Goal: Task Accomplishment & Management: Manage account settings

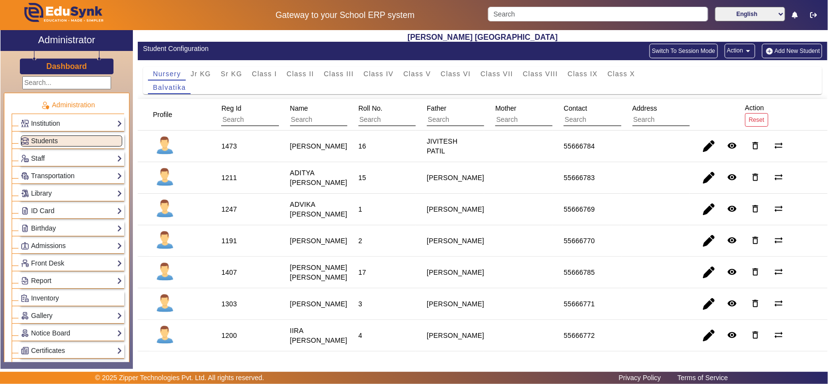
click at [743, 55] on mat-icon "arrow_drop_down" at bounding box center [748, 51] width 10 height 10
click at [729, 76] on span "Export Sample" at bounding box center [714, 74] width 54 height 12
drag, startPoint x: 559, startPoint y: 247, endPoint x: 596, endPoint y: 248, distance: 37.8
click at [596, 248] on mat-cell "55666770" at bounding box center [586, 241] width 68 height 32
click at [743, 49] on mat-icon "arrow_drop_down" at bounding box center [748, 51] width 10 height 10
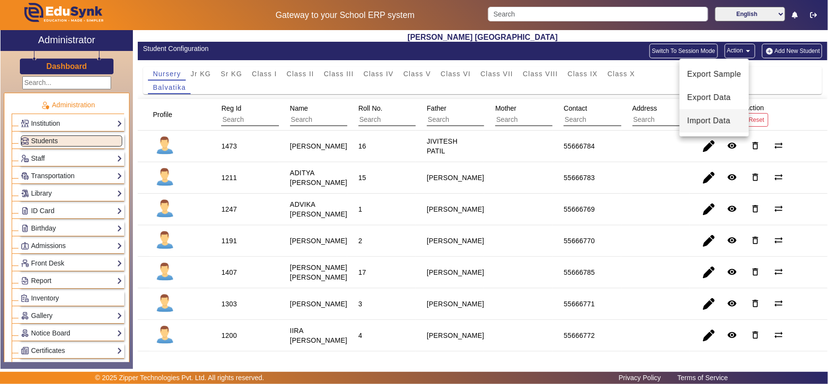
click at [719, 123] on span "Import Data" at bounding box center [714, 121] width 54 height 12
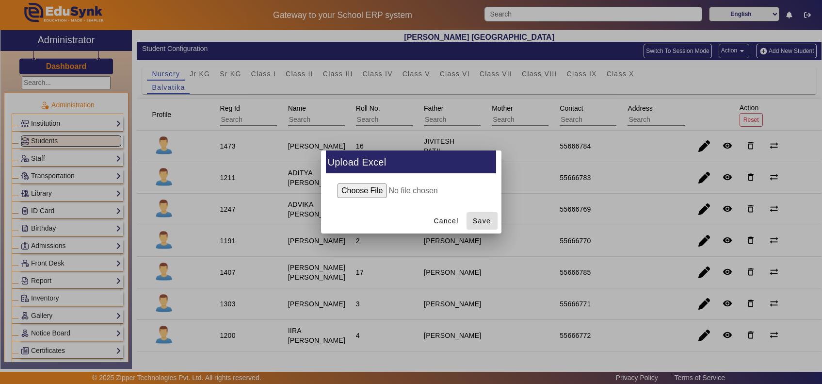
click at [357, 192] on input "file" at bounding box center [411, 190] width 157 height 15
type input "C:\fakepath\Student_[DATE] (2).xlsx"
click at [485, 219] on span "Save" at bounding box center [482, 221] width 18 height 10
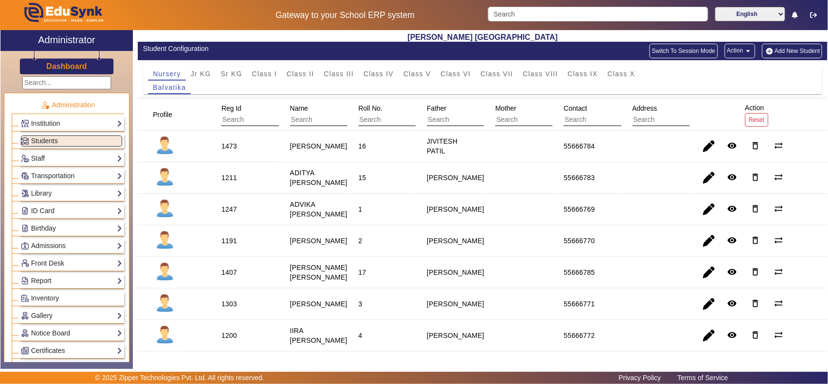
click at [56, 69] on h3 "Dashboard" at bounding box center [67, 66] width 41 height 9
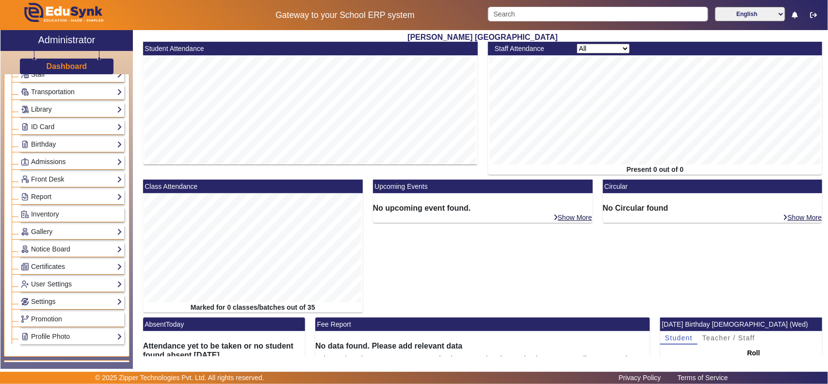
scroll to position [101, 0]
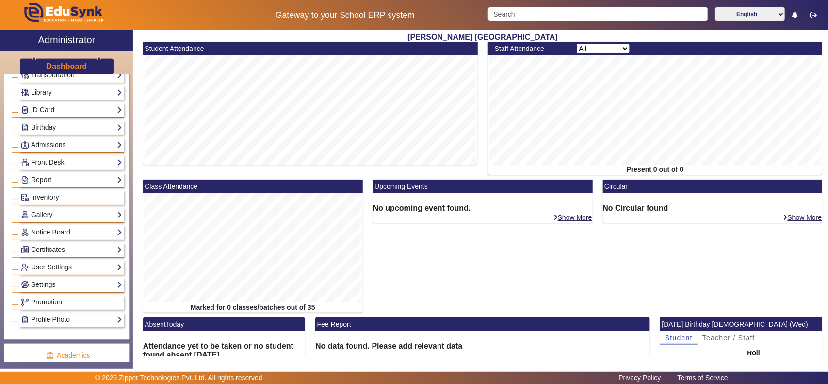
click at [37, 179] on link "Report" at bounding box center [71, 179] width 101 height 11
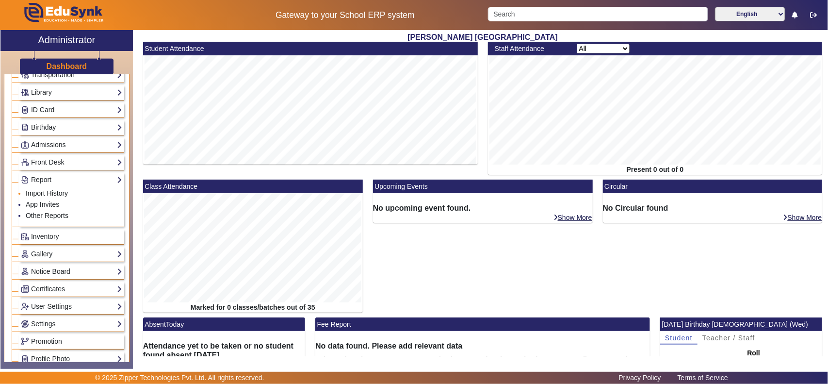
click at [56, 197] on link "Import History" at bounding box center [47, 193] width 42 height 8
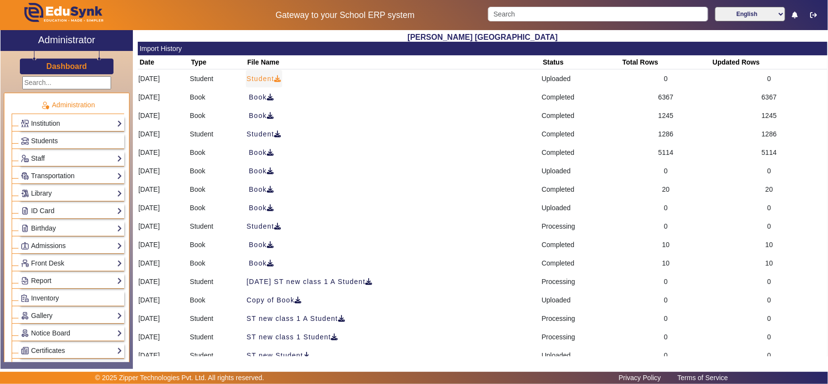
click at [281, 81] on icon at bounding box center [277, 78] width 7 height 7
drag, startPoint x: 77, startPoint y: 66, endPoint x: 105, endPoint y: 62, distance: 29.0
click at [77, 66] on h3 "Dashboard" at bounding box center [67, 66] width 41 height 9
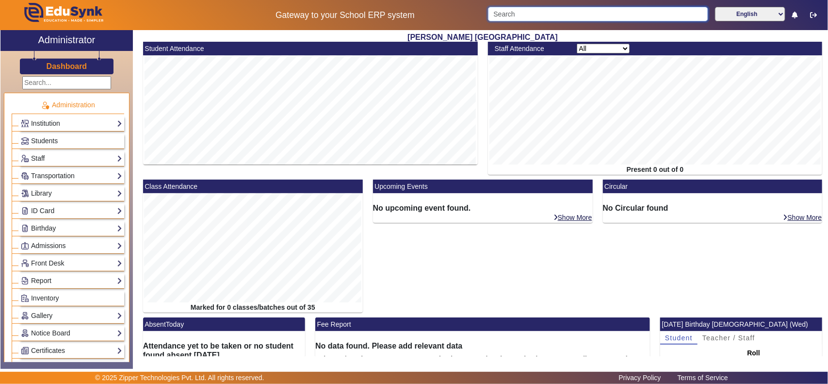
click at [511, 15] on input "Search" at bounding box center [598, 14] width 220 height 15
type input "a"
click at [73, 284] on link "Report" at bounding box center [71, 280] width 101 height 11
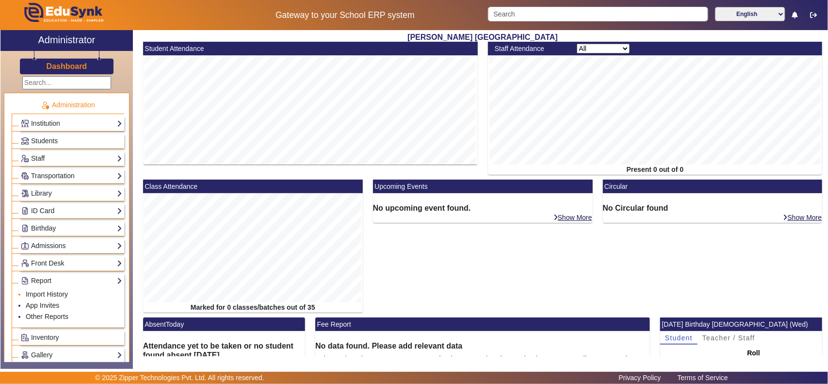
click at [63, 291] on li "Import History" at bounding box center [74, 294] width 96 height 11
click at [55, 140] on span "Students" at bounding box center [44, 141] width 27 height 8
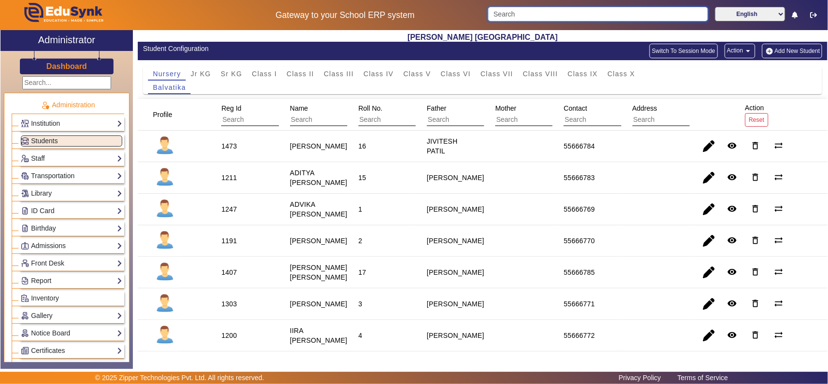
click at [553, 11] on input "Search" at bounding box center [598, 14] width 220 height 15
type input "r"
click at [743, 49] on mat-icon "arrow_drop_down" at bounding box center [748, 51] width 10 height 10
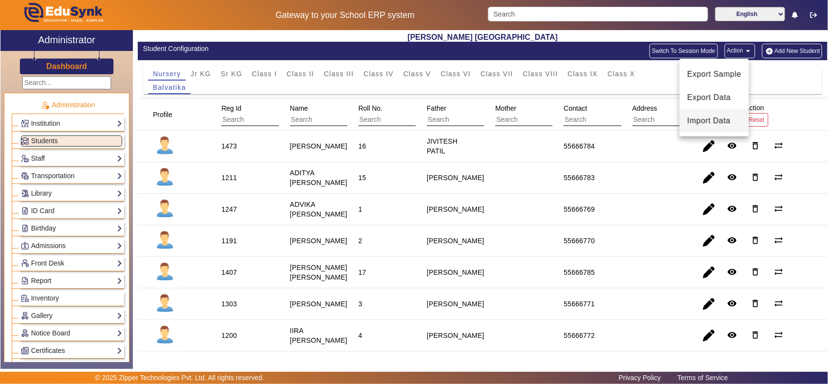
click at [711, 117] on span "Import Data" at bounding box center [714, 121] width 54 height 12
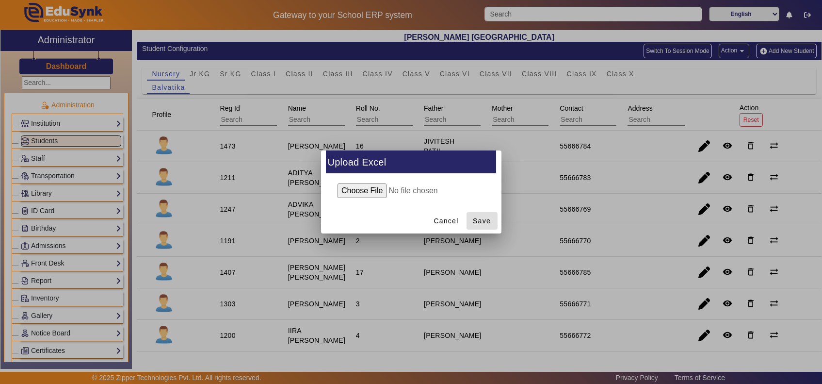
click at [360, 190] on input "file" at bounding box center [411, 190] width 157 height 15
type input "C:\fakepath\Student_[DATE] (2).xlsx"
click at [485, 217] on span "Save" at bounding box center [482, 221] width 18 height 10
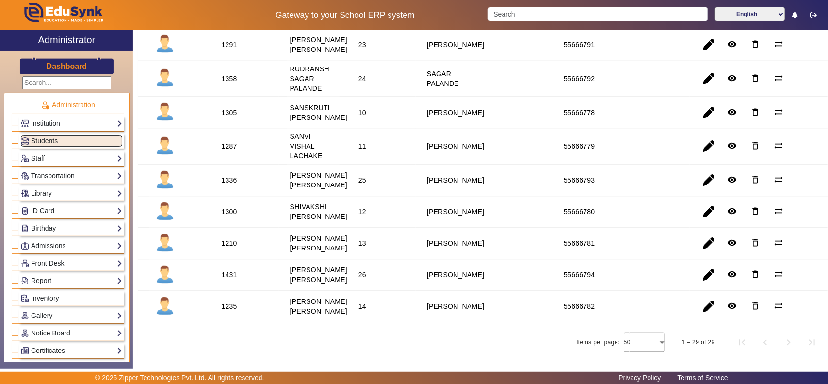
scroll to position [827, 0]
click at [542, 16] on input "Search" at bounding box center [598, 14] width 220 height 15
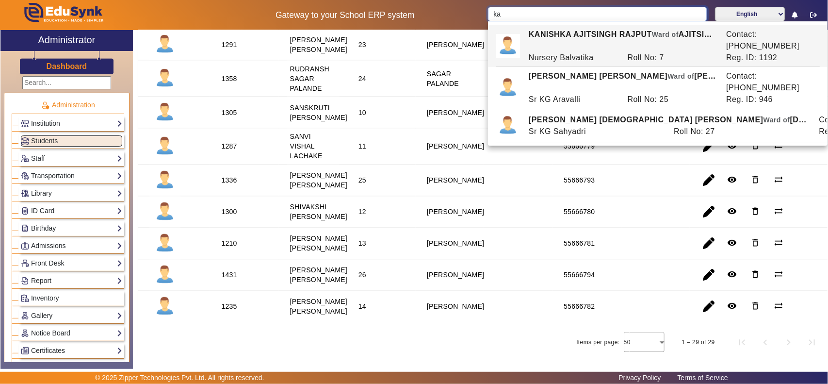
type input "k"
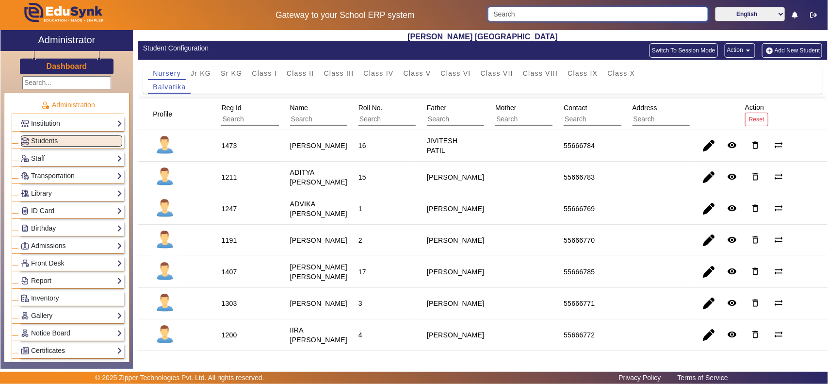
scroll to position [0, 0]
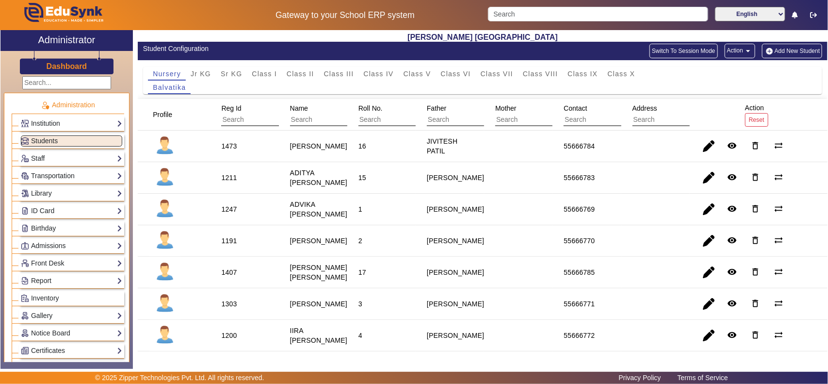
click at [239, 102] on div "Reg Id" at bounding box center [269, 114] width 102 height 30
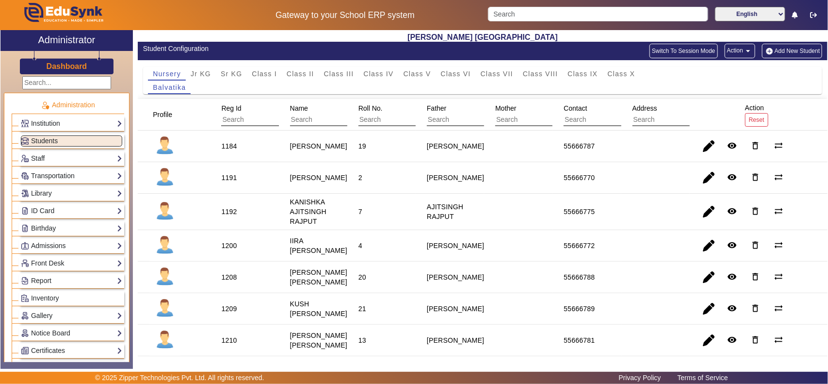
click at [372, 107] on span "Roll No." at bounding box center [370, 108] width 24 height 8
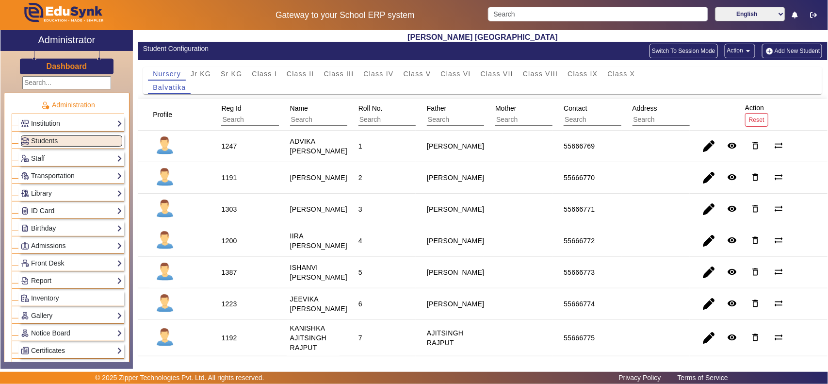
click at [229, 105] on span "Reg Id" at bounding box center [231, 108] width 20 height 8
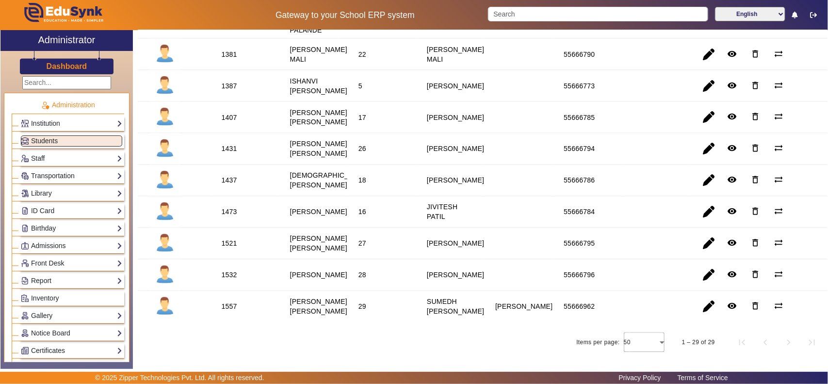
scroll to position [827, 0]
click at [307, 298] on staff-with-status "KANISHKA SUMEDH NARWADE" at bounding box center [318, 306] width 57 height 17
click at [313, 298] on staff-with-status "KANISHKA SUMEDH NARWADE" at bounding box center [318, 306] width 57 height 17
copy staff-with-status "KANISHKA"
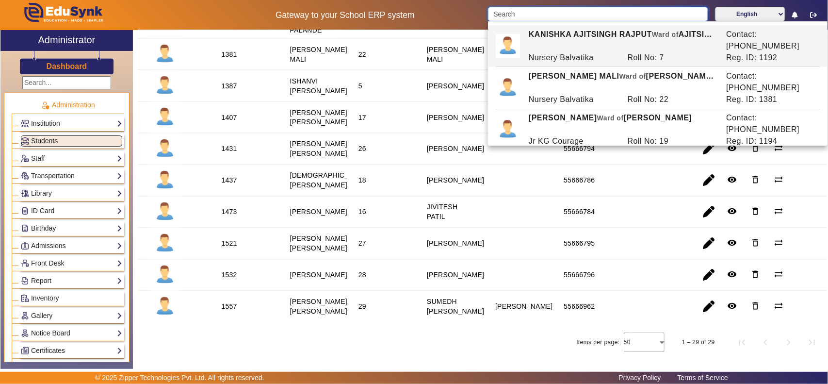
click at [535, 11] on input "Search" at bounding box center [598, 14] width 220 height 15
paste input "KANISHKA"
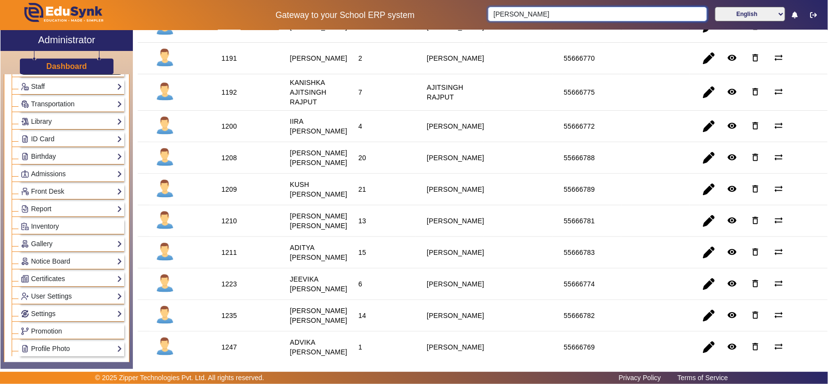
scroll to position [101, 0]
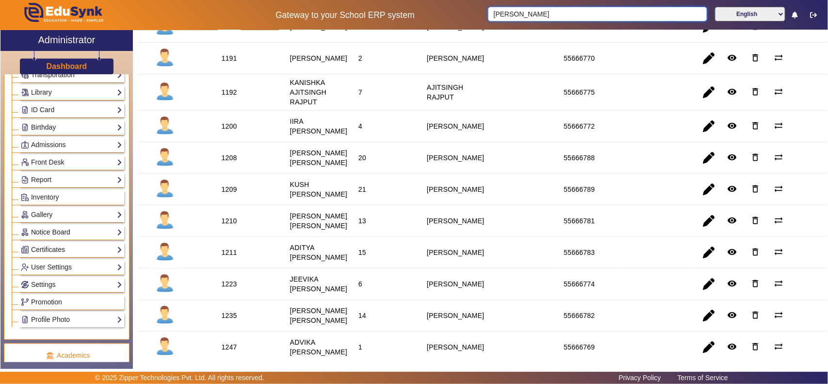
type input "KANISHKA sume"
click at [57, 231] on link "Notice Board" at bounding box center [71, 231] width 101 height 11
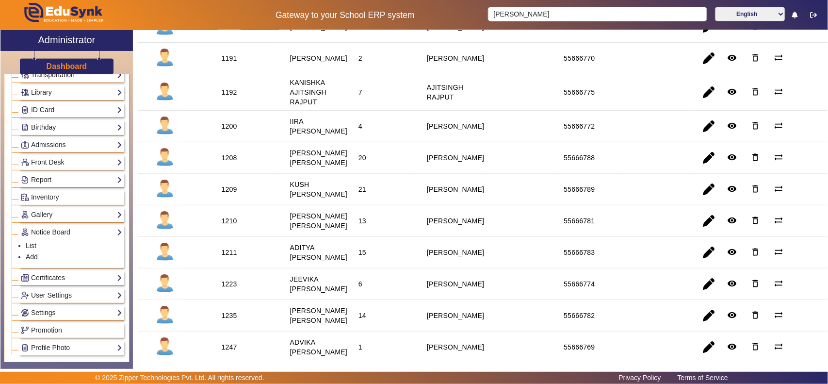
click at [62, 180] on link "Report" at bounding box center [71, 179] width 101 height 11
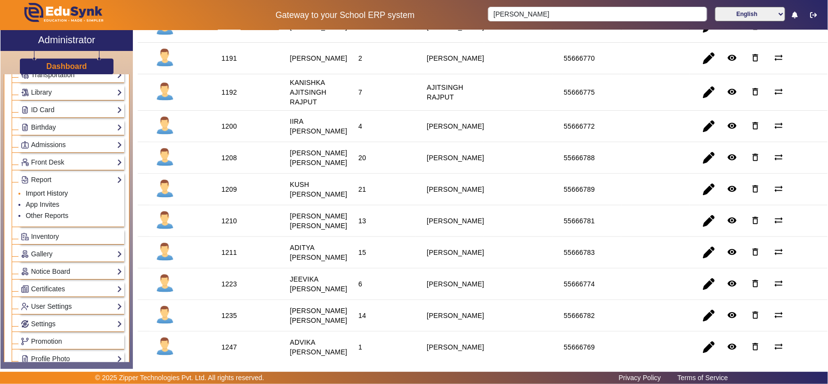
click at [55, 194] on link "Import History" at bounding box center [47, 193] width 42 height 8
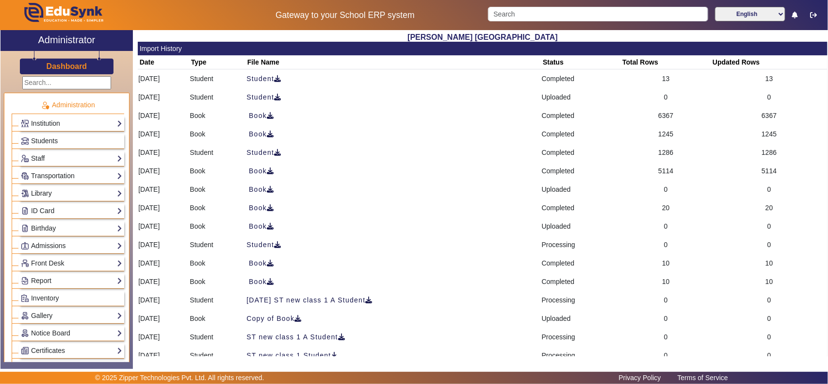
click at [51, 194] on link "Library" at bounding box center [71, 193] width 101 height 11
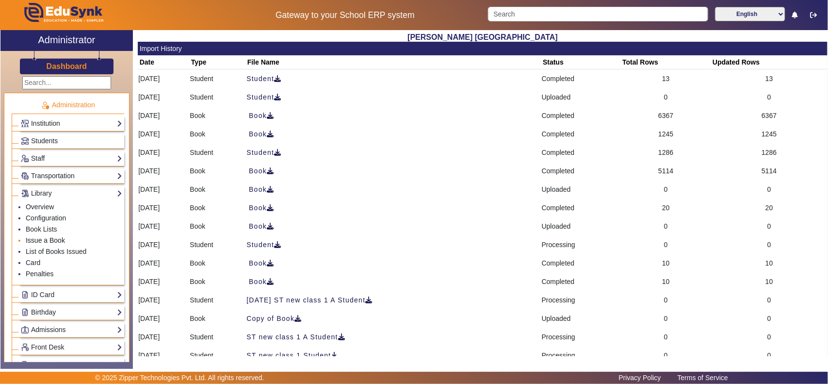
click at [46, 241] on link "Issue a Book" at bounding box center [45, 240] width 39 height 8
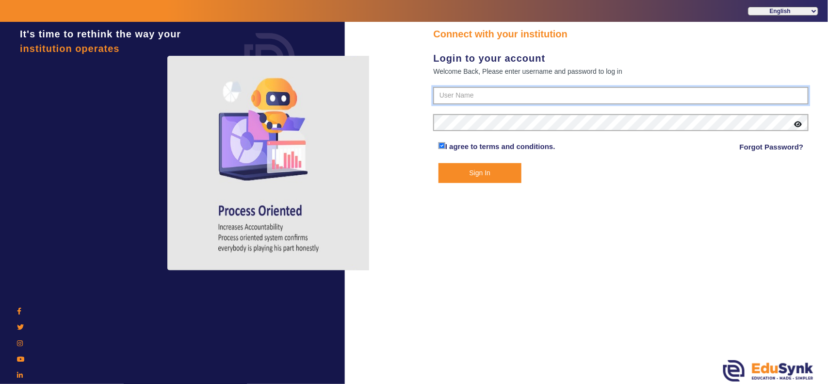
type input "7685859009"
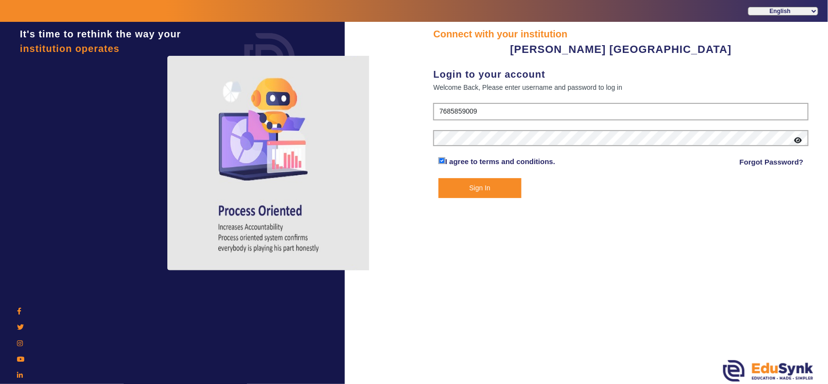
click at [491, 183] on button "Sign In" at bounding box center [479, 188] width 83 height 20
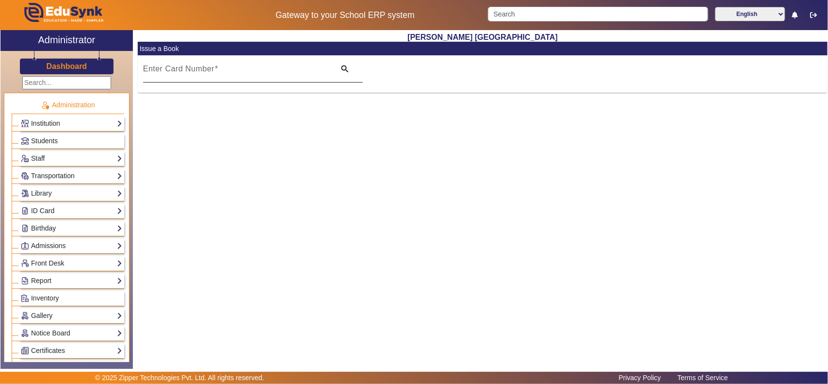
click at [189, 68] on mat-label "Enter Card Number" at bounding box center [178, 68] width 71 height 8
click at [189, 68] on input "Enter Card Number" at bounding box center [236, 73] width 187 height 12
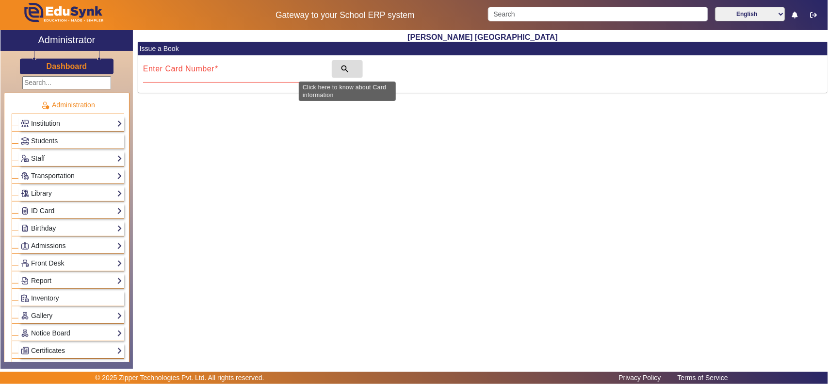
click at [341, 66] on mat-icon "search" at bounding box center [345, 69] width 10 height 10
click at [66, 212] on link "ID Card" at bounding box center [71, 210] width 101 height 11
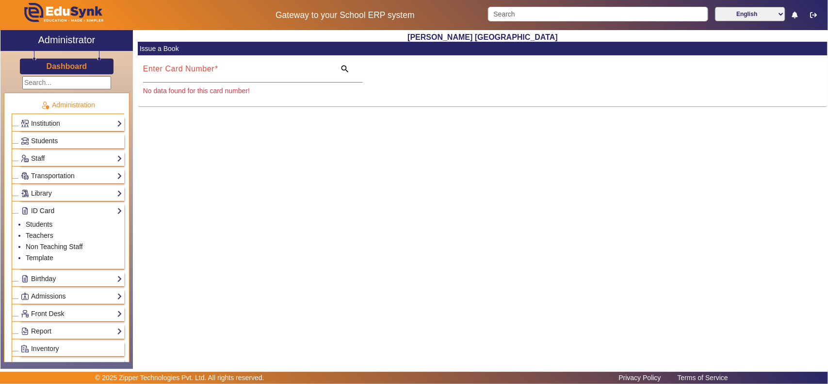
click at [50, 211] on link "ID Card" at bounding box center [71, 210] width 101 height 11
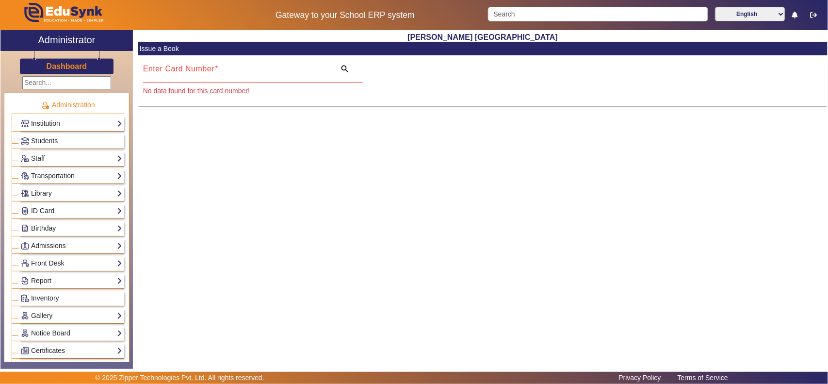
click at [55, 194] on link "Library" at bounding box center [71, 193] width 101 height 11
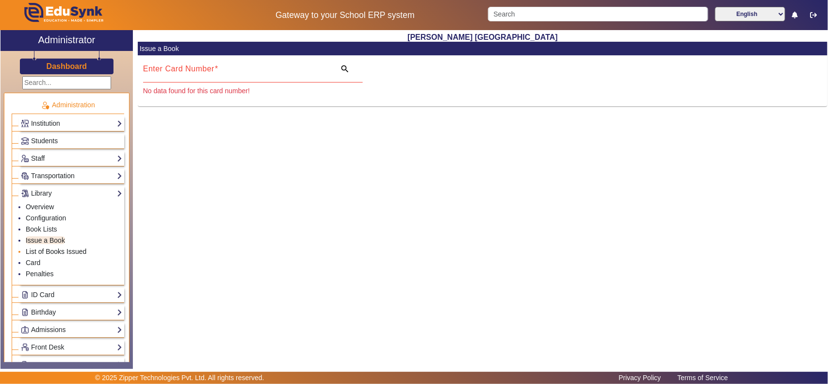
click at [43, 253] on link "List of Books Issued" at bounding box center [56, 251] width 61 height 8
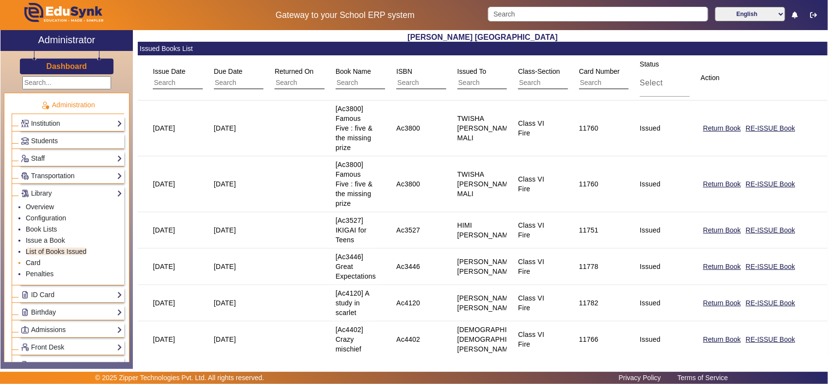
click at [38, 262] on link "Card" at bounding box center [33, 262] width 15 height 8
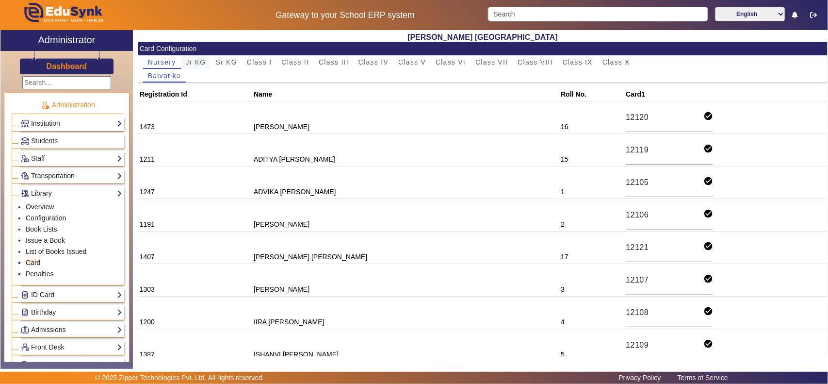
click at [194, 61] on span "Jr KG" at bounding box center [196, 62] width 20 height 7
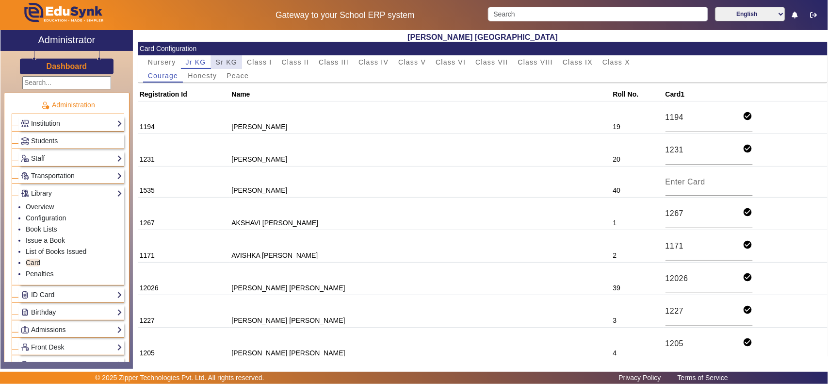
click at [238, 56] on div "Sr KG" at bounding box center [226, 62] width 31 height 14
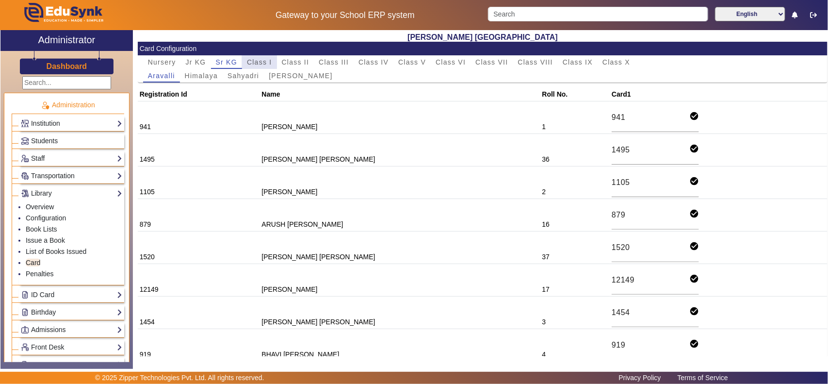
click at [260, 61] on span "Class I" at bounding box center [259, 62] width 25 height 7
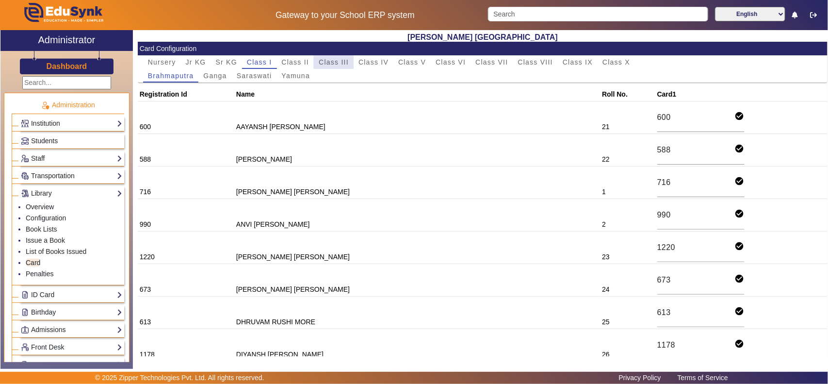
click at [319, 64] on span "Class III" at bounding box center [334, 62] width 30 height 7
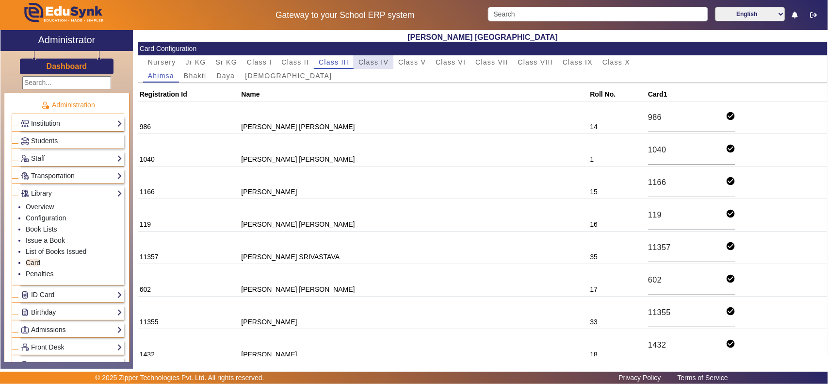
click at [365, 61] on span "Class IV" at bounding box center [373, 62] width 30 height 7
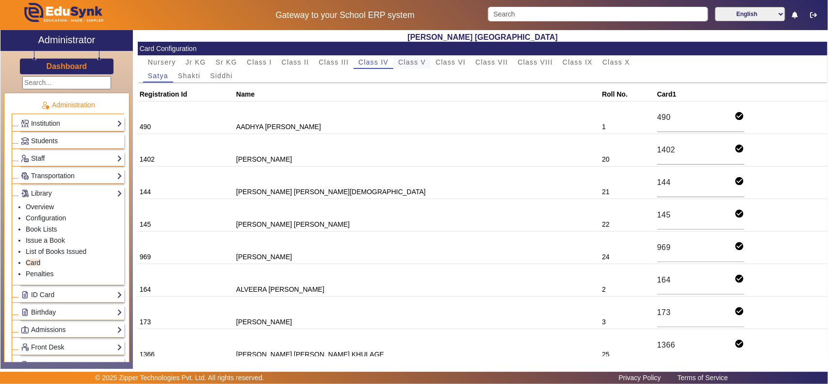
click at [416, 59] on span "Class V" at bounding box center [412, 62] width 28 height 7
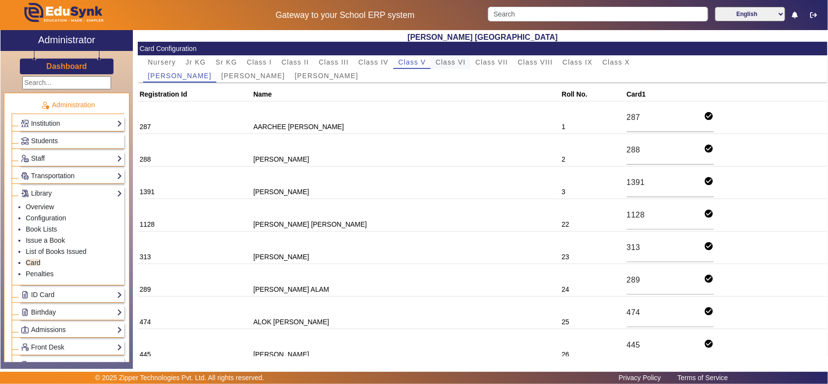
click at [451, 59] on span "Class VI" at bounding box center [450, 62] width 30 height 7
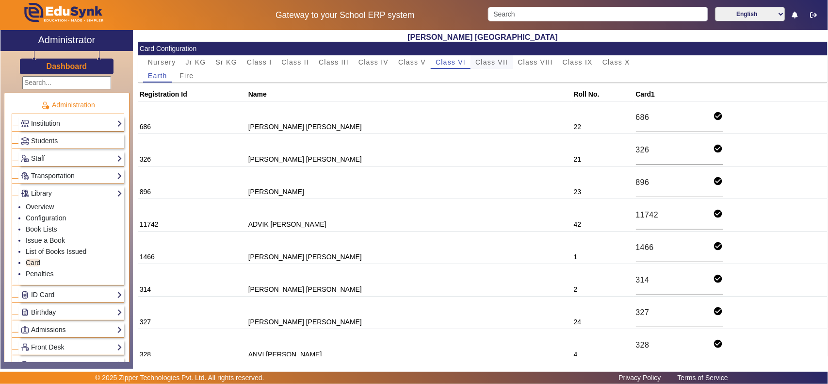
click at [479, 63] on span "Class VII" at bounding box center [491, 62] width 32 height 7
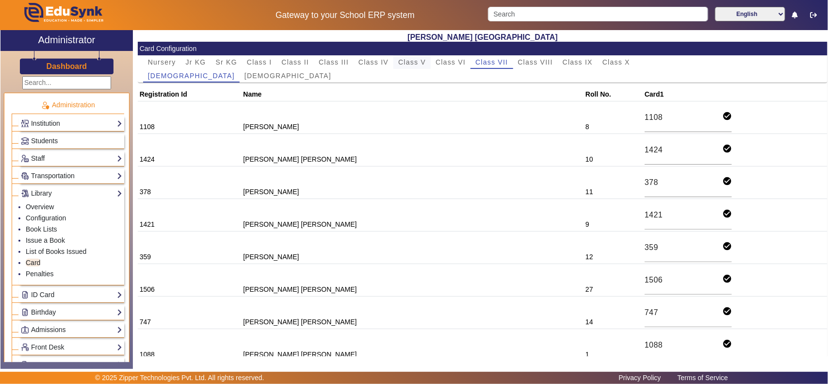
click at [418, 65] on span "Class V" at bounding box center [412, 62] width 28 height 7
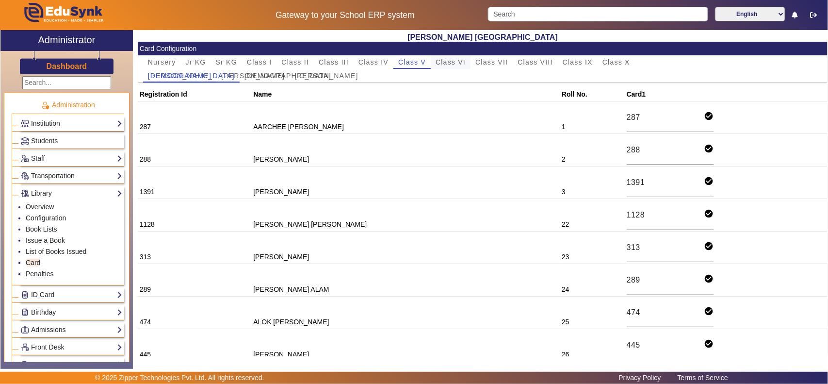
click at [447, 62] on span "Class VI" at bounding box center [450, 62] width 30 height 7
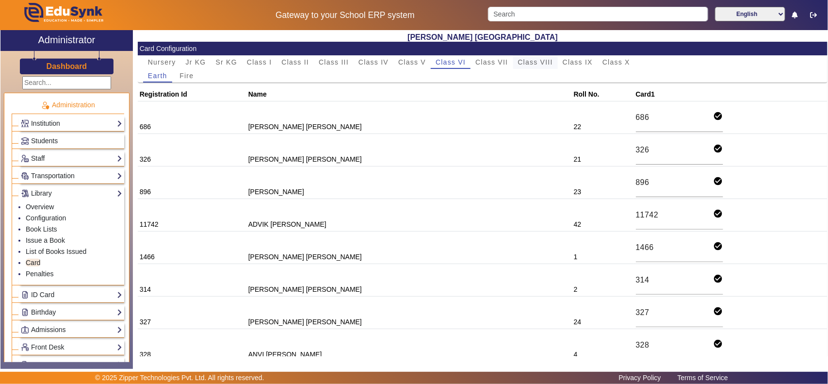
click at [541, 55] on span "Class VIII" at bounding box center [535, 62] width 35 height 14
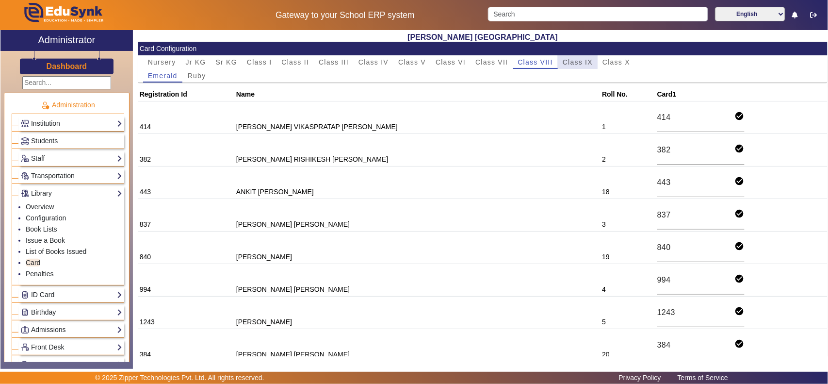
click at [573, 59] on span "Class IX" at bounding box center [578, 62] width 30 height 7
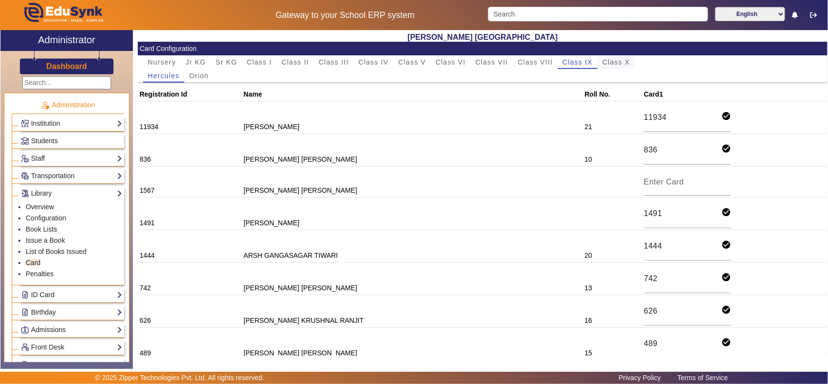
click at [623, 63] on span "Class X" at bounding box center [616, 62] width 28 height 7
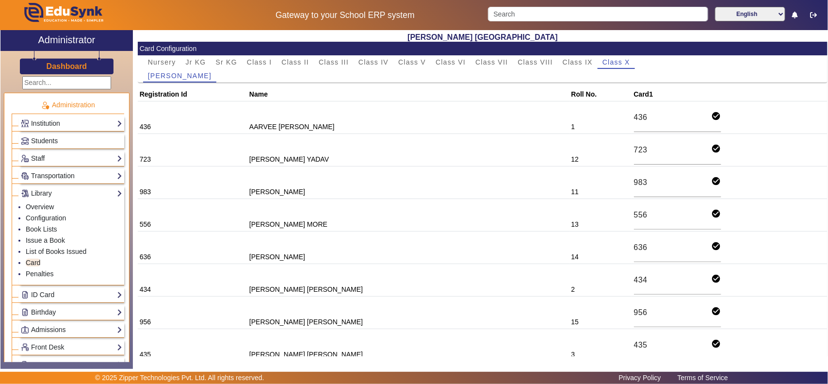
click at [170, 51] on div "Card Configuration" at bounding box center [340, 49] width 400 height 10
click at [170, 57] on span "Nursery" at bounding box center [162, 62] width 28 height 14
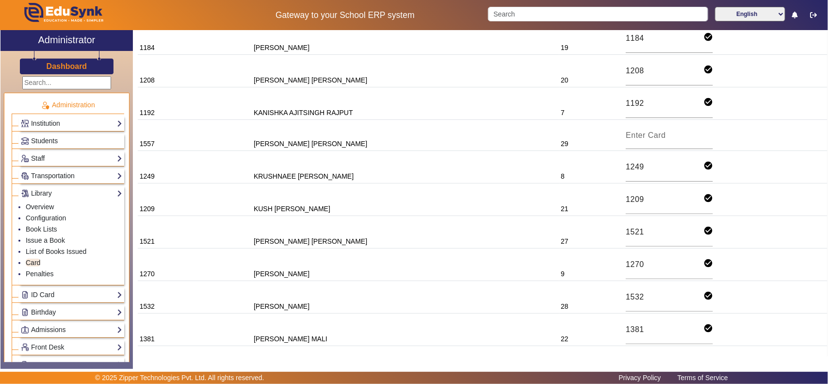
scroll to position [687, 0]
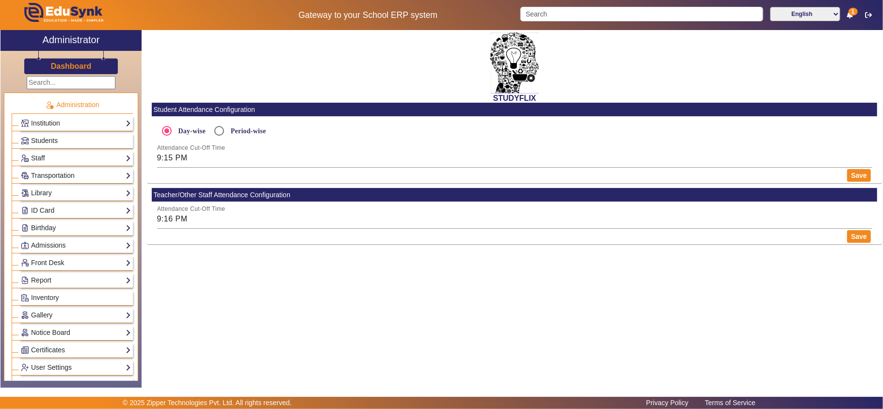
scroll to position [414, 0]
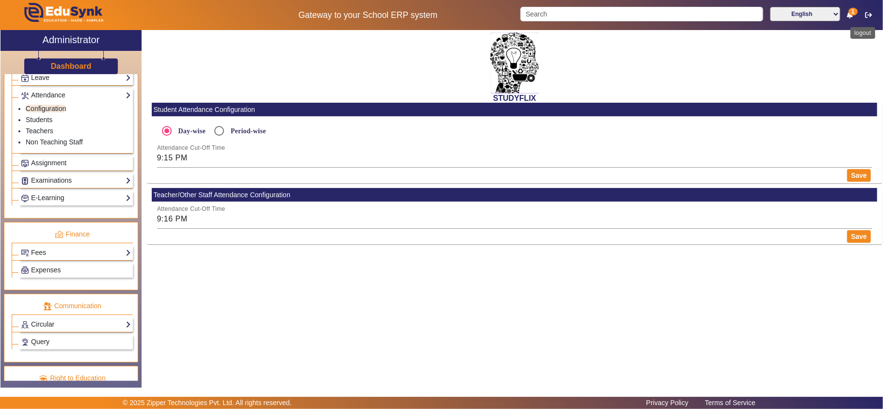
click at [866, 12] on icon "button" at bounding box center [868, 15] width 7 height 7
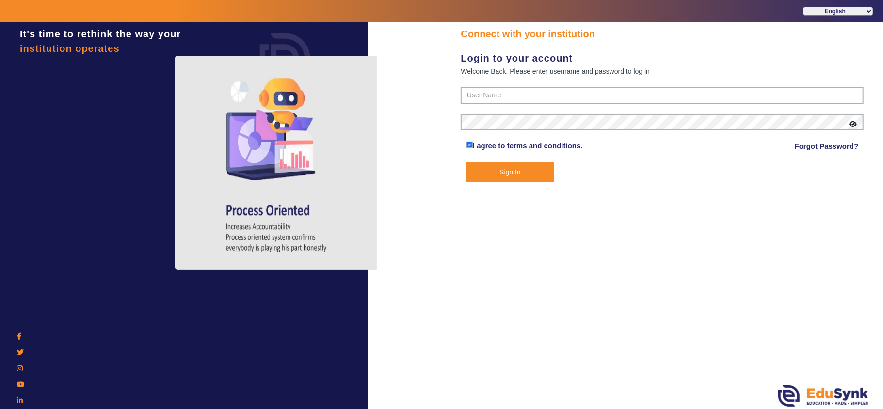
type input "6354922771"
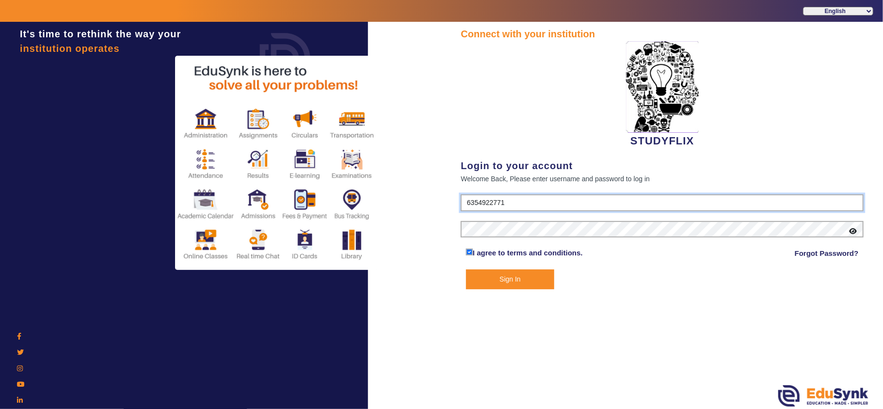
click at [501, 204] on input "6354922771" at bounding box center [662, 202] width 403 height 17
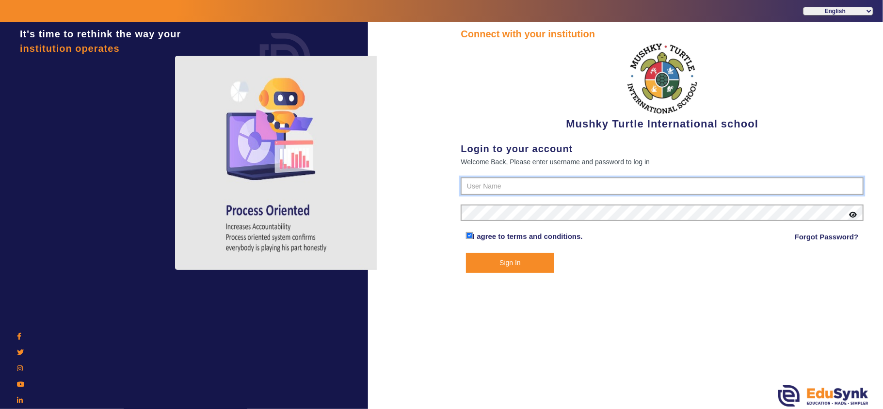
type input "9950605811"
click at [486, 260] on button "Sign In" at bounding box center [510, 263] width 88 height 20
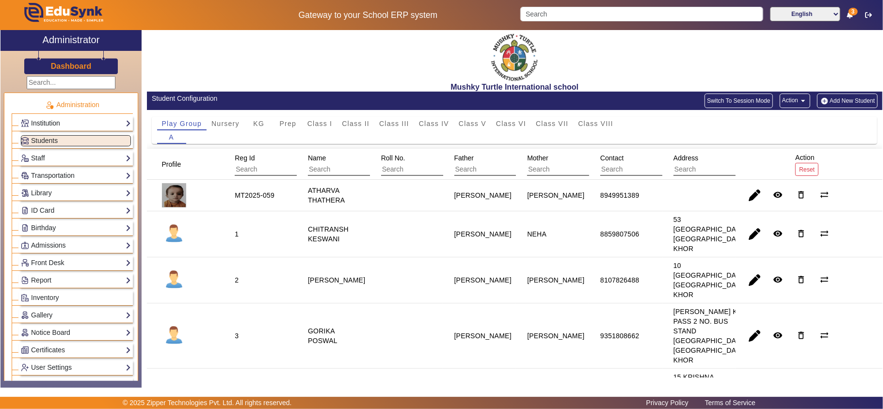
click at [64, 122] on link "Institution" at bounding box center [76, 123] width 110 height 11
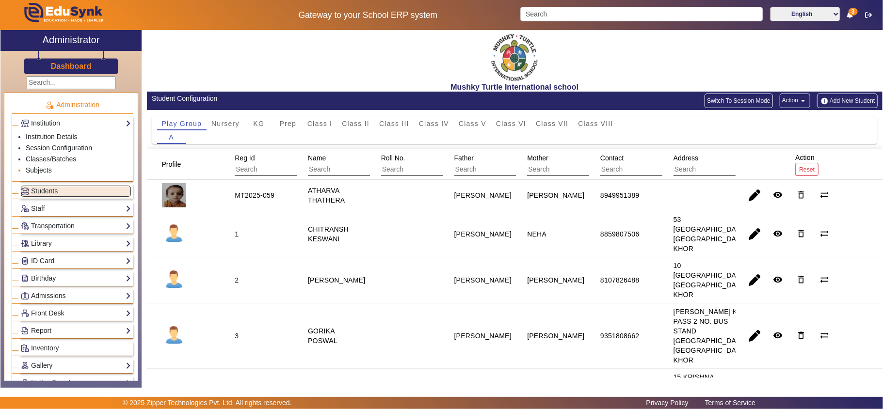
click at [43, 167] on link "Subjects" at bounding box center [39, 170] width 26 height 8
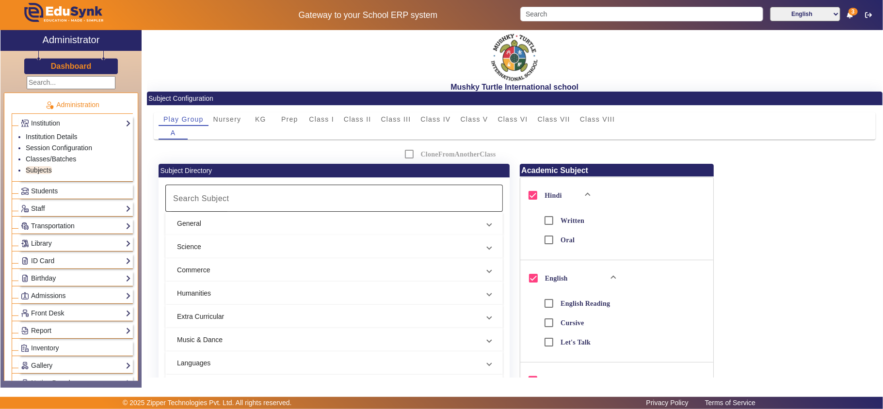
click at [222, 199] on mat-label "Search Subject" at bounding box center [201, 198] width 56 height 8
click at [222, 199] on input "Search Subject" at bounding box center [330, 199] width 321 height 12
type input "e.v."
click at [221, 225] on mat-panel-title "General" at bounding box center [328, 224] width 303 height 10
click at [194, 262] on input "E.V.S" at bounding box center [191, 260] width 19 height 19
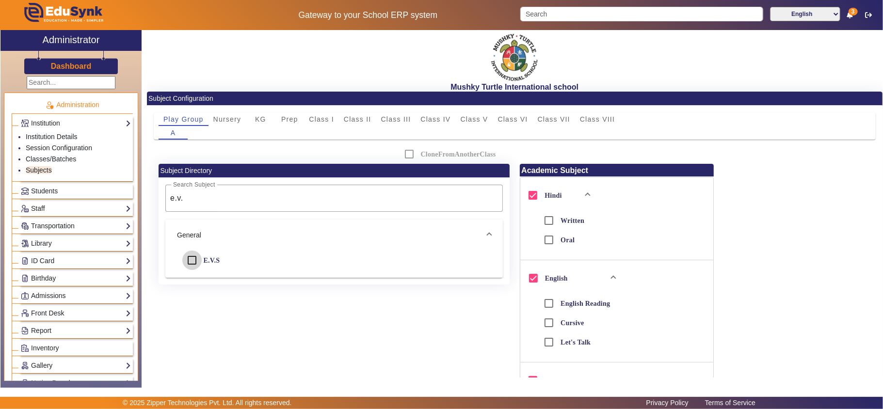
checkbox input "true"
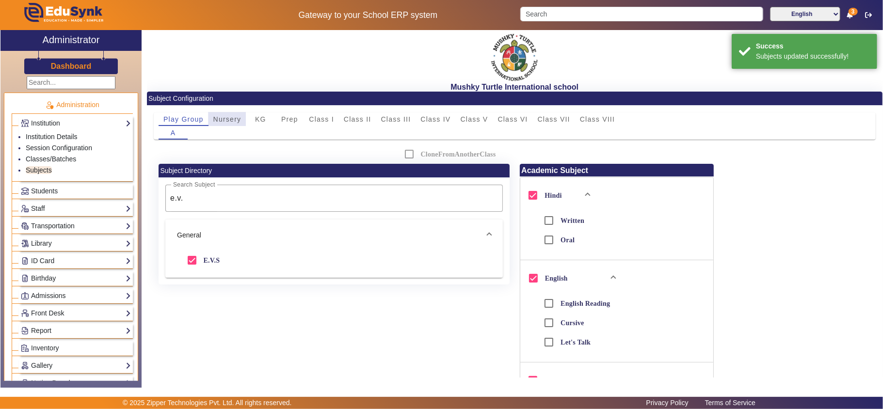
click at [224, 119] on span "Nursery" at bounding box center [227, 119] width 28 height 7
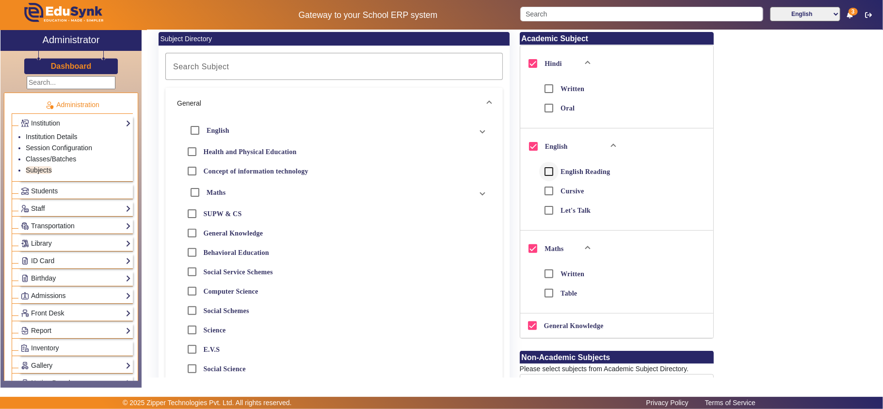
scroll to position [108, 0]
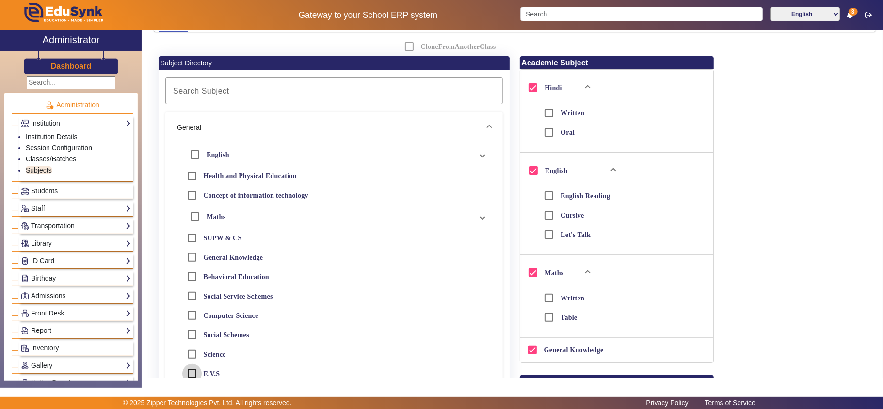
click at [195, 373] on input "E.V.S" at bounding box center [191, 373] width 19 height 19
checkbox input "true"
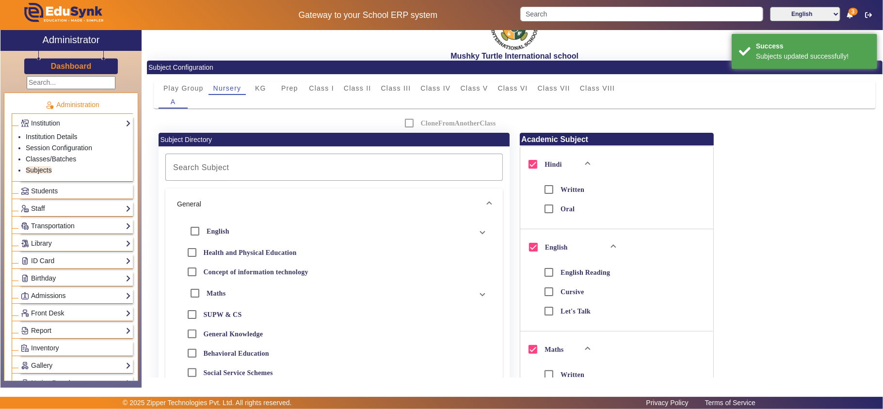
scroll to position [0, 0]
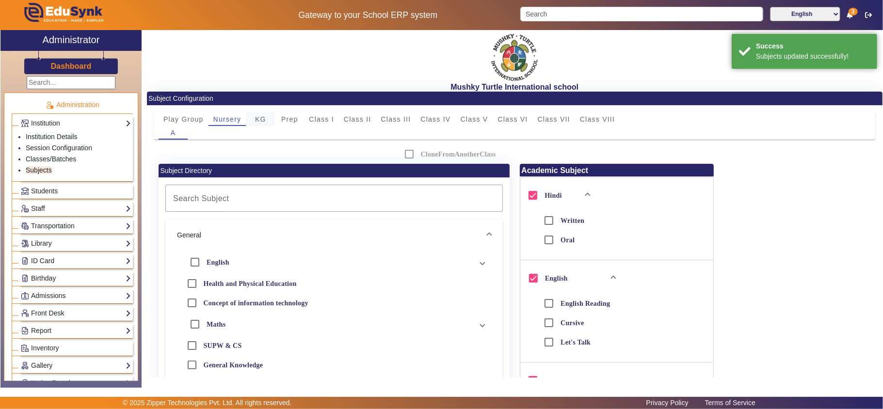
click at [262, 116] on span "KG" at bounding box center [260, 119] width 11 height 7
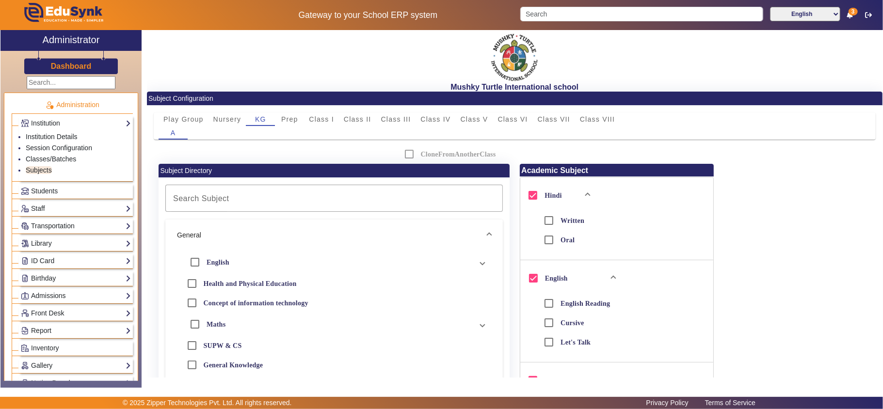
scroll to position [108, 0]
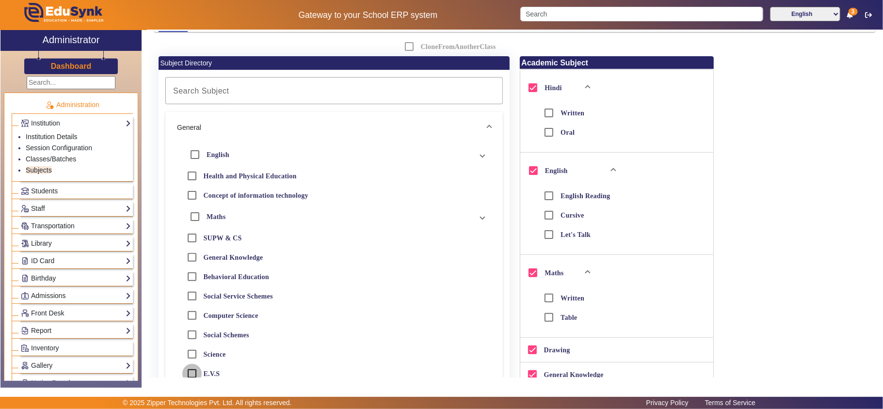
click at [189, 372] on input "E.V.S" at bounding box center [191, 373] width 19 height 19
checkbox input "true"
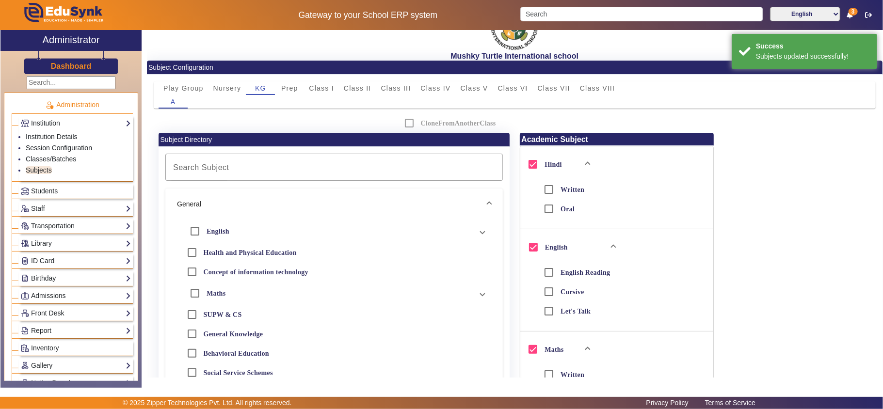
scroll to position [0, 0]
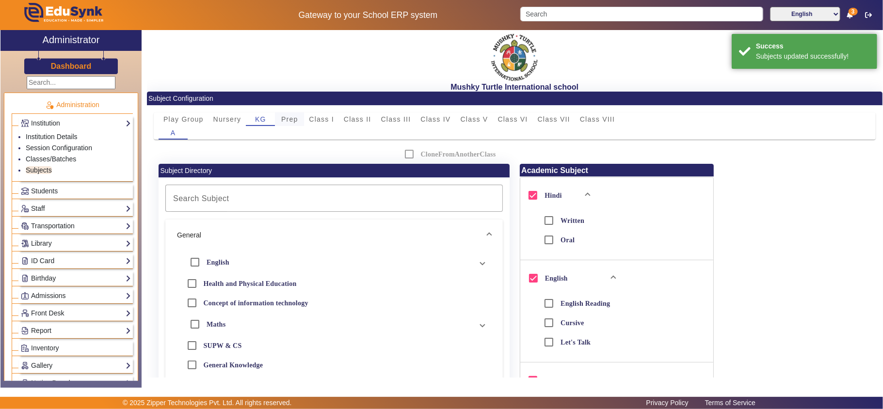
click at [289, 121] on span "Prep" at bounding box center [289, 119] width 17 height 7
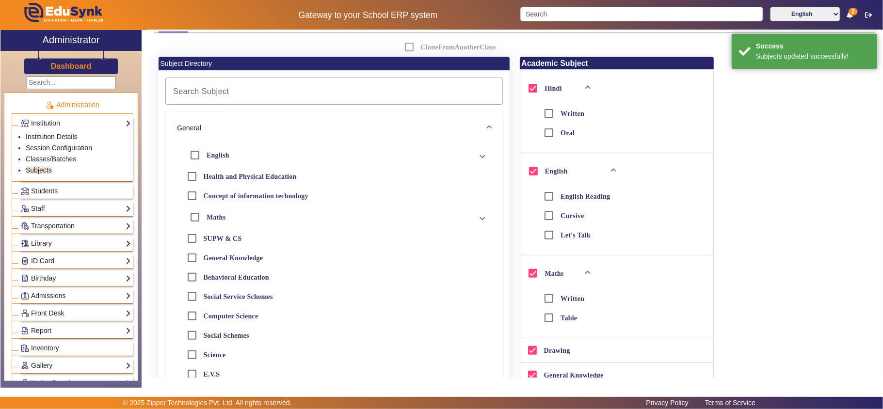
scroll to position [108, 0]
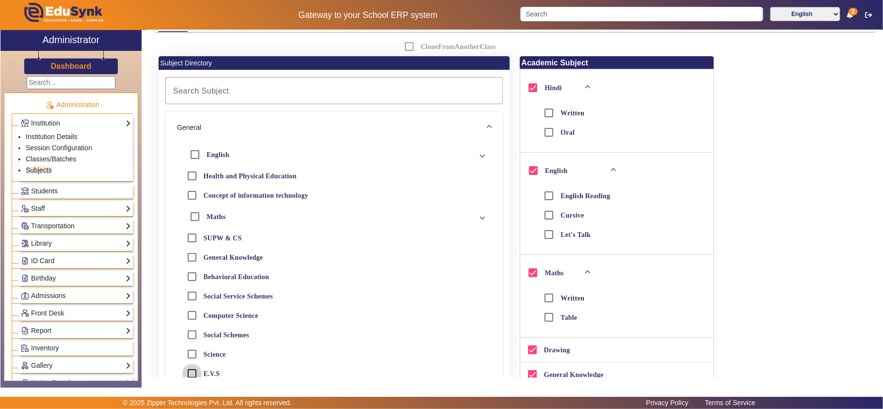
click at [196, 374] on input "E.V.S" at bounding box center [191, 373] width 19 height 19
checkbox input "true"
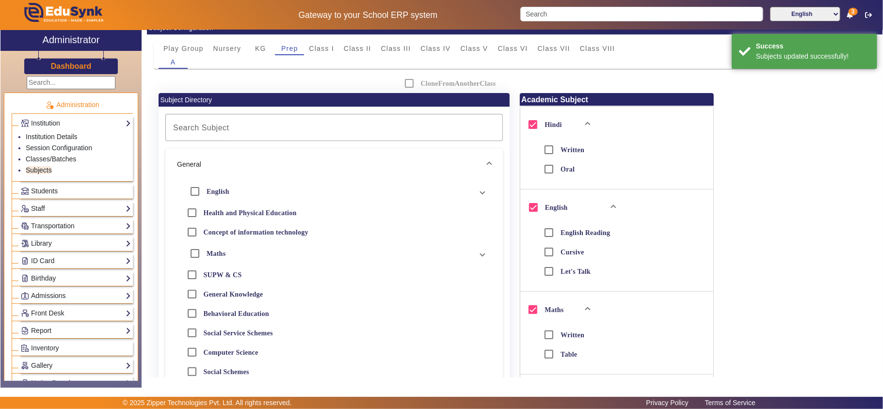
scroll to position [0, 0]
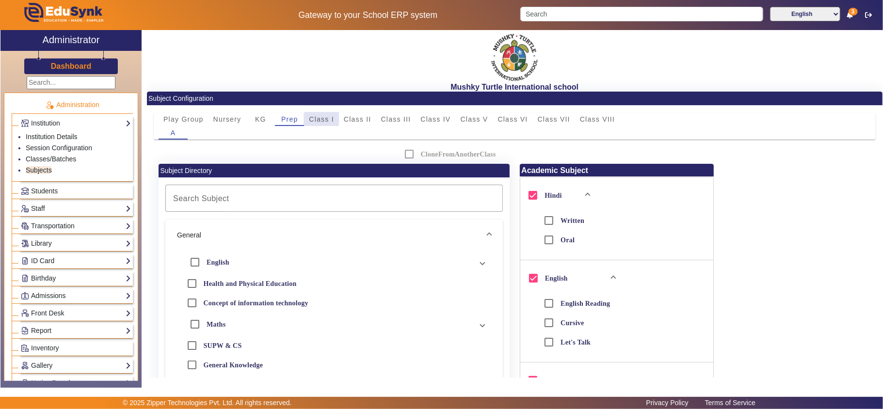
click at [324, 121] on span "Class I" at bounding box center [321, 119] width 25 height 7
click at [368, 117] on span "Class II" at bounding box center [358, 119] width 28 height 7
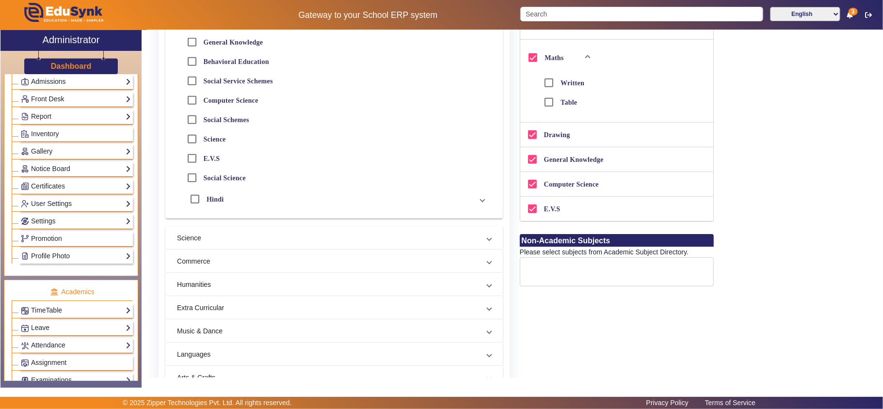
scroll to position [215, 0]
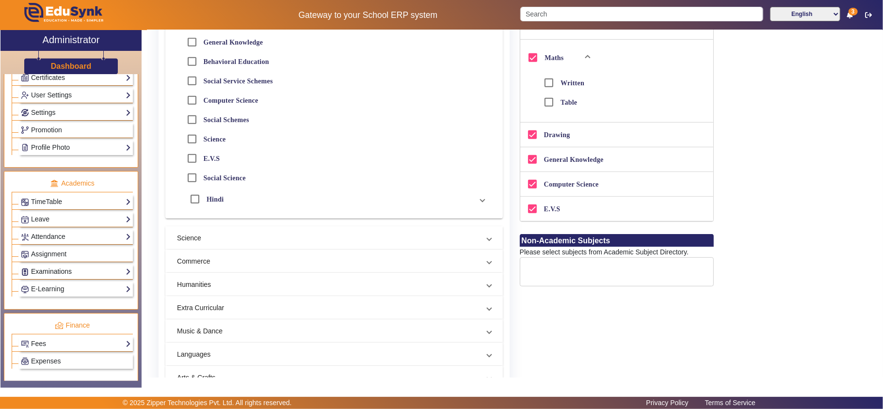
click at [52, 277] on link "Examinations" at bounding box center [76, 271] width 110 height 11
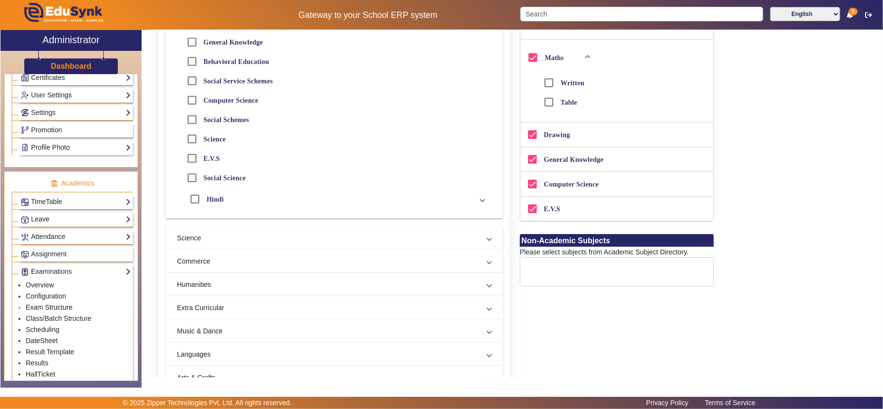
click at [38, 311] on link "Exam Structure" at bounding box center [49, 308] width 47 height 8
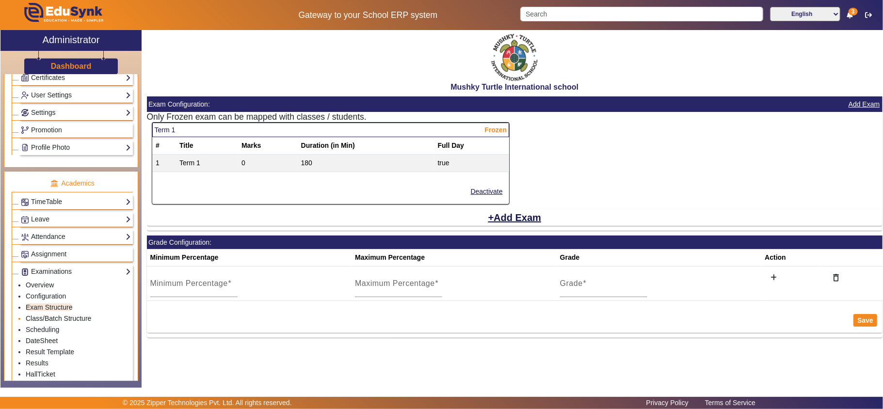
click at [51, 322] on link "Class/Batch Structure" at bounding box center [58, 319] width 65 height 8
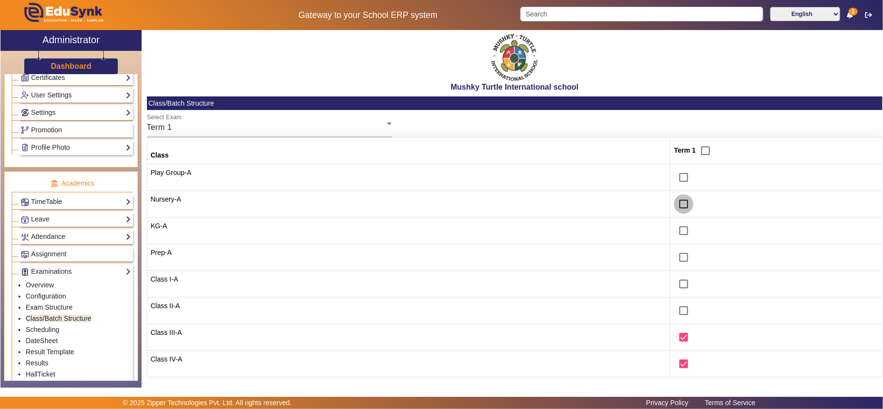
click at [676, 202] on input "checkbox" at bounding box center [683, 203] width 19 height 19
checkbox input "true"
click at [674, 232] on input "checkbox" at bounding box center [683, 230] width 19 height 19
checkbox input "true"
click at [677, 260] on input "checkbox" at bounding box center [683, 257] width 19 height 19
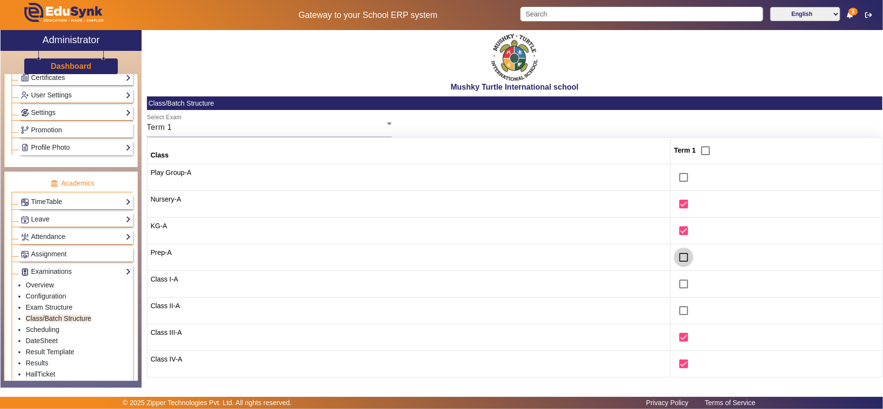
checkbox input "true"
drag, startPoint x: 677, startPoint y: 284, endPoint x: 677, endPoint y: 295, distance: 11.2
click at [677, 284] on input "checkbox" at bounding box center [683, 283] width 19 height 19
checkbox input "true"
click at [678, 309] on input "checkbox" at bounding box center [683, 310] width 19 height 19
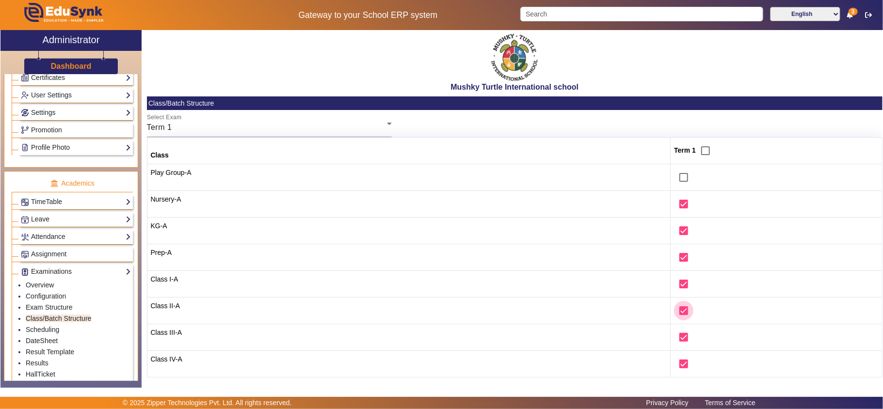
checkbox input "true"
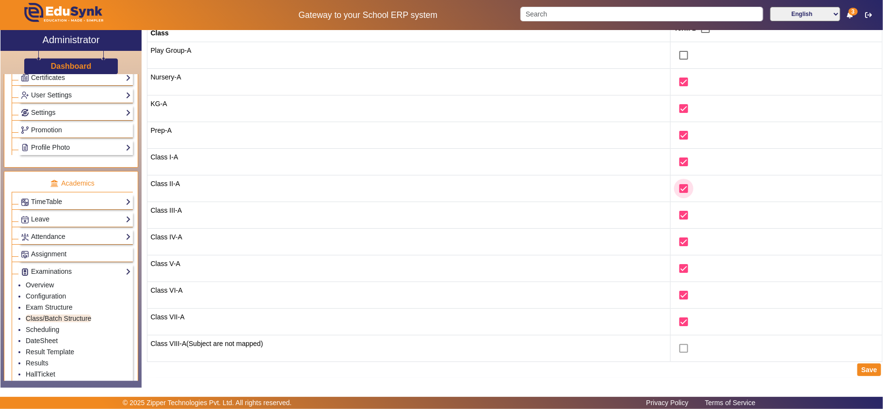
scroll to position [124, 0]
click at [858, 368] on button "Save" at bounding box center [869, 370] width 24 height 13
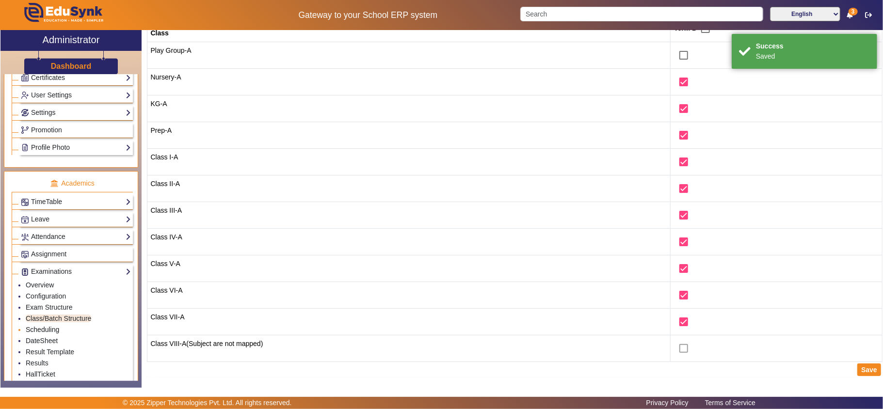
click at [44, 334] on link "Scheduling" at bounding box center [42, 330] width 33 height 8
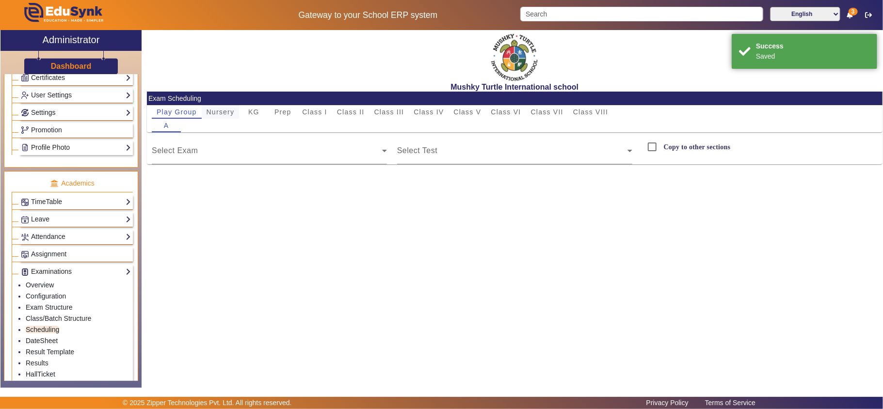
click at [221, 115] on span "Nursery" at bounding box center [221, 112] width 28 height 7
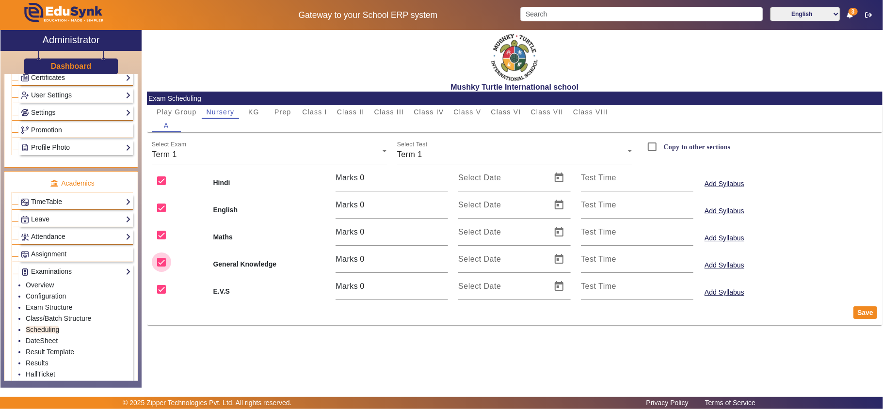
click at [161, 263] on input "checkbox" at bounding box center [161, 262] width 19 height 19
checkbox input "false"
click at [560, 177] on span "Open calendar" at bounding box center [558, 177] width 23 height 23
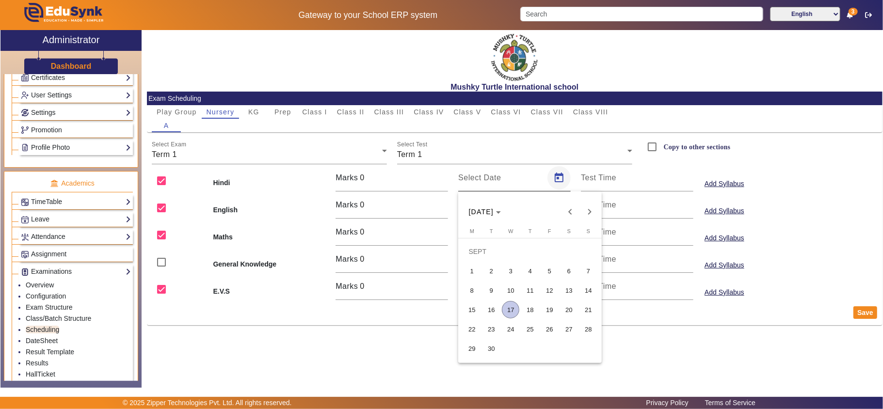
click at [560, 177] on div at bounding box center [441, 204] width 883 height 409
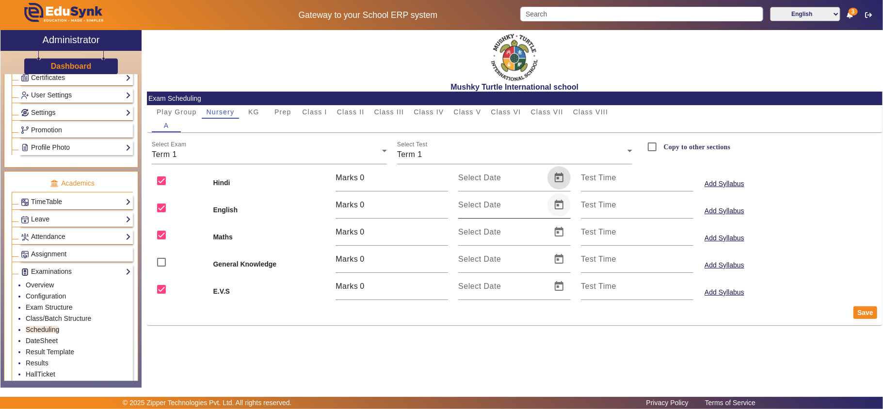
click at [561, 206] on span "Open calendar" at bounding box center [558, 204] width 23 height 23
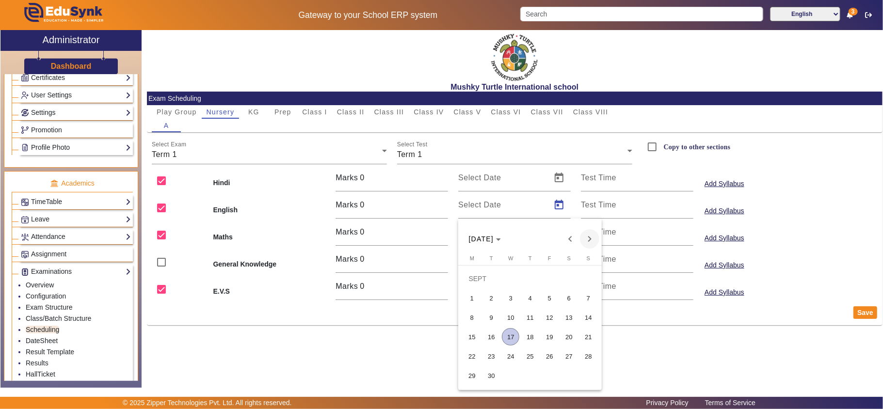
click at [591, 238] on span "Next month" at bounding box center [589, 238] width 19 height 19
click at [563, 297] on span "4" at bounding box center [568, 297] width 17 height 17
type input "04/10/2025"
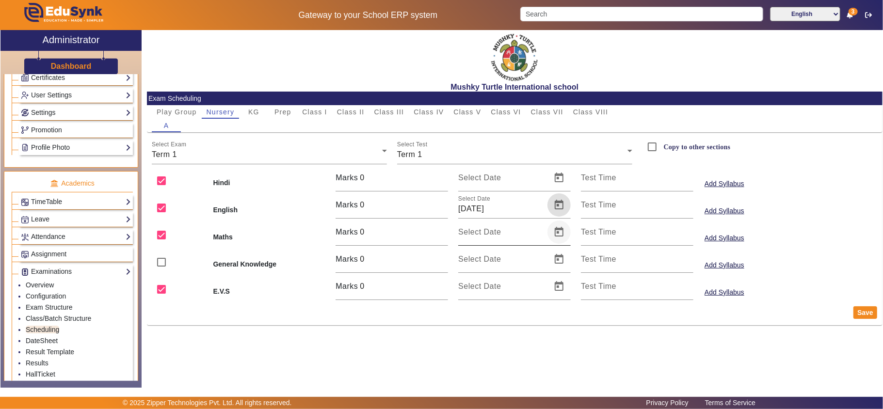
click at [560, 232] on span "Open calendar" at bounding box center [558, 232] width 23 height 23
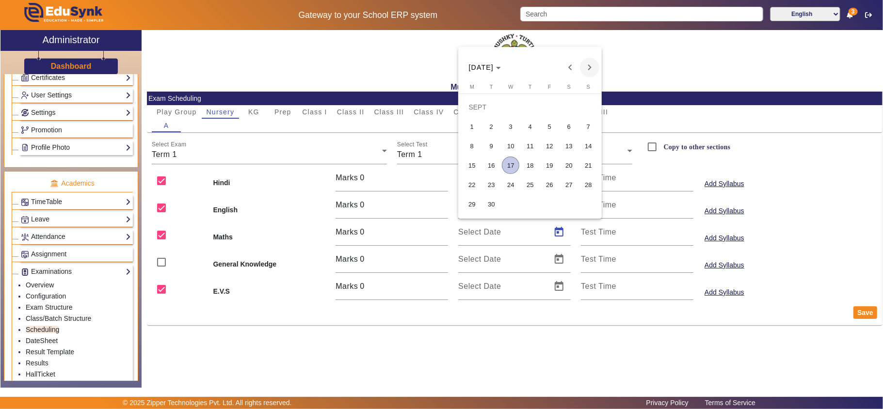
drag, startPoint x: 593, startPoint y: 61, endPoint x: 588, endPoint y: 74, distance: 14.4
click at [594, 61] on span "Next month" at bounding box center [589, 67] width 19 height 19
click at [477, 142] on span "6" at bounding box center [471, 145] width 17 height 17
type input "06/10/2025"
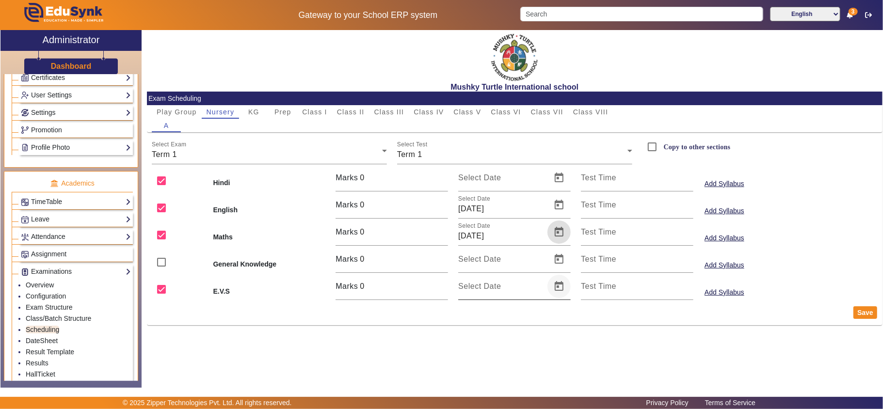
click at [561, 286] on span "Open calendar" at bounding box center [558, 286] width 23 height 23
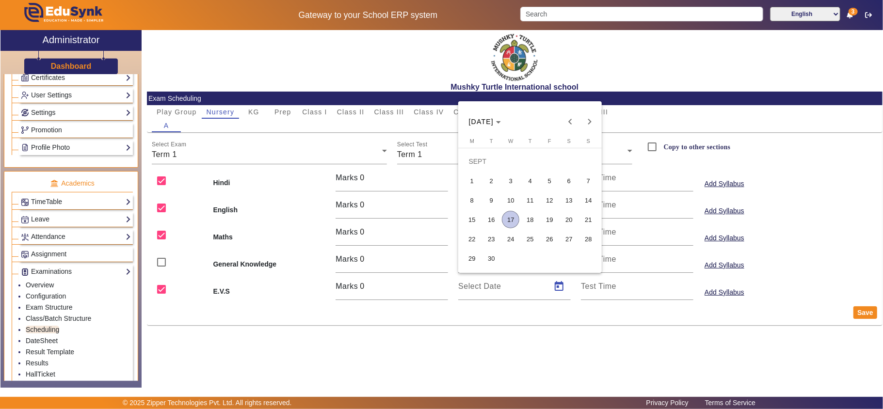
click at [470, 203] on span "8" at bounding box center [471, 200] width 17 height 17
type input "08/09/2025"
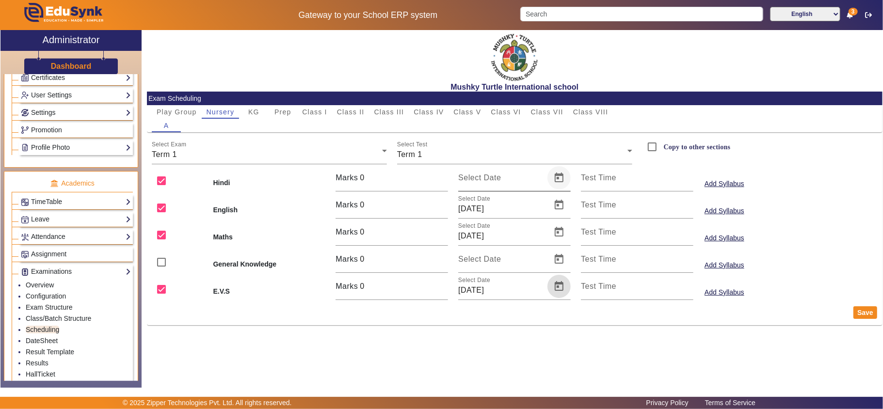
click at [563, 176] on span "Open calendar" at bounding box center [558, 177] width 23 height 23
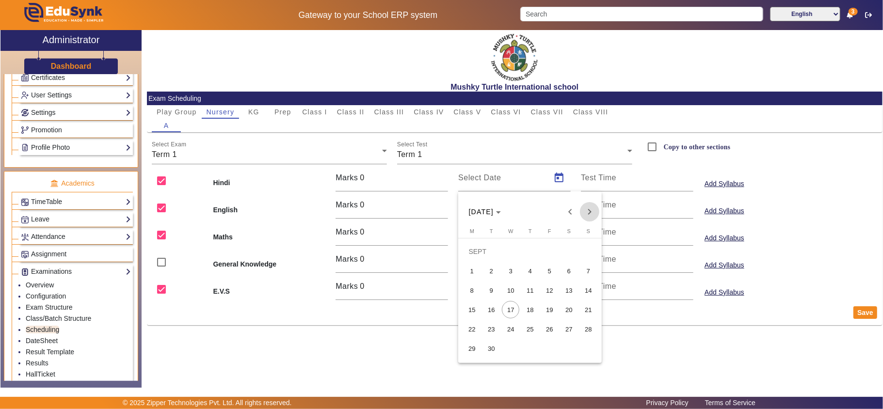
click at [597, 206] on span "Next month" at bounding box center [589, 211] width 19 height 19
click at [547, 286] on span "10" at bounding box center [549, 290] width 17 height 17
type input "10/10/2025"
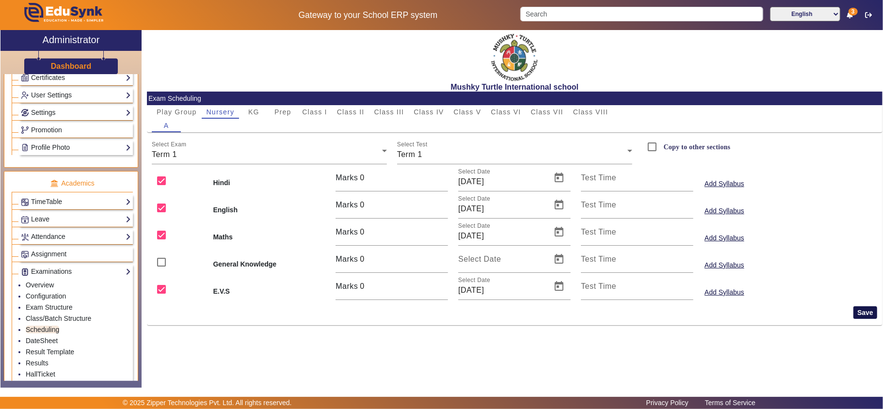
click at [868, 309] on button "Save" at bounding box center [865, 312] width 24 height 13
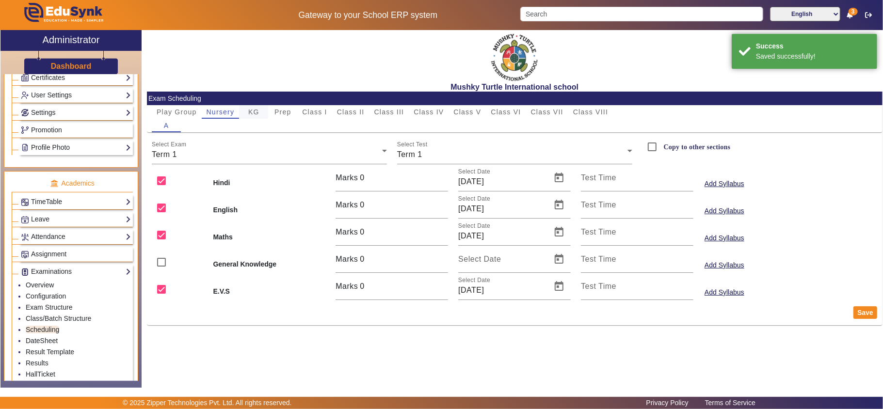
click at [256, 113] on span "KG" at bounding box center [253, 112] width 11 height 7
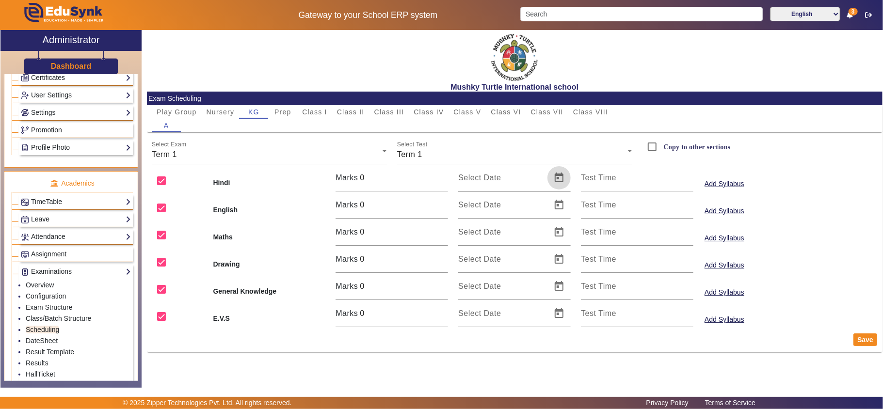
click at [559, 177] on span "Open calendar" at bounding box center [558, 177] width 23 height 23
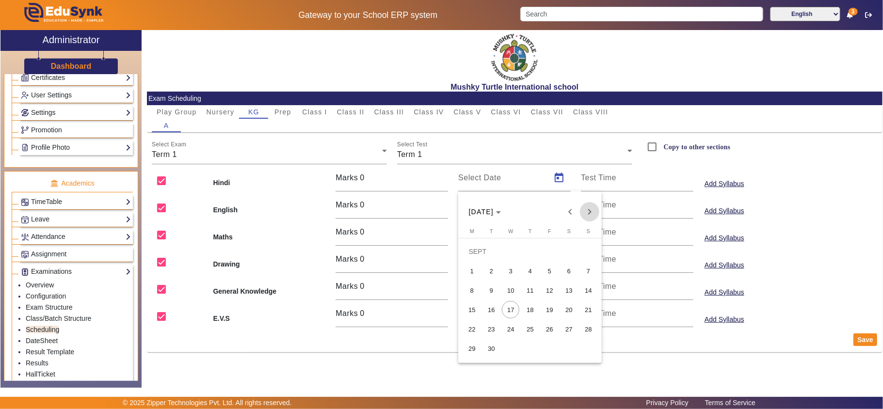
click at [593, 211] on span "Next month" at bounding box center [589, 211] width 19 height 19
click at [552, 287] on span "10" at bounding box center [549, 290] width 17 height 17
type input "10/10/2025"
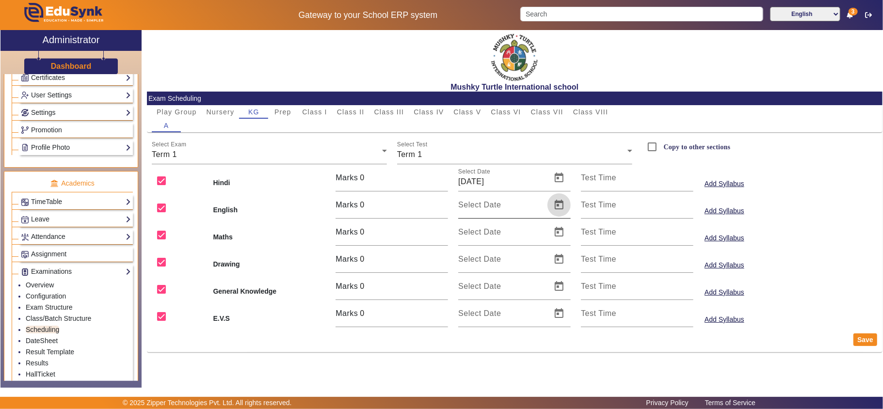
click at [561, 204] on span "Open calendar" at bounding box center [558, 204] width 23 height 23
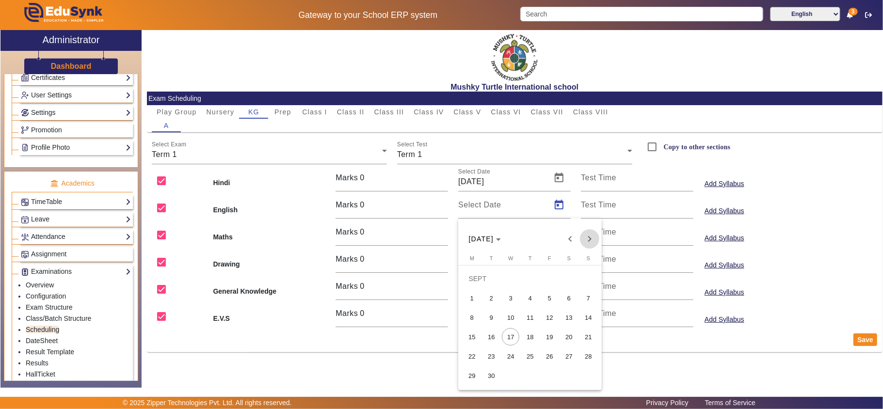
click at [594, 239] on span "Next month" at bounding box center [589, 238] width 19 height 19
click at [572, 295] on span "4" at bounding box center [568, 297] width 17 height 17
type input "04/10/2025"
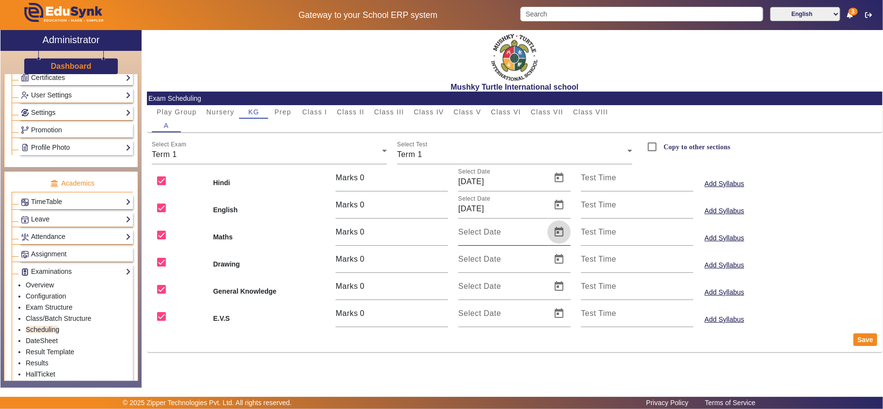
click at [567, 231] on span "Open calendar" at bounding box center [558, 232] width 23 height 23
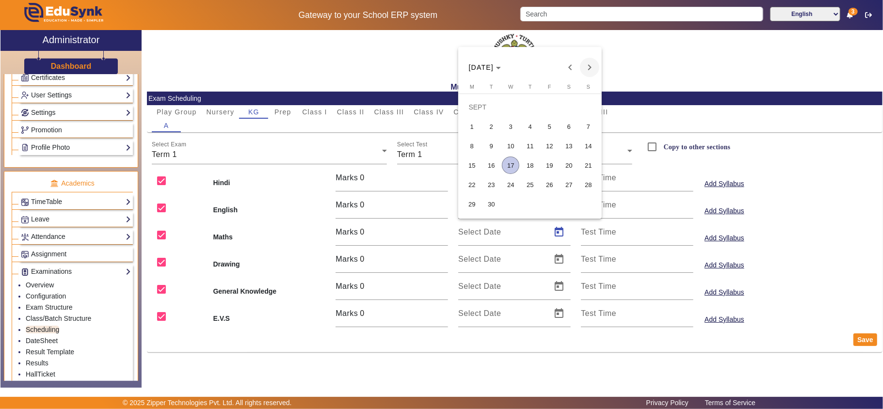
click at [587, 64] on span "Next month" at bounding box center [589, 67] width 19 height 19
click at [470, 143] on span "6" at bounding box center [471, 145] width 17 height 17
type input "06/10/2025"
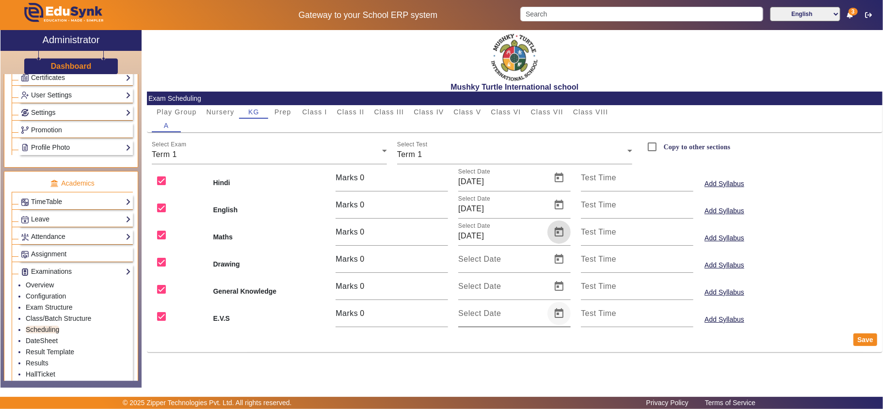
click at [560, 315] on span "Open calendar" at bounding box center [558, 313] width 23 height 23
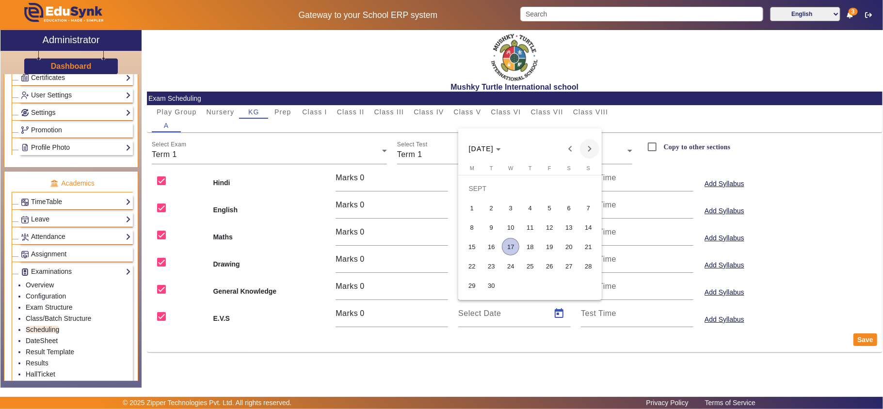
click at [591, 146] on span "Next month" at bounding box center [589, 148] width 19 height 19
click at [511, 225] on span "8" at bounding box center [510, 227] width 17 height 17
type input "08/10/2025"
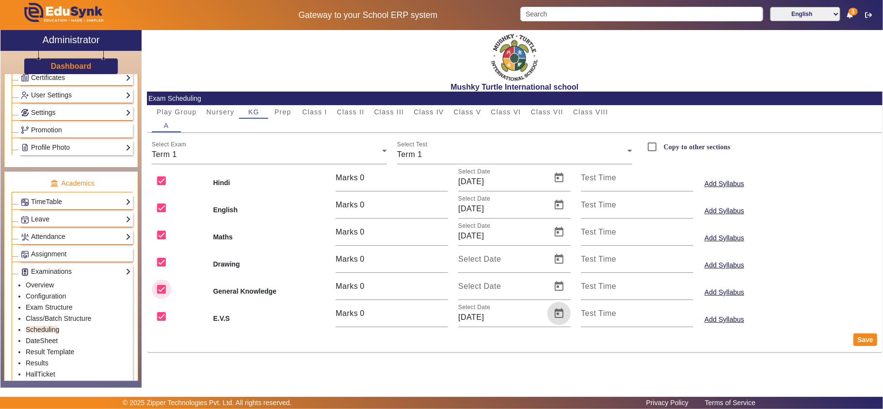
click at [163, 289] on input "checkbox" at bounding box center [161, 289] width 19 height 19
checkbox input "false"
click at [161, 261] on input "checkbox" at bounding box center [161, 262] width 19 height 19
checkbox input "false"
click at [863, 334] on button "Save" at bounding box center [865, 340] width 24 height 13
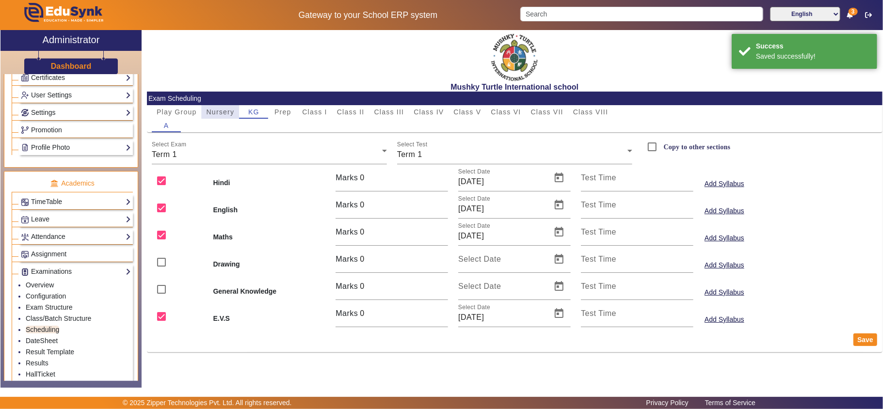
click at [218, 109] on span "Nursery" at bounding box center [221, 112] width 28 height 7
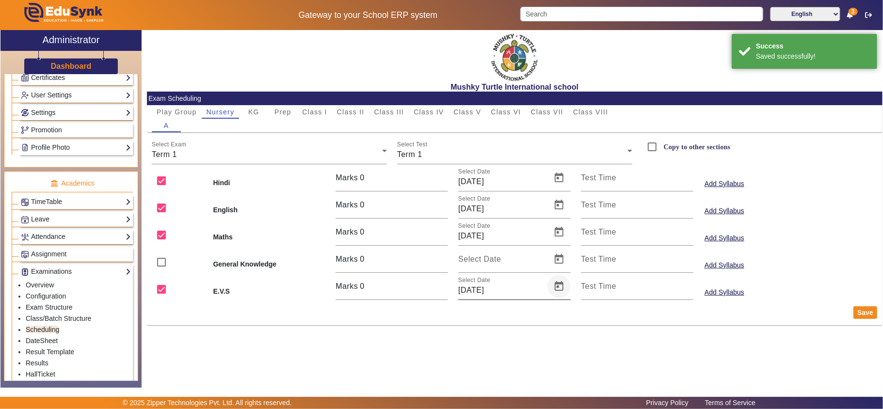
click at [560, 282] on span "Open calendar" at bounding box center [558, 286] width 23 height 23
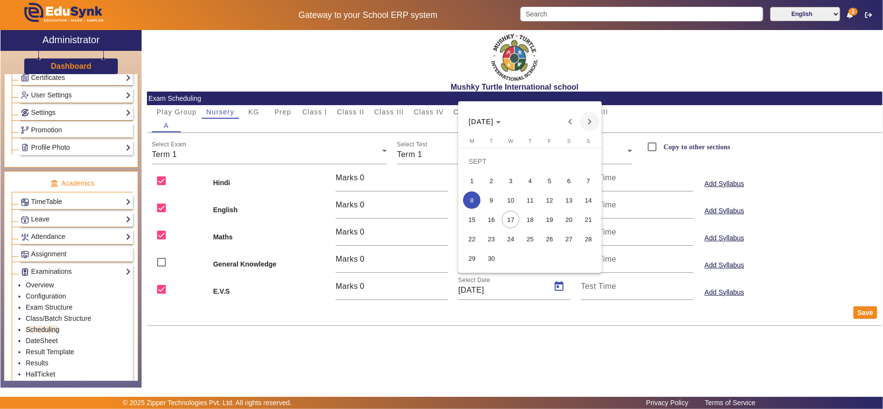
click at [591, 120] on span "Next month" at bounding box center [589, 121] width 19 height 19
click at [509, 198] on span "8" at bounding box center [510, 200] width 17 height 17
type input "08/10/2025"
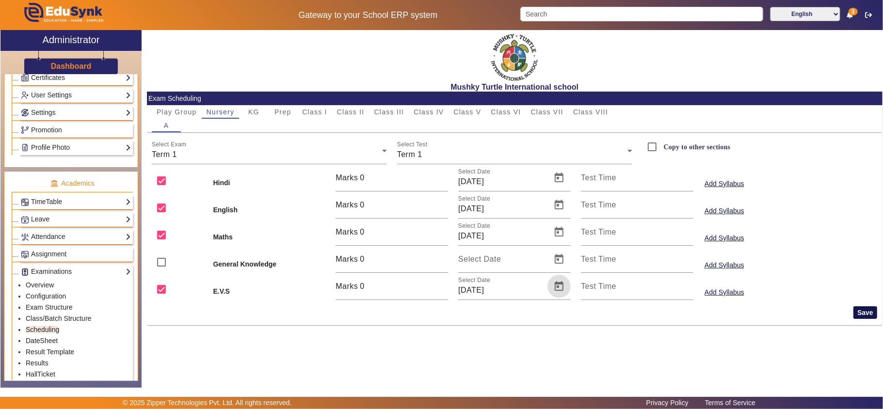
click at [862, 309] on button "Save" at bounding box center [865, 312] width 24 height 13
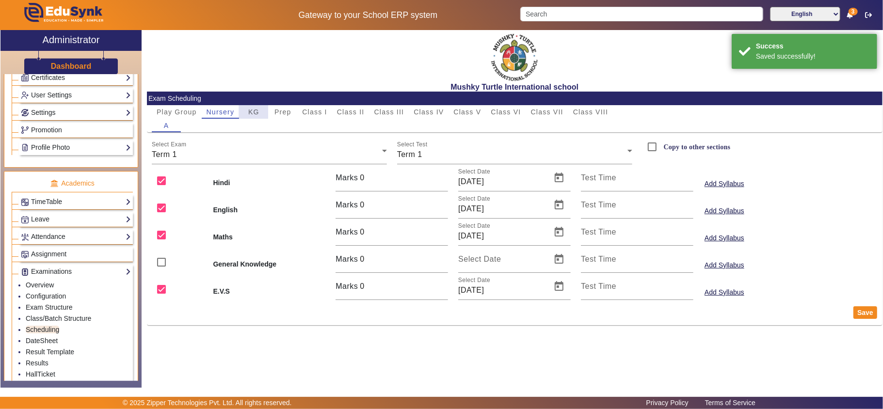
click at [255, 107] on span "KG" at bounding box center [253, 112] width 11 height 14
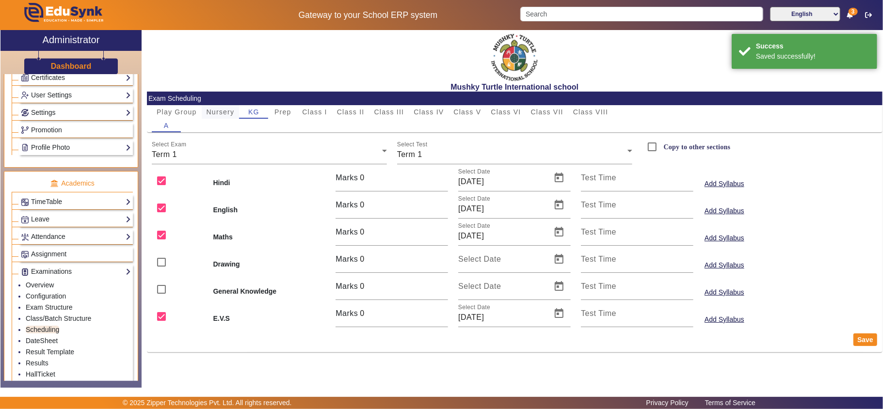
click at [232, 113] on span "Nursery" at bounding box center [221, 112] width 28 height 7
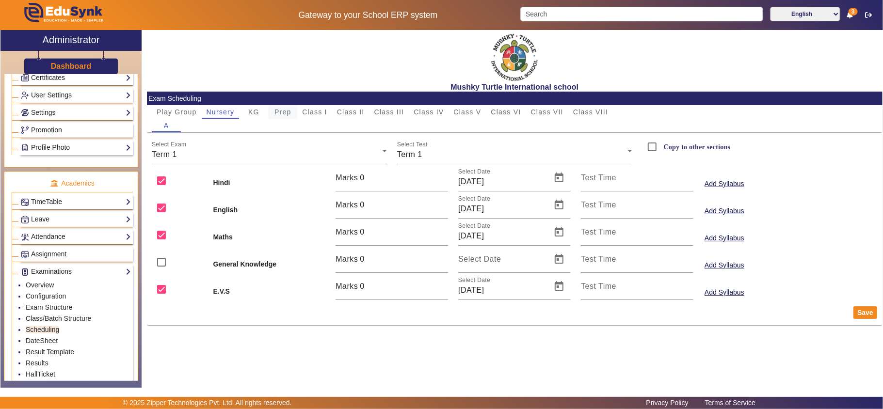
click at [286, 111] on span "Prep" at bounding box center [282, 112] width 17 height 7
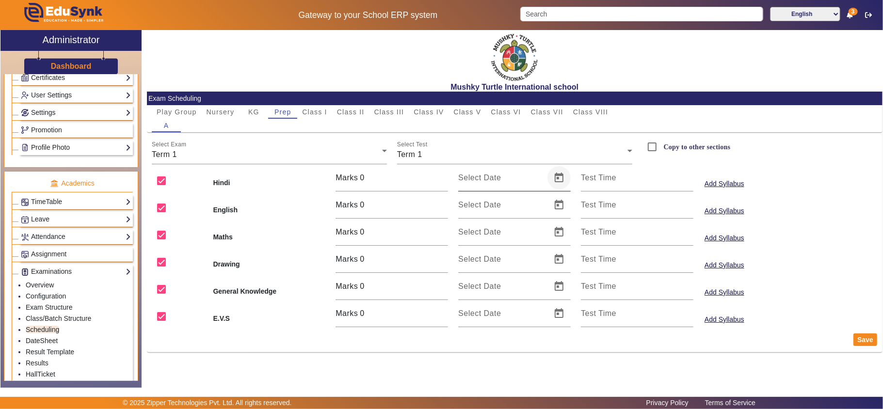
click at [563, 177] on span "Open calendar" at bounding box center [558, 177] width 23 height 23
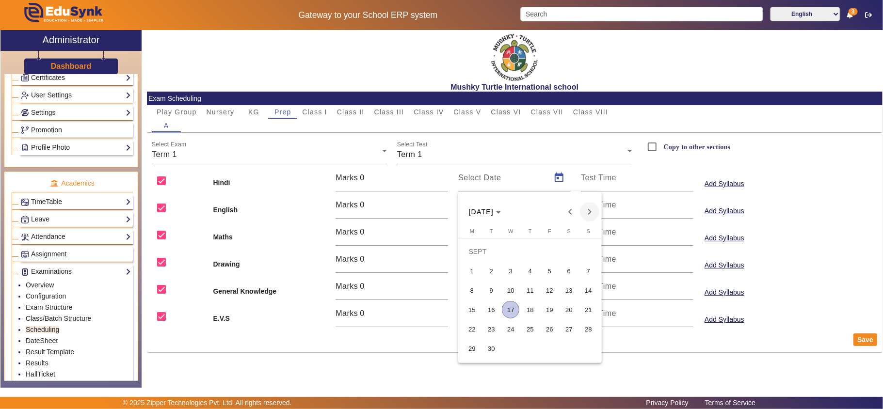
click at [586, 210] on span "Next month" at bounding box center [589, 211] width 19 height 19
click at [549, 285] on span "10" at bounding box center [549, 290] width 17 height 17
type input "[DATE]"
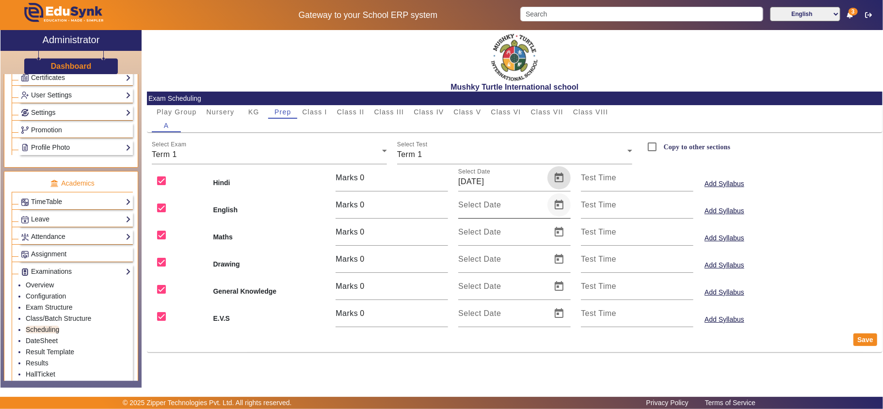
click at [560, 205] on span "Open calendar" at bounding box center [558, 204] width 23 height 23
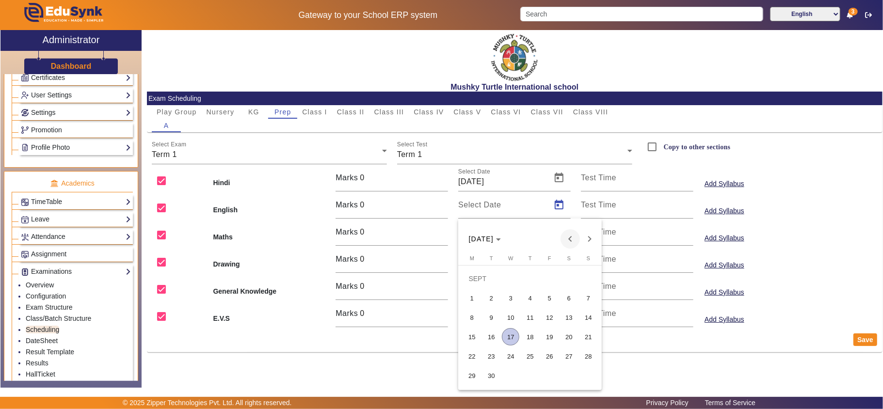
click at [568, 240] on span "Previous month" at bounding box center [570, 238] width 19 height 19
click at [590, 237] on span "Next month" at bounding box center [589, 238] width 19 height 19
click at [569, 294] on span "4" at bounding box center [568, 297] width 17 height 17
type input "04/10/2025"
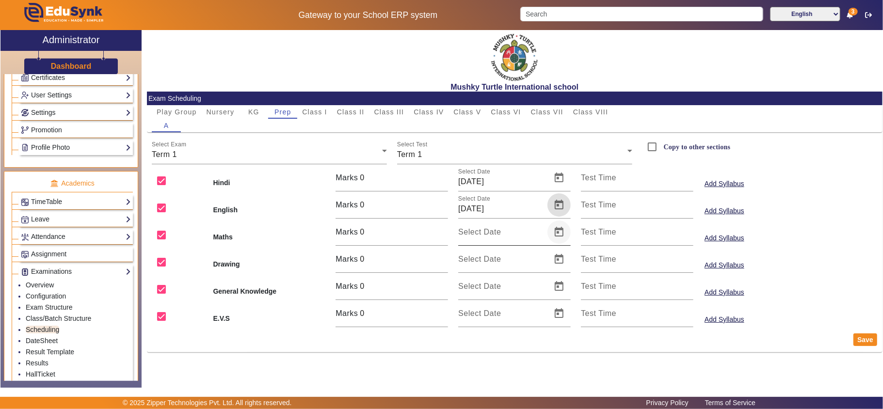
click at [556, 230] on span "Open calendar" at bounding box center [558, 232] width 23 height 23
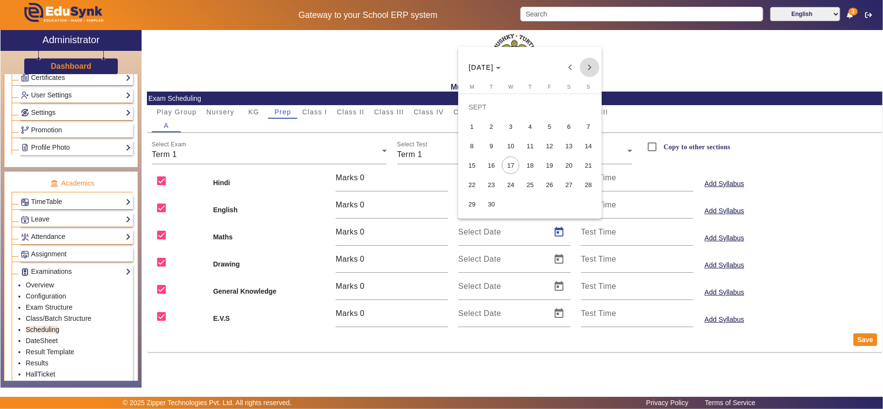
click at [591, 64] on span "Next month" at bounding box center [589, 67] width 19 height 19
click at [569, 127] on span "4" at bounding box center [568, 126] width 17 height 17
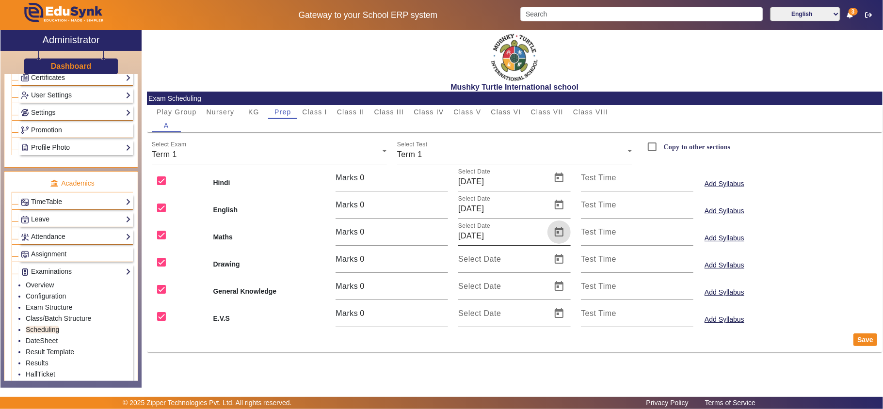
click at [559, 230] on span "Open calendar" at bounding box center [558, 232] width 23 height 23
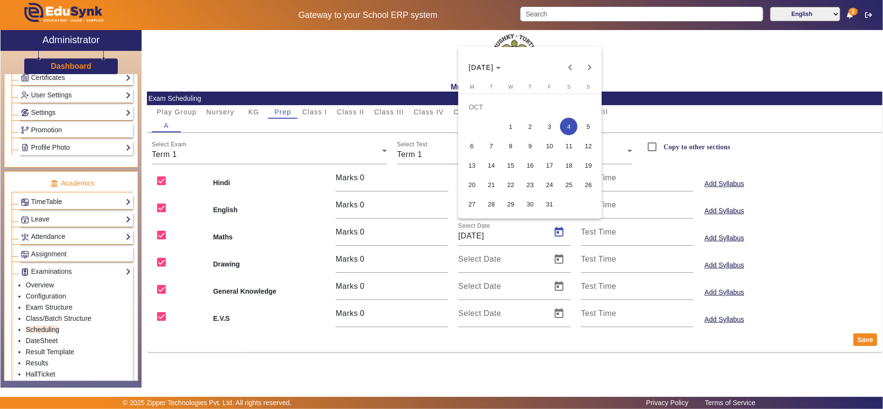
click at [473, 150] on span "6" at bounding box center [471, 145] width 17 height 17
type input "06/10/2025"
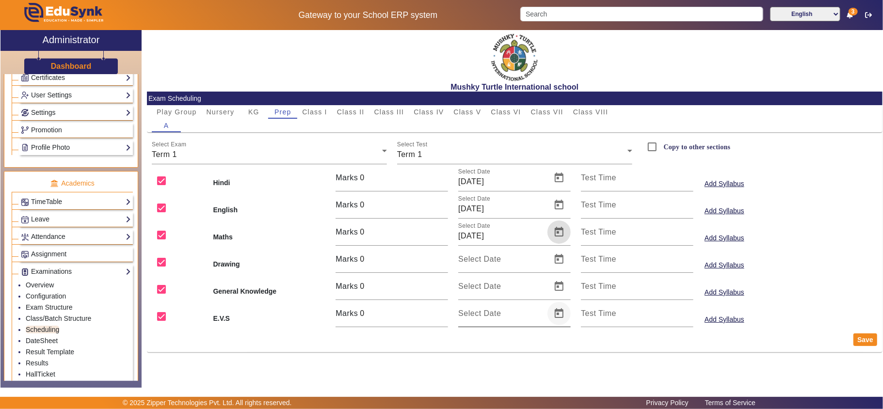
click at [557, 315] on span "Open calendar" at bounding box center [558, 313] width 23 height 23
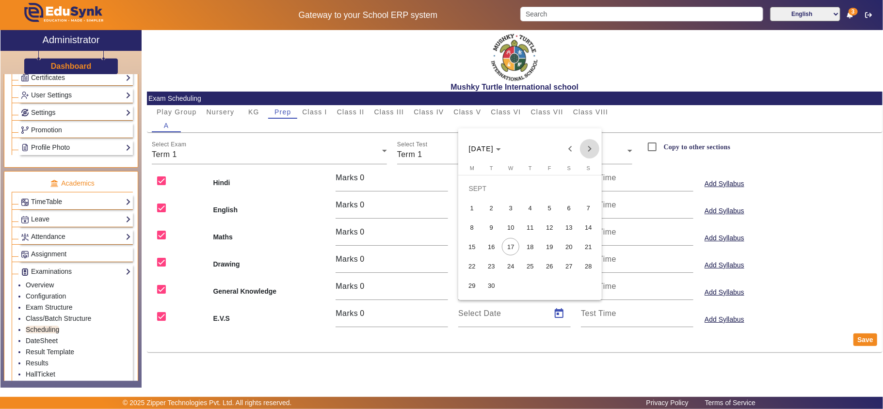
click at [596, 144] on span "Next month" at bounding box center [589, 148] width 19 height 19
click at [513, 224] on span "8" at bounding box center [510, 227] width 17 height 17
type input "08/10/2025"
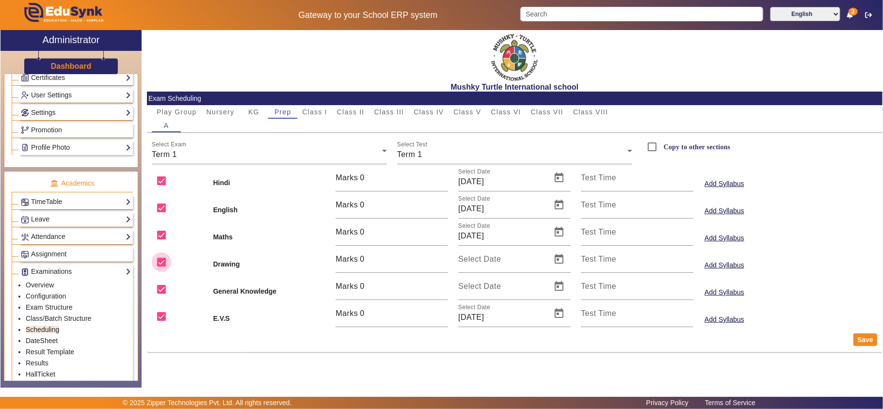
click at [164, 262] on input "checkbox" at bounding box center [161, 262] width 19 height 19
checkbox input "false"
click at [160, 291] on input "checkbox" at bounding box center [161, 289] width 19 height 19
checkbox input "false"
click at [865, 337] on button "Save" at bounding box center [865, 340] width 24 height 13
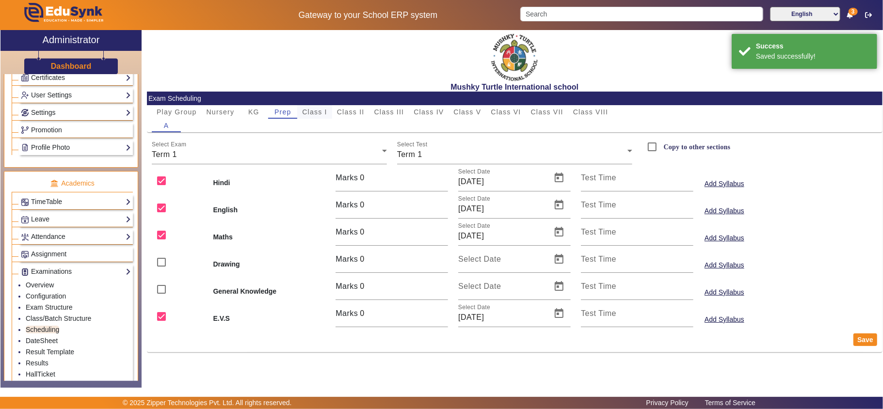
click at [323, 112] on span "Class I" at bounding box center [314, 112] width 25 height 7
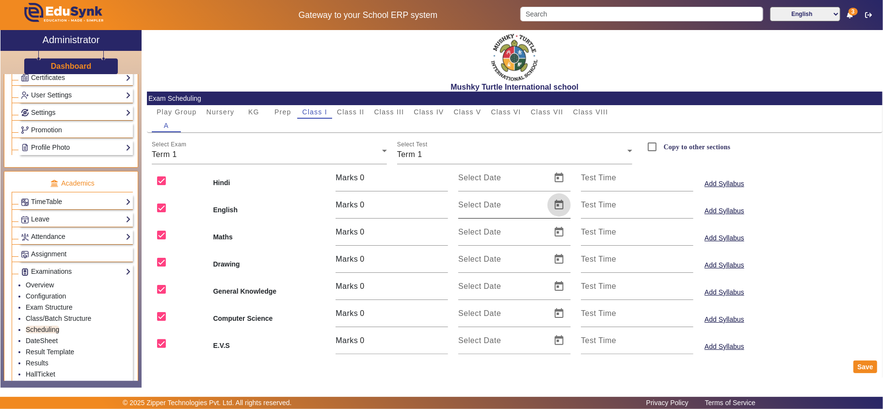
click at [551, 204] on span "Open calendar" at bounding box center [558, 204] width 23 height 23
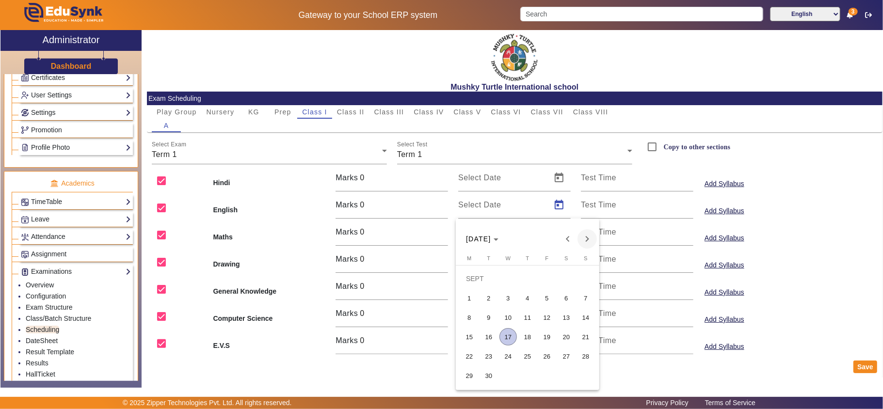
click at [588, 239] on span "Next month" at bounding box center [587, 238] width 19 height 19
click at [568, 299] on span "4" at bounding box center [566, 297] width 17 height 17
type input "04/10/2025"
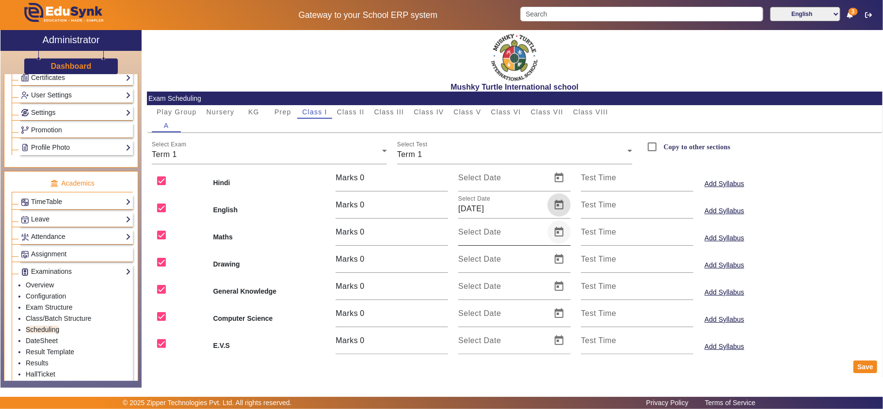
click at [558, 233] on span "Open calendar" at bounding box center [558, 232] width 23 height 23
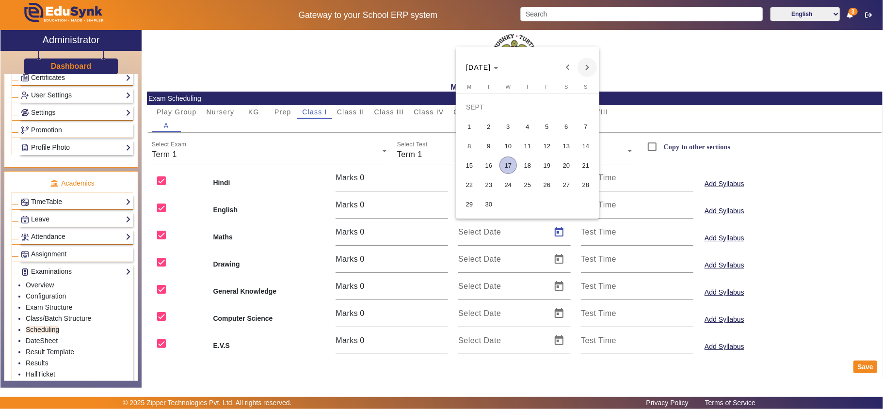
click at [591, 66] on span "Next month" at bounding box center [587, 67] width 19 height 19
click at [470, 145] on span "6" at bounding box center [469, 145] width 17 height 17
type input "06/10/2025"
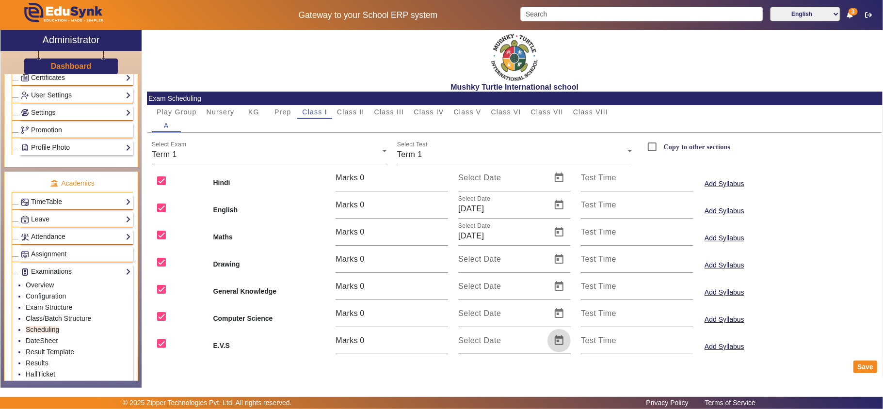
click at [557, 342] on span "Open calendar" at bounding box center [558, 340] width 23 height 23
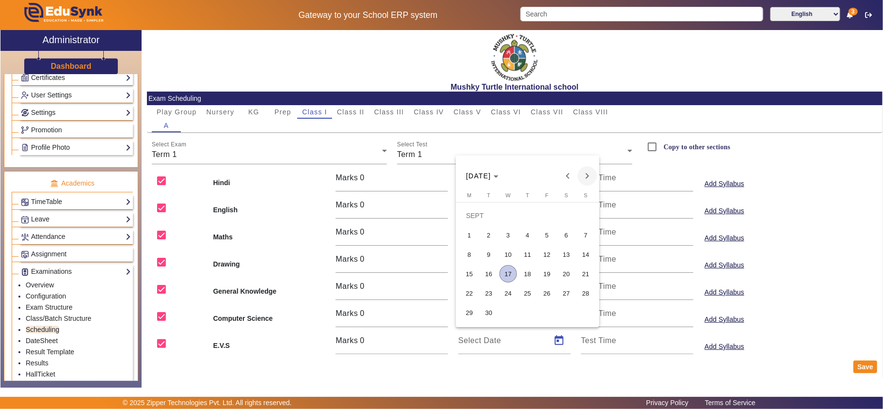
click at [587, 178] on span "Next month" at bounding box center [587, 175] width 19 height 19
click at [516, 252] on button "8" at bounding box center [507, 254] width 19 height 19
type input "08/10/2025"
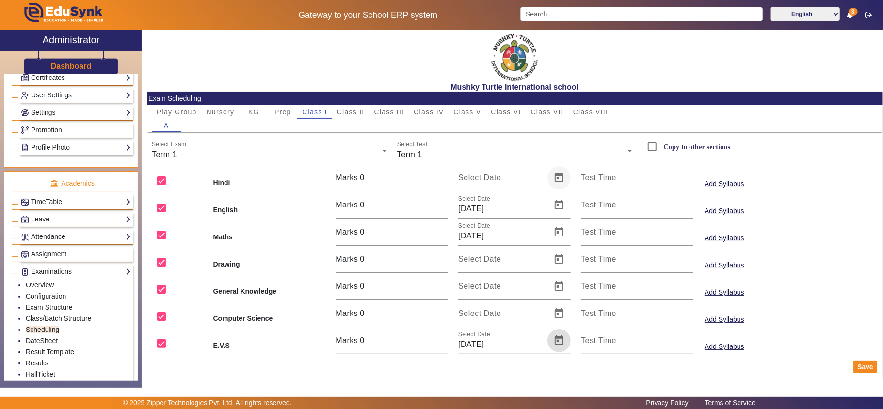
click at [561, 173] on span "Open calendar" at bounding box center [558, 177] width 23 height 23
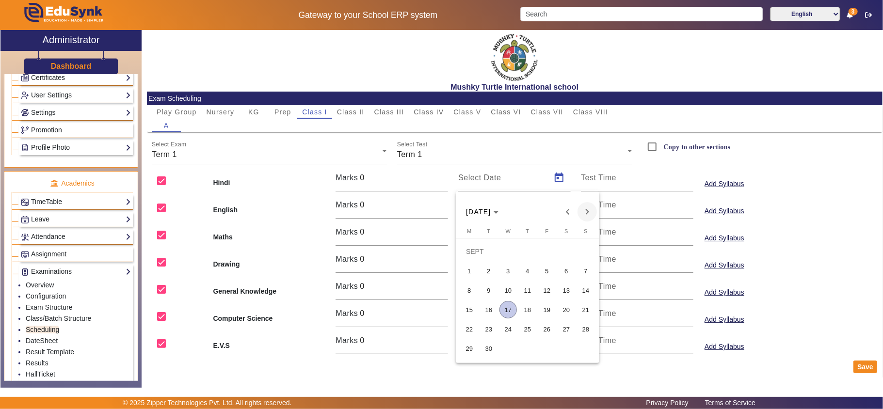
click at [584, 208] on span "Next month" at bounding box center [587, 211] width 19 height 19
click at [542, 290] on span "10" at bounding box center [546, 290] width 17 height 17
type input "[DATE]"
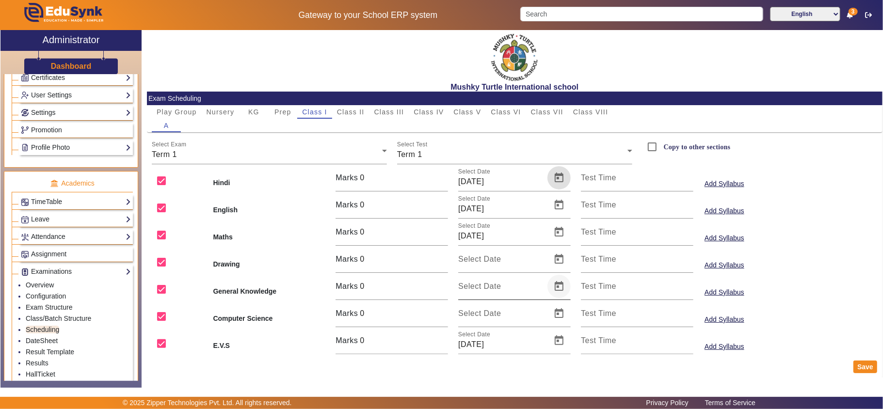
click at [553, 286] on span "Open calendar" at bounding box center [558, 286] width 23 height 23
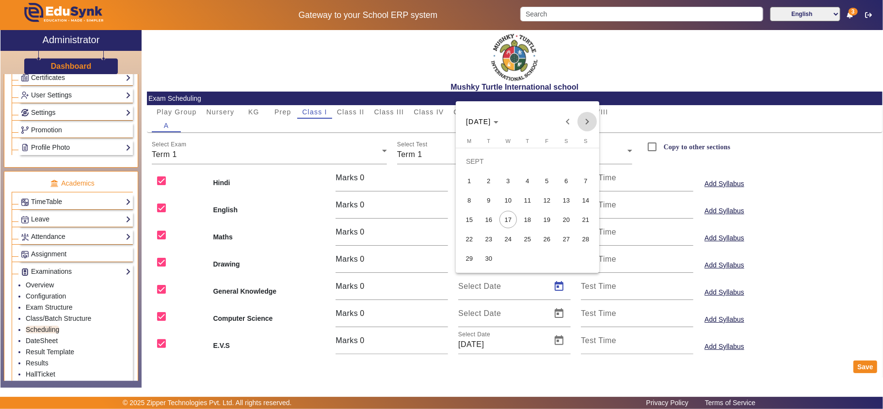
click at [585, 124] on span "Next month" at bounding box center [587, 121] width 19 height 19
click at [567, 198] on span "11" at bounding box center [566, 200] width 17 height 17
type input "11/10/2025"
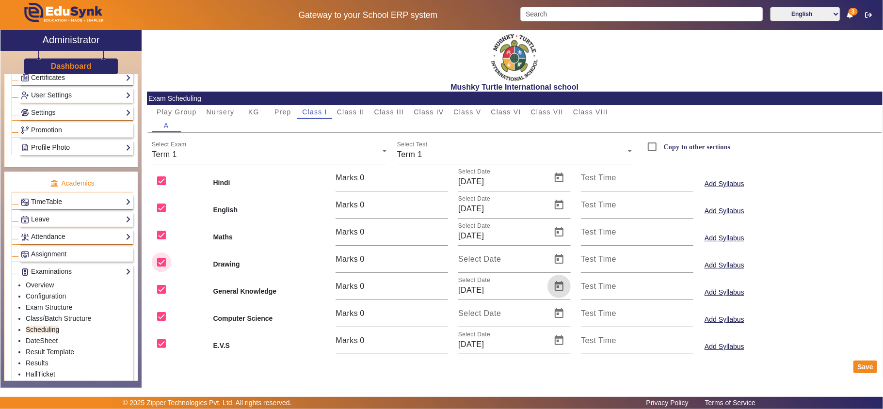
click at [160, 259] on input "checkbox" at bounding box center [161, 262] width 19 height 19
checkbox input "false"
click at [162, 314] on input "checkbox" at bounding box center [161, 316] width 19 height 19
checkbox input "false"
click at [859, 365] on button "Save" at bounding box center [865, 367] width 24 height 13
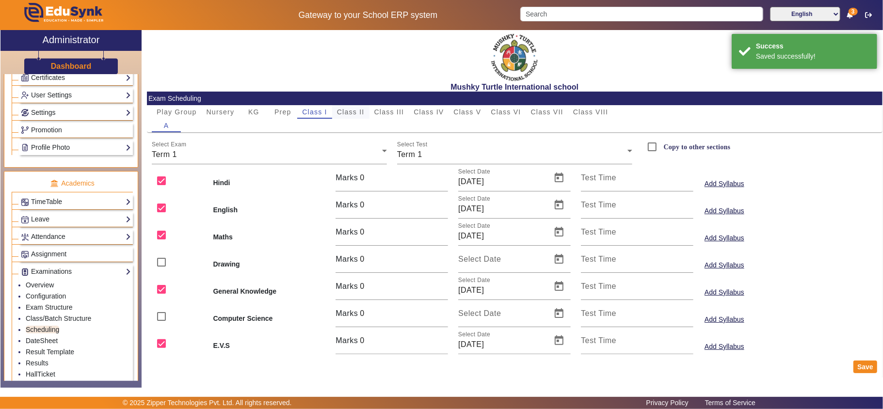
click at [364, 111] on span "Class II" at bounding box center [351, 112] width 28 height 7
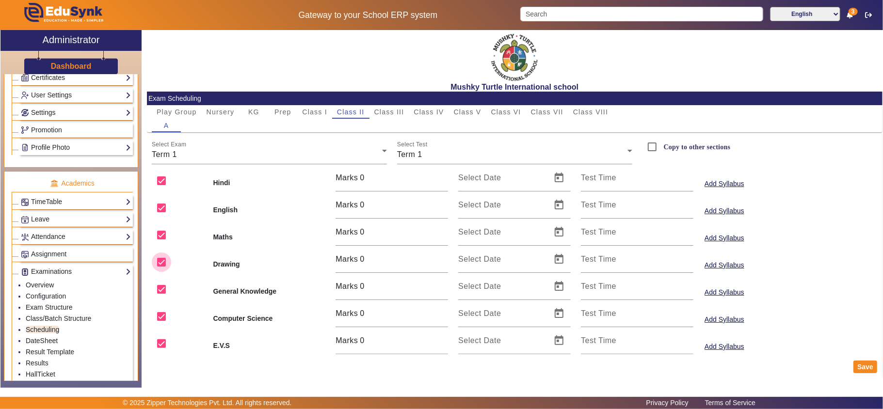
click at [163, 263] on input "checkbox" at bounding box center [161, 262] width 19 height 19
checkbox input "false"
click at [162, 315] on input "checkbox" at bounding box center [161, 316] width 19 height 19
checkbox input "false"
click at [550, 208] on span "Open calendar" at bounding box center [558, 204] width 23 height 23
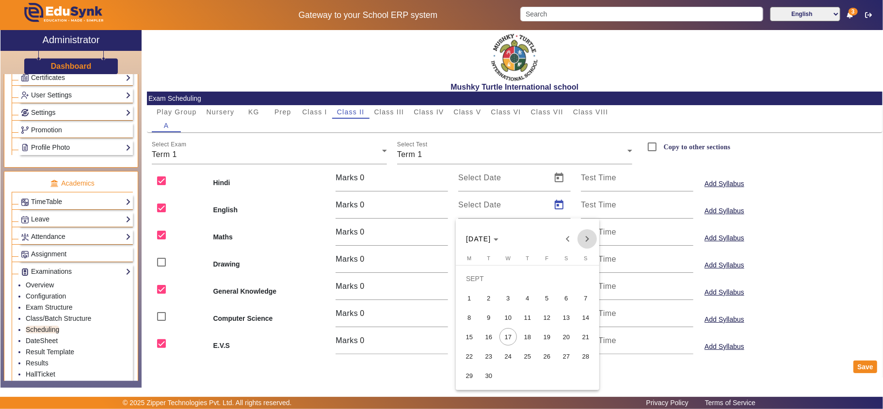
click at [595, 235] on span "Next month" at bounding box center [587, 238] width 19 height 19
click at [571, 293] on span "4" at bounding box center [566, 297] width 17 height 17
type input "04/10/2025"
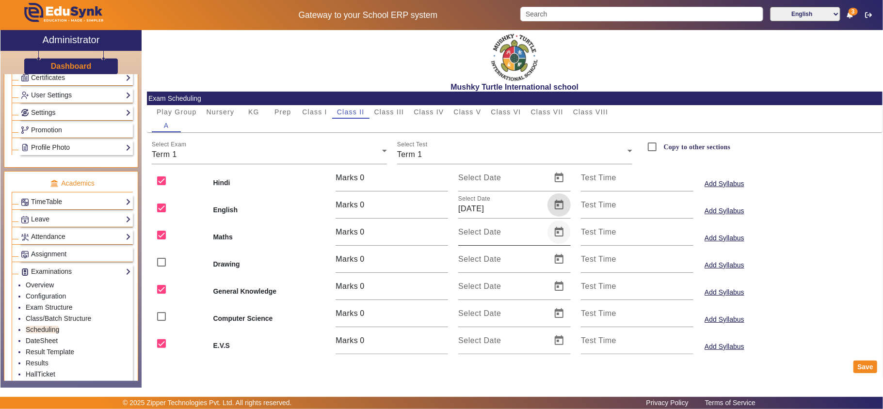
click at [553, 225] on span "Open calendar" at bounding box center [558, 232] width 23 height 23
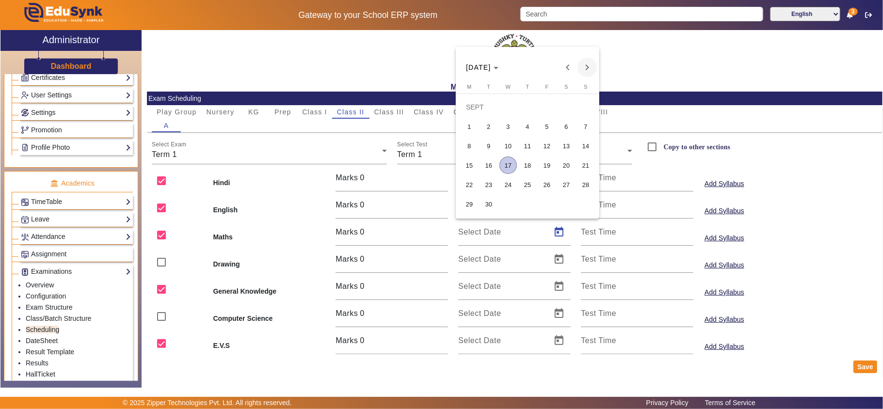
click at [592, 71] on span "Next month" at bounding box center [587, 67] width 19 height 19
click at [466, 145] on span "6" at bounding box center [469, 145] width 17 height 17
type input "06/10/2025"
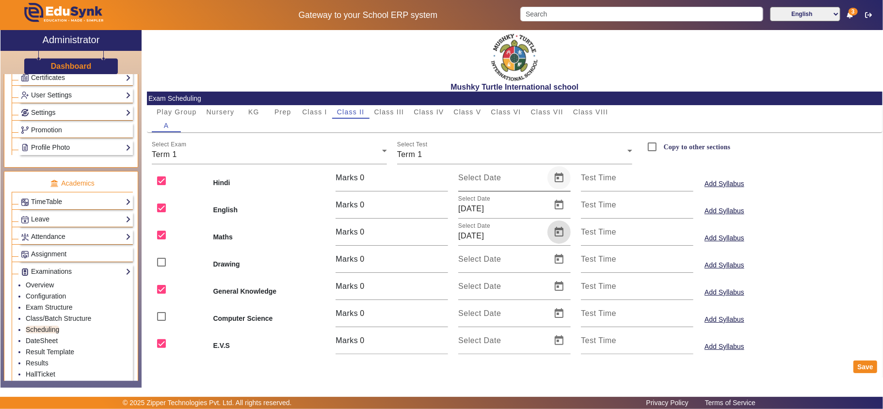
click at [559, 177] on span "Open calendar" at bounding box center [558, 177] width 23 height 23
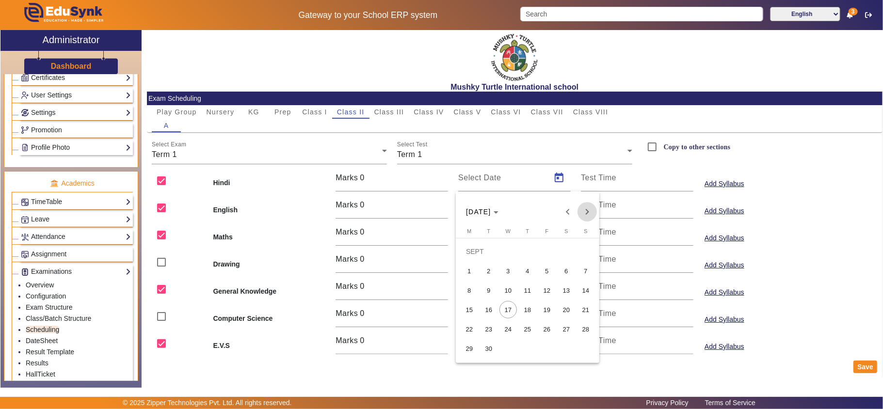
click at [586, 211] on span "Next month" at bounding box center [587, 211] width 19 height 19
click at [545, 290] on span "10" at bounding box center [546, 290] width 17 height 17
type input "[DATE]"
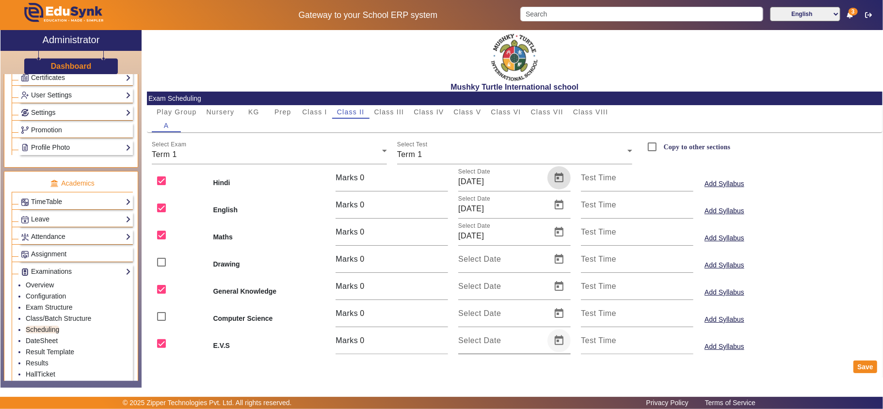
click at [555, 341] on span "Open calendar" at bounding box center [558, 340] width 23 height 23
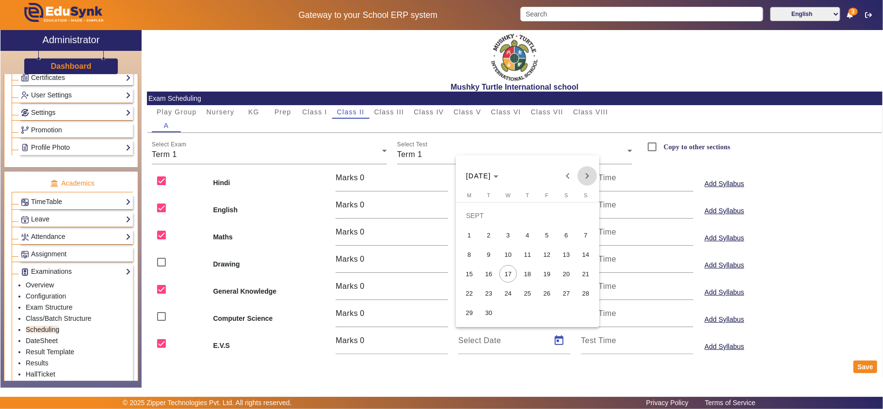
click at [592, 173] on span "Next month" at bounding box center [587, 175] width 19 height 19
click at [505, 255] on span "8" at bounding box center [507, 254] width 17 height 17
type input "08/10/2025"
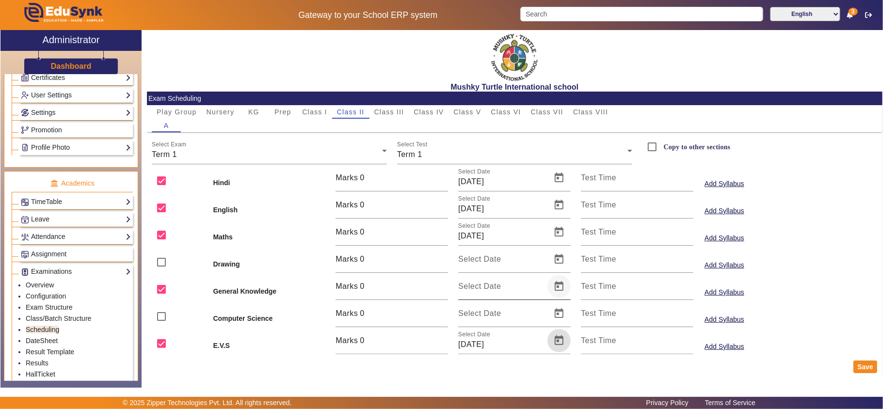
click at [559, 284] on span "Open calendar" at bounding box center [558, 286] width 23 height 23
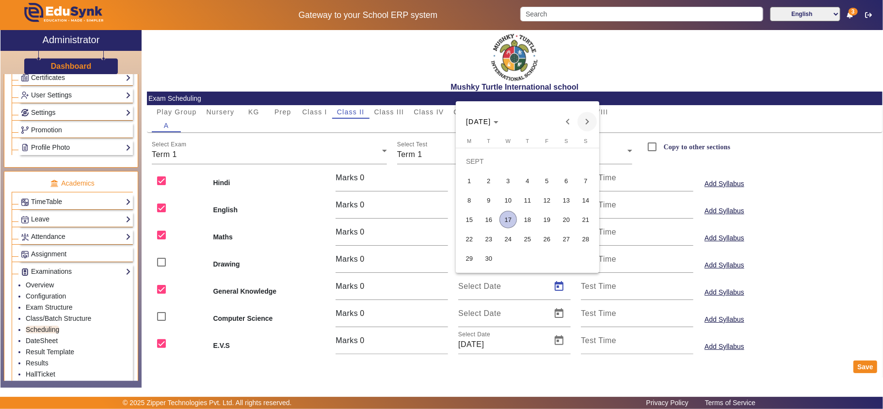
click at [585, 120] on span "Next month" at bounding box center [587, 121] width 19 height 19
click at [561, 198] on span "11" at bounding box center [566, 200] width 17 height 17
type input "11/10/2025"
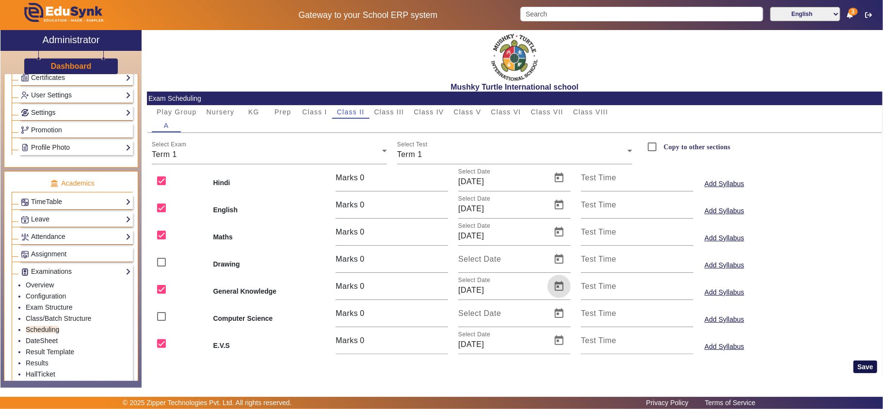
click at [864, 365] on button "Save" at bounding box center [865, 367] width 24 height 13
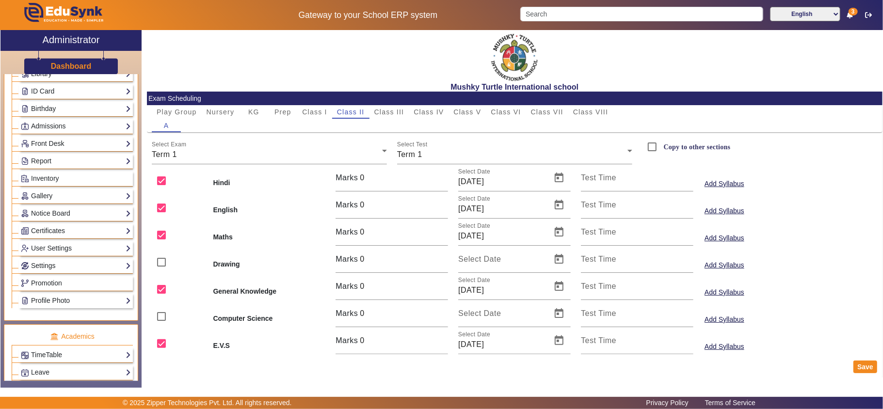
scroll to position [215, 0]
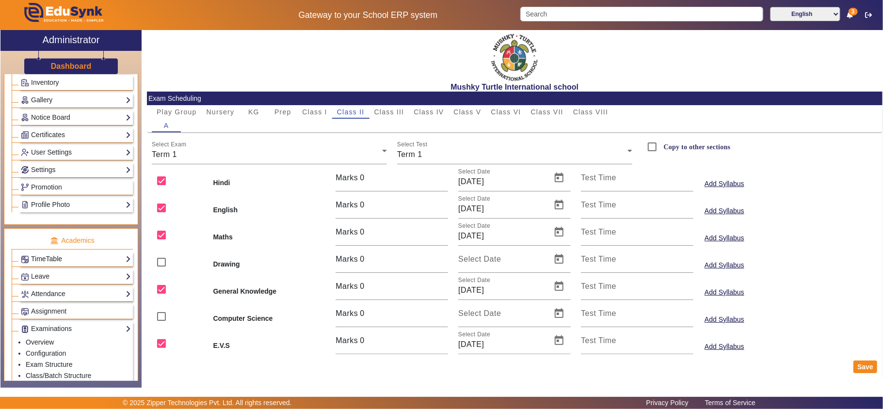
click at [52, 265] on link "TimeTable" at bounding box center [76, 259] width 110 height 11
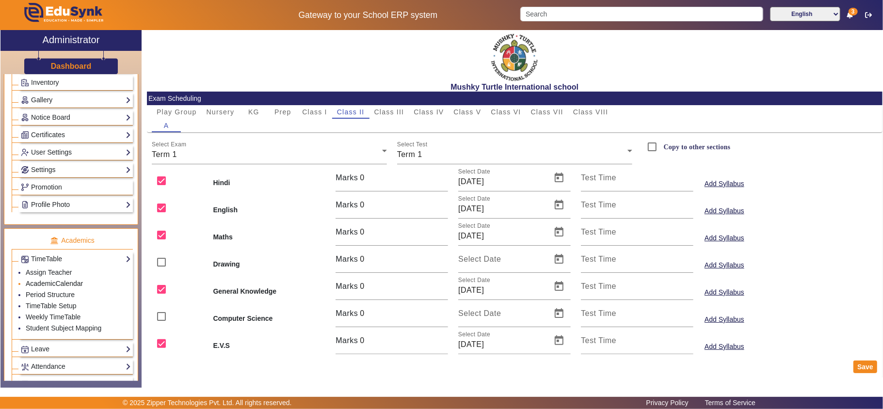
click at [44, 288] on link "AcademicCalendar" at bounding box center [54, 284] width 57 height 8
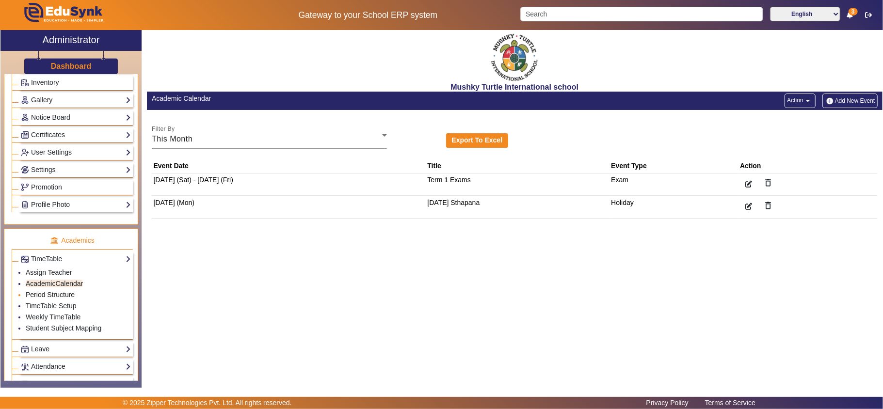
click at [41, 299] on link "Period Structure" at bounding box center [50, 295] width 49 height 8
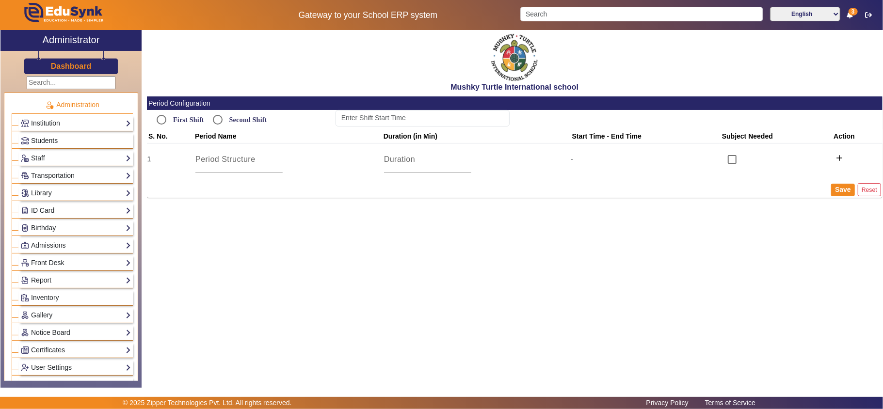
click at [47, 140] on span "Students" at bounding box center [44, 141] width 27 height 8
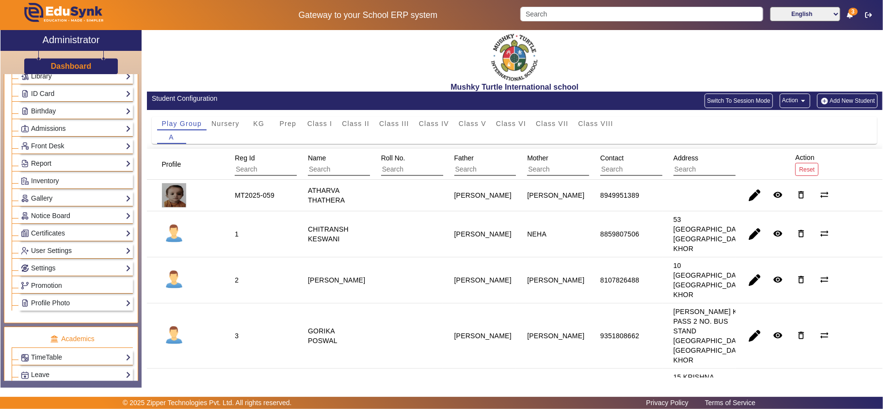
scroll to position [215, 0]
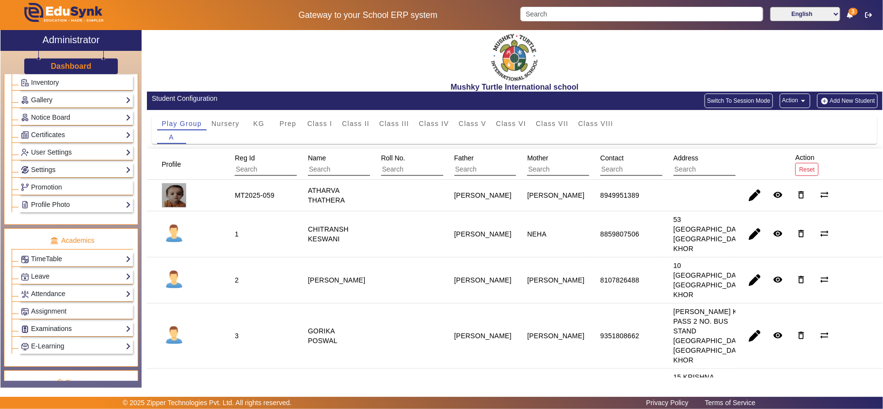
click at [63, 335] on link "Examinations" at bounding box center [76, 328] width 110 height 11
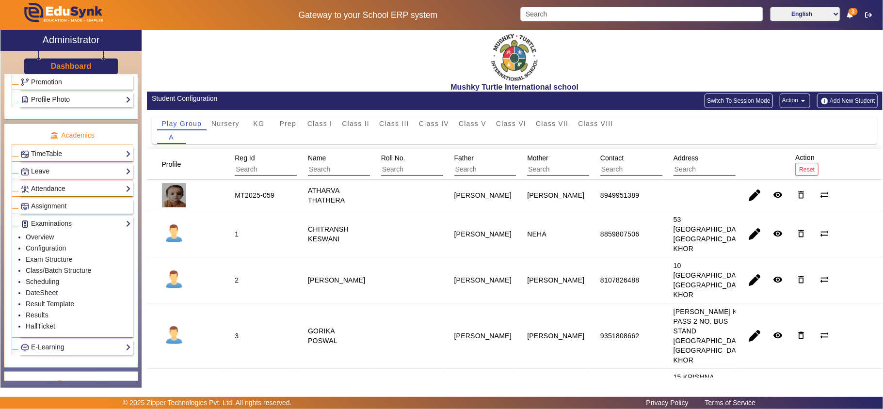
scroll to position [431, 0]
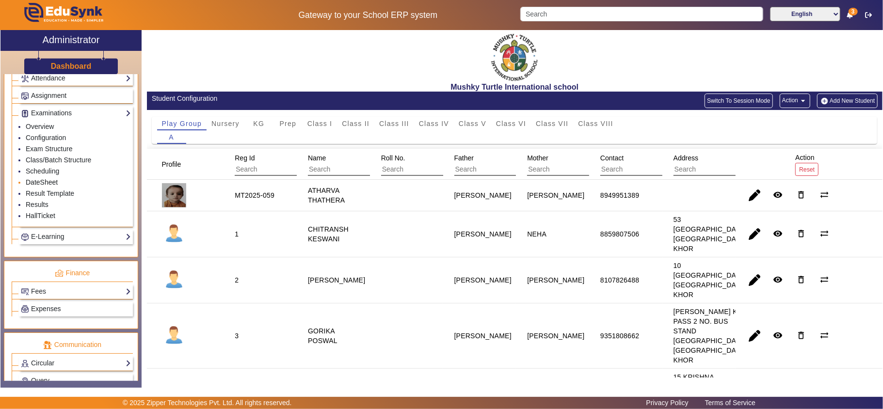
click at [49, 186] on link "DateSheet" at bounding box center [42, 182] width 32 height 8
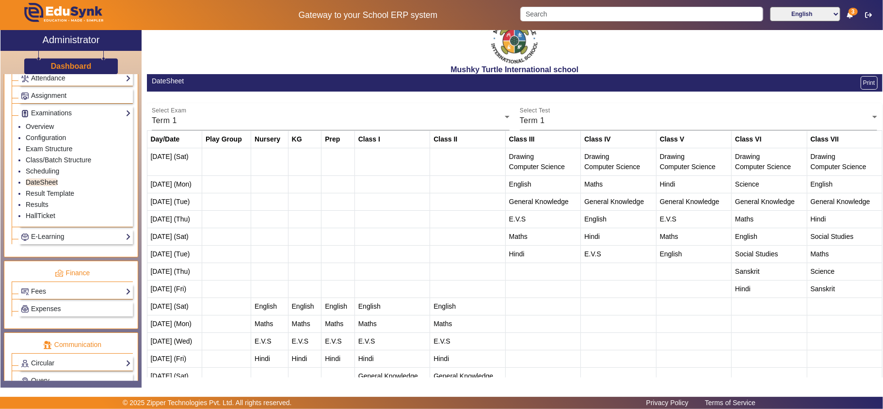
scroll to position [32, 0]
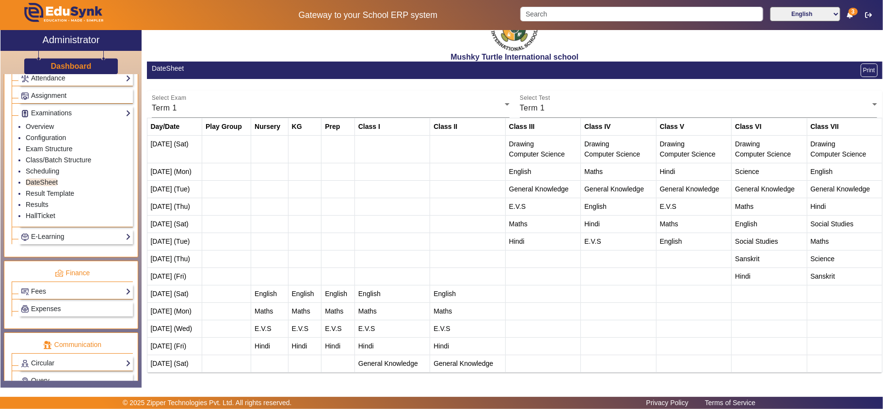
click at [861, 70] on button "Print" at bounding box center [869, 71] width 17 height 14
click at [46, 220] on link "HallTicket" at bounding box center [41, 216] width 30 height 8
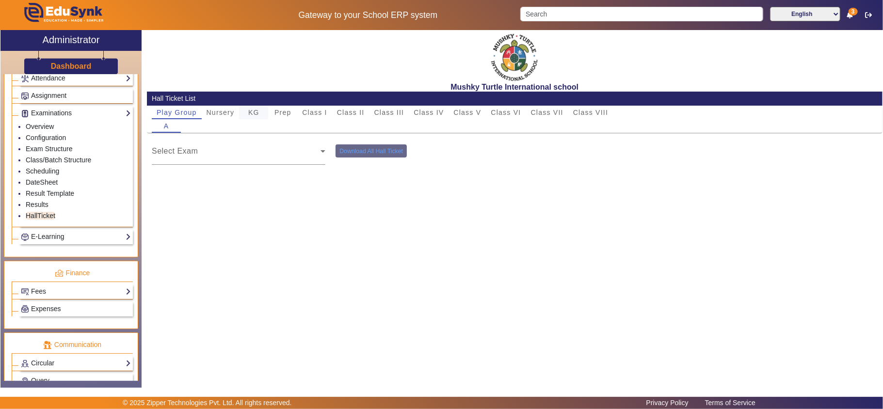
click at [260, 111] on div "KG" at bounding box center [253, 113] width 29 height 14
click at [545, 145] on button "Download All Hall Ticket" at bounding box center [555, 151] width 71 height 13
click at [220, 113] on span "Nursery" at bounding box center [221, 112] width 28 height 7
click at [256, 111] on span "KG" at bounding box center [253, 112] width 11 height 7
click at [289, 109] on span "Prep" at bounding box center [282, 112] width 17 height 7
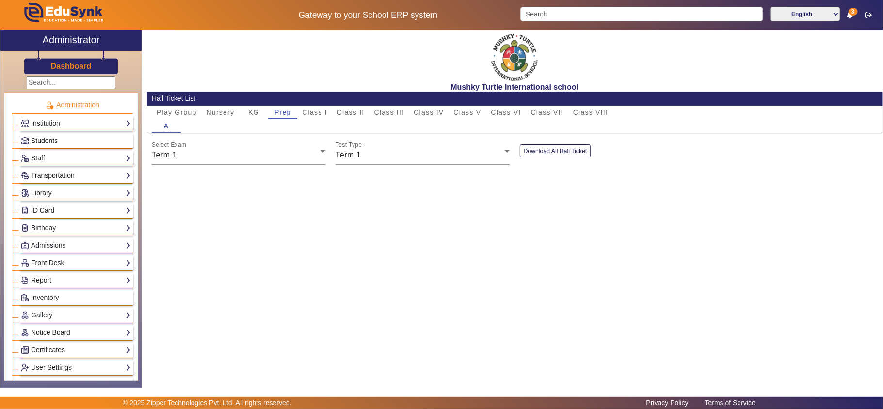
click at [43, 139] on span "Students" at bounding box center [44, 141] width 27 height 8
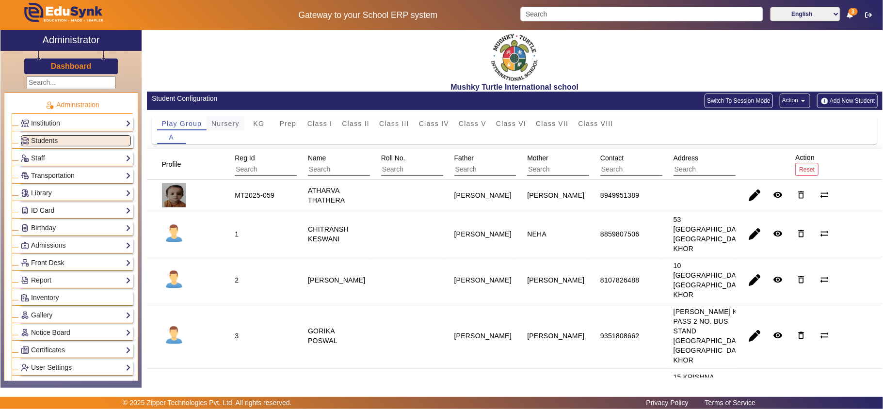
click at [226, 126] on span "Nursery" at bounding box center [225, 123] width 28 height 7
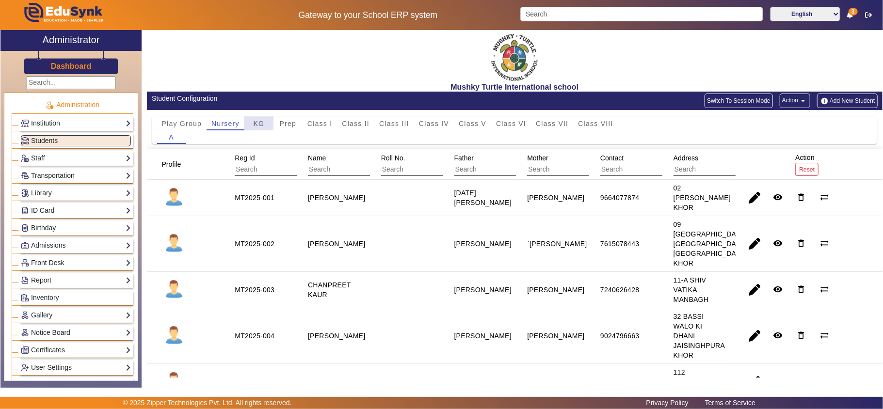
click at [256, 123] on span "KG" at bounding box center [258, 123] width 11 height 7
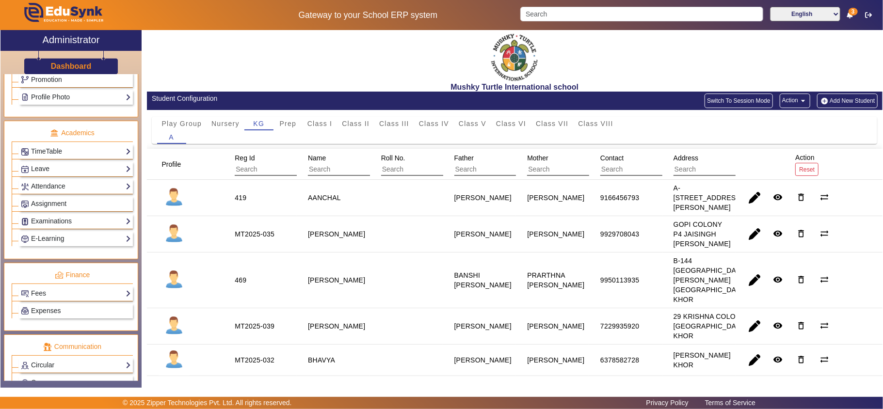
scroll to position [414, 0]
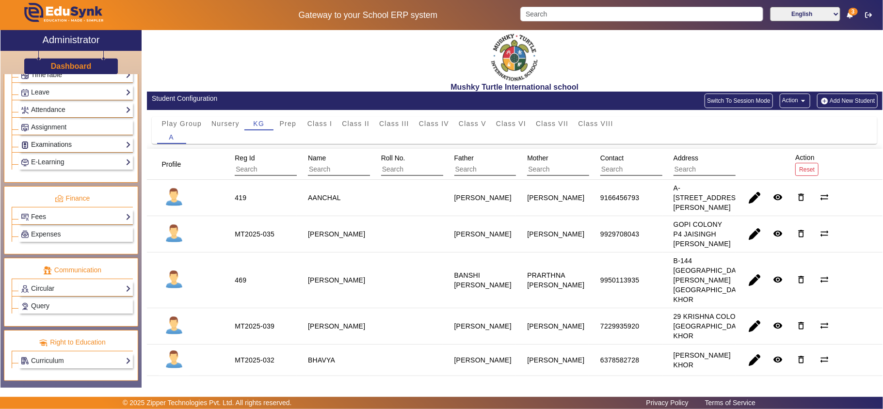
click at [50, 140] on link "Examinations" at bounding box center [76, 144] width 110 height 11
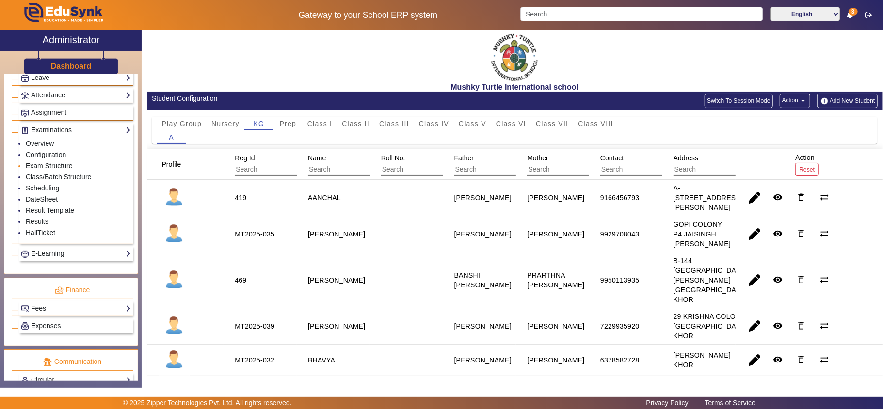
click at [48, 170] on link "Exam Structure" at bounding box center [49, 166] width 47 height 8
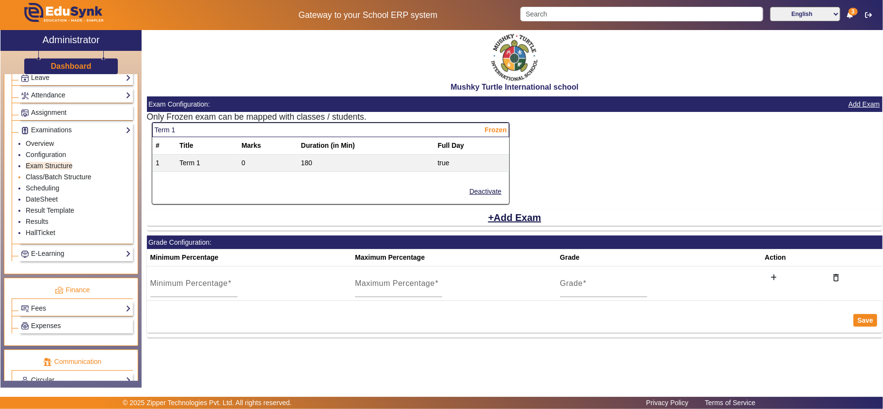
click at [57, 181] on link "Class/Batch Structure" at bounding box center [58, 177] width 65 height 8
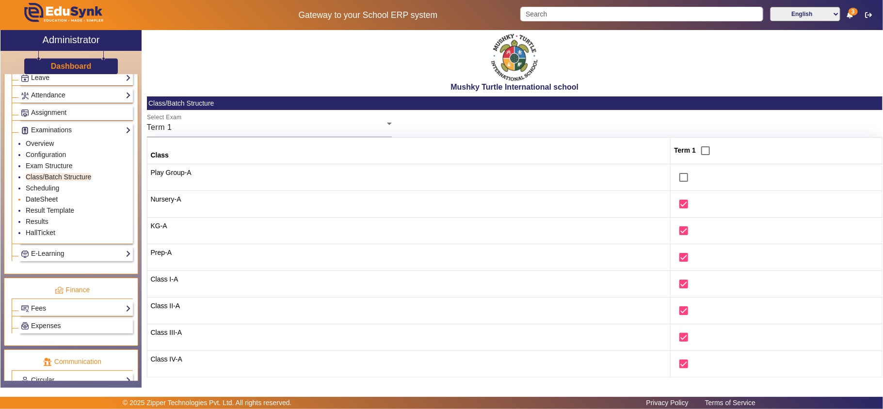
click at [48, 203] on link "DateSheet" at bounding box center [42, 199] width 32 height 8
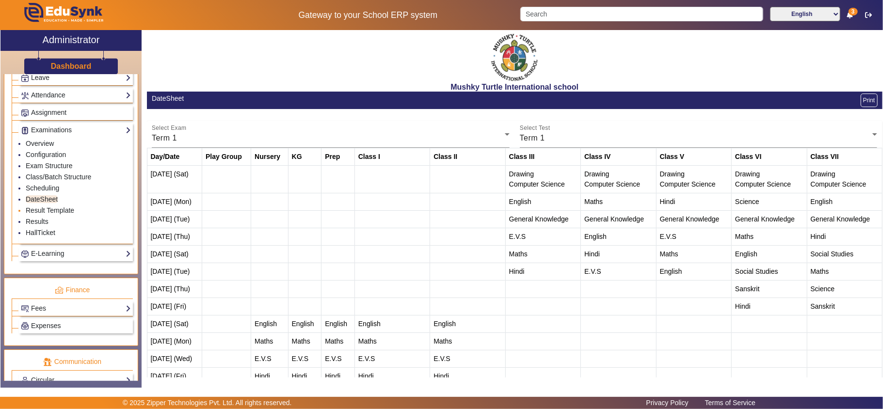
click at [53, 216] on li "Result Template" at bounding box center [78, 211] width 105 height 11
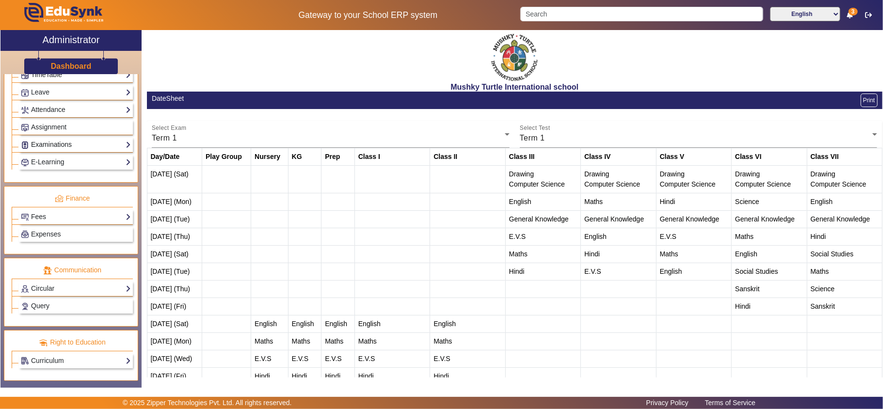
click at [50, 139] on link "Examinations" at bounding box center [76, 144] width 110 height 11
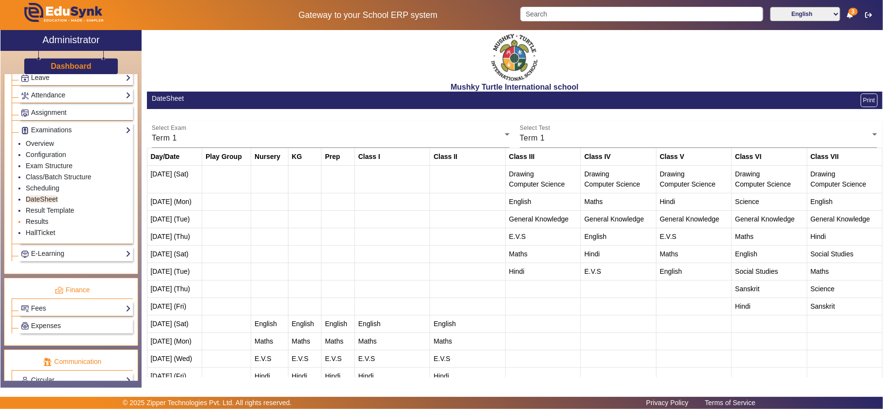
click at [41, 225] on link "Results" at bounding box center [37, 222] width 23 height 8
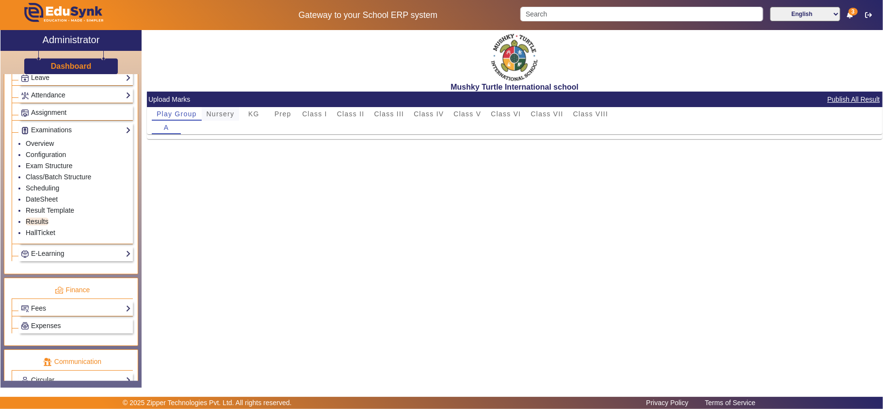
click at [222, 111] on span "Nursery" at bounding box center [221, 114] width 28 height 7
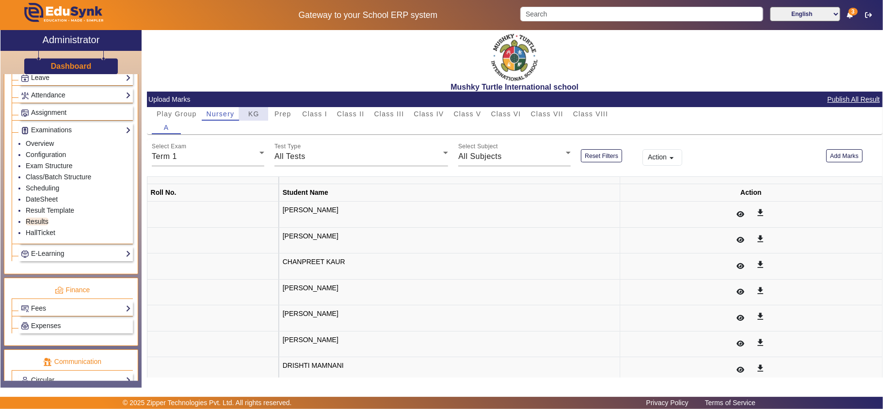
click at [247, 117] on div "KG" at bounding box center [253, 114] width 29 height 14
click at [42, 237] on link "HallTicket" at bounding box center [41, 233] width 30 height 8
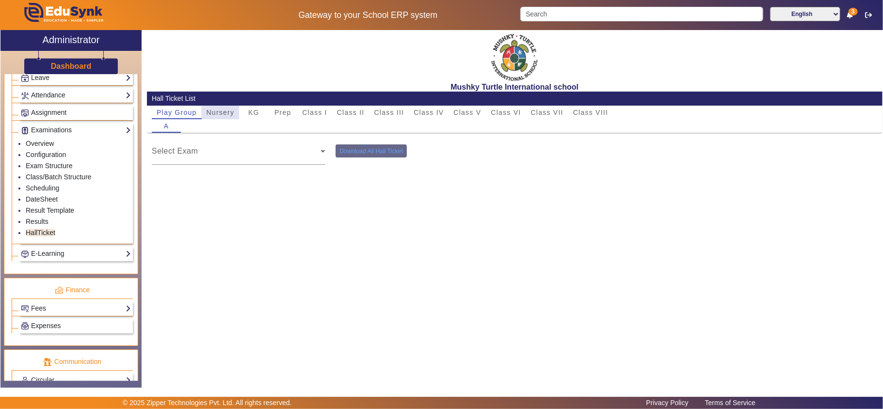
click at [224, 112] on span "Nursery" at bounding box center [221, 112] width 28 height 7
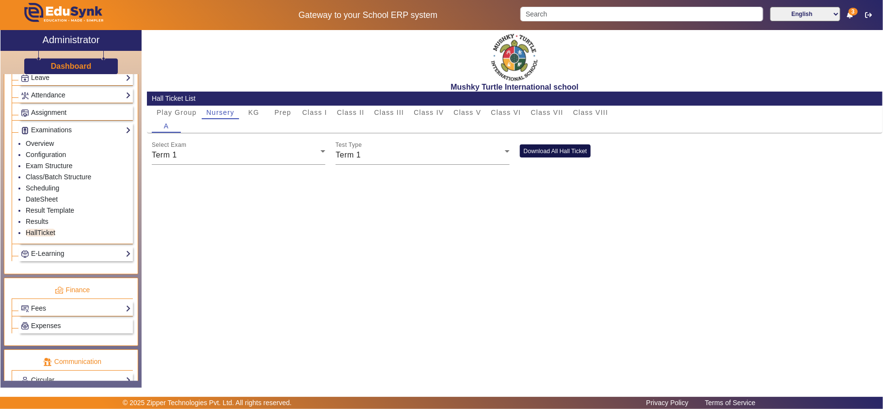
click at [553, 152] on button "Download All Hall Ticket" at bounding box center [555, 151] width 71 height 13
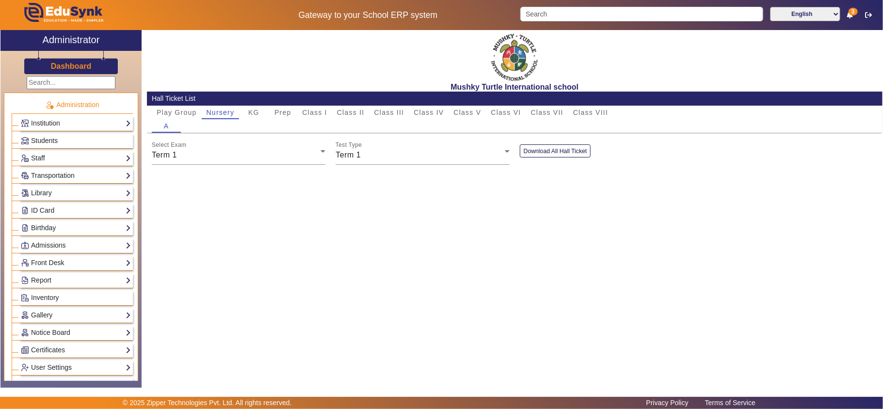
scroll to position [414, 0]
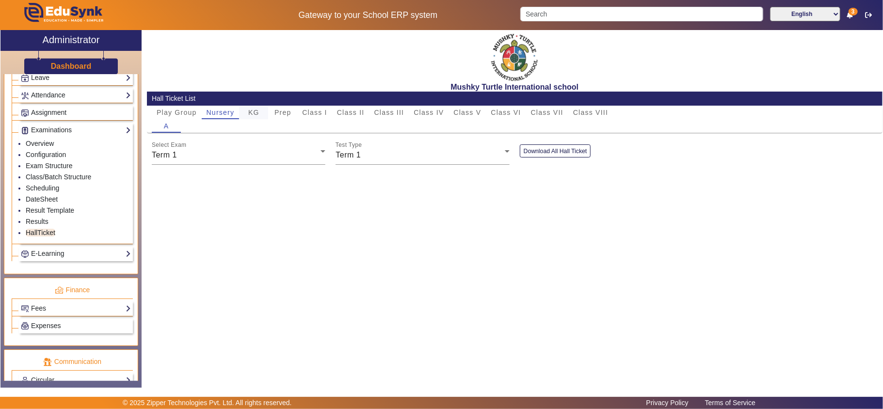
click at [250, 114] on span "KG" at bounding box center [253, 112] width 11 height 7
click at [558, 152] on button "Download All Hall Ticket" at bounding box center [555, 151] width 71 height 13
click at [43, 192] on link "Scheduling" at bounding box center [42, 188] width 33 height 8
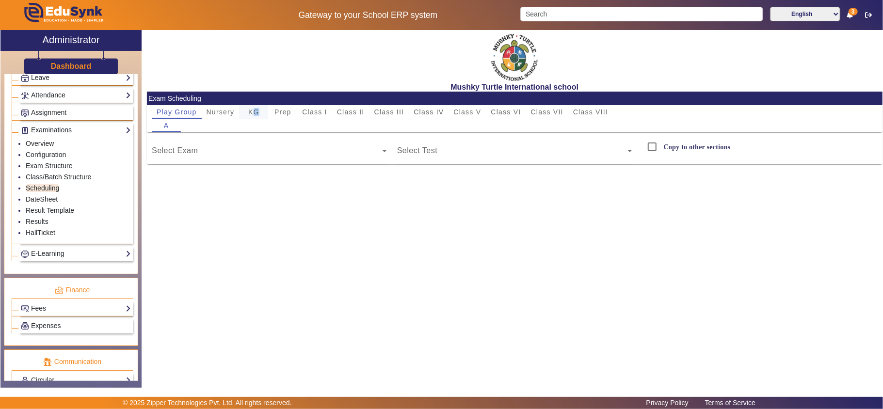
click at [256, 113] on span "KG" at bounding box center [253, 112] width 11 height 7
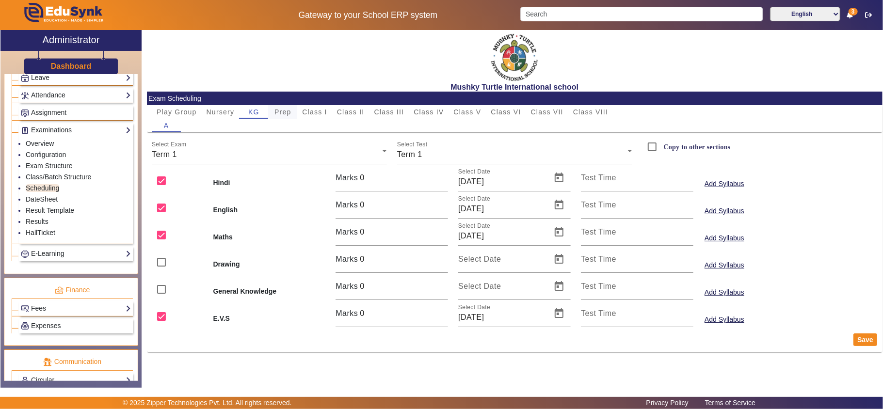
click at [284, 116] on span "Prep" at bounding box center [282, 112] width 17 height 14
click at [223, 111] on span "Nursery" at bounding box center [221, 112] width 28 height 7
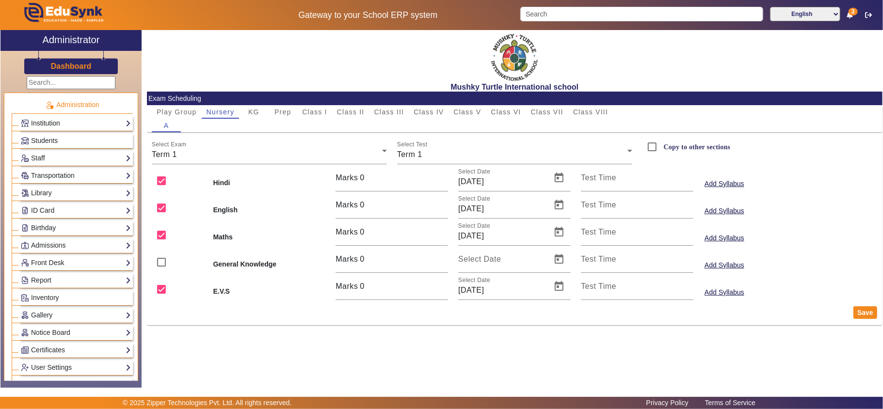
click at [55, 123] on link "Institution" at bounding box center [76, 123] width 110 height 11
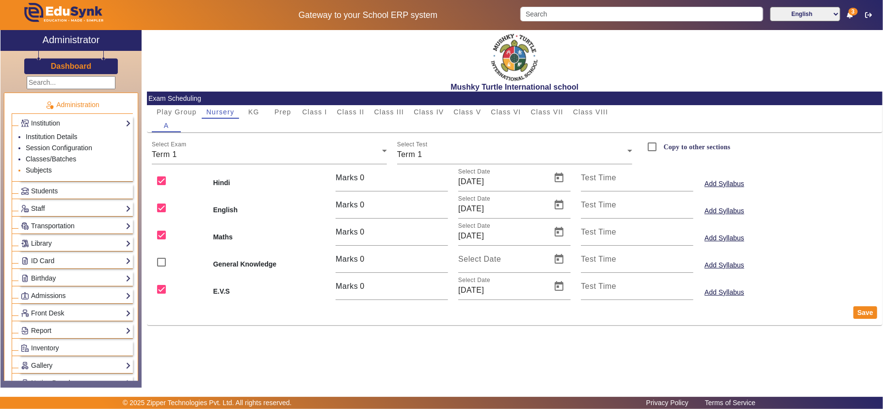
click at [42, 173] on link "Subjects" at bounding box center [39, 170] width 26 height 8
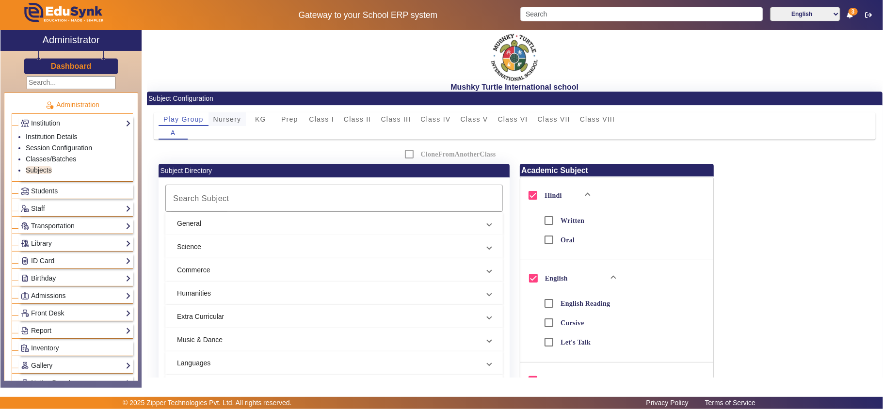
click at [233, 117] on span "Nursery" at bounding box center [227, 119] width 28 height 7
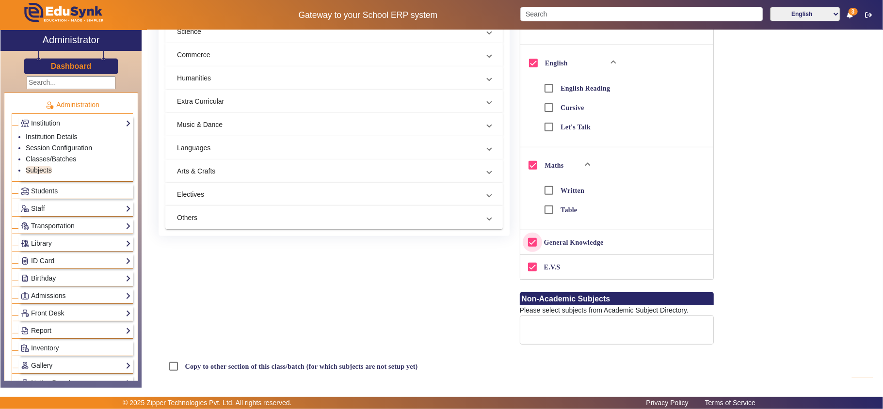
click at [528, 243] on input "General Knowledge" at bounding box center [532, 242] width 19 height 19
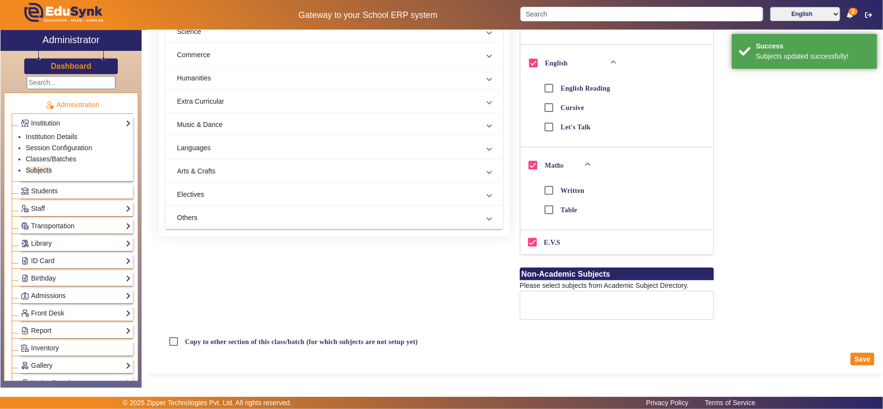
scroll to position [0, 0]
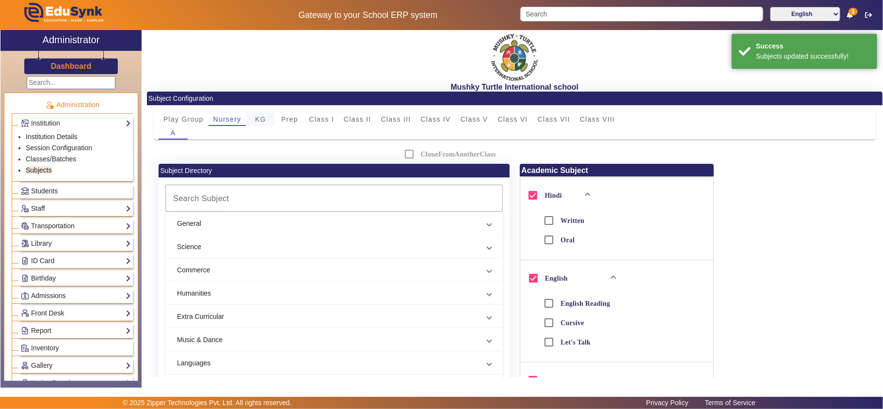
click at [263, 120] on span "KG" at bounding box center [260, 119] width 11 height 7
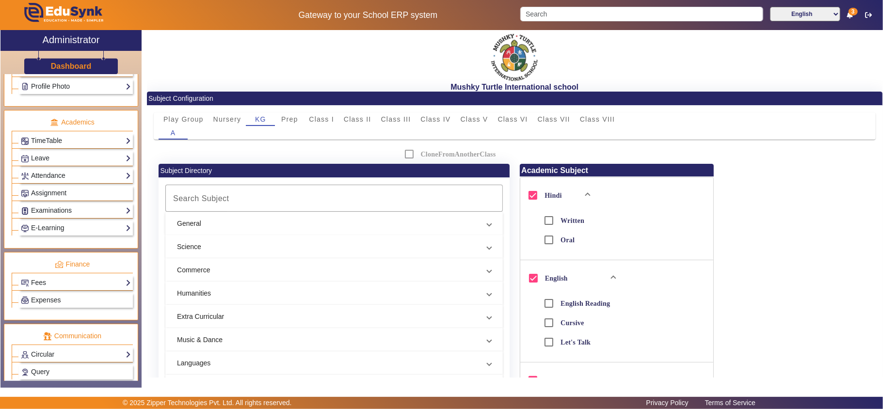
scroll to position [431, 0]
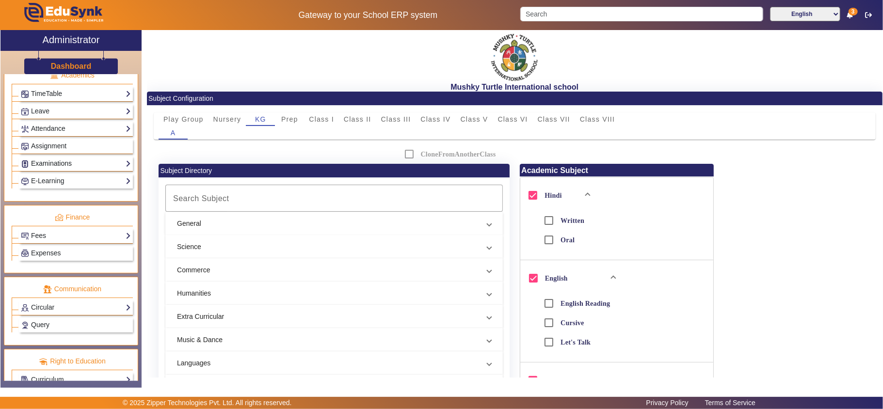
click at [64, 169] on link "Examinations" at bounding box center [76, 163] width 110 height 11
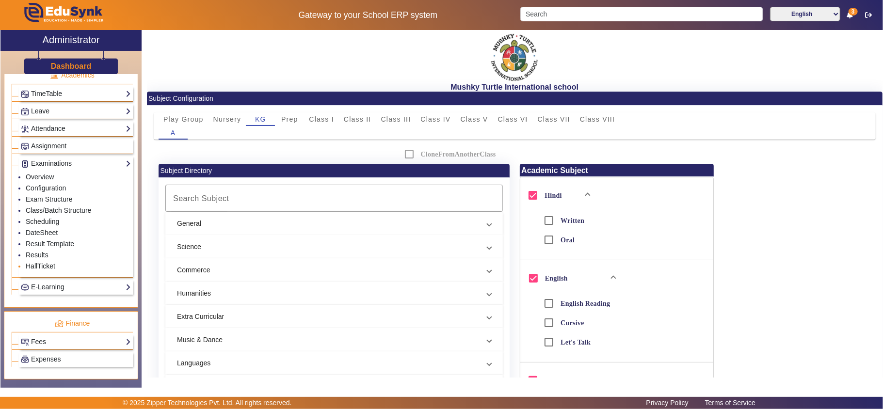
click at [37, 270] on link "HallTicket" at bounding box center [41, 266] width 30 height 8
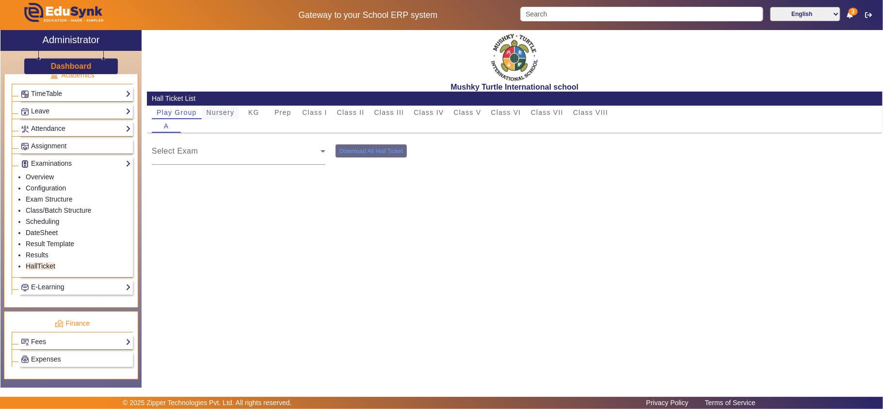
click at [222, 113] on span "Nursery" at bounding box center [221, 112] width 28 height 7
click at [255, 112] on span "KG" at bounding box center [253, 112] width 11 height 7
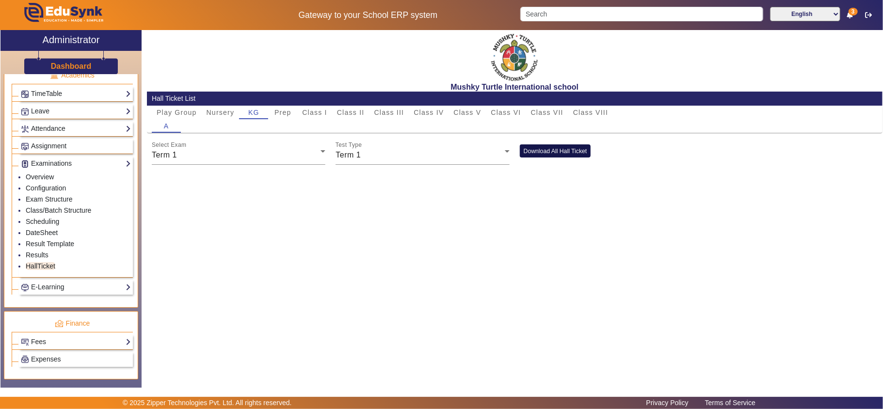
click at [532, 147] on button "Download All Hall Ticket" at bounding box center [555, 151] width 71 height 13
click at [277, 109] on span "Prep" at bounding box center [282, 112] width 17 height 7
click at [558, 150] on button "Download All Hall Ticket" at bounding box center [555, 151] width 71 height 13
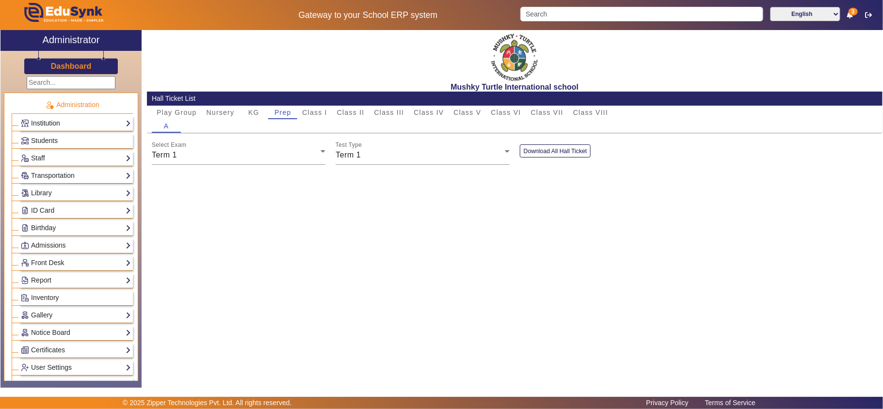
click at [53, 123] on link "Institution" at bounding box center [76, 123] width 110 height 11
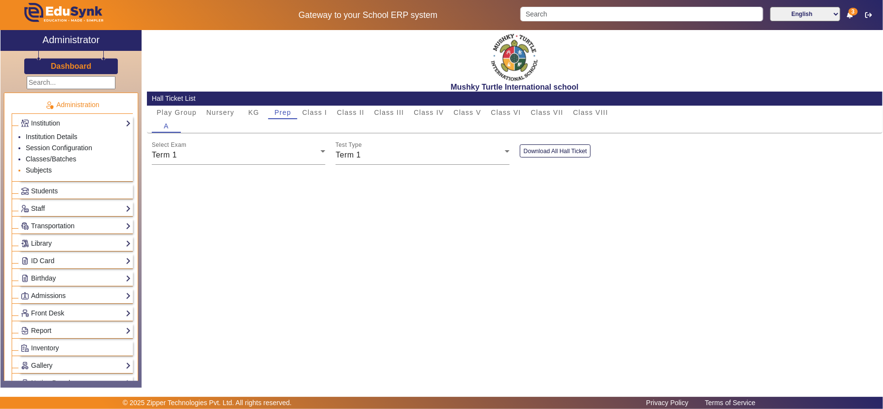
click at [43, 171] on link "Subjects" at bounding box center [39, 170] width 26 height 8
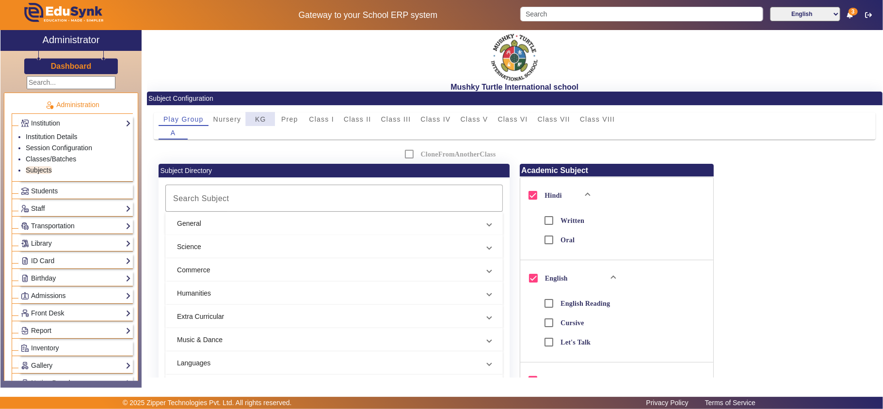
click at [259, 119] on span "KG" at bounding box center [260, 119] width 11 height 7
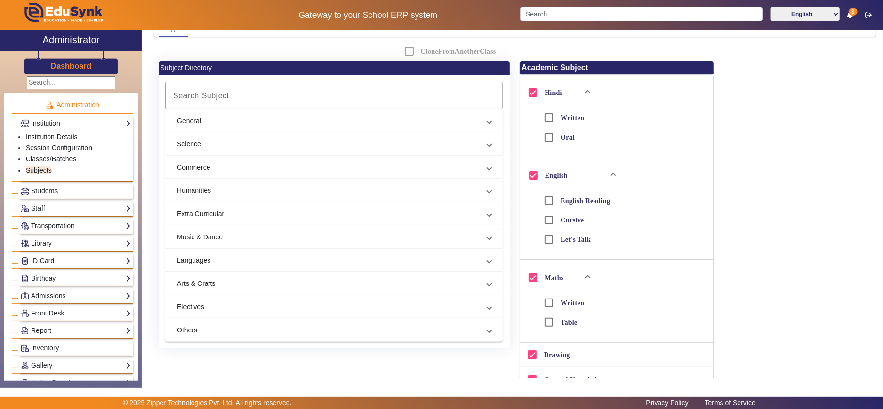
scroll to position [270, 0]
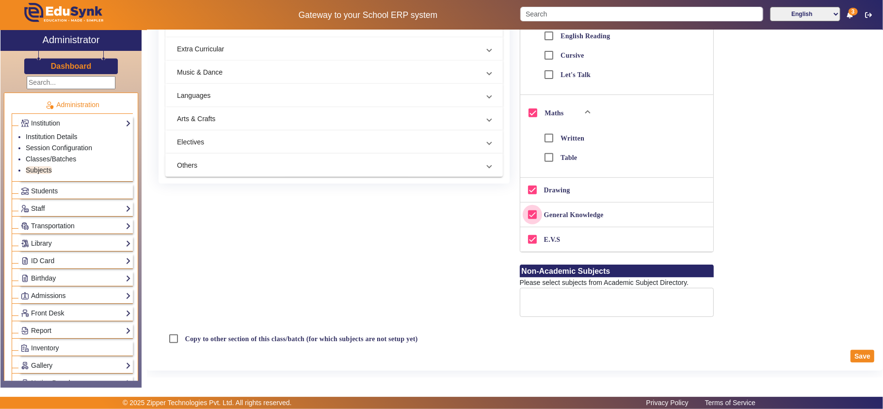
click at [528, 213] on input "General Knowledge" at bounding box center [532, 214] width 19 height 19
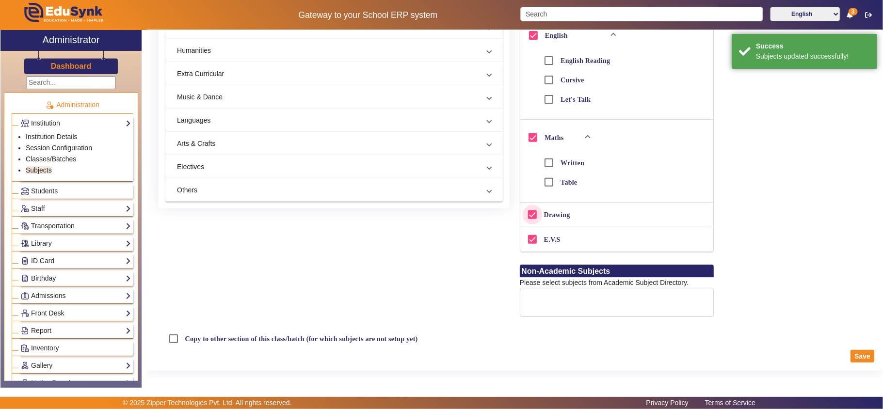
click at [525, 215] on input "Drawing" at bounding box center [532, 214] width 19 height 19
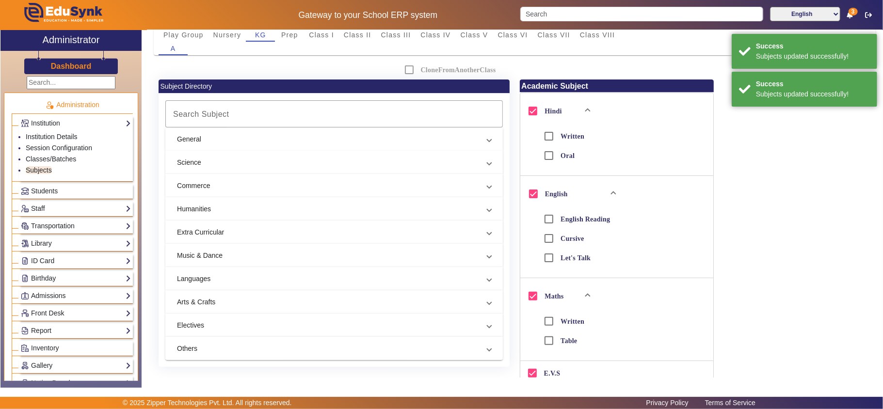
scroll to position [0, 0]
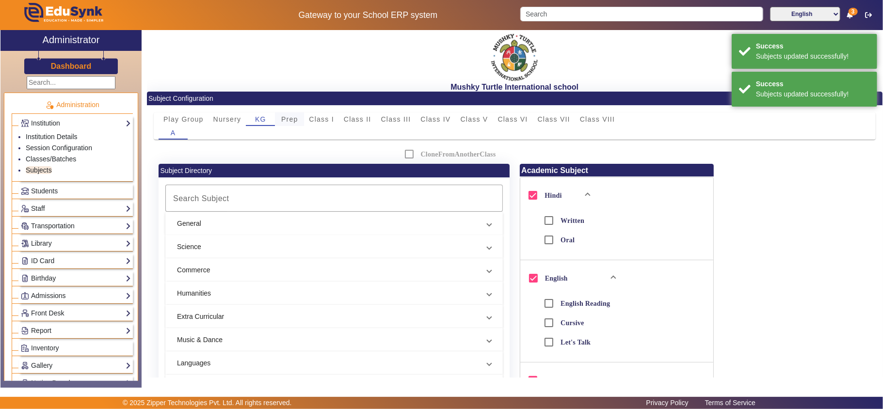
click at [288, 120] on span "Prep" at bounding box center [289, 119] width 17 height 7
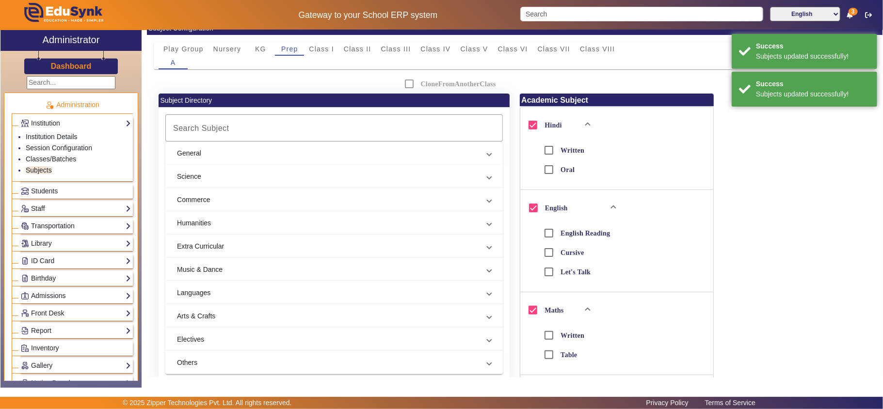
scroll to position [270, 0]
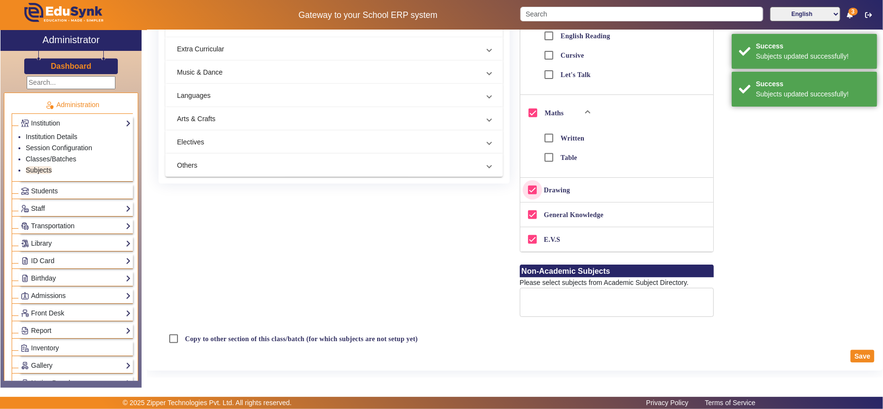
click at [532, 189] on input "Drawing" at bounding box center [532, 189] width 19 height 19
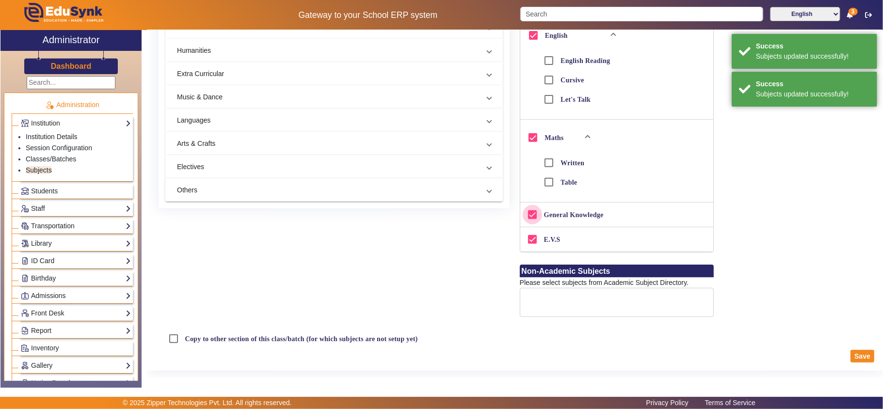
click at [530, 215] on input "General Knowledge" at bounding box center [532, 214] width 19 height 19
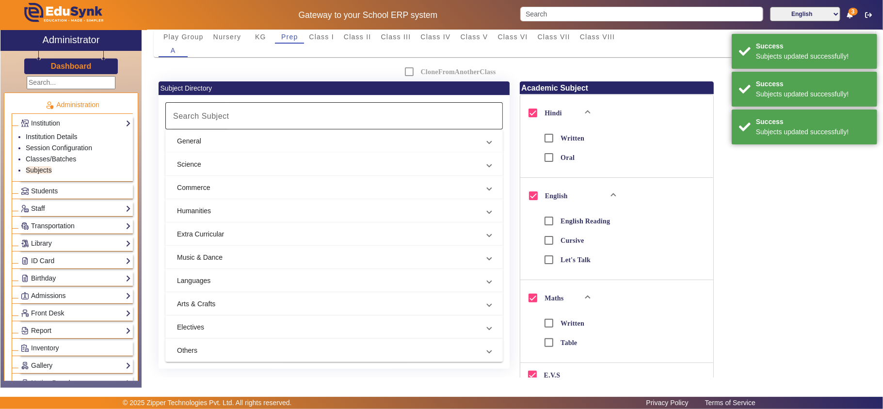
scroll to position [0, 0]
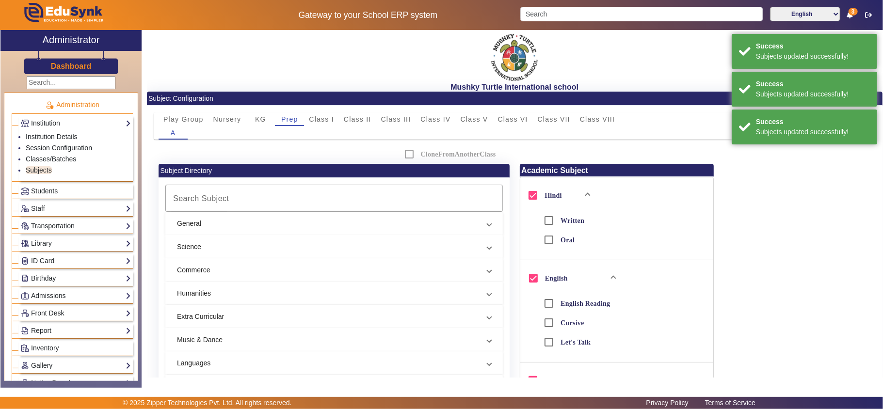
click at [330, 111] on div "Play Group Nursery KG Prep Class I Class II Class III Class IV Class V Class VI…" at bounding box center [515, 347] width 736 height 483
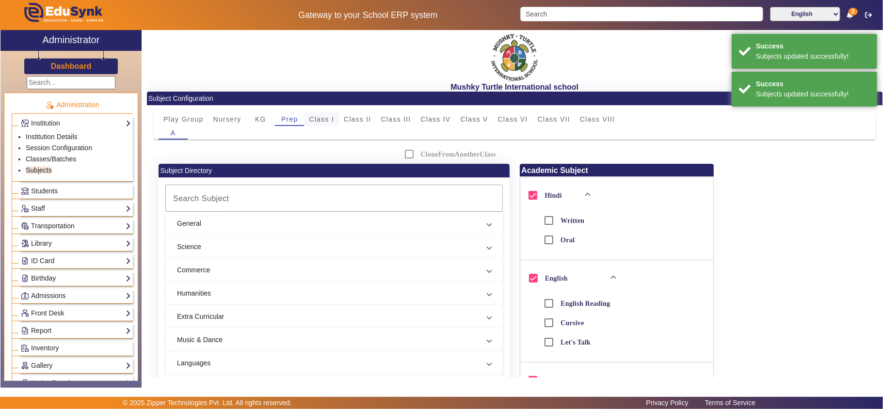
click at [327, 120] on span "Class I" at bounding box center [321, 119] width 25 height 7
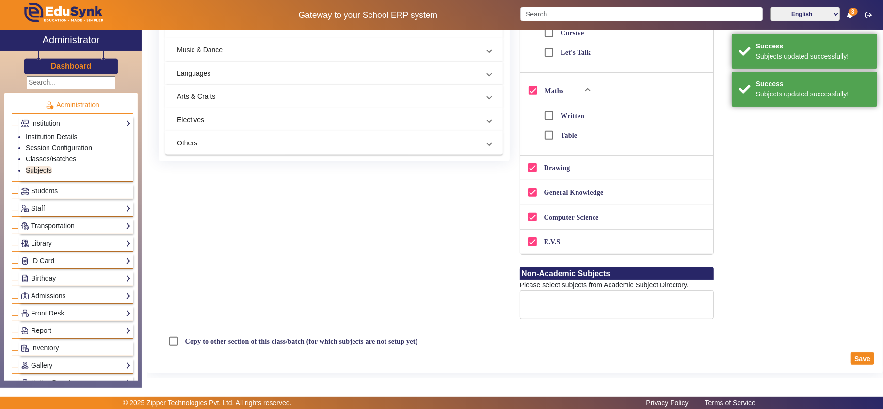
scroll to position [294, 0]
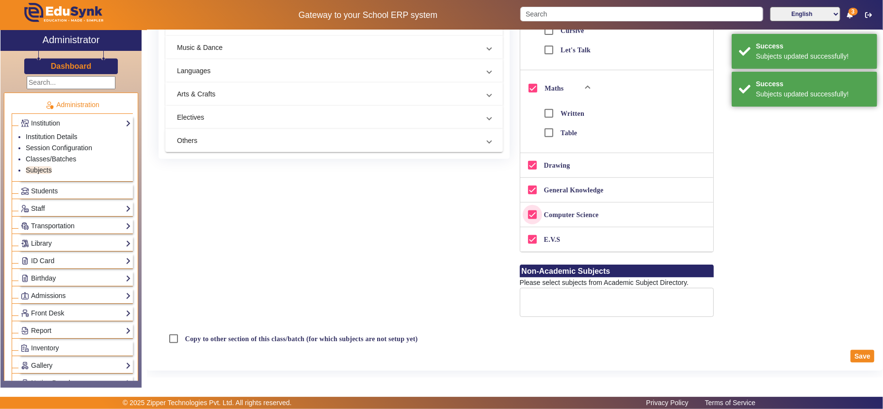
click at [530, 214] on input "Computer Science" at bounding box center [532, 214] width 19 height 19
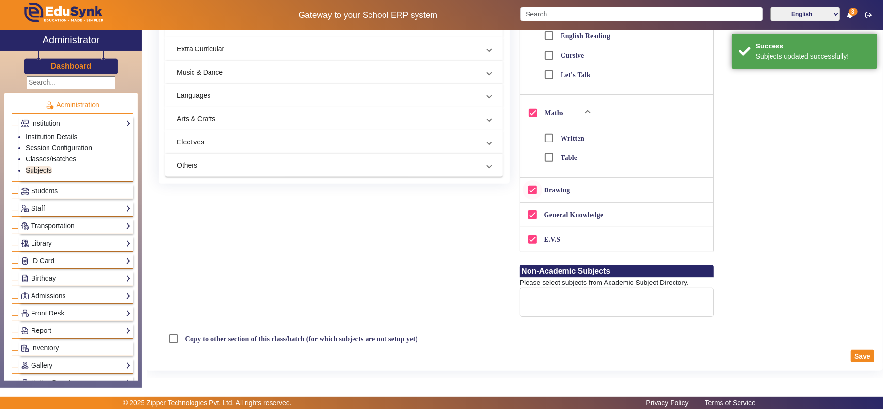
scroll to position [270, 0]
click at [529, 191] on input "Drawing" at bounding box center [532, 189] width 19 height 19
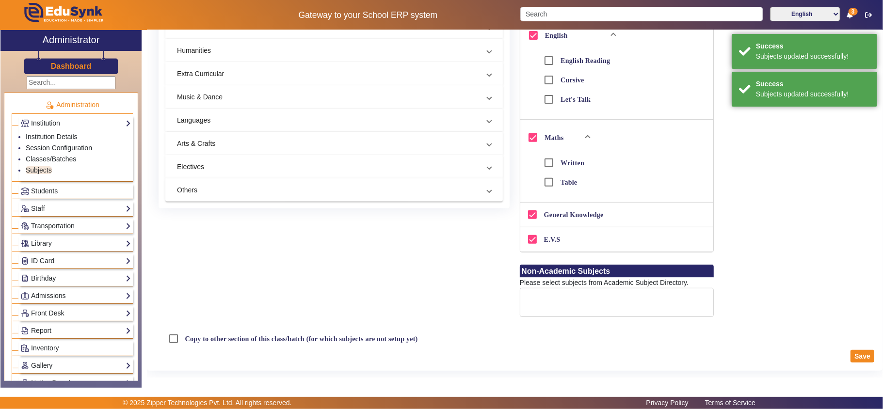
scroll to position [0, 0]
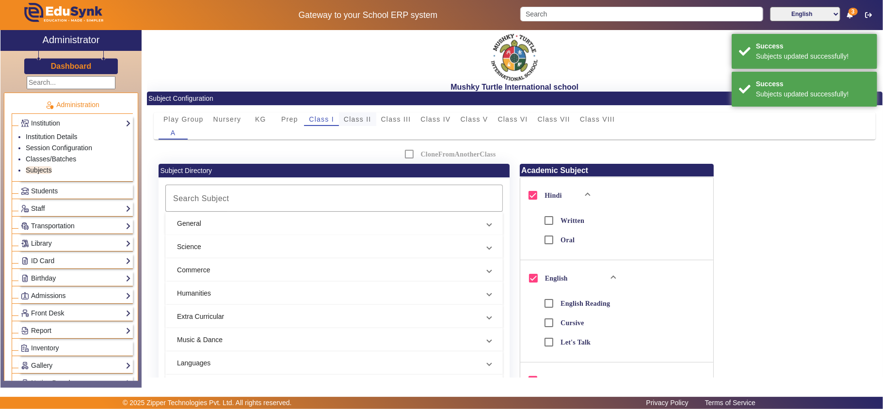
click at [354, 116] on span "Class II" at bounding box center [358, 119] width 28 height 7
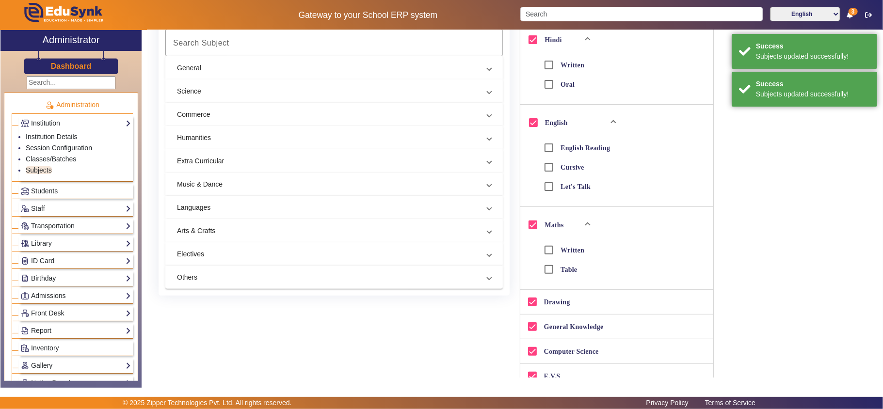
scroll to position [294, 0]
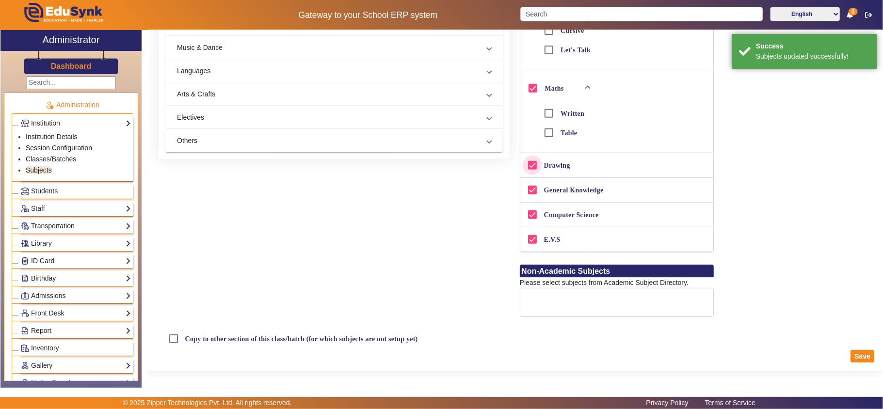
click at [530, 164] on input "Drawing" at bounding box center [532, 165] width 19 height 19
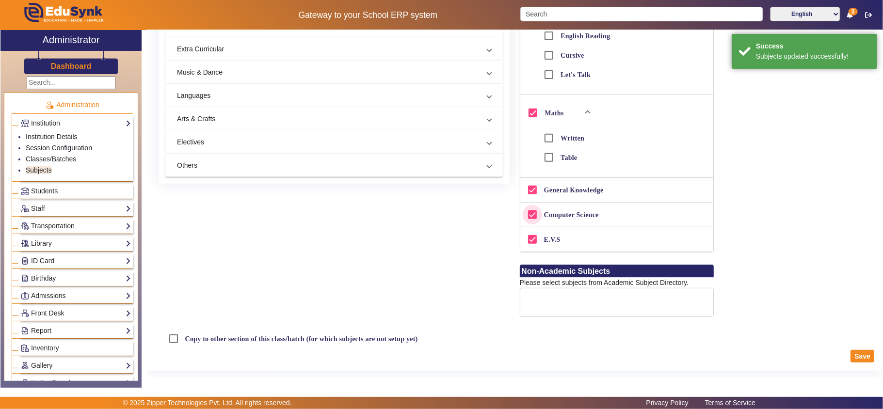
click at [530, 213] on input "Computer Science" at bounding box center [532, 214] width 19 height 19
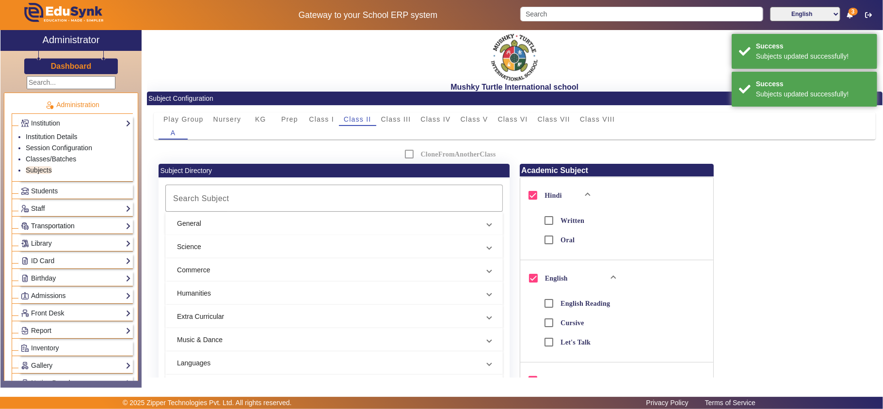
scroll to position [323, 0]
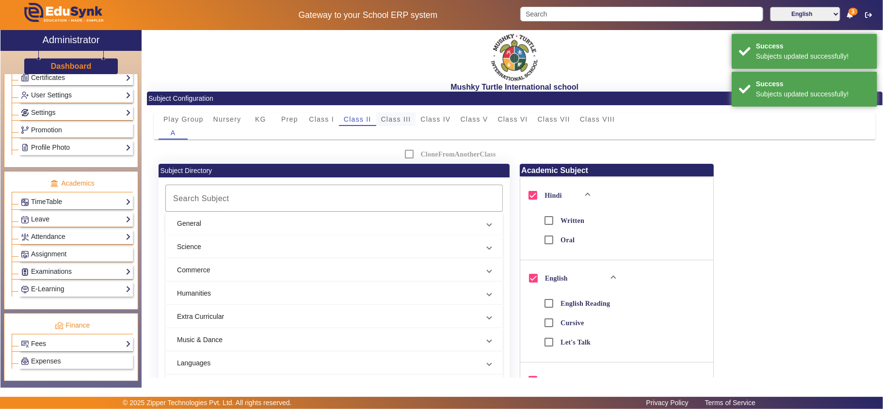
click at [396, 117] on span "Class III" at bounding box center [396, 119] width 30 height 7
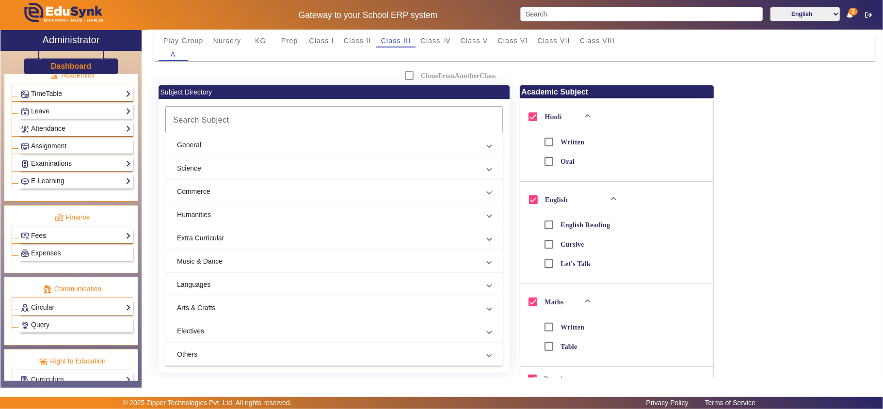
scroll to position [108, 0]
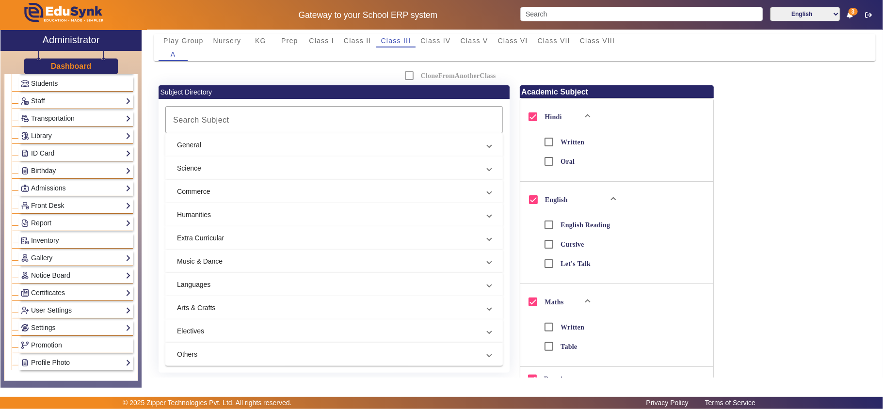
click at [42, 83] on span "Students" at bounding box center [44, 84] width 27 height 8
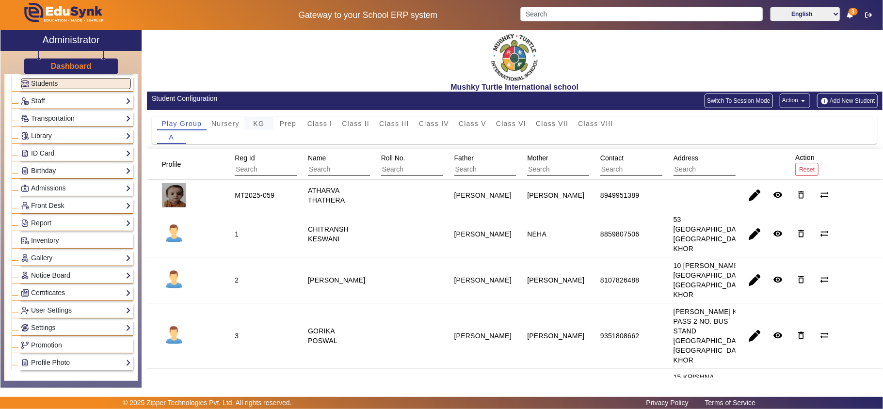
click at [262, 126] on span "KG" at bounding box center [258, 123] width 11 height 7
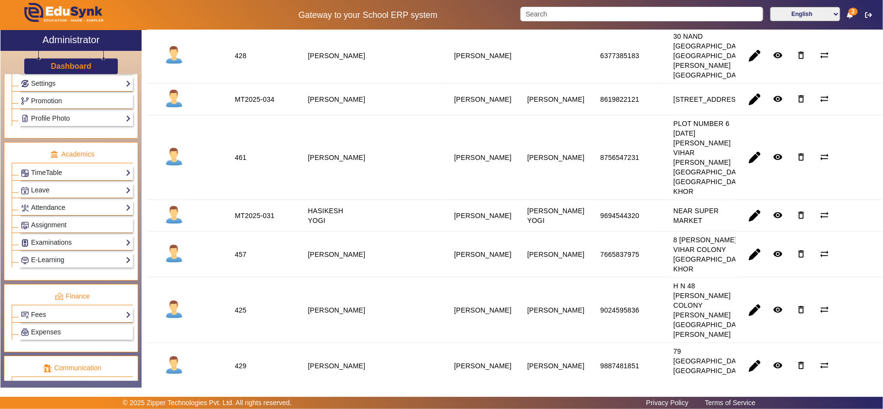
scroll to position [273, 0]
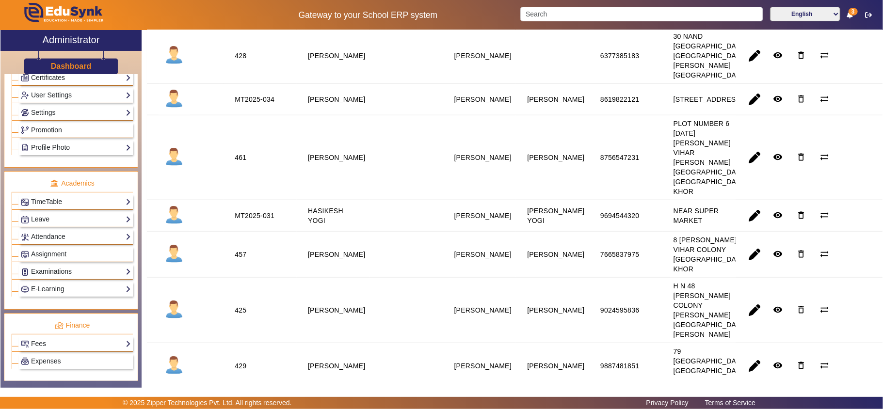
click at [55, 277] on link "Examinations" at bounding box center [76, 271] width 110 height 11
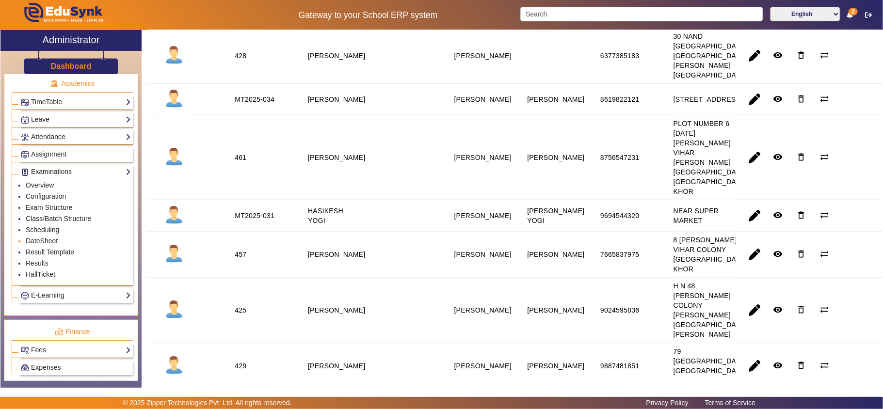
scroll to position [488, 0]
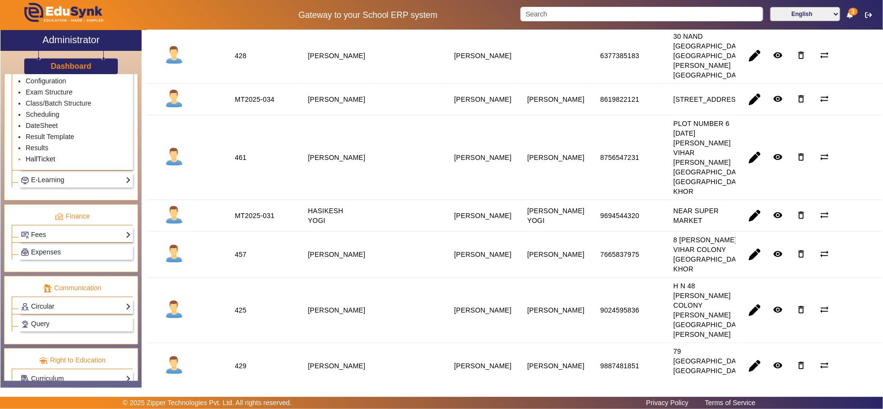
click at [41, 163] on link "HallTicket" at bounding box center [41, 159] width 30 height 8
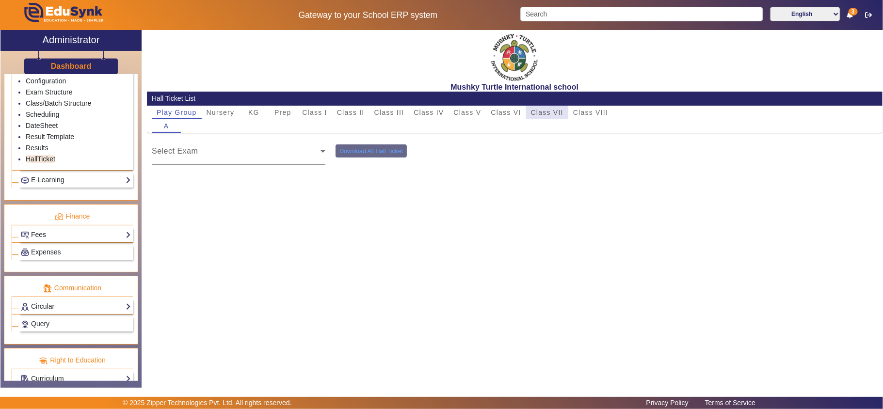
click at [536, 111] on span "Class VII" at bounding box center [547, 112] width 32 height 7
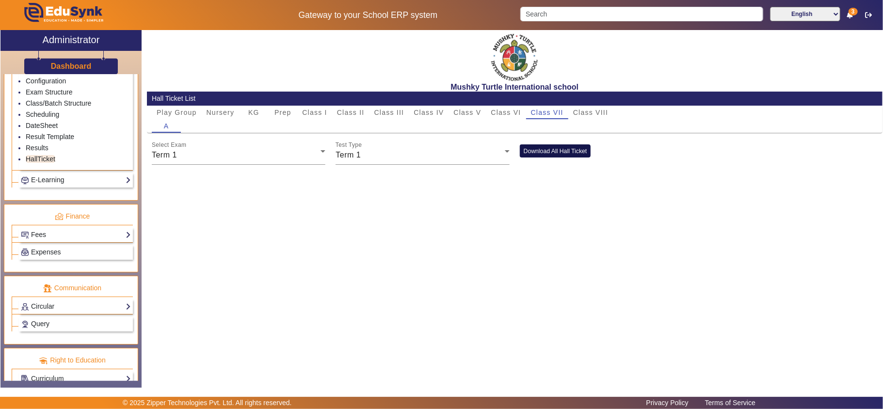
click at [559, 156] on button "Download All Hall Ticket" at bounding box center [555, 151] width 71 height 13
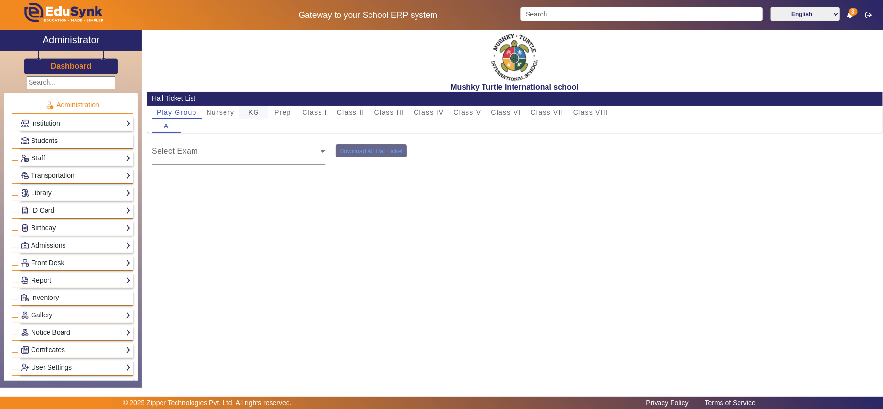
click at [251, 110] on span "KG" at bounding box center [253, 112] width 11 height 7
click at [568, 148] on button "Download All Hall Ticket" at bounding box center [555, 151] width 71 height 13
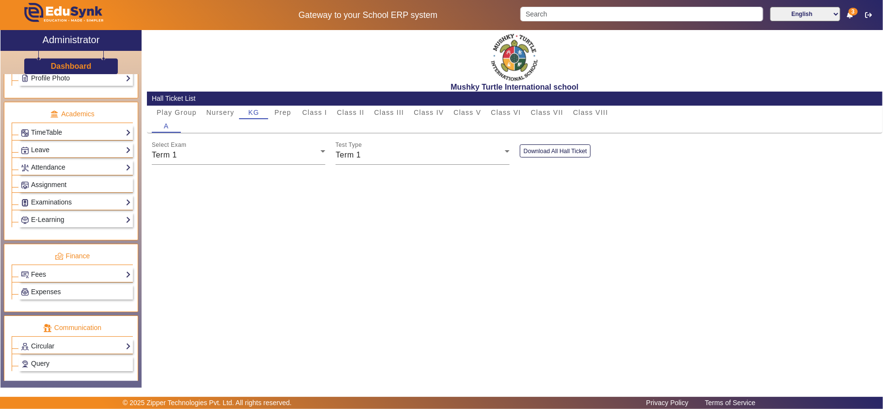
scroll to position [414, 0]
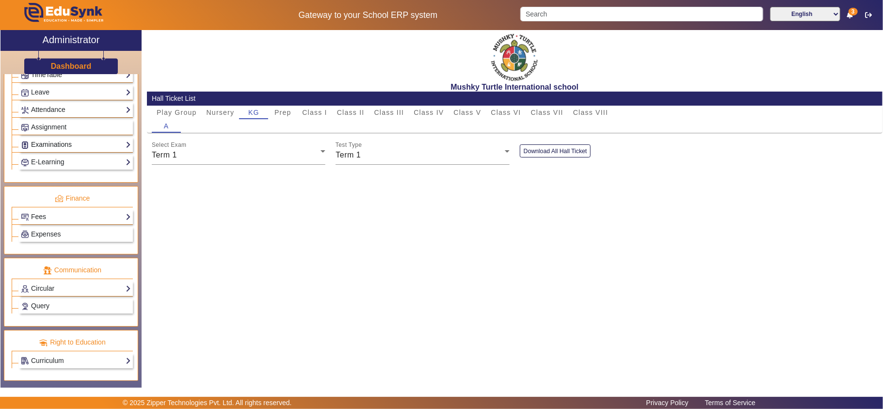
click at [49, 139] on link "Examinations" at bounding box center [76, 144] width 110 height 11
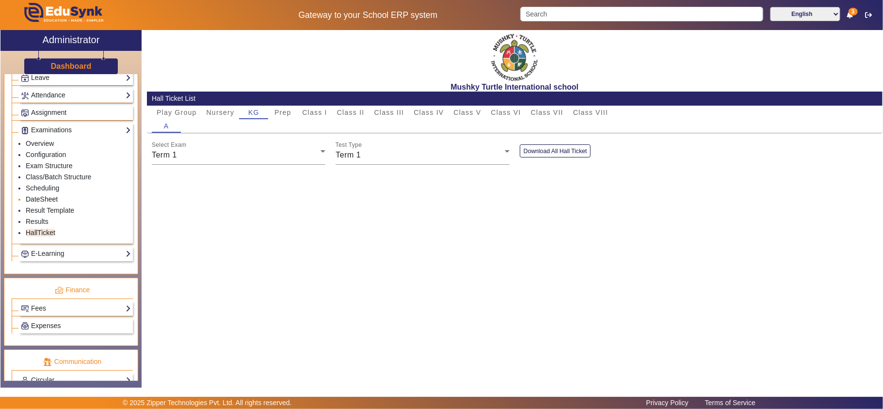
click at [44, 203] on link "DateSheet" at bounding box center [42, 199] width 32 height 8
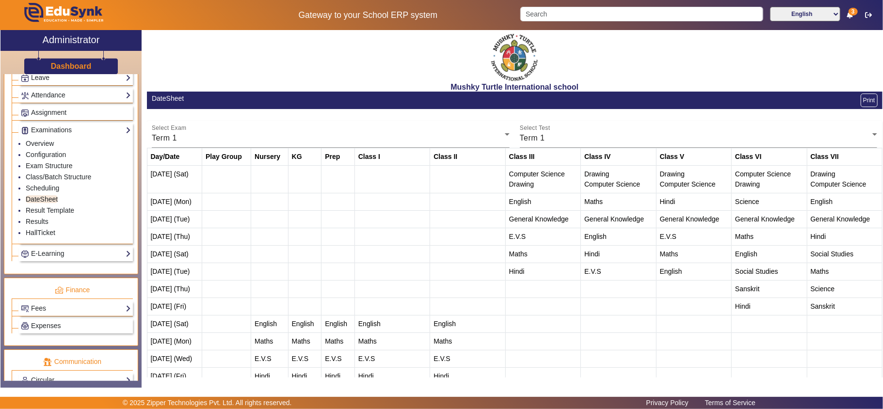
scroll to position [32, 0]
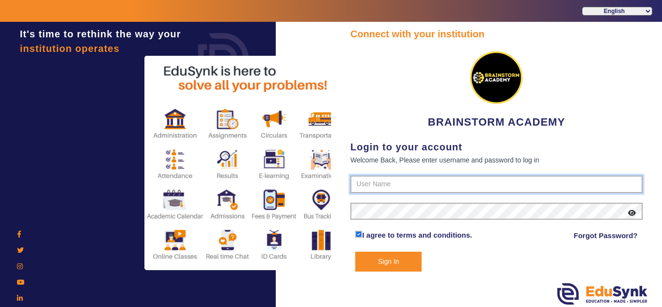
type input "8167555270"
click at [396, 257] on button "Sign In" at bounding box center [388, 262] width 66 height 20
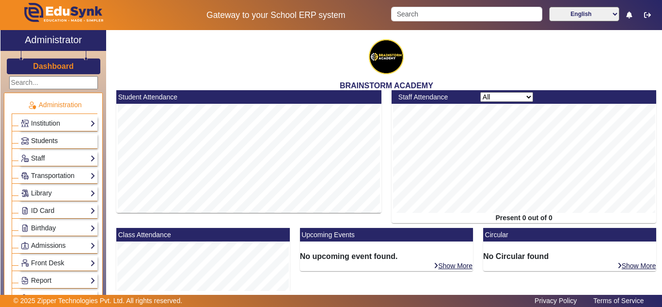
click at [37, 140] on span "Students" at bounding box center [44, 141] width 27 height 8
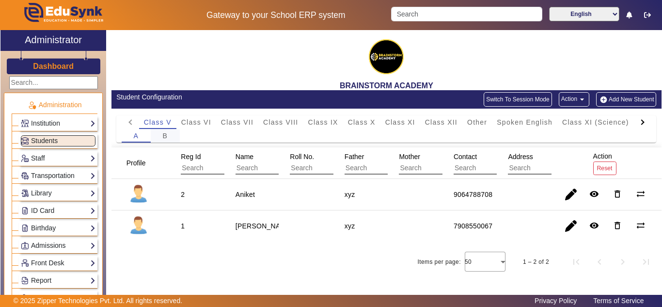
click at [164, 133] on span "B" at bounding box center [164, 135] width 5 height 7
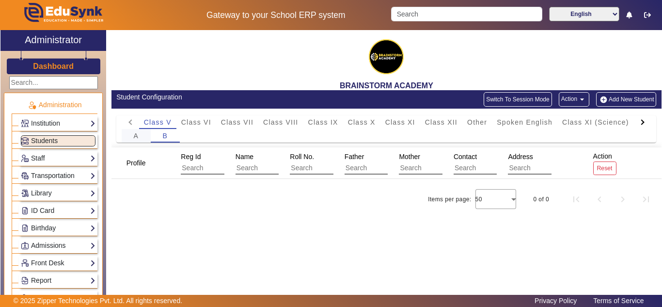
click at [134, 133] on span "A" at bounding box center [135, 135] width 5 height 7
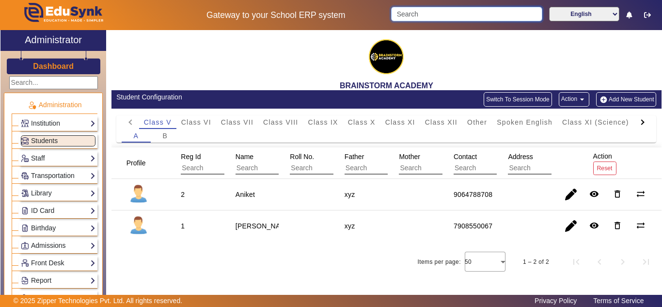
click at [458, 12] on input "Search" at bounding box center [466, 14] width 151 height 15
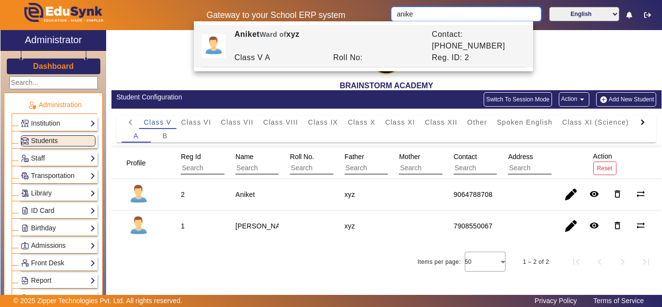
type input "anike"
click at [338, 243] on div "Profile Reg Id Name Roll No. Father Mother Contact Address Action Reset 2 [PERS…" at bounding box center [387, 211] width 550 height 128
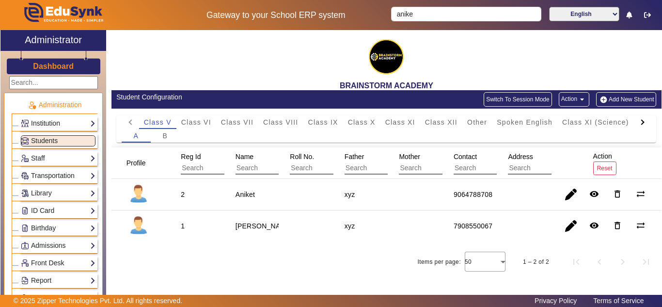
click at [52, 125] on link "Institution" at bounding box center [58, 123] width 75 height 11
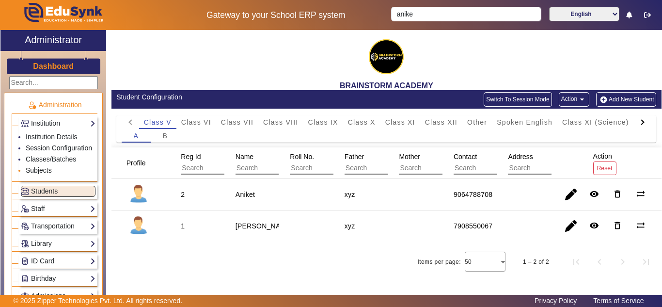
click at [41, 174] on link "Subjects" at bounding box center [39, 170] width 26 height 8
click at [42, 163] on link "Classes/Batches" at bounding box center [51, 159] width 50 height 8
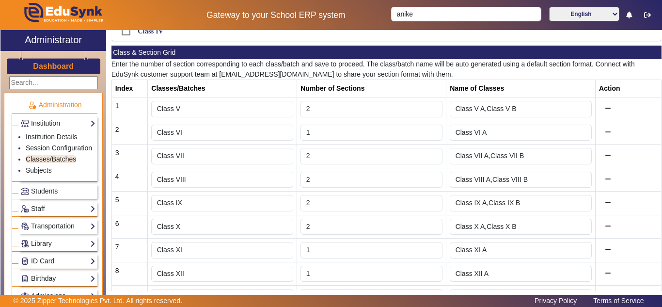
scroll to position [242, 0]
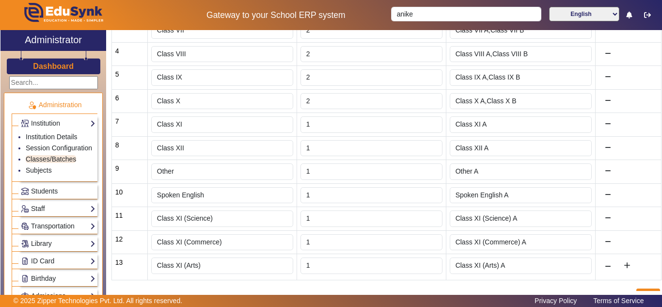
drag, startPoint x: 302, startPoint y: 155, endPoint x: 161, endPoint y: 283, distance: 189.8
click at [161, 283] on div "Index Classes/Batches Number of Sections Name of Classes Action 1 Class V 2 Cla…" at bounding box center [387, 128] width 550 height 349
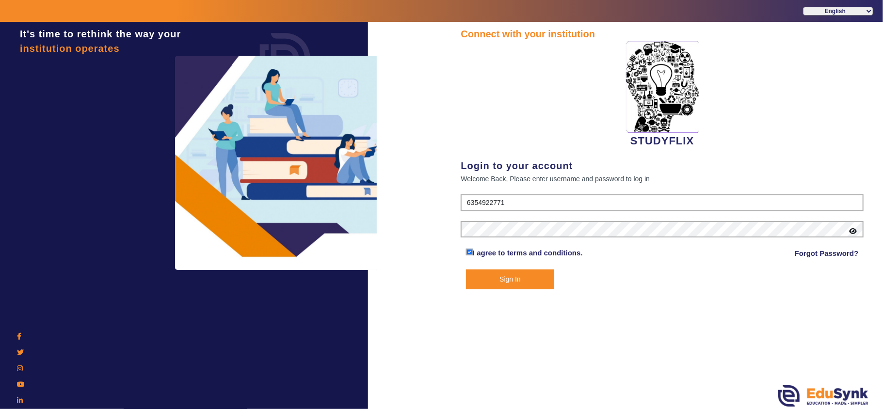
click at [502, 276] on button "Sign In" at bounding box center [510, 280] width 88 height 20
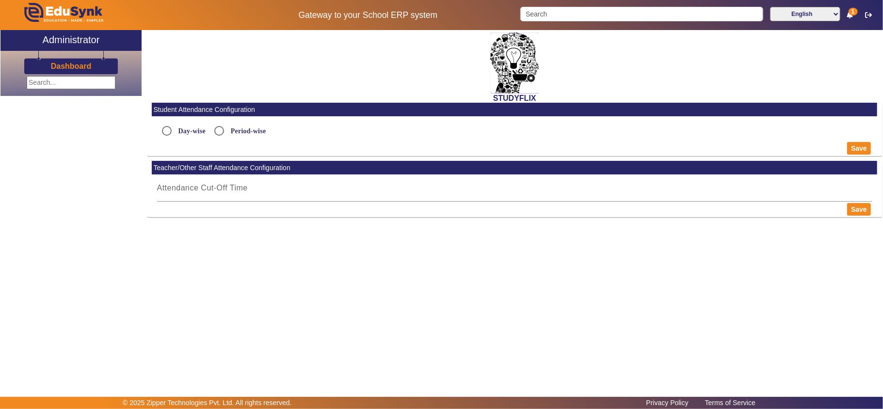
radio input "true"
type input "9:16 PM"
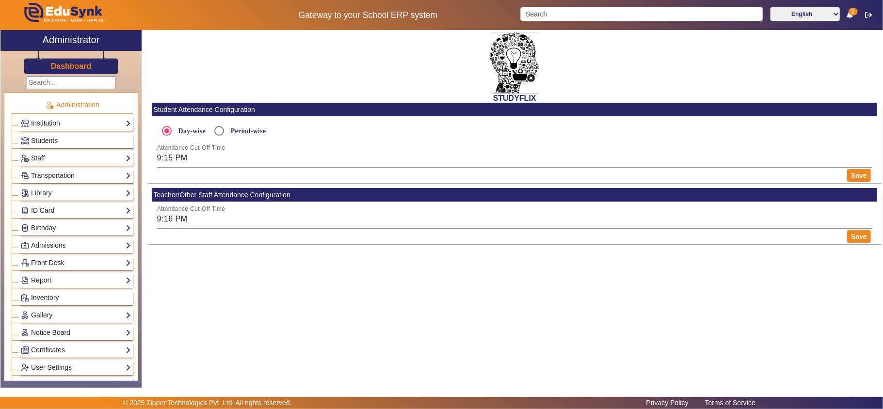
click at [67, 67] on h3 "Dashboard" at bounding box center [71, 66] width 41 height 9
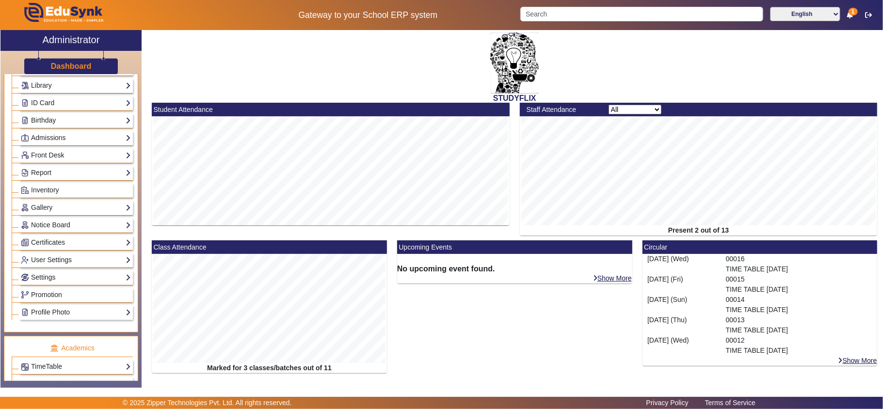
scroll to position [215, 0]
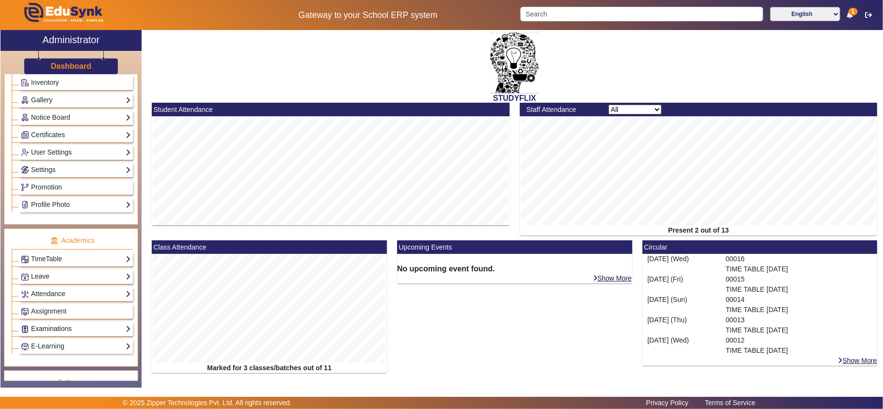
click at [47, 335] on link "Examinations" at bounding box center [76, 328] width 110 height 11
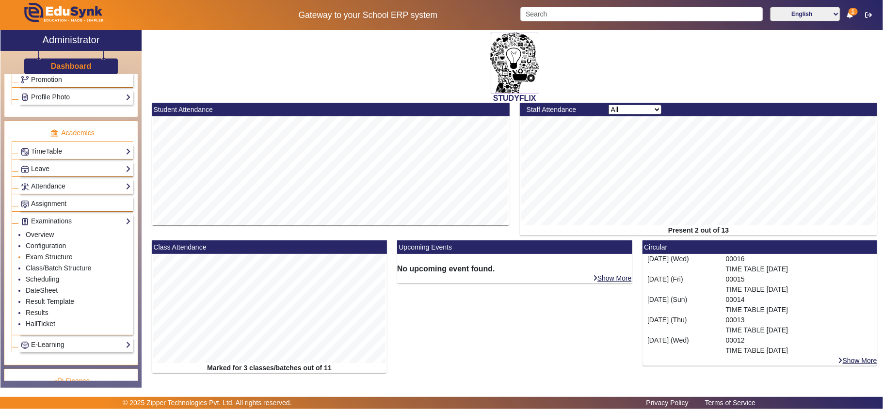
click at [62, 261] on link "Exam Structure" at bounding box center [49, 257] width 47 height 8
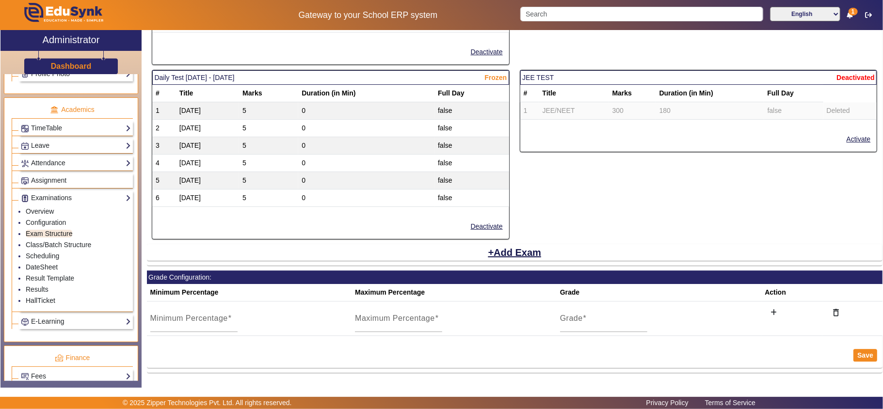
scroll to position [349, 0]
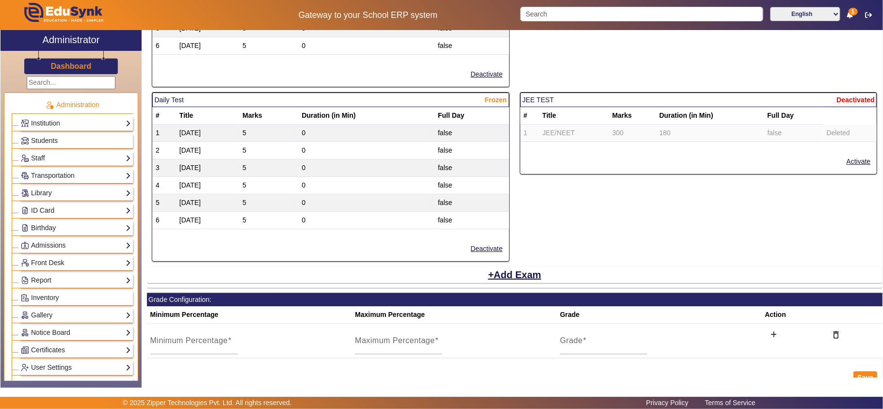
scroll to position [1708, 0]
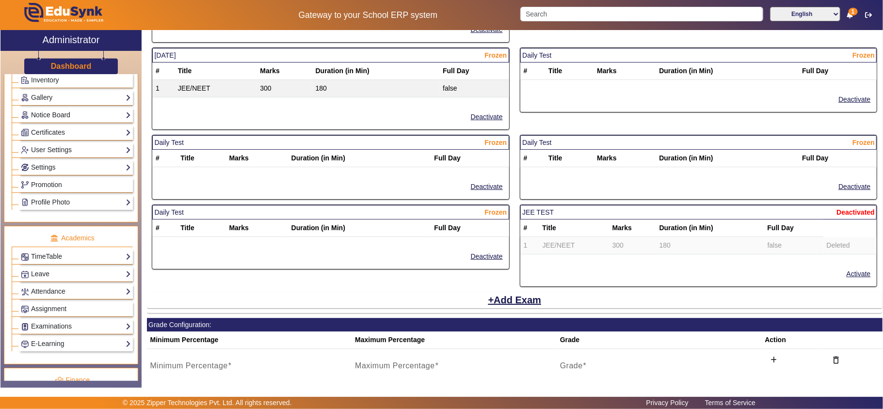
scroll to position [323, 0]
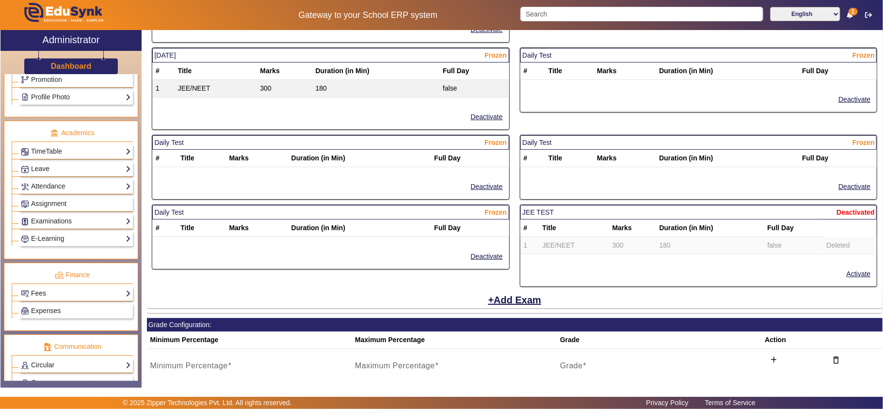
click at [46, 299] on link "Fees" at bounding box center [76, 293] width 110 height 11
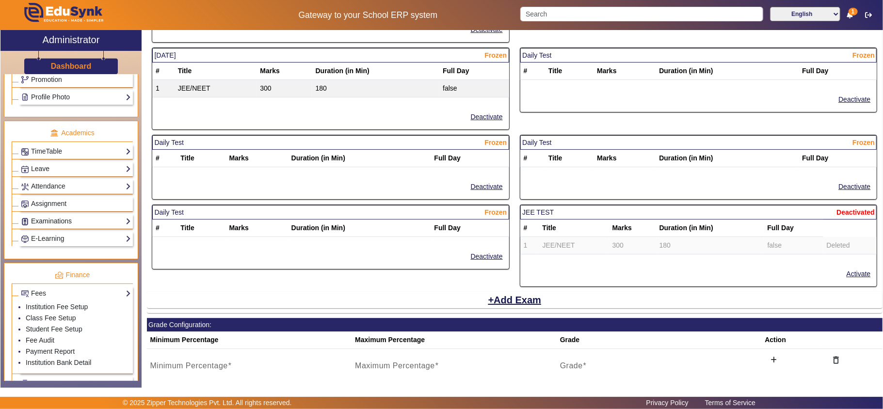
click at [55, 227] on link "Examinations" at bounding box center [76, 221] width 110 height 11
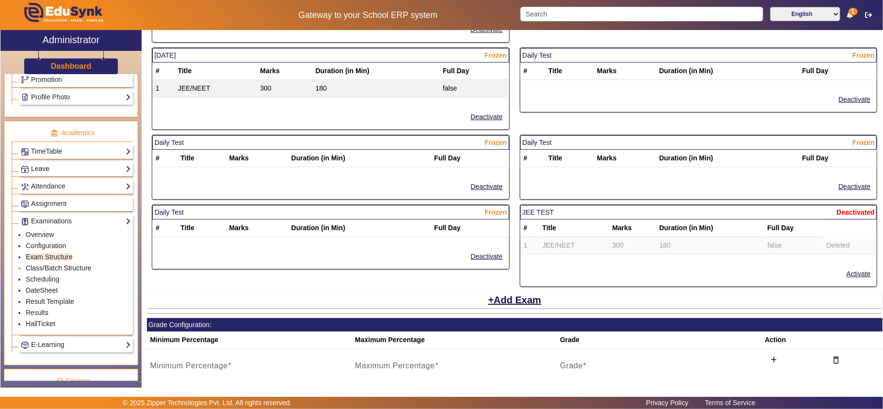
click at [46, 272] on link "Class/Batch Structure" at bounding box center [58, 268] width 65 height 8
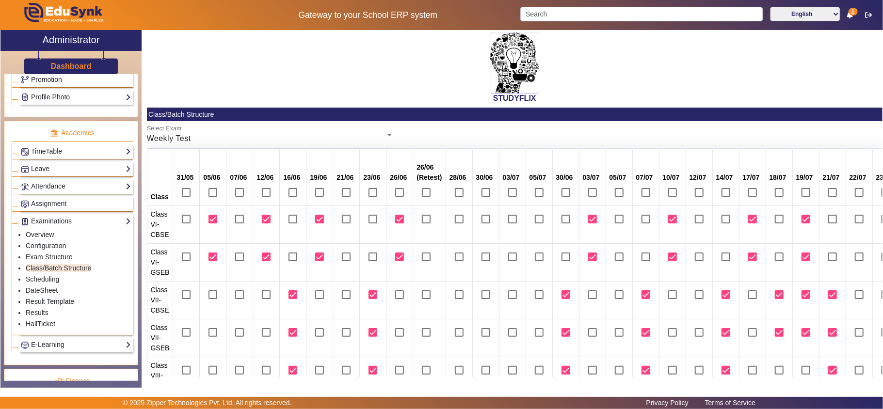
click at [260, 145] on div "Select Exam Weekly Test" at bounding box center [269, 134] width 245 height 27
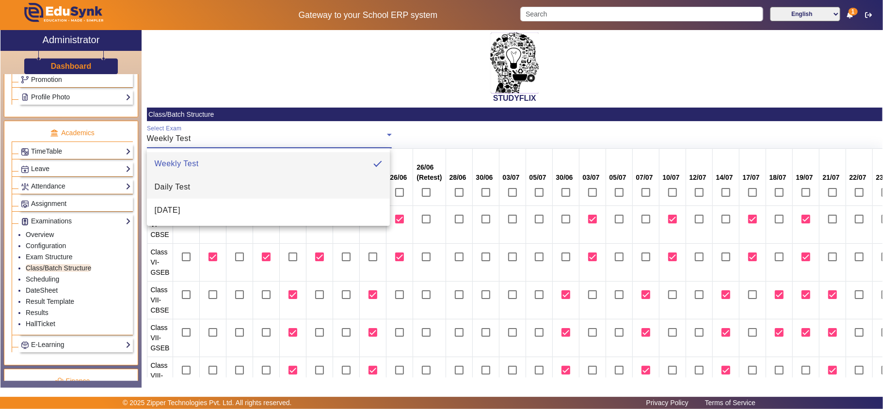
click at [179, 187] on span "Daily Test" at bounding box center [173, 187] width 36 height 12
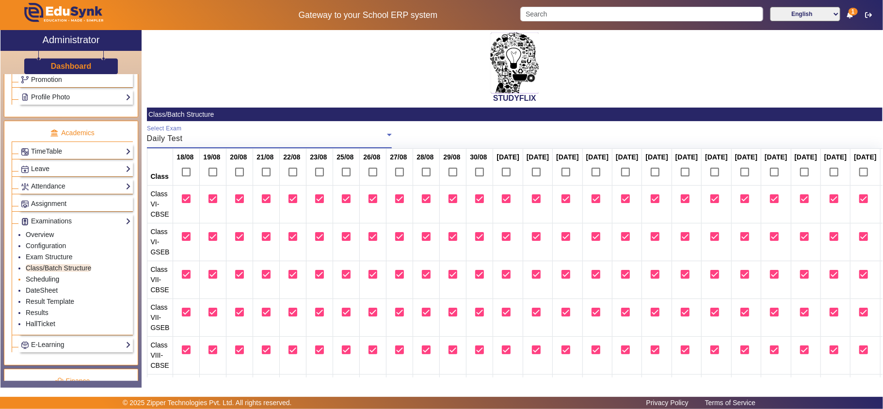
click at [54, 283] on link "Scheduling" at bounding box center [42, 279] width 33 height 8
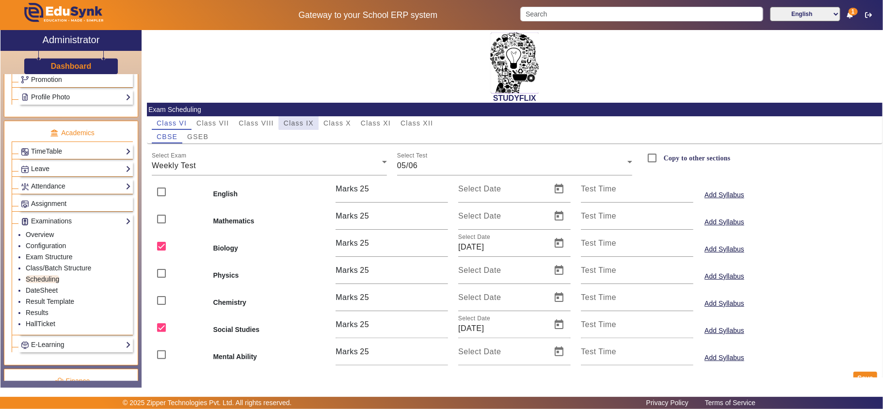
click at [305, 121] on span "Class IX" at bounding box center [299, 123] width 30 height 7
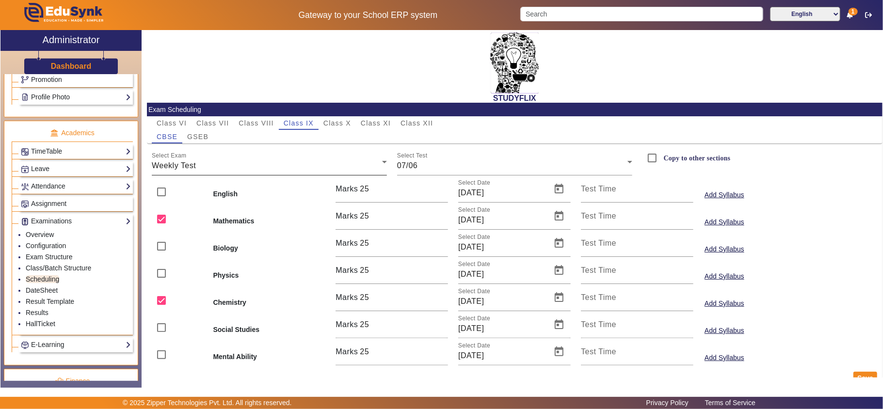
click at [275, 158] on div "Select Exam Weekly Test" at bounding box center [269, 161] width 235 height 27
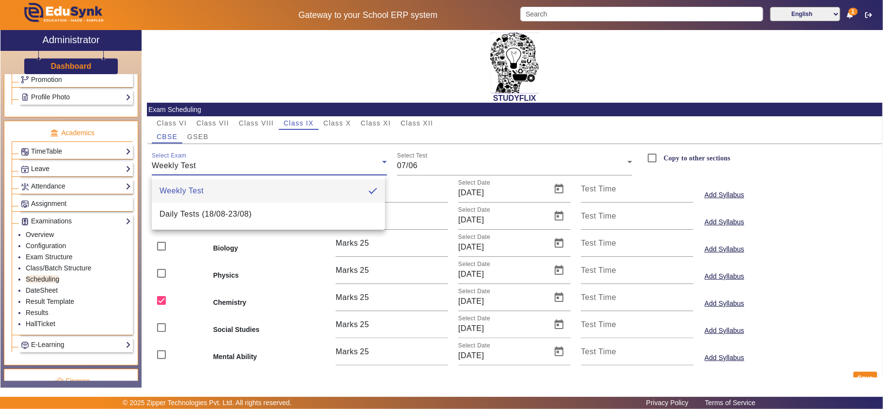
click at [344, 121] on div at bounding box center [441, 204] width 883 height 409
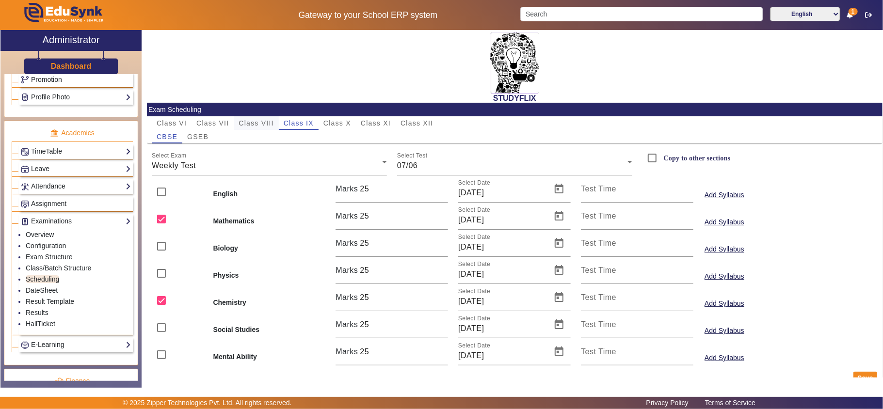
click at [248, 121] on span "Class VIII" at bounding box center [256, 123] width 35 height 7
click at [237, 173] on div "Select Exam Weekly Test" at bounding box center [269, 161] width 235 height 27
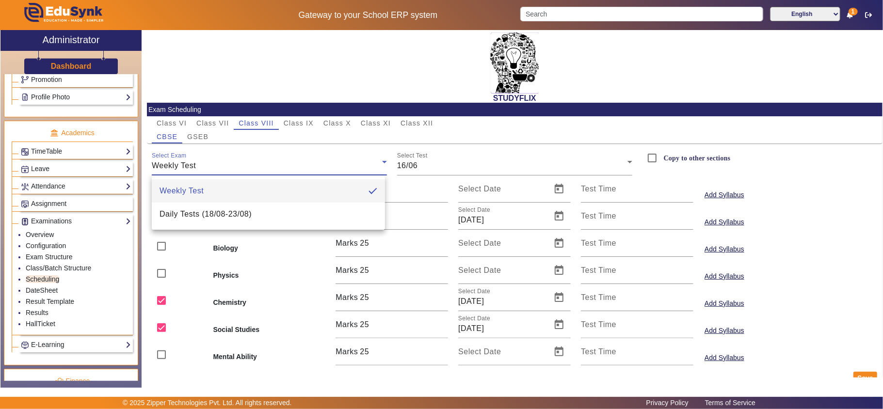
click at [237, 173] on div at bounding box center [441, 204] width 883 height 409
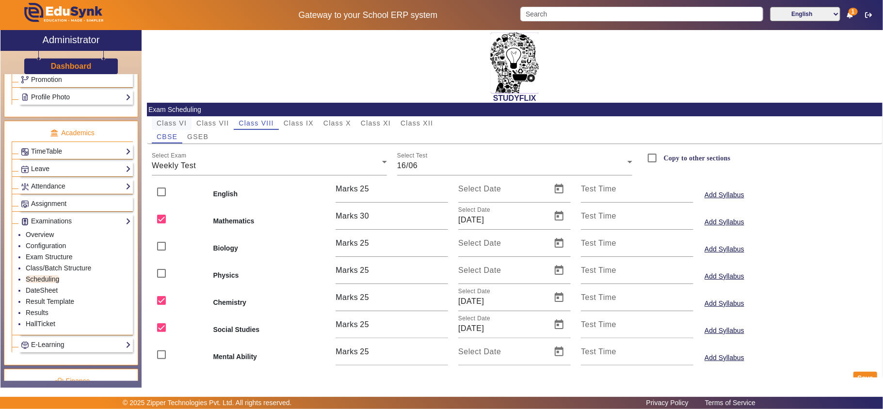
click at [178, 123] on span "Class VI" at bounding box center [172, 123] width 30 height 7
click at [211, 166] on div "Weekly Test" at bounding box center [267, 166] width 230 height 12
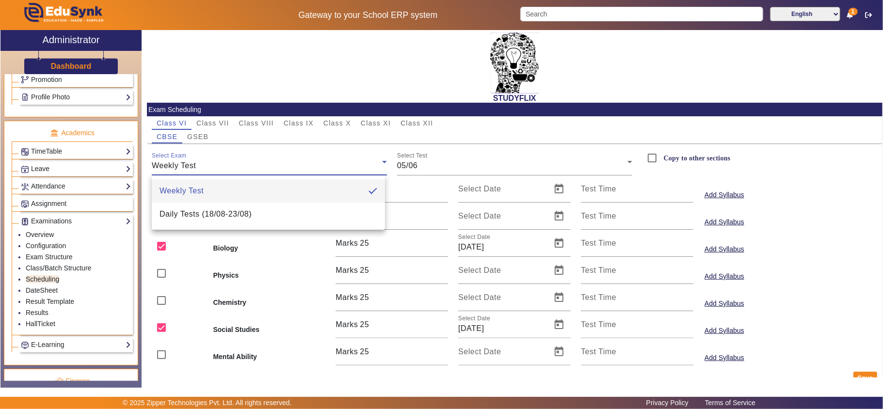
click at [211, 166] on div at bounding box center [441, 204] width 883 height 409
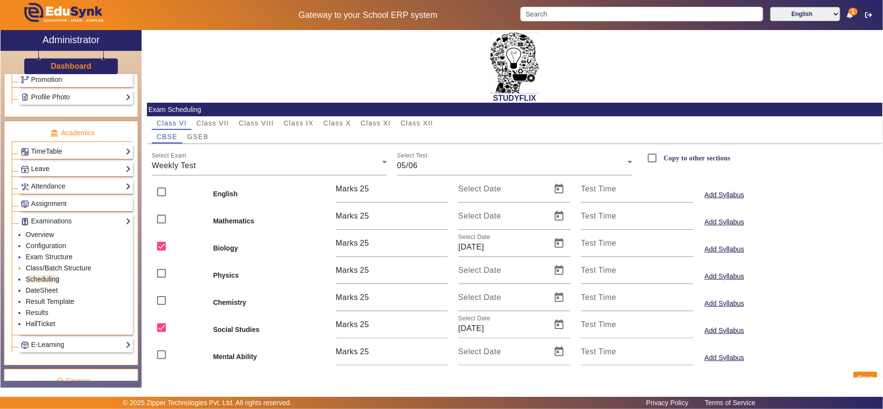
click at [54, 272] on link "Class/Batch Structure" at bounding box center [58, 268] width 65 height 8
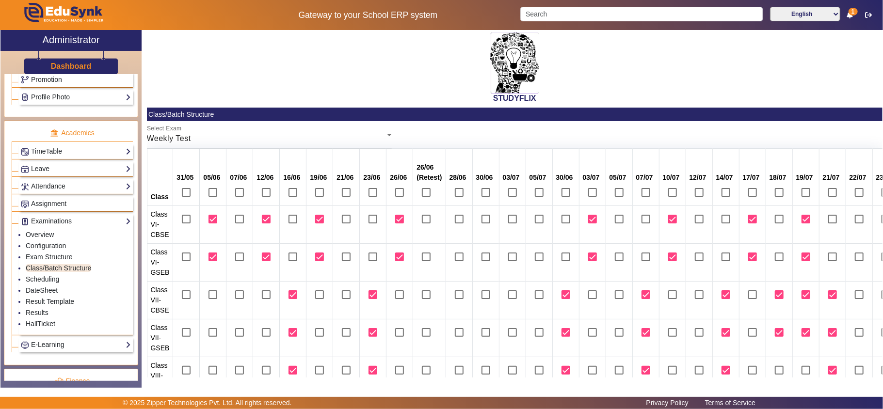
click at [240, 142] on div "Weekly Test" at bounding box center [267, 139] width 241 height 12
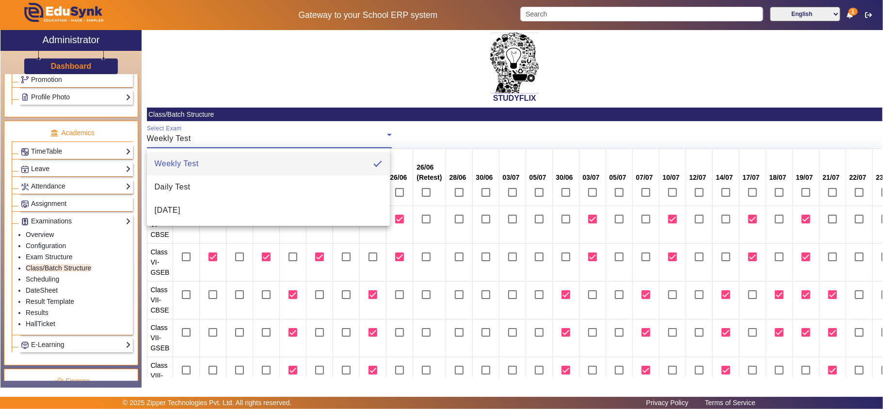
click at [240, 142] on div at bounding box center [441, 204] width 883 height 409
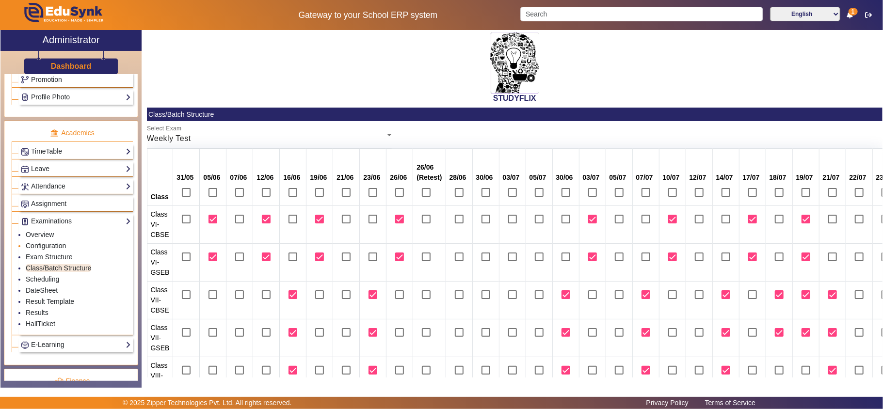
click at [39, 250] on link "Configuration" at bounding box center [46, 246] width 40 height 8
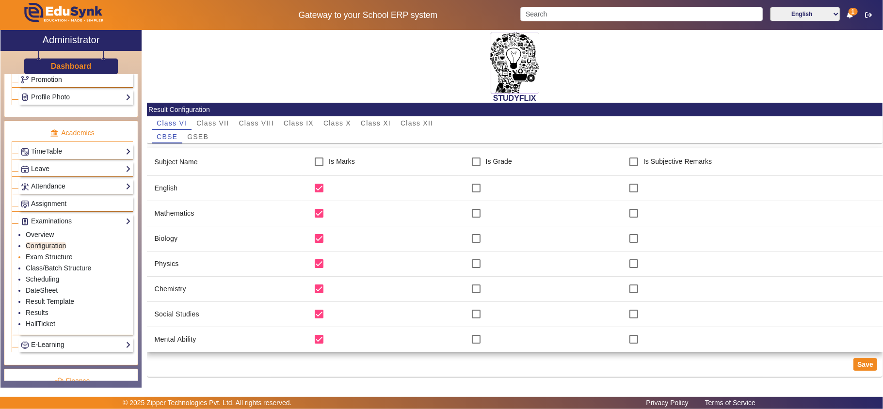
click at [39, 261] on link "Exam Structure" at bounding box center [49, 257] width 47 height 8
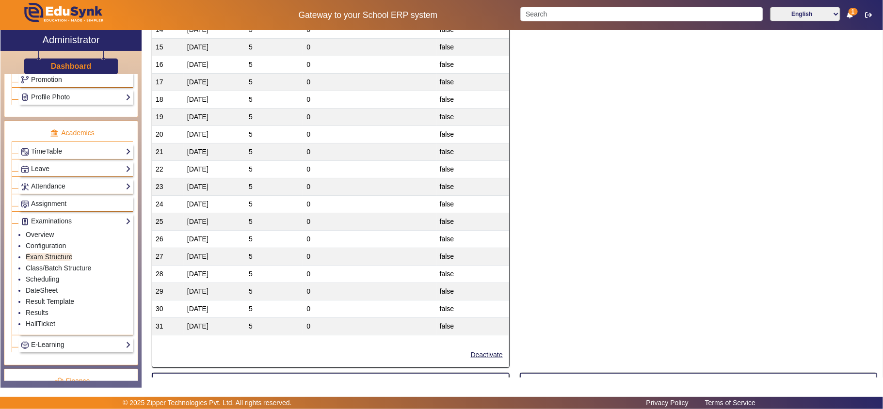
scroll to position [1724, 0]
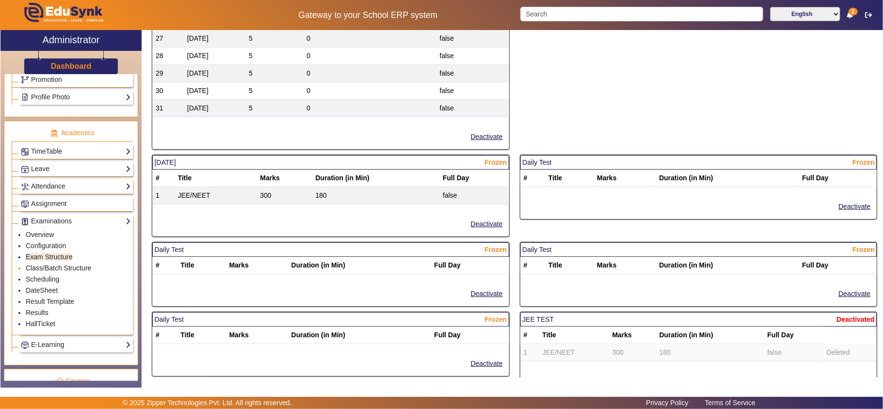
click at [45, 272] on link "Class/Batch Structure" at bounding box center [58, 268] width 65 height 8
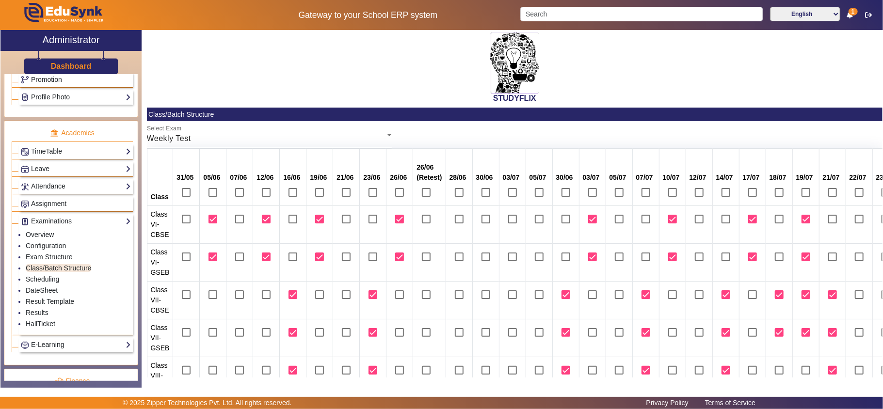
click at [245, 144] on div "Weekly Test" at bounding box center [267, 139] width 241 height 12
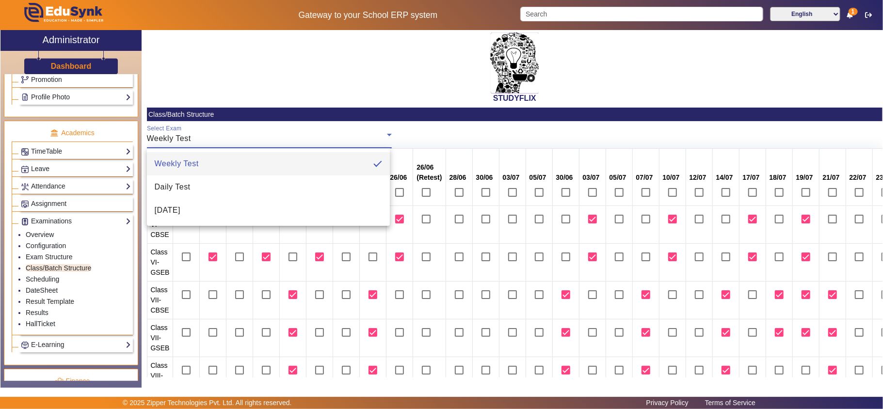
click at [51, 287] on div at bounding box center [441, 204] width 883 height 409
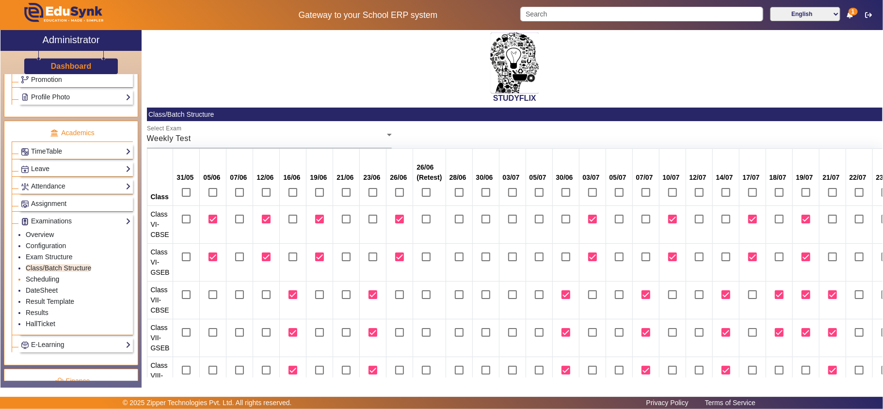
click at [51, 283] on link "Scheduling" at bounding box center [42, 279] width 33 height 8
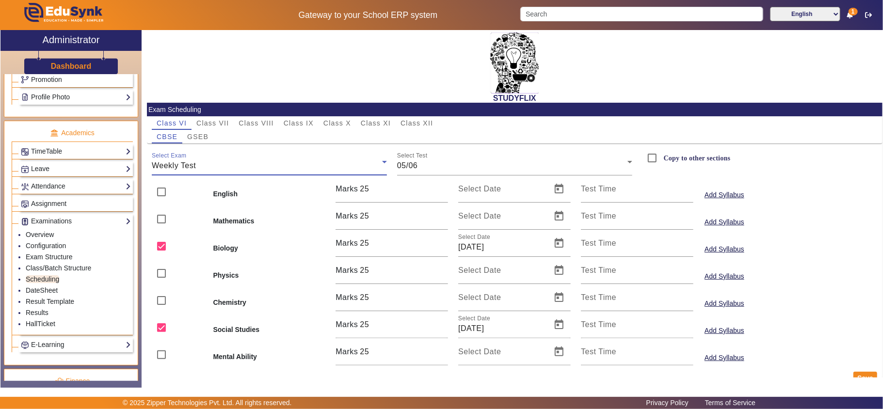
click at [245, 165] on div "Weekly Test" at bounding box center [267, 166] width 230 height 12
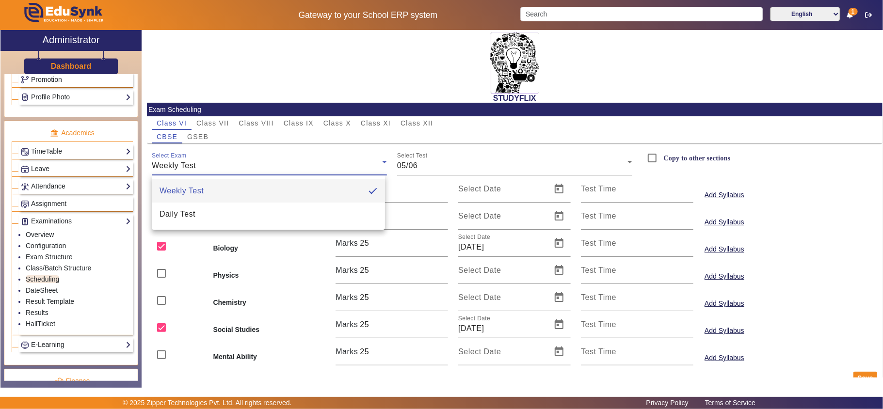
click at [245, 165] on div at bounding box center [441, 204] width 883 height 409
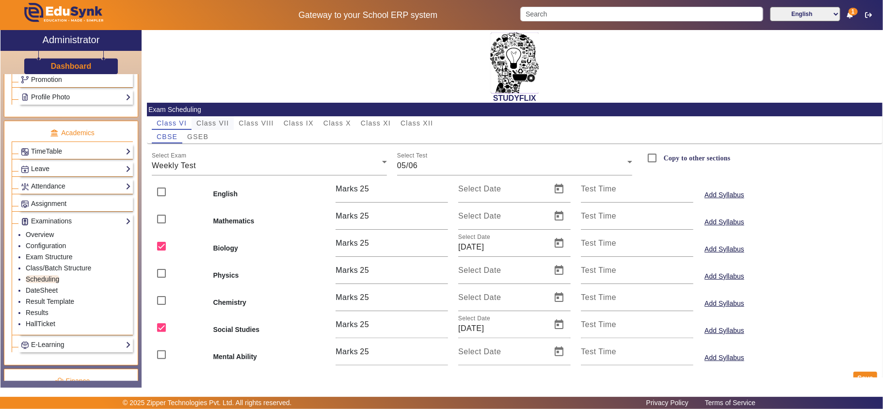
click at [218, 124] on span "Class VII" at bounding box center [212, 123] width 32 height 7
click at [239, 172] on div "Select Exam Weekly Test" at bounding box center [269, 161] width 235 height 27
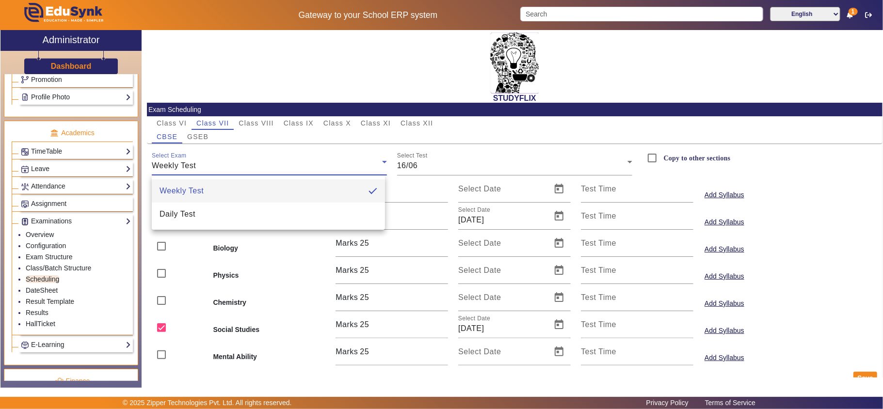
click at [233, 165] on div at bounding box center [441, 204] width 883 height 409
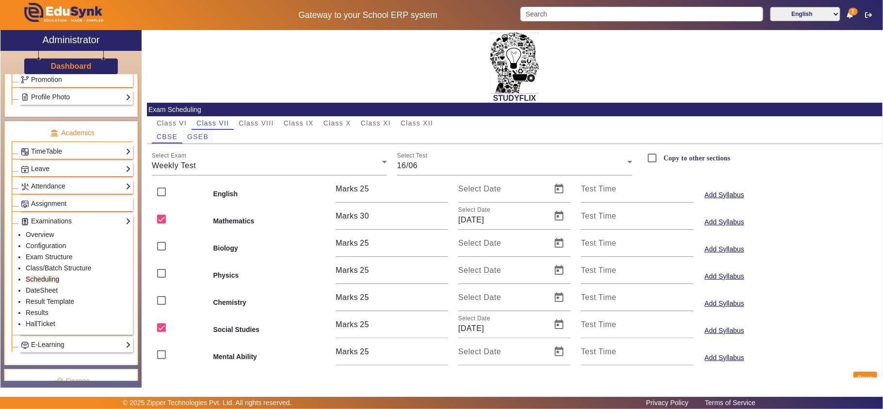
click at [207, 138] on span "GSEB" at bounding box center [197, 136] width 21 height 7
click at [220, 167] on div "Weekly Test" at bounding box center [267, 166] width 230 height 12
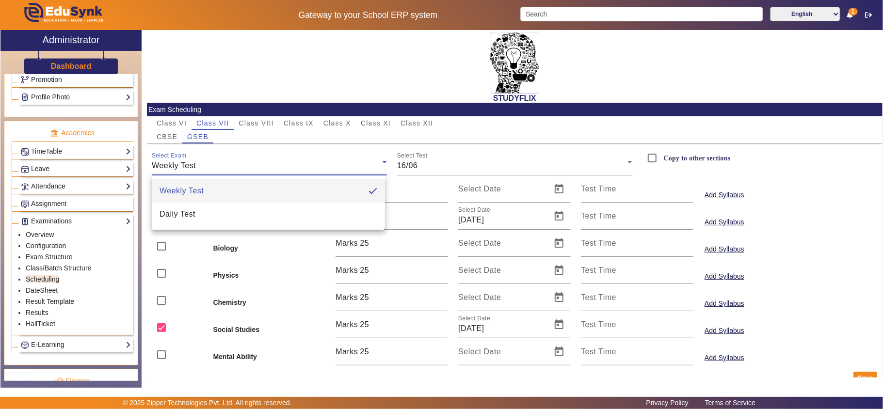
click at [176, 121] on div at bounding box center [441, 204] width 883 height 409
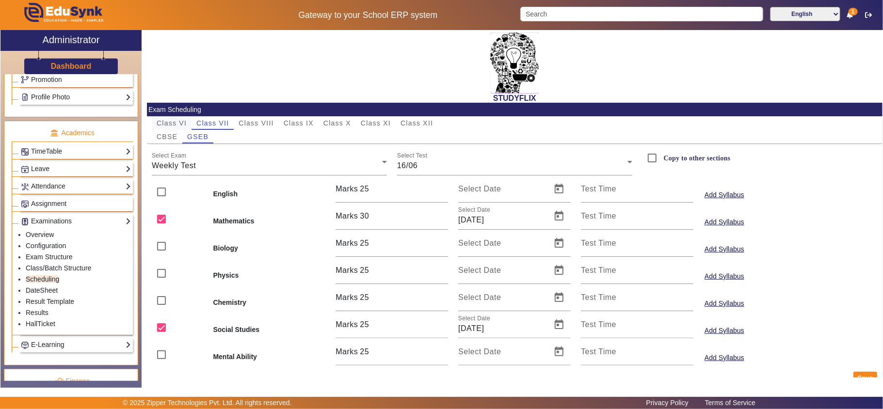
click at [177, 125] on span "Class VI" at bounding box center [172, 123] width 30 height 7
click at [249, 172] on div "Select Exam Weekly Test" at bounding box center [269, 161] width 235 height 27
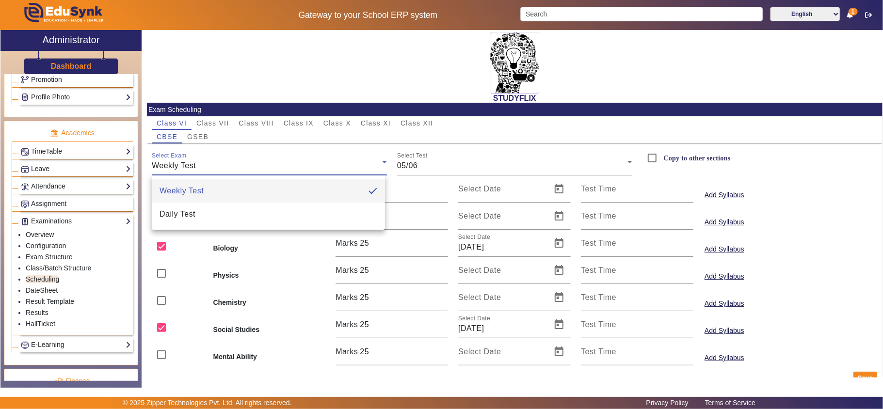
click at [257, 118] on div at bounding box center [441, 204] width 883 height 409
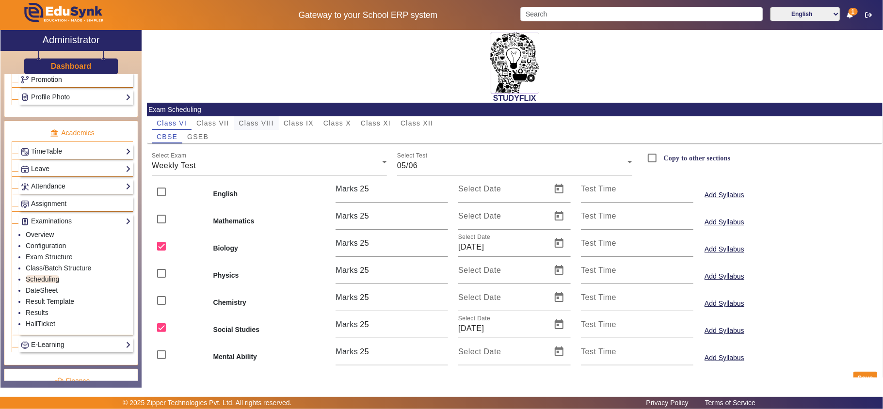
click at [260, 121] on span "Class VIII" at bounding box center [256, 123] width 35 height 7
click at [265, 167] on div "Weekly Test" at bounding box center [267, 166] width 230 height 12
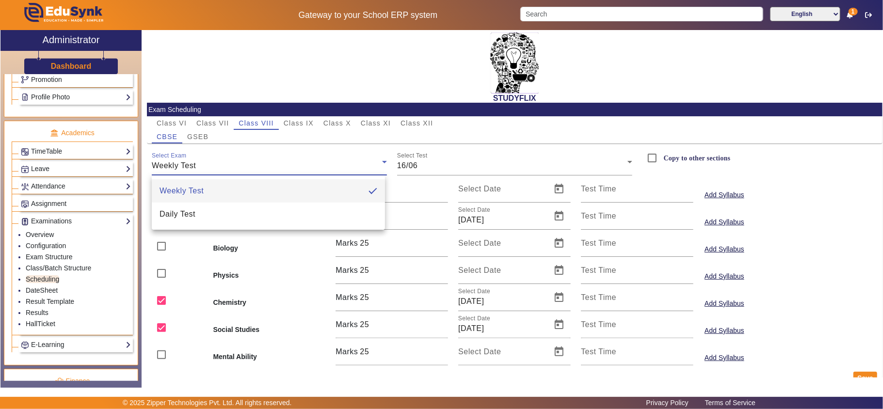
click at [303, 125] on div at bounding box center [441, 204] width 883 height 409
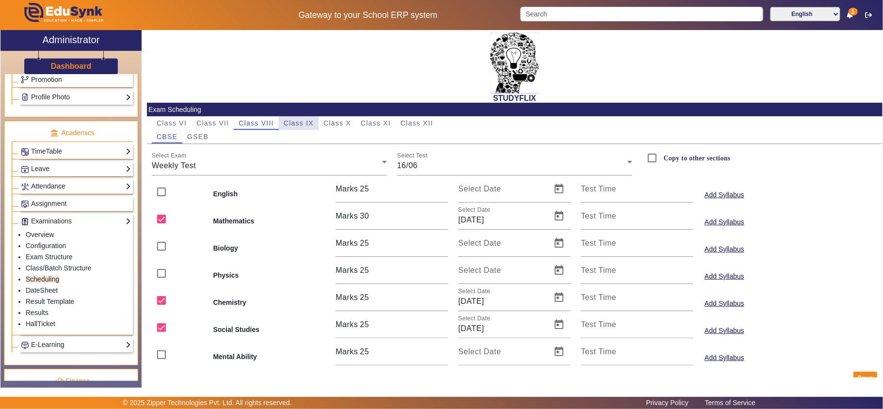
click at [305, 123] on span "Class IX" at bounding box center [299, 123] width 30 height 7
click at [293, 171] on div "Weekly Test" at bounding box center [267, 166] width 230 height 12
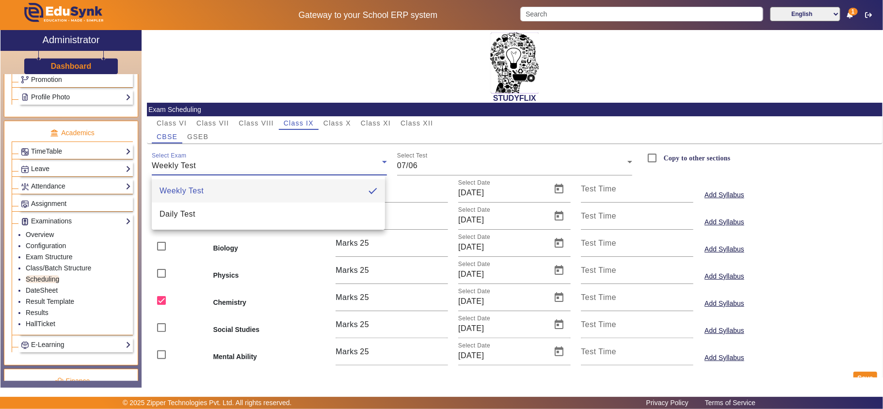
click at [193, 137] on div at bounding box center [441, 204] width 883 height 409
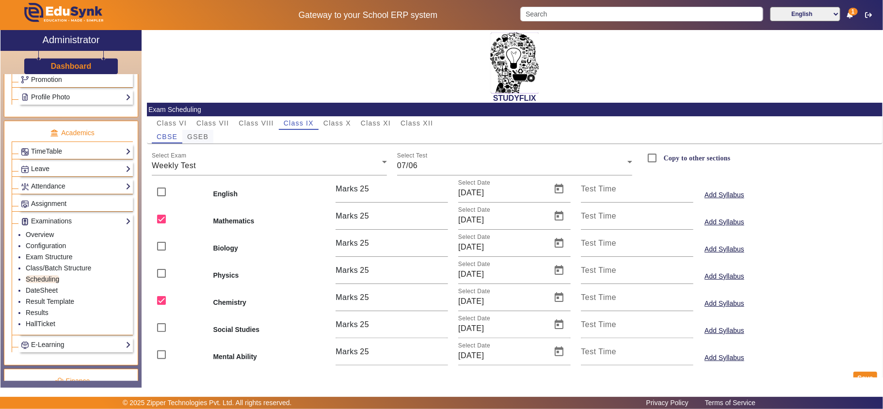
click at [199, 136] on span "GSEB" at bounding box center [197, 136] width 21 height 7
click at [262, 165] on div "Weekly Test" at bounding box center [267, 166] width 230 height 12
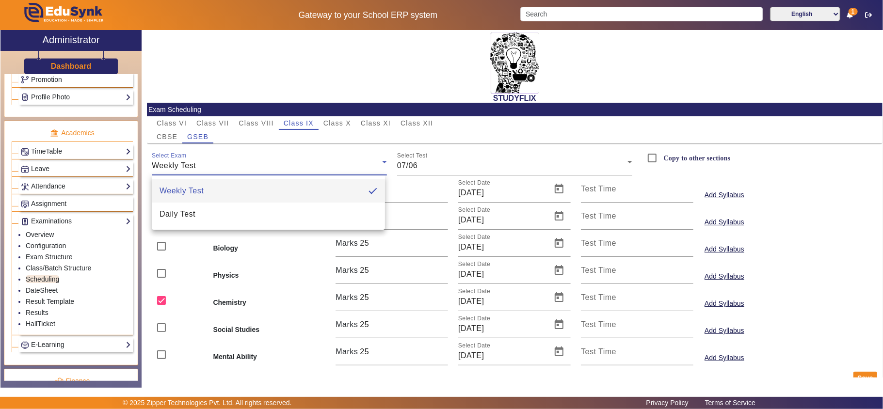
click at [326, 125] on div at bounding box center [441, 204] width 883 height 409
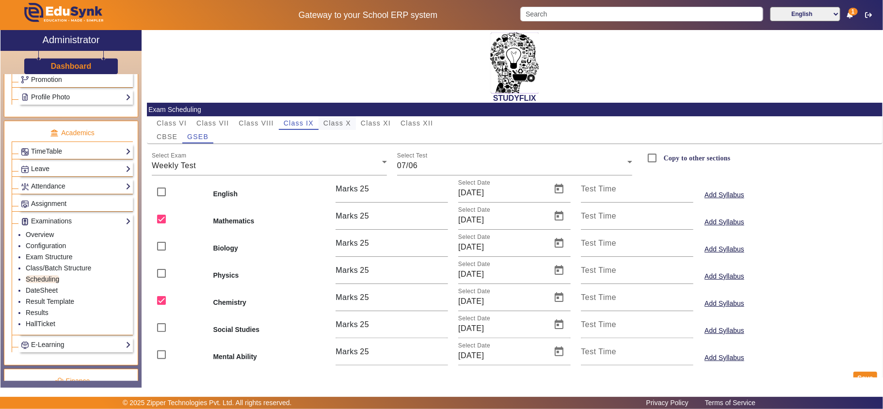
click at [346, 125] on span "Class X" at bounding box center [337, 123] width 28 height 7
click at [326, 167] on div "Weekly Test" at bounding box center [267, 166] width 230 height 12
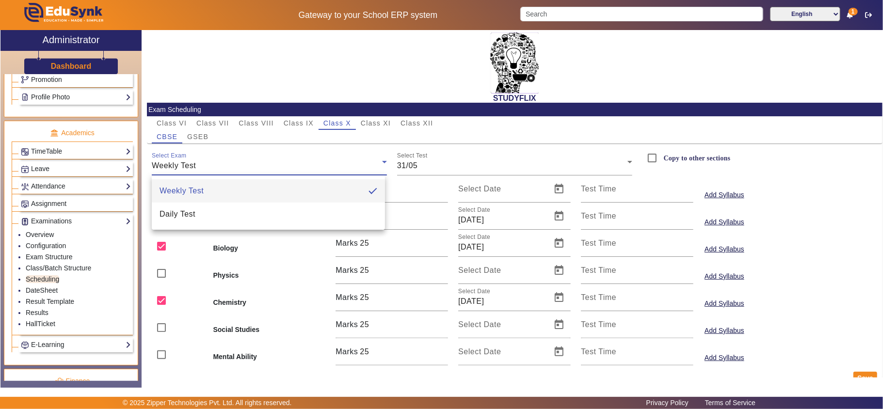
click at [426, 166] on div at bounding box center [441, 204] width 883 height 409
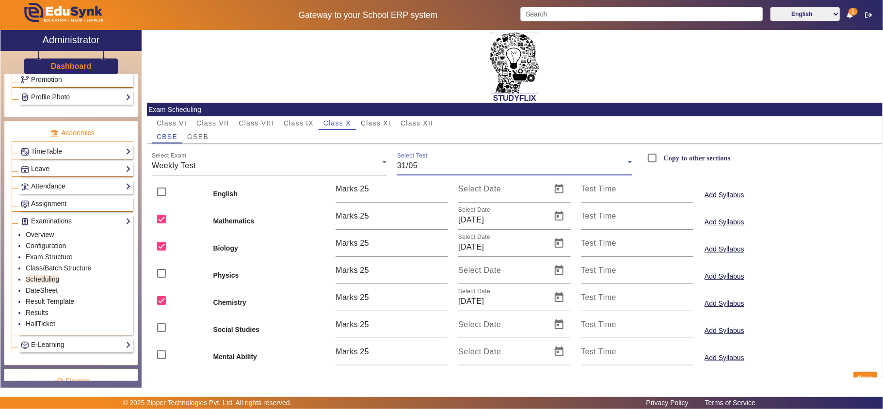
click at [436, 166] on div "31/05" at bounding box center [512, 166] width 230 height 12
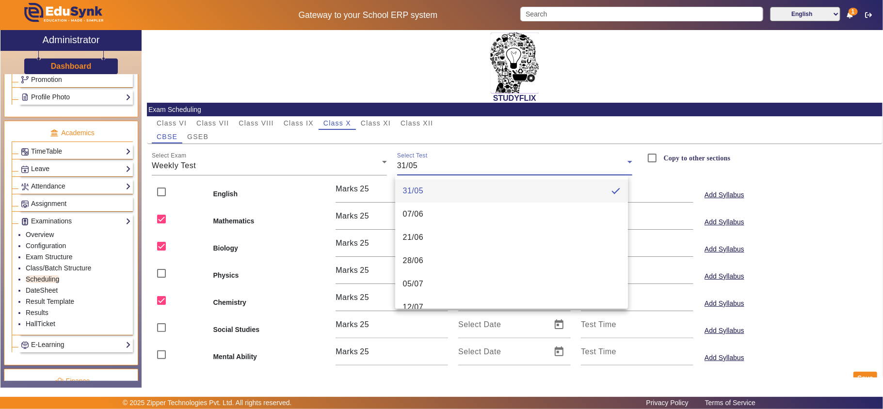
click at [367, 123] on div at bounding box center [441, 204] width 883 height 409
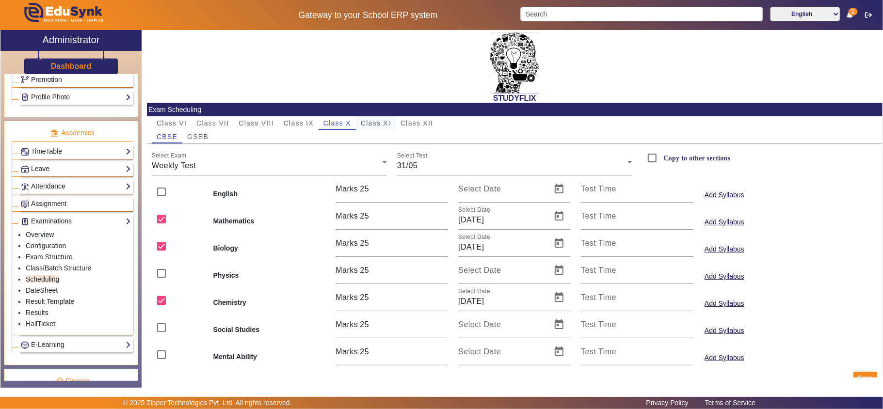
click at [371, 121] on span "Class XI" at bounding box center [376, 123] width 30 height 7
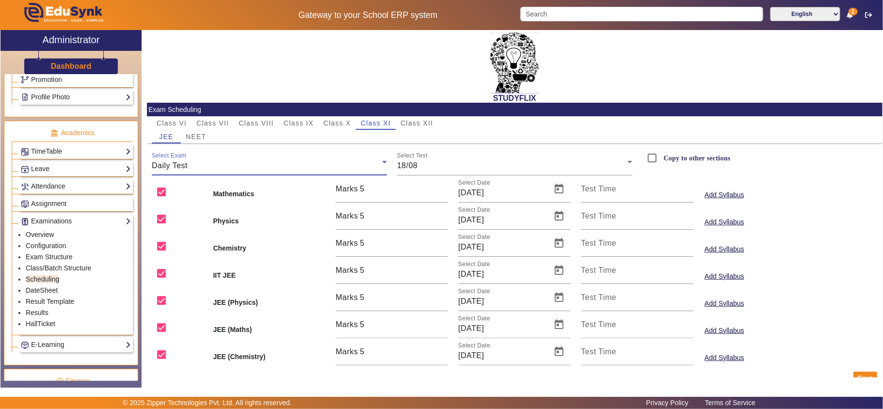
click at [305, 170] on div "Daily Test" at bounding box center [267, 166] width 230 height 12
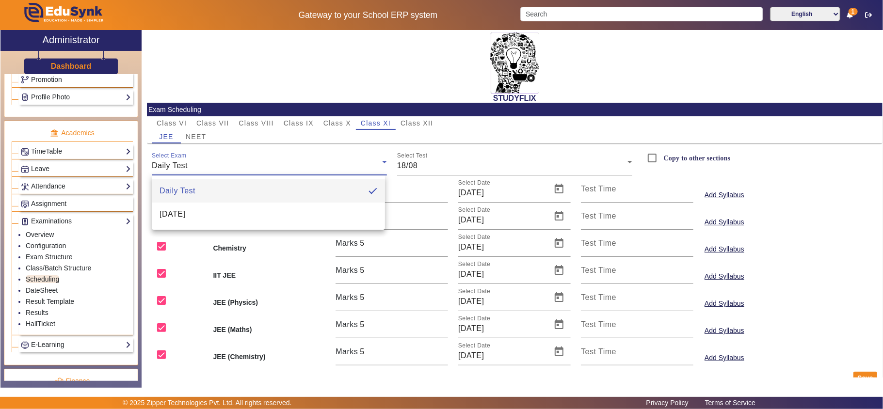
click at [464, 162] on div at bounding box center [441, 204] width 883 height 409
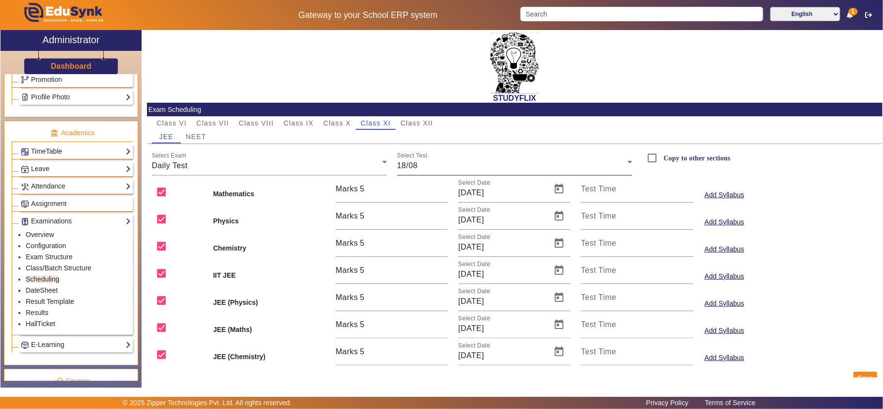
click at [469, 167] on div "18/08" at bounding box center [512, 166] width 230 height 12
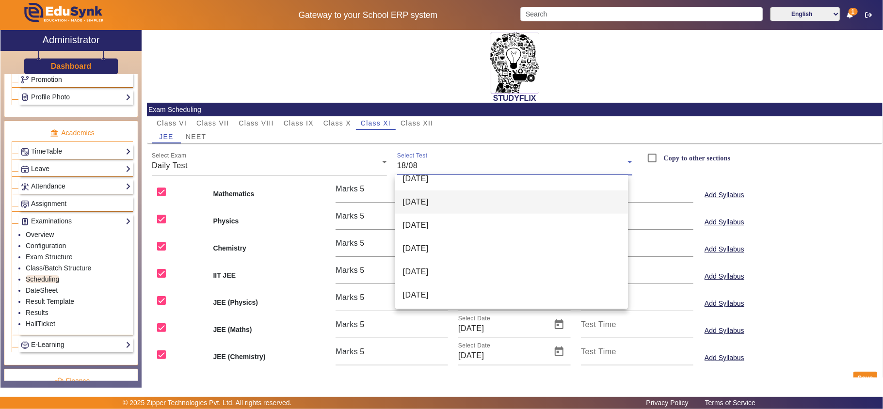
scroll to position [596, 0]
click at [335, 122] on div at bounding box center [441, 204] width 883 height 409
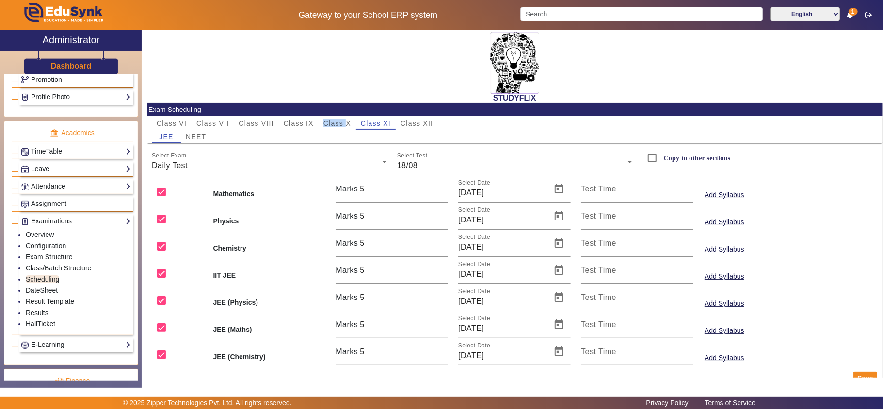
click at [335, 122] on span "Class X" at bounding box center [337, 123] width 28 height 7
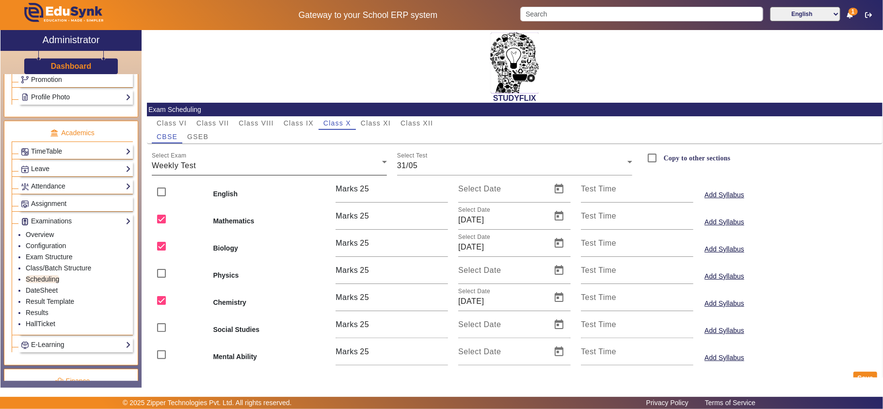
click at [259, 156] on div "Select Exam Weekly Test" at bounding box center [269, 161] width 235 height 27
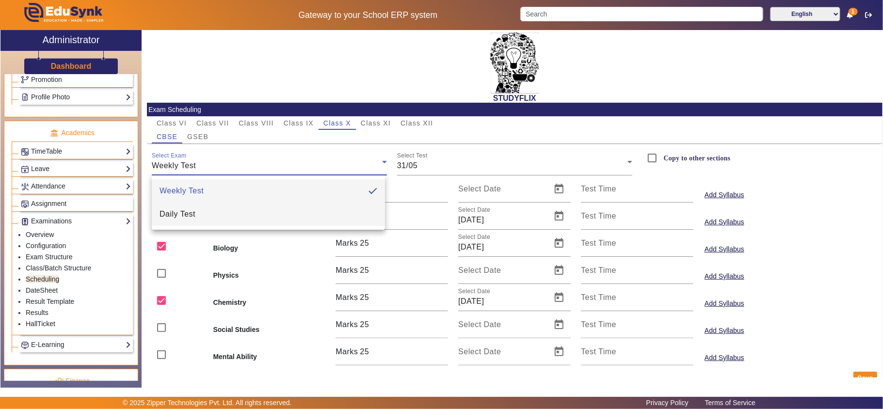
click at [243, 216] on mat-option "Daily Test" at bounding box center [268, 214] width 233 height 23
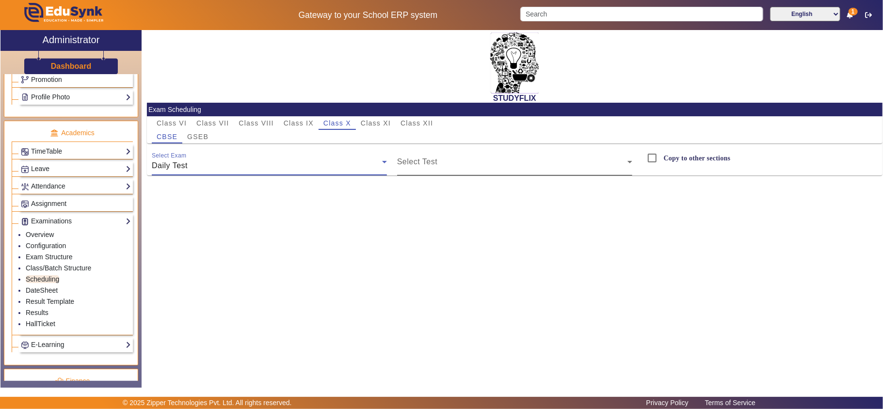
click at [441, 165] on span at bounding box center [512, 166] width 230 height 12
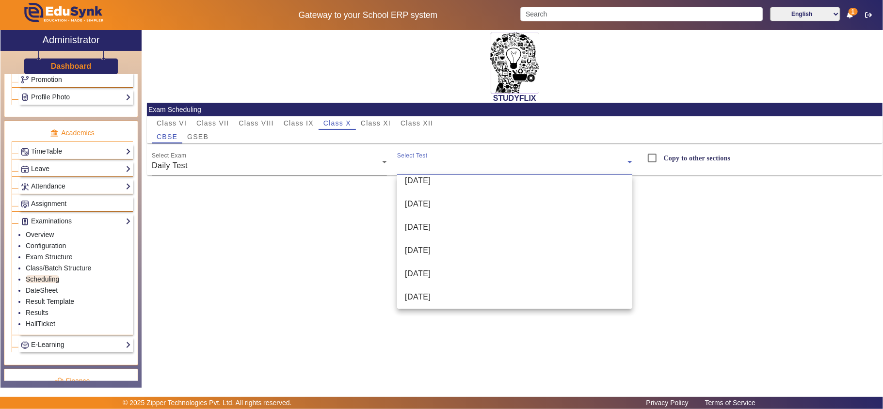
scroll to position [0, 0]
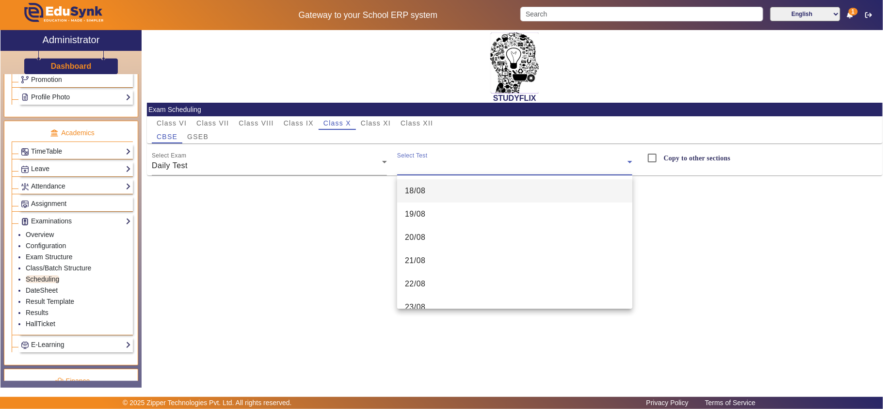
click at [293, 116] on div at bounding box center [441, 204] width 883 height 409
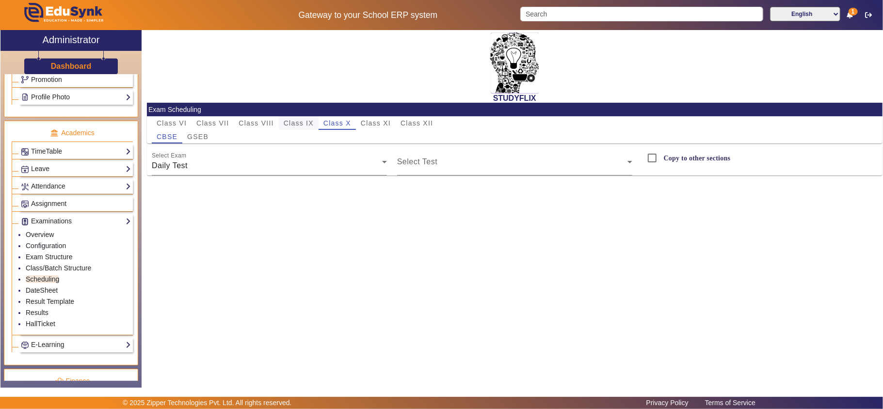
click at [291, 120] on span "Class IX" at bounding box center [299, 123] width 30 height 7
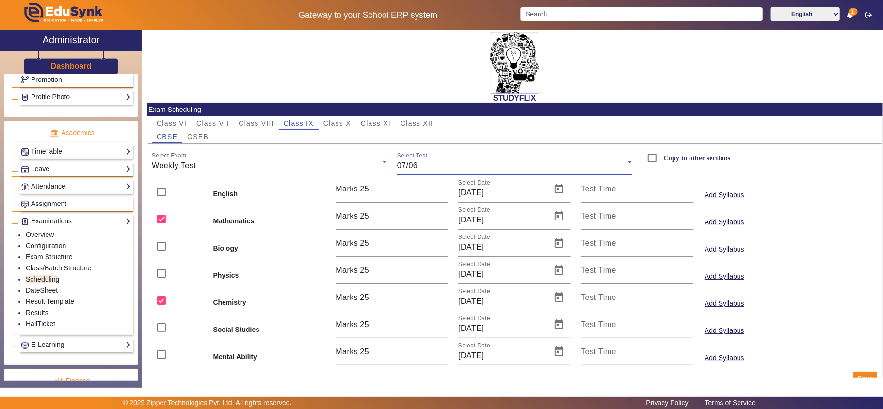
click at [468, 165] on div "07/06" at bounding box center [512, 166] width 230 height 12
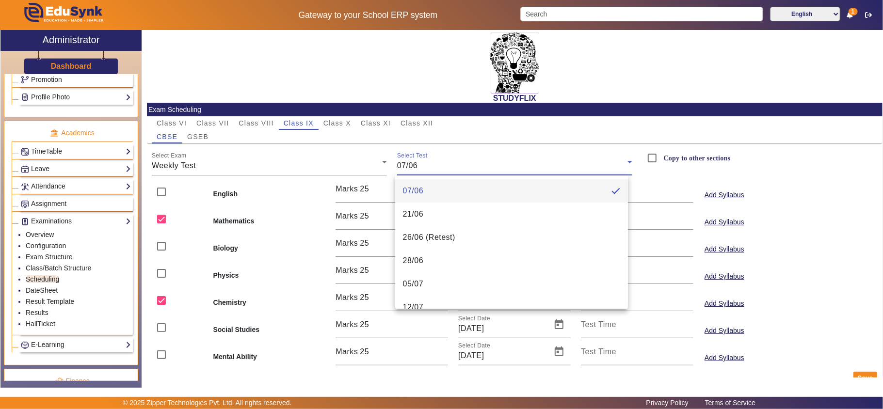
click at [281, 163] on div at bounding box center [441, 204] width 883 height 409
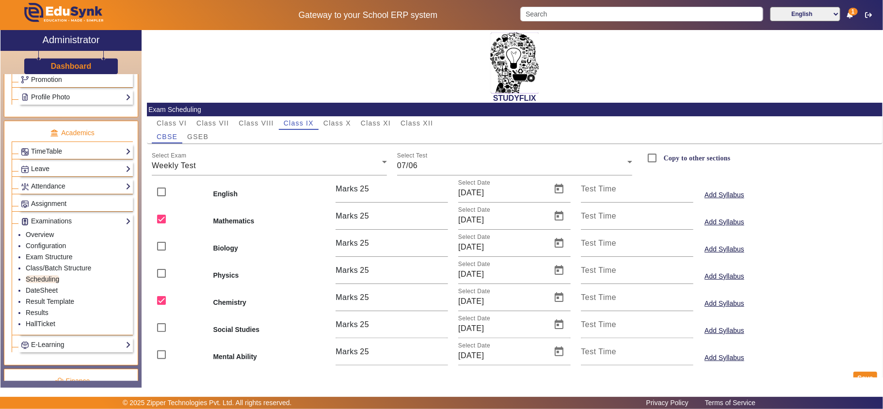
click at [281, 163] on div "Weekly Test" at bounding box center [267, 166] width 230 height 12
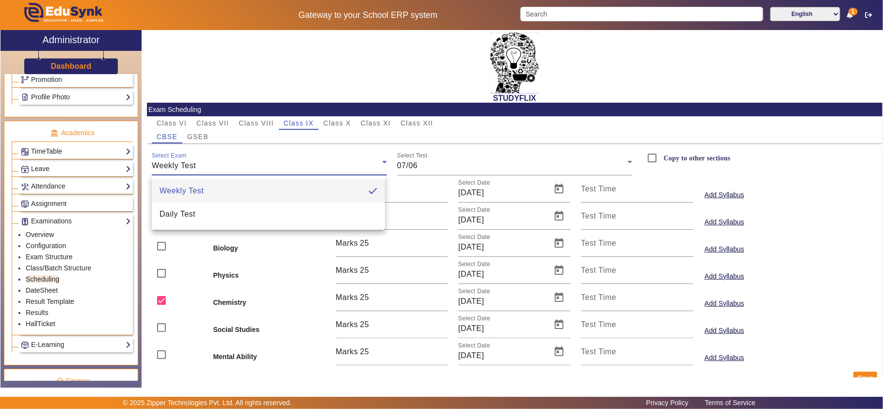
click at [268, 213] on mat-option "Daily Test" at bounding box center [268, 214] width 233 height 23
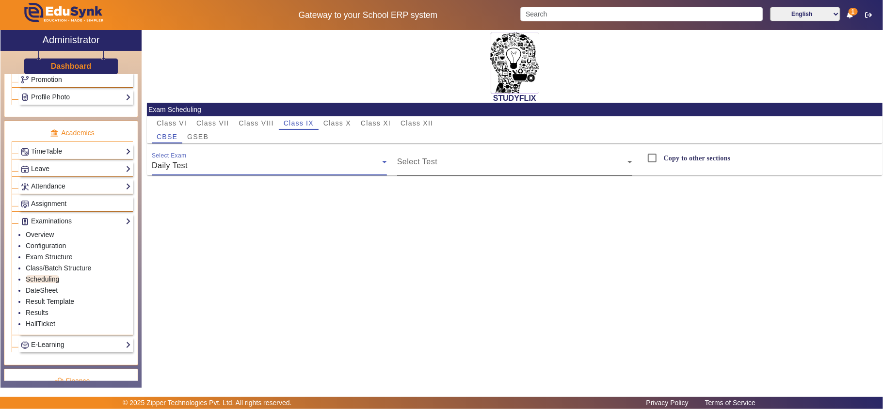
click at [470, 160] on span at bounding box center [512, 166] width 230 height 12
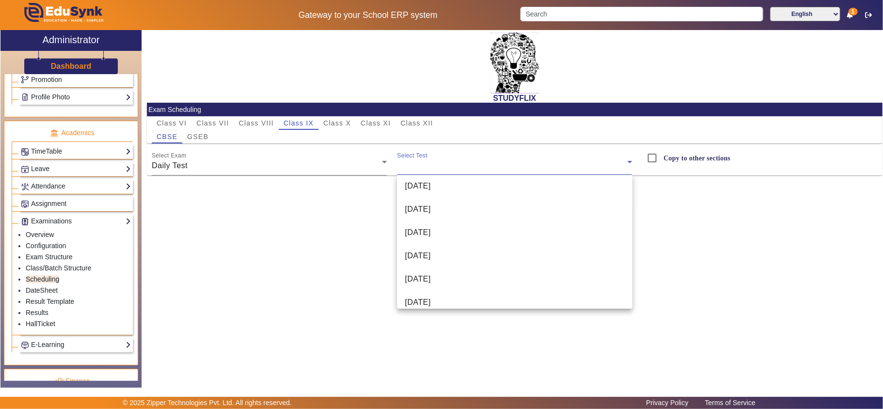
scroll to position [596, 0]
click at [412, 120] on div at bounding box center [441, 204] width 883 height 409
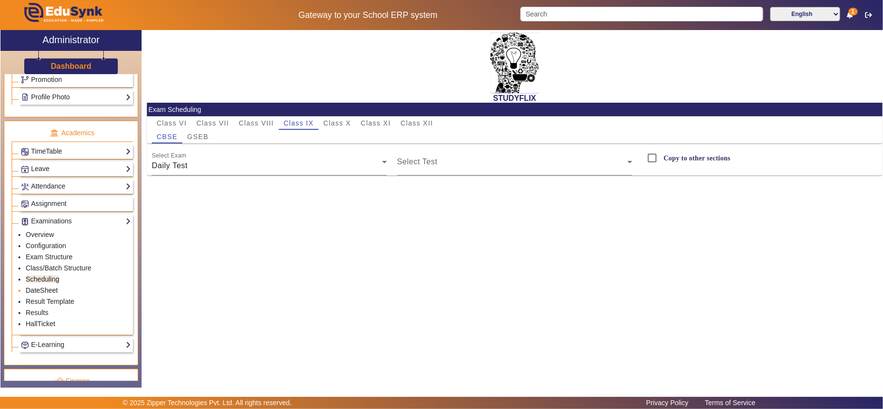
click at [49, 294] on link "DateSheet" at bounding box center [42, 291] width 32 height 8
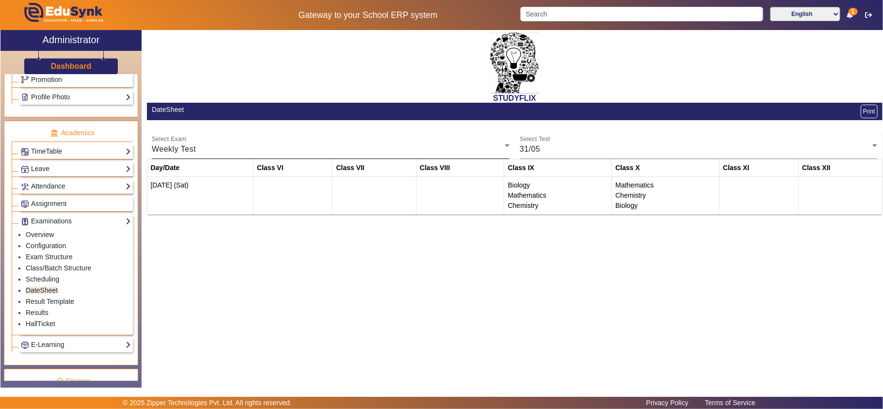
click at [425, 140] on div "Select Exam Weekly Test" at bounding box center [331, 145] width 358 height 27
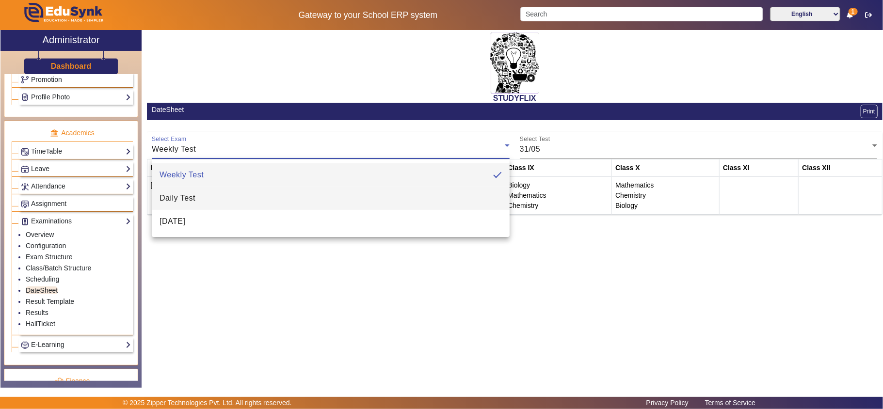
click at [241, 200] on mat-option "Daily Test" at bounding box center [331, 198] width 358 height 23
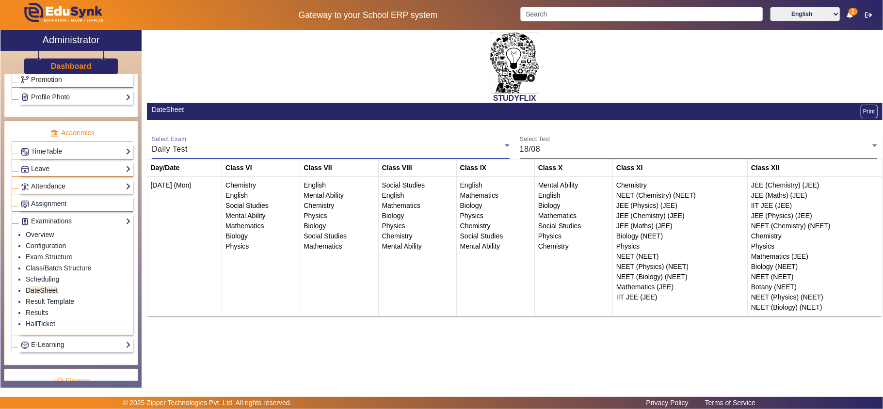
click at [551, 145] on div "18/08" at bounding box center [696, 150] width 353 height 12
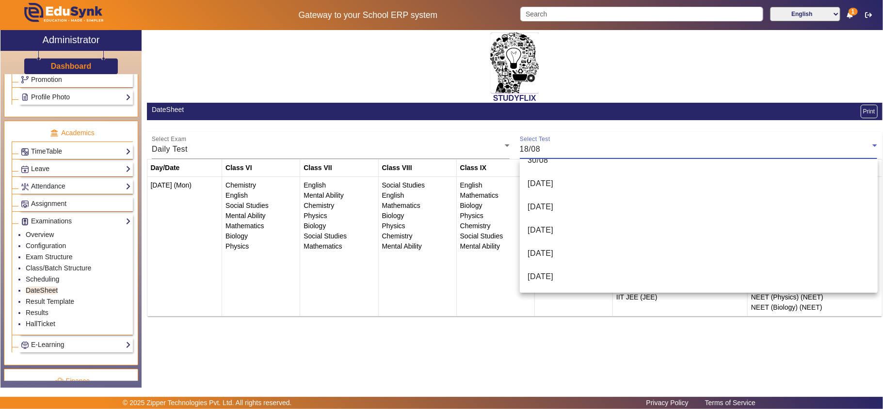
scroll to position [538, 0]
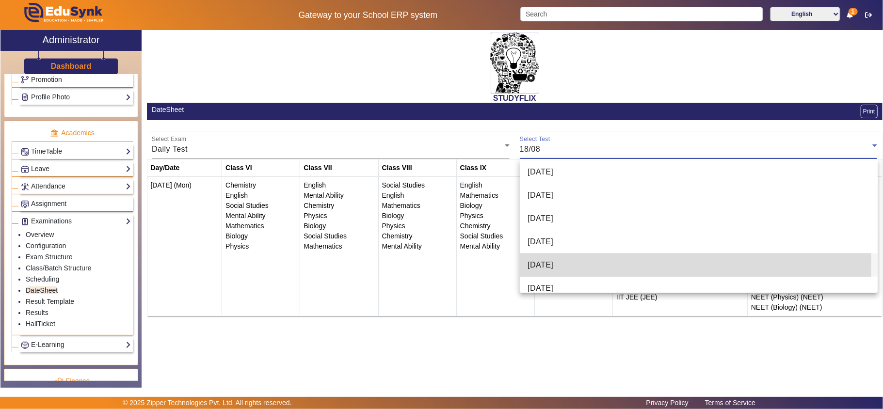
click at [547, 263] on span "17-09-2025" at bounding box center [541, 265] width 26 height 12
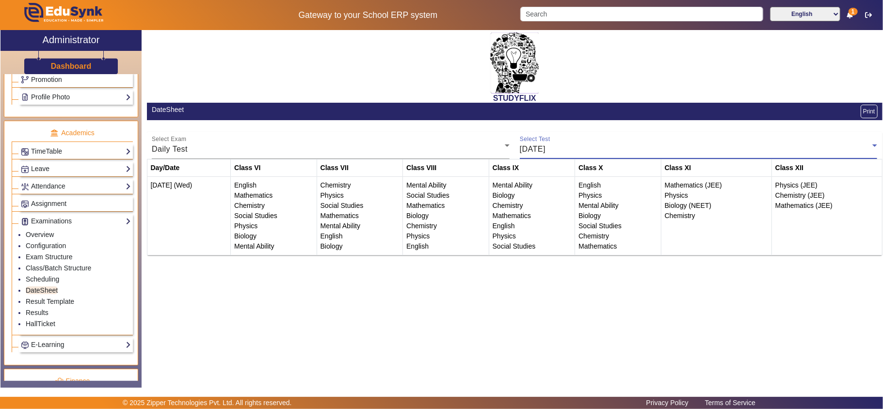
click at [574, 146] on div "17-09-2025" at bounding box center [696, 150] width 353 height 12
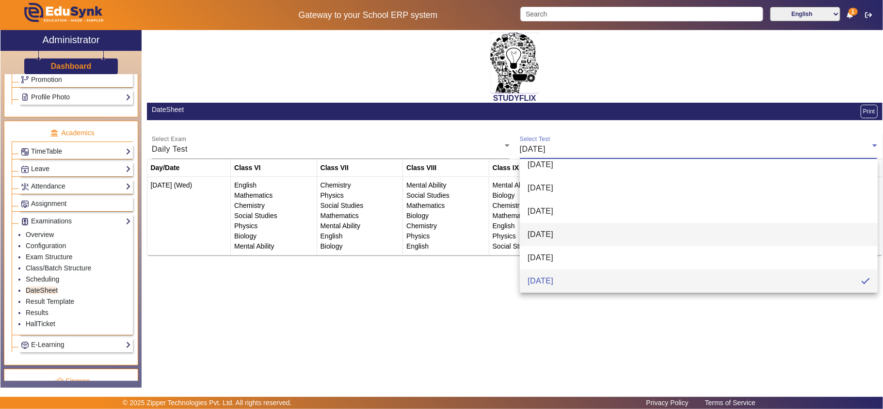
scroll to position [596, 0]
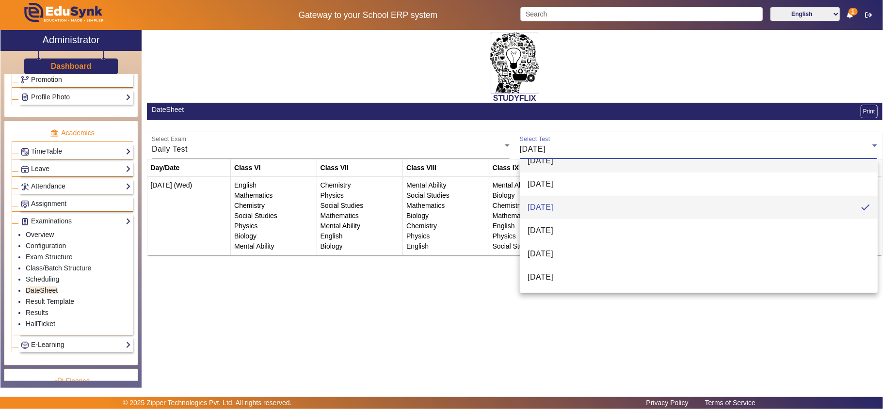
click at [553, 232] on span "18-09-2025" at bounding box center [541, 231] width 26 height 12
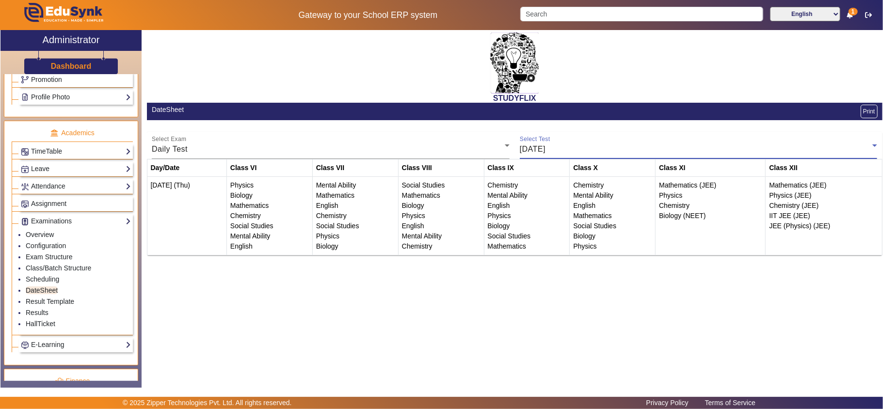
click at [589, 150] on div "18-09-2025" at bounding box center [696, 150] width 353 height 12
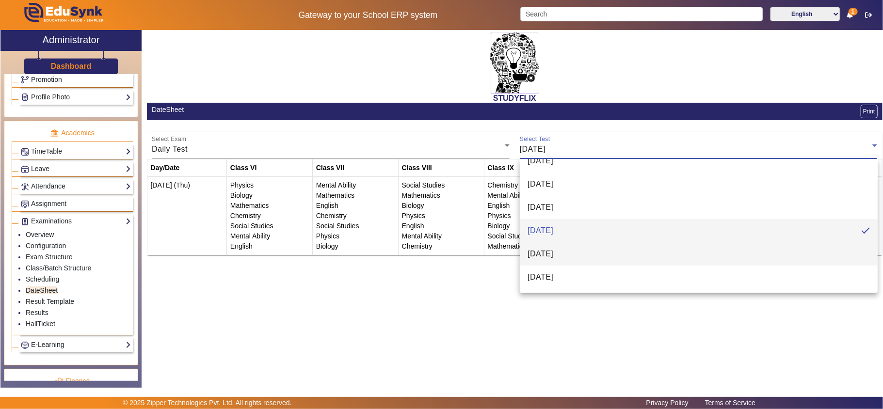
click at [553, 259] on span "19-09-2025" at bounding box center [541, 254] width 26 height 12
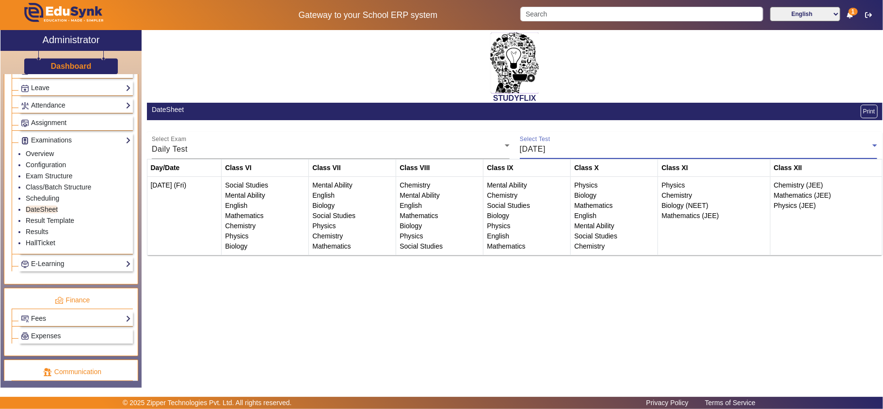
scroll to position [431, 0]
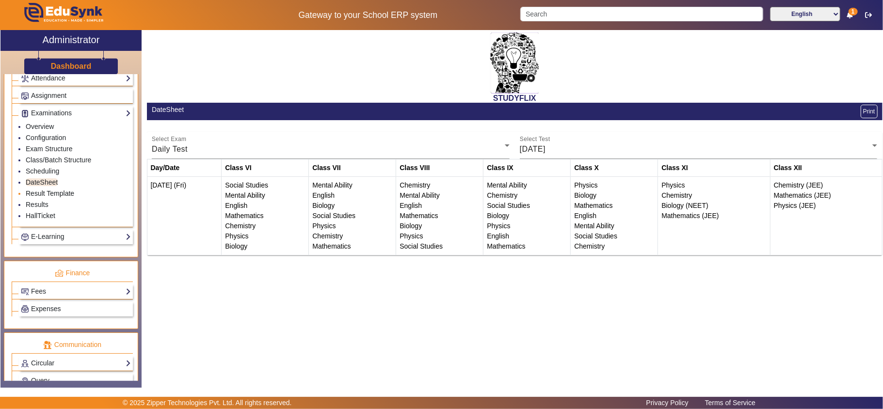
click at [49, 197] on link "Result Template" at bounding box center [50, 194] width 48 height 8
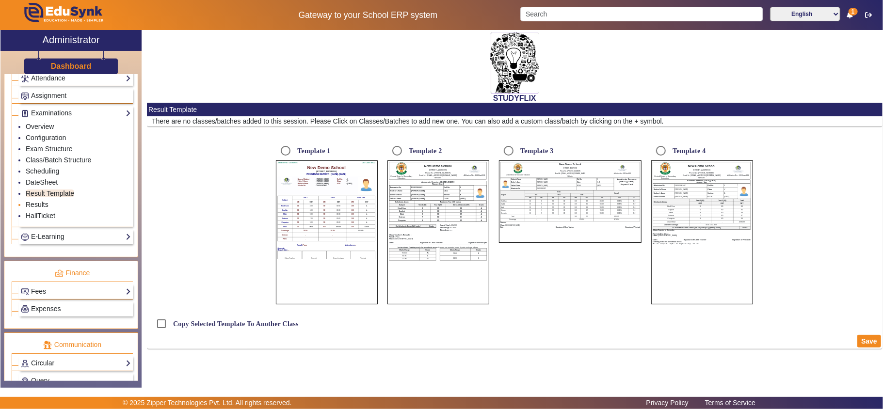
click at [41, 209] on link "Results" at bounding box center [37, 205] width 23 height 8
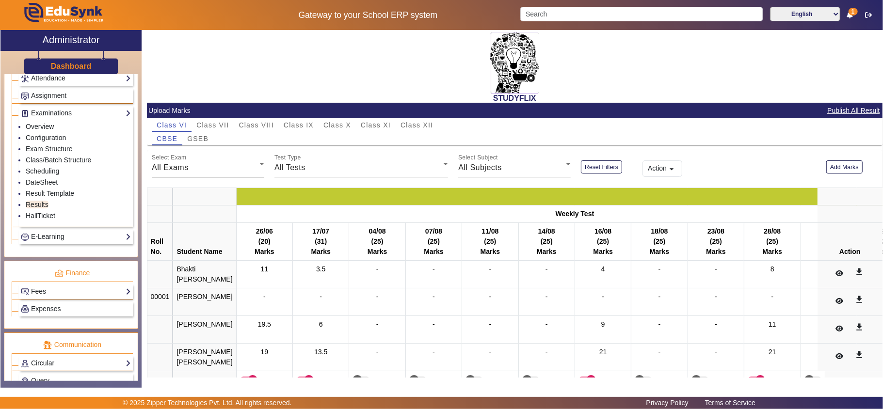
click at [228, 169] on div "All Exams" at bounding box center [206, 168] width 108 height 12
click at [181, 241] on span "Daily Test" at bounding box center [178, 240] width 36 height 12
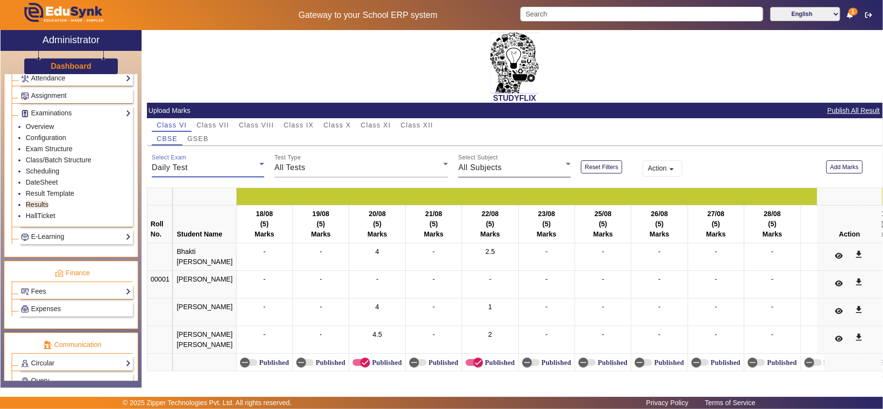
click at [514, 167] on div "All Subjects" at bounding box center [512, 168] width 108 height 12
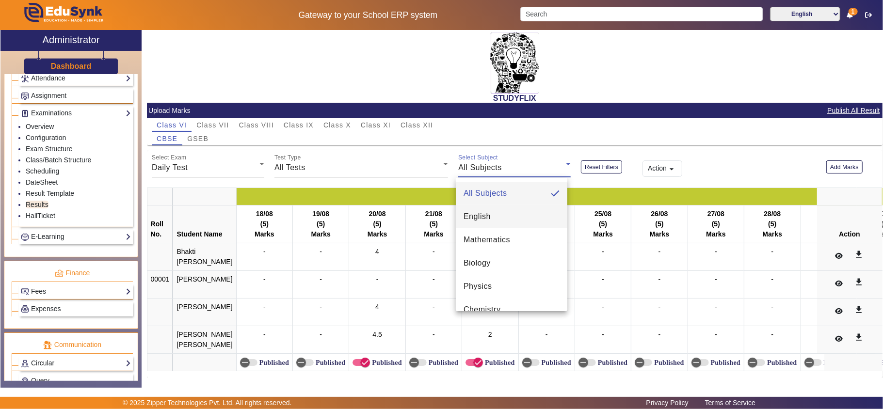
click at [493, 214] on mat-option "English" at bounding box center [512, 216] width 112 height 23
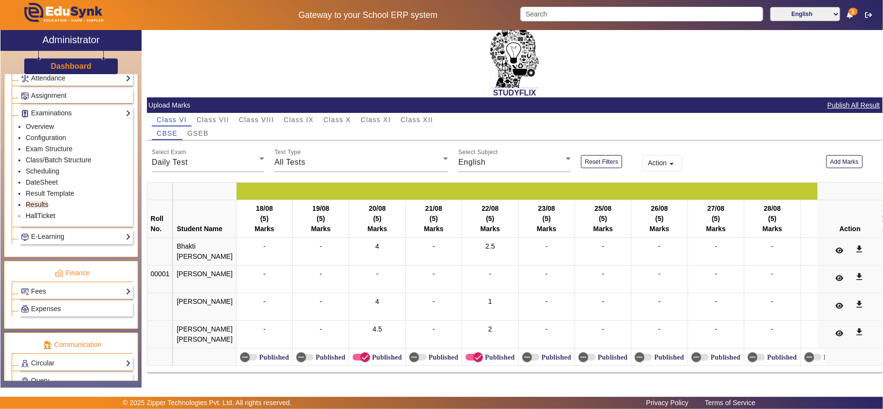
click at [32, 220] on link "HallTicket" at bounding box center [41, 216] width 30 height 8
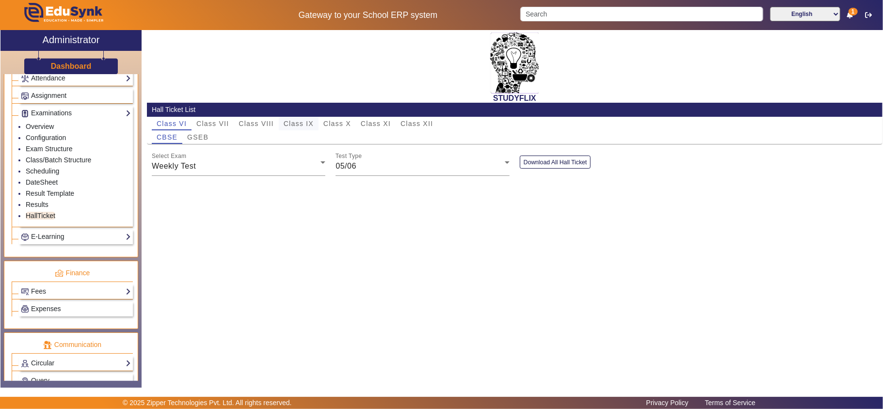
click at [310, 124] on span "Class IX" at bounding box center [299, 123] width 30 height 7
click at [561, 163] on button "Download All Hall Ticket" at bounding box center [555, 162] width 71 height 13
click at [45, 153] on link "Exam Structure" at bounding box center [49, 149] width 47 height 8
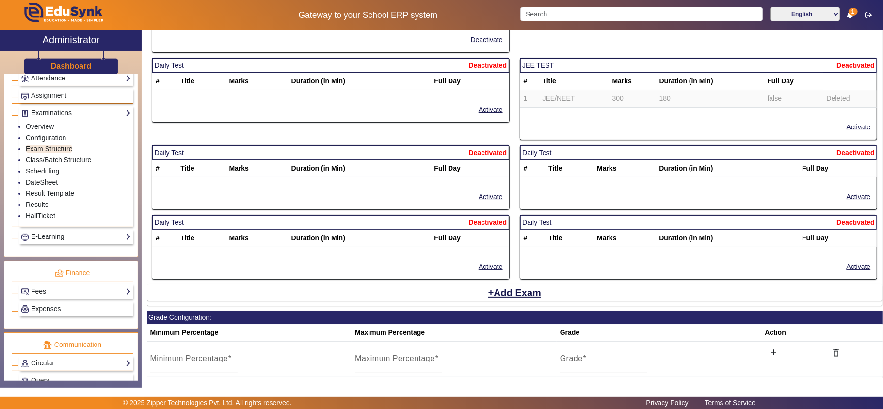
scroll to position [1832, 0]
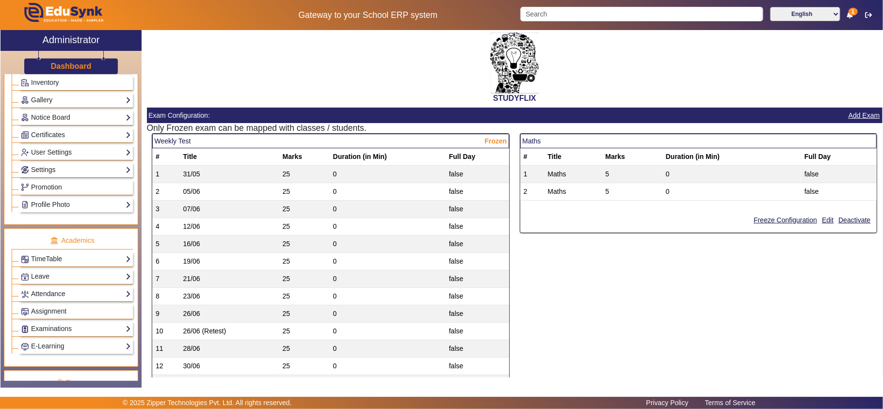
scroll to position [323, 0]
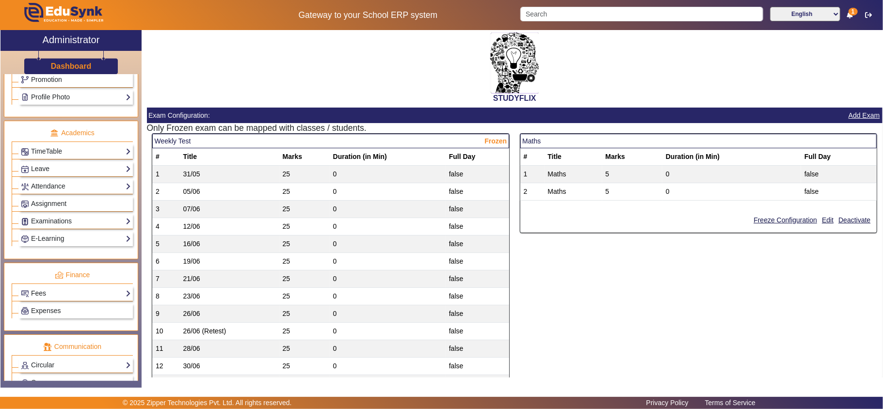
click at [51, 299] on link "Fees" at bounding box center [76, 293] width 110 height 11
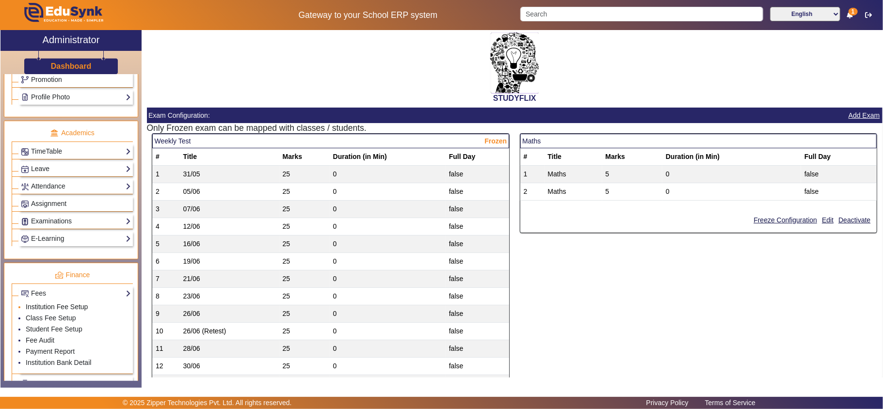
scroll to position [431, 0]
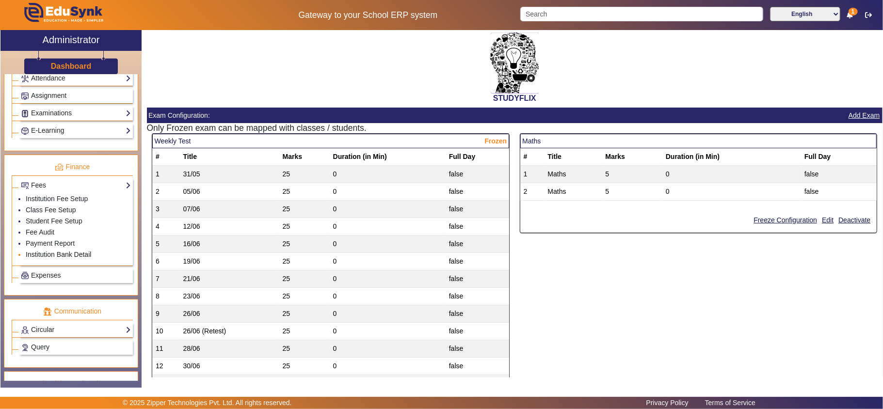
click at [55, 258] on link "Institution Bank Detail" at bounding box center [58, 255] width 65 height 8
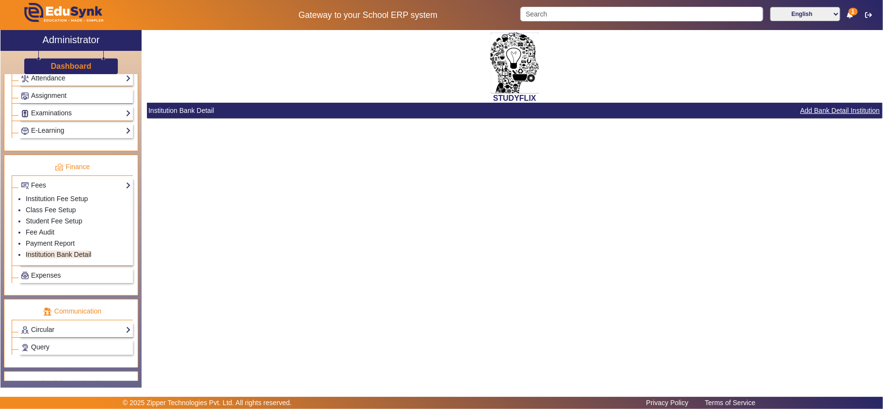
click at [832, 111] on button "Add Bank Detail Institution" at bounding box center [839, 111] width 81 height 12
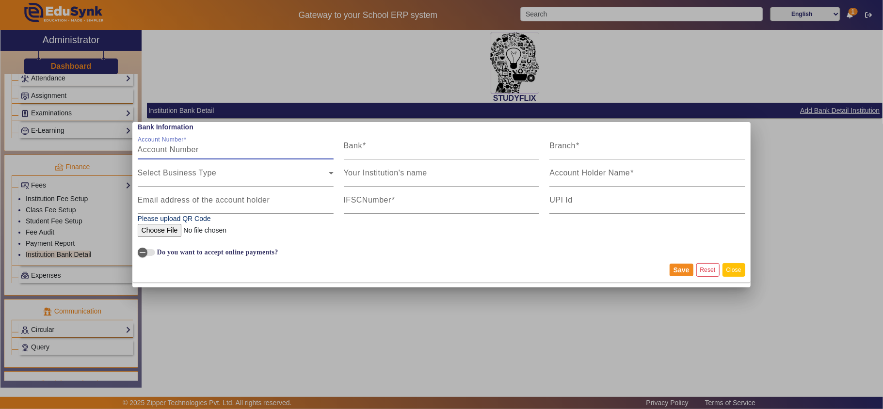
click at [732, 268] on button "Close" at bounding box center [734, 269] width 23 height 13
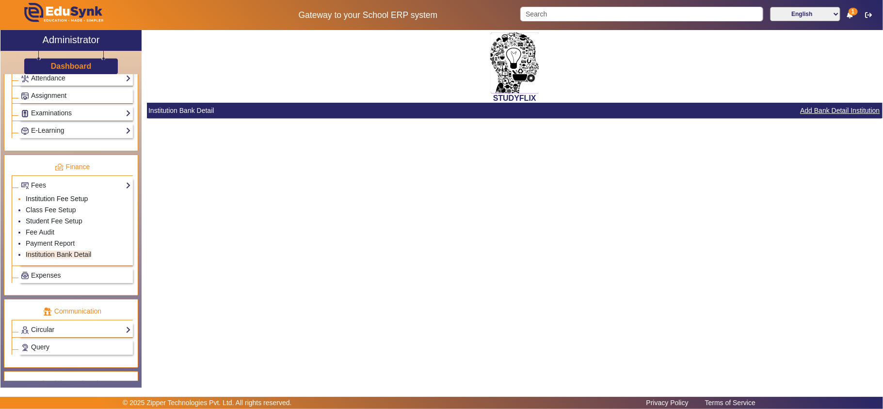
click at [55, 203] on link "Institution Fee Setup" at bounding box center [57, 199] width 62 height 8
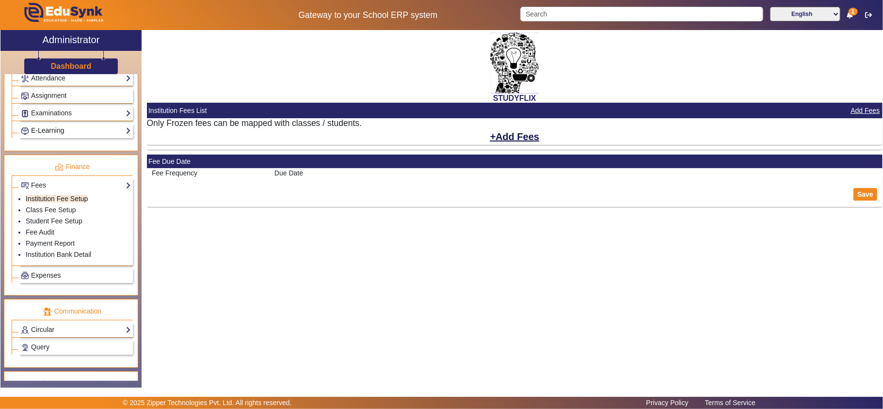
select select "10"
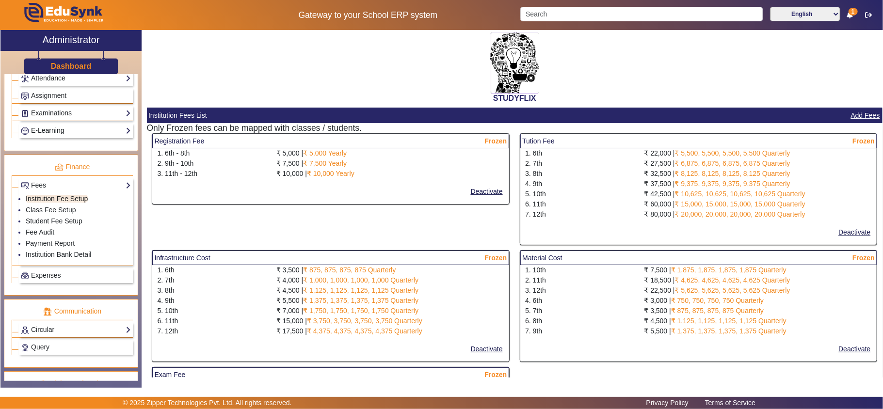
scroll to position [215, 0]
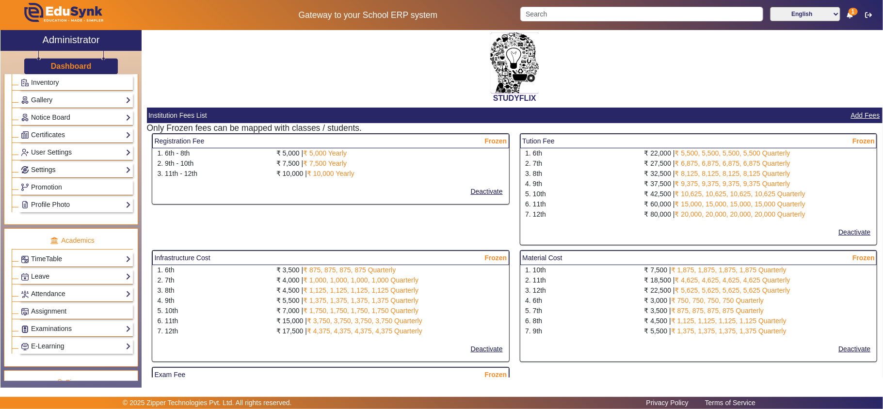
click at [45, 176] on link "Settings" at bounding box center [76, 169] width 110 height 11
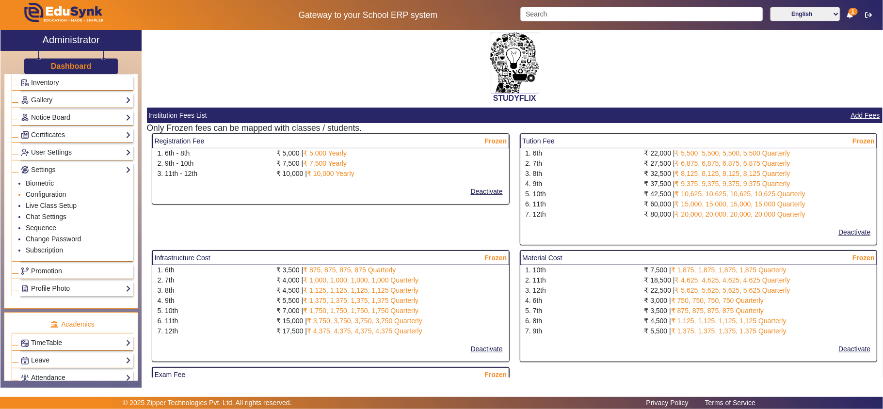
click at [51, 198] on link "Configuration" at bounding box center [46, 195] width 40 height 8
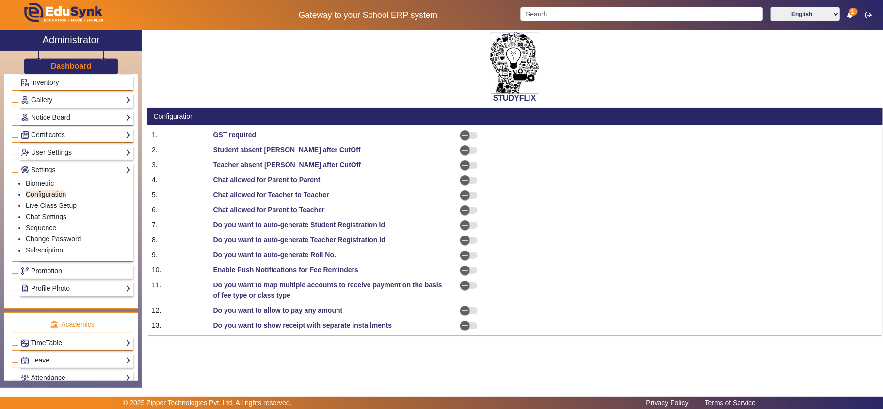
select select "AfterDueDate"
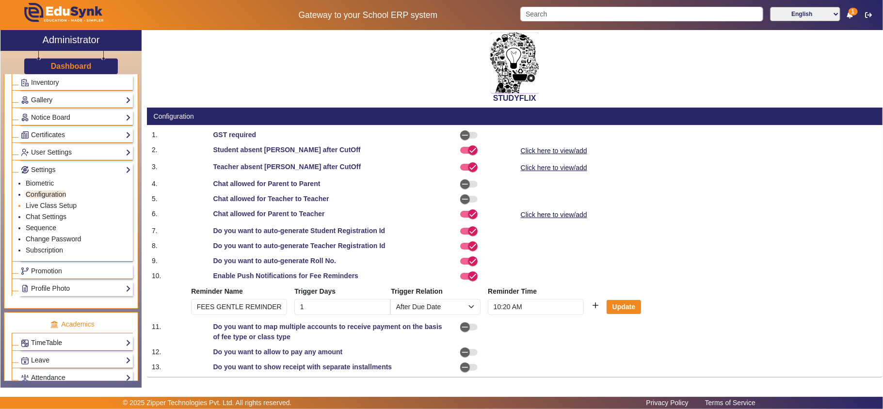
click at [51, 208] on li "Live Class Setup" at bounding box center [78, 206] width 105 height 11
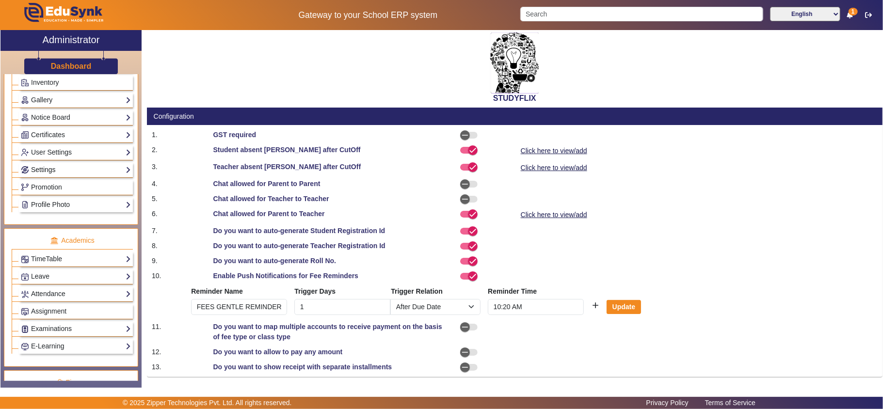
click at [51, 176] on link "Settings" at bounding box center [76, 169] width 110 height 11
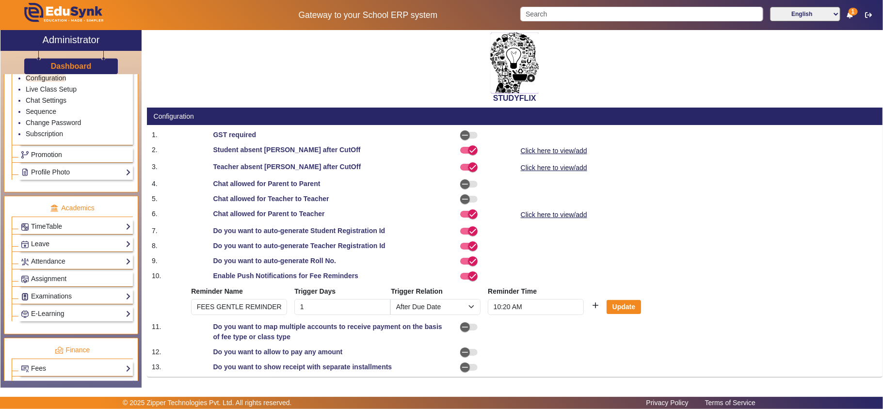
scroll to position [431, 0]
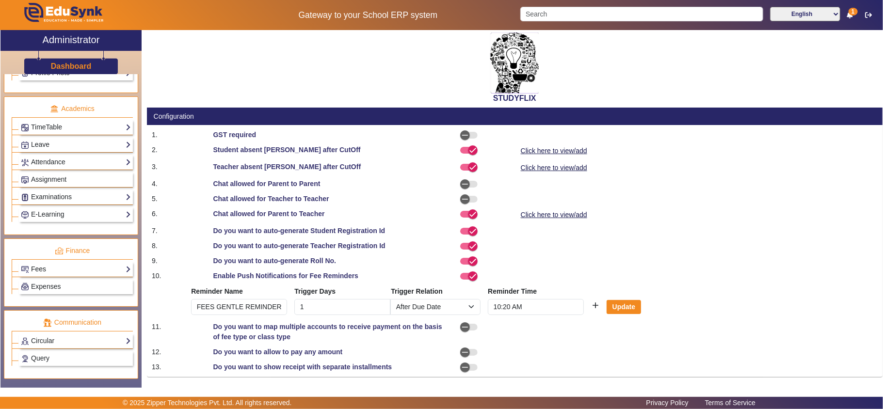
click at [59, 275] on link "Fees" at bounding box center [76, 269] width 110 height 11
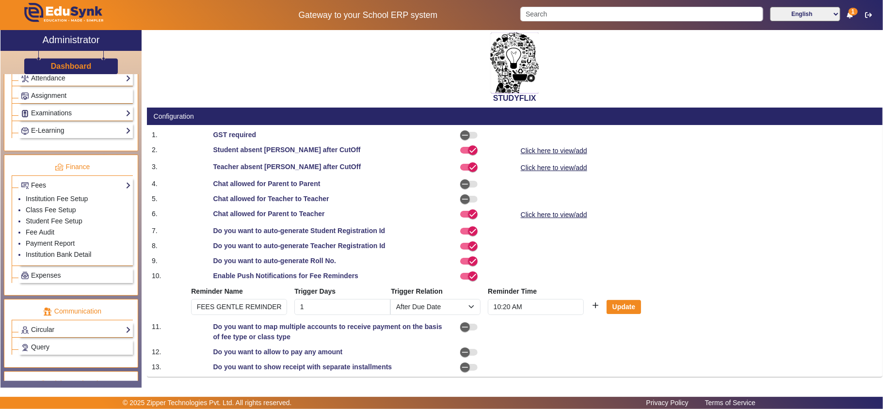
scroll to position [347, 0]
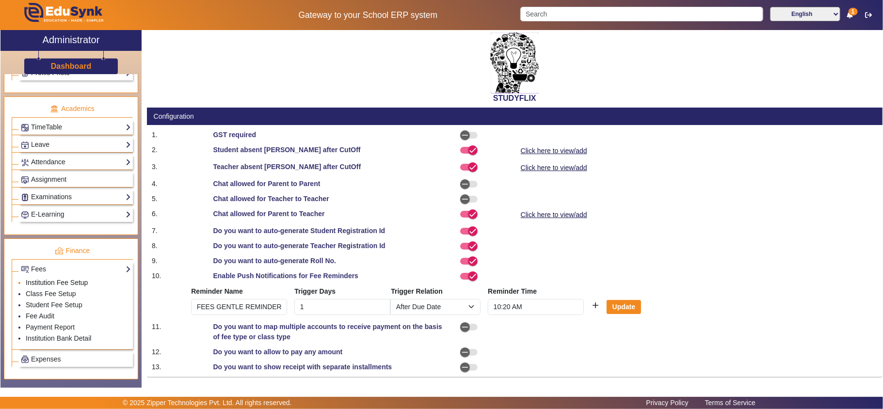
click at [70, 287] on link "Institution Fee Setup" at bounding box center [57, 283] width 62 height 8
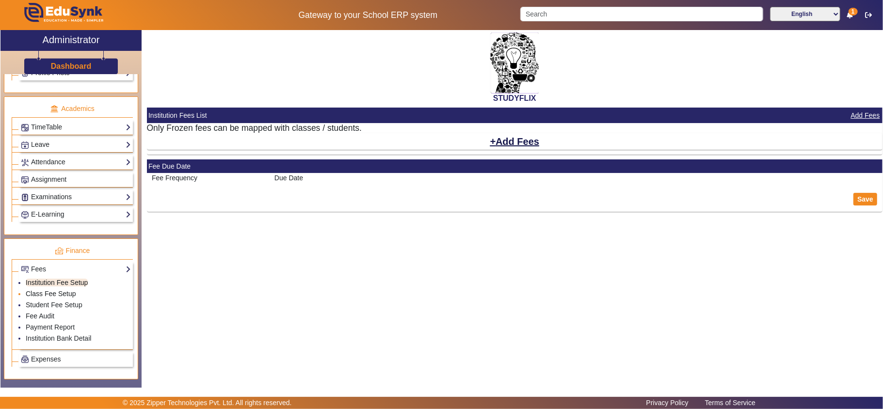
select select "10"
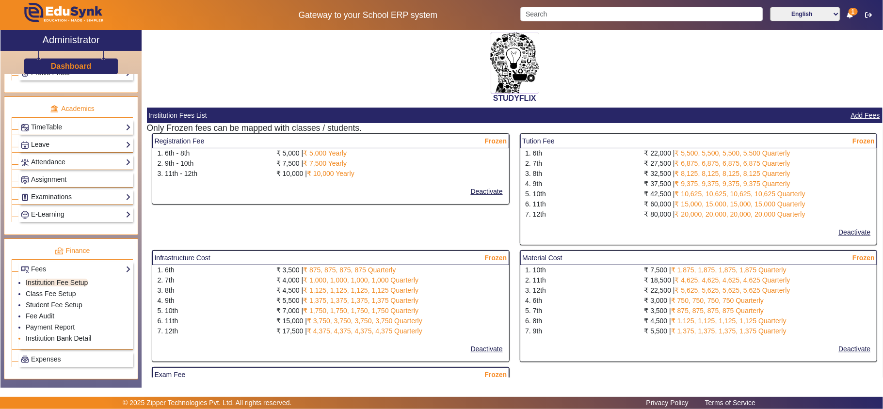
click at [48, 342] on link "Institution Bank Detail" at bounding box center [58, 339] width 65 height 8
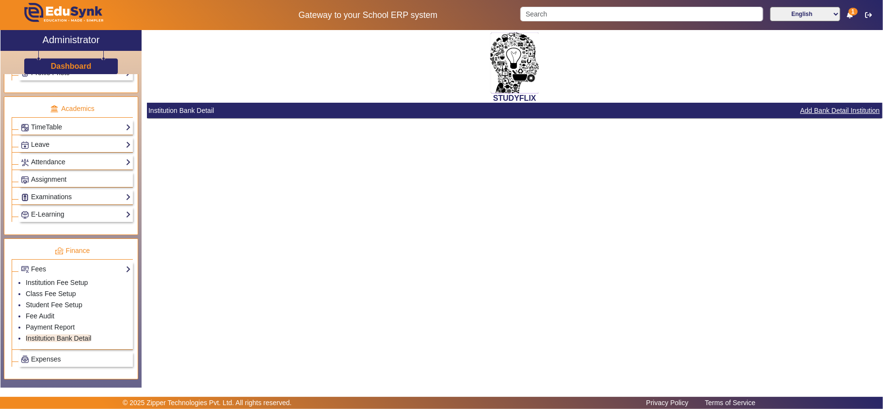
click at [842, 109] on button "Add Bank Detail Institution" at bounding box center [839, 111] width 81 height 12
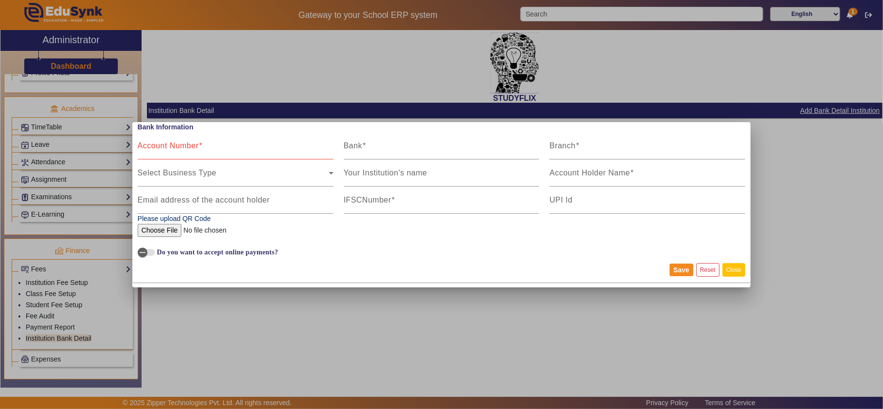
click at [743, 270] on button "Close" at bounding box center [734, 269] width 23 height 13
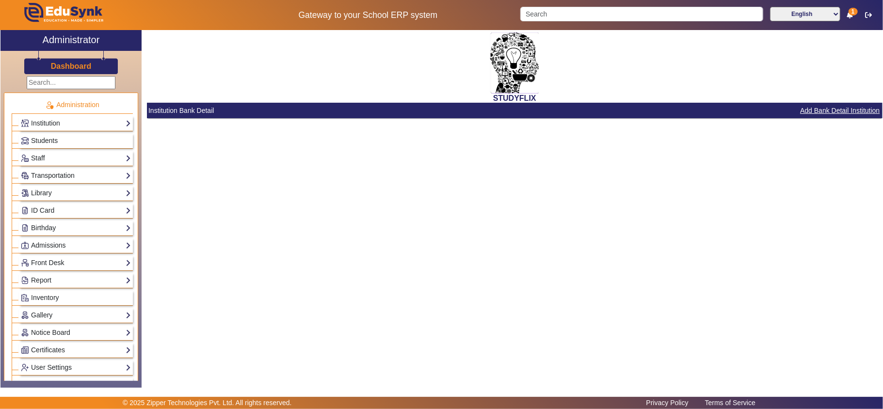
scroll to position [22, 0]
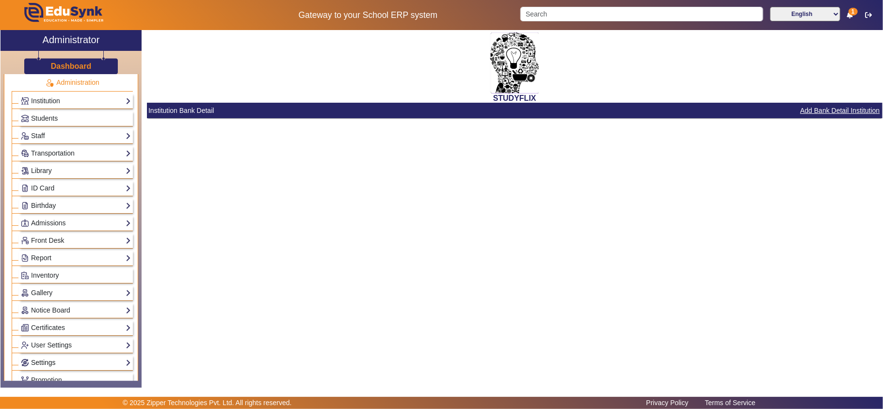
click at [43, 369] on link "Settings" at bounding box center [76, 362] width 110 height 11
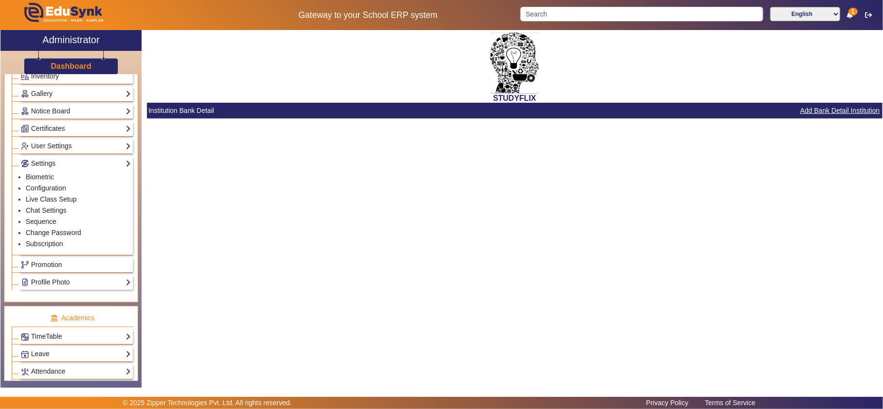
scroll to position [239, 0]
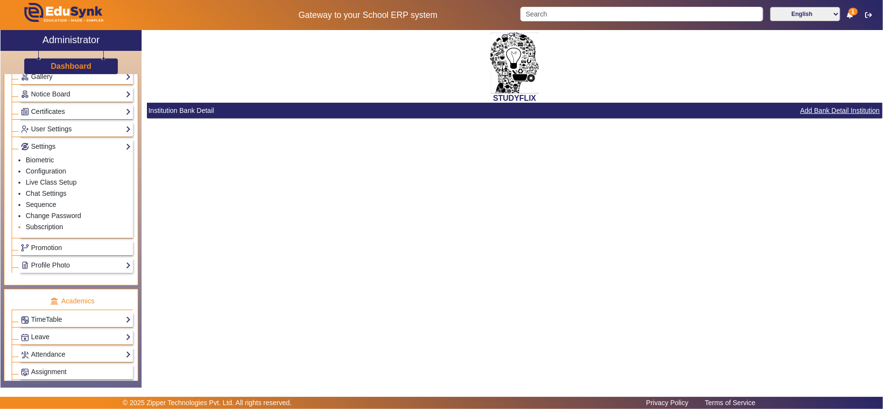
click at [46, 231] on link "Subscription" at bounding box center [44, 227] width 37 height 8
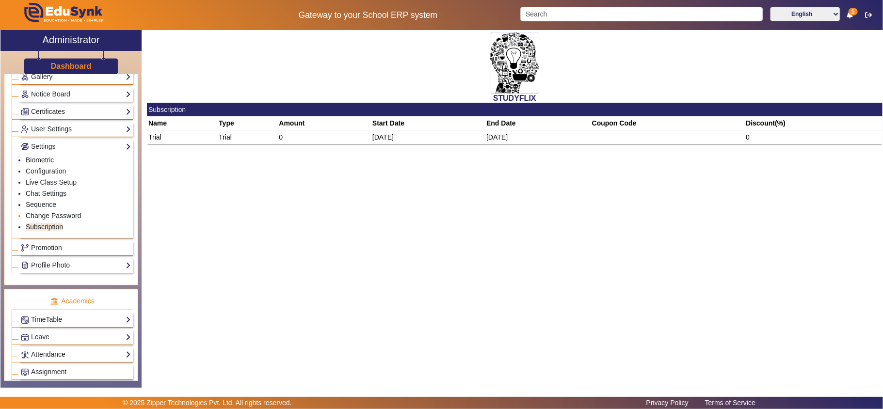
click at [46, 220] on link "Change Password" at bounding box center [53, 216] width 55 height 8
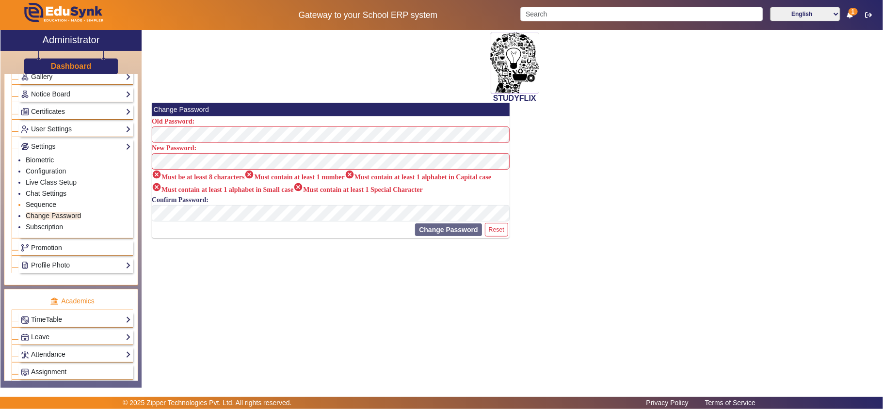
click at [47, 209] on link "Sequence" at bounding box center [41, 205] width 31 height 8
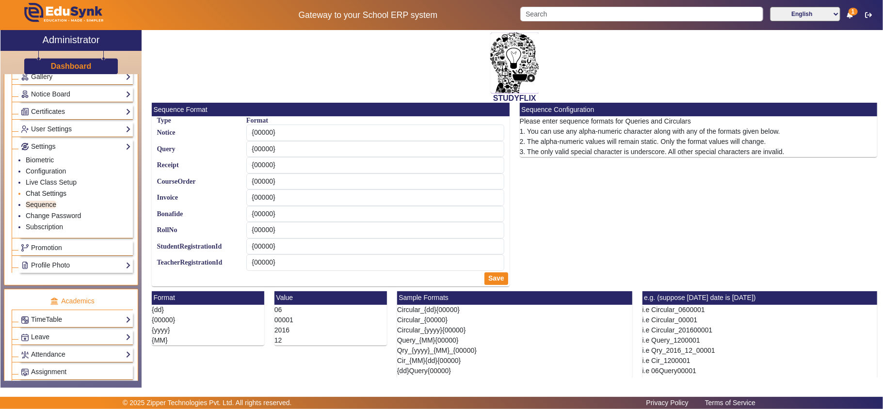
click at [53, 197] on link "Chat Settings" at bounding box center [46, 194] width 41 height 8
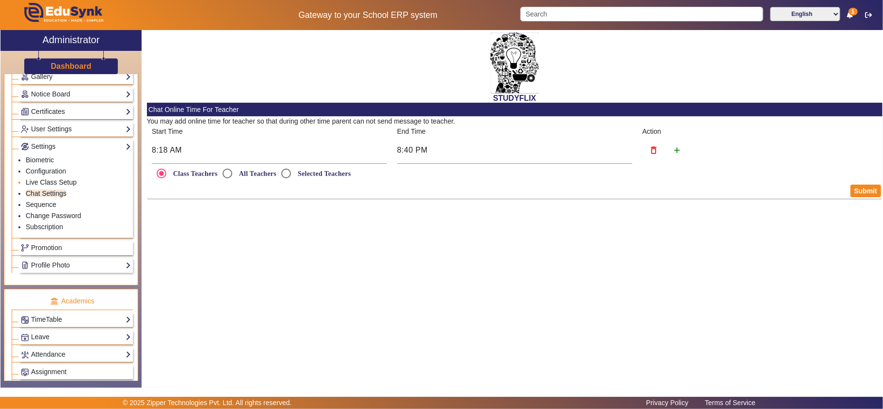
click at [59, 186] on link "Live Class Setup" at bounding box center [51, 182] width 51 height 8
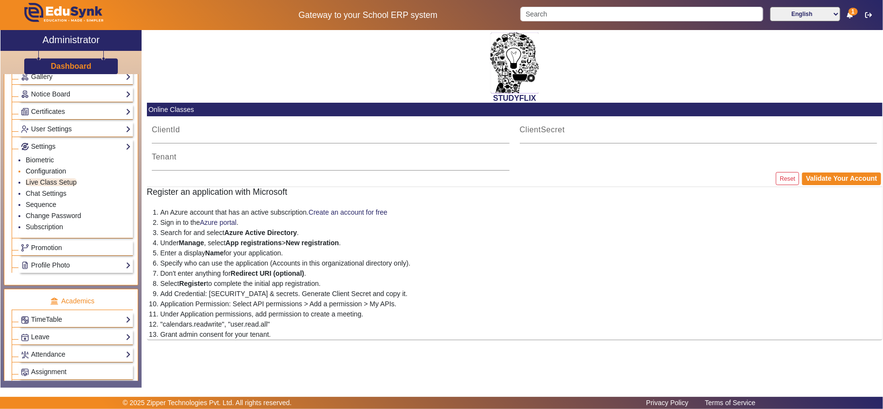
click at [57, 175] on link "Configuration" at bounding box center [46, 171] width 40 height 8
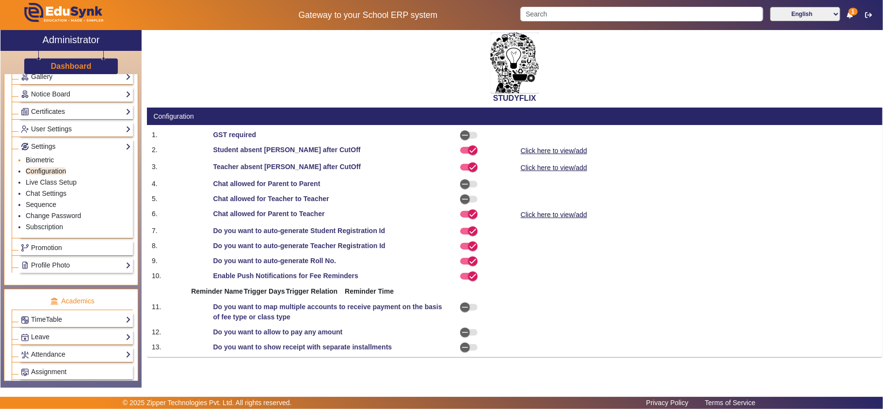
select select "AfterDueDate"
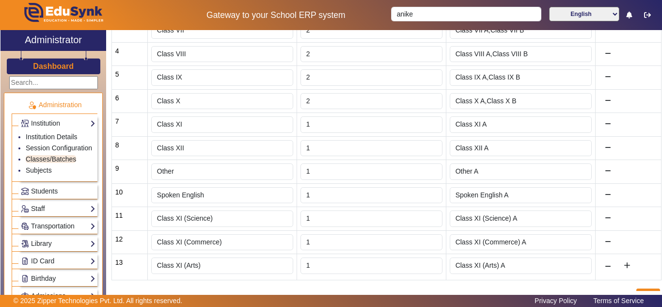
click at [66, 70] on h3 "Dashboard" at bounding box center [53, 66] width 41 height 9
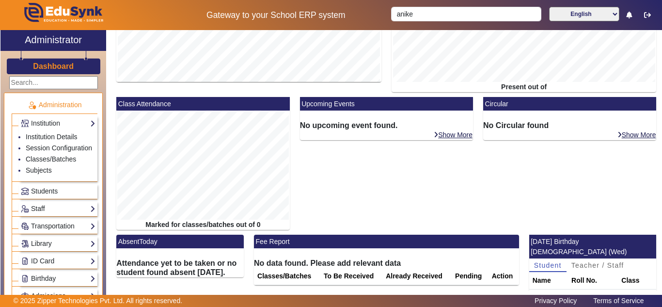
scroll to position [131, 0]
click at [71, 40] on h2 "Administrator" at bounding box center [53, 40] width 57 height 12
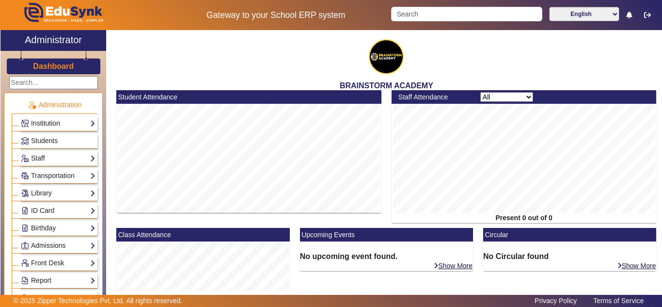
click at [56, 123] on link "Institution" at bounding box center [58, 123] width 75 height 11
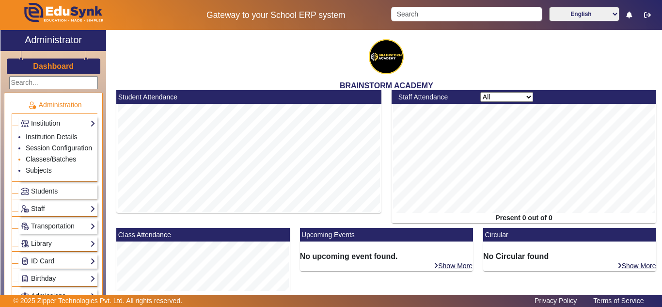
click at [50, 163] on link "Classes/Batches" at bounding box center [51, 159] width 50 height 8
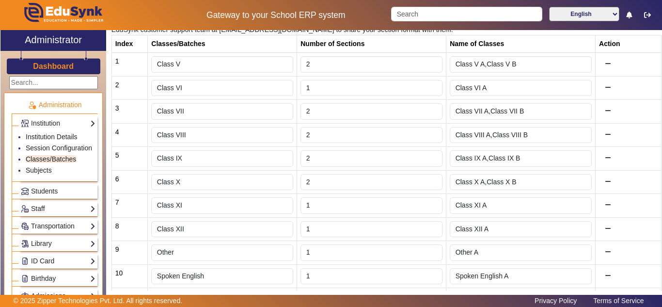
scroll to position [242, 0]
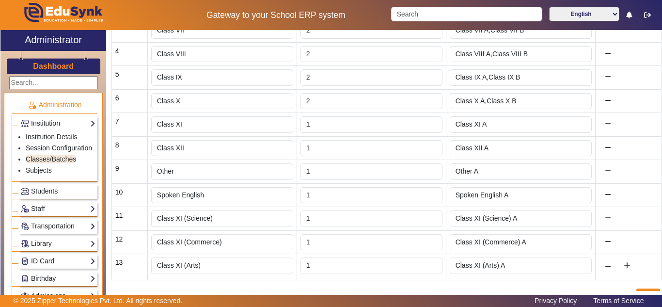
drag, startPoint x: 156, startPoint y: 122, endPoint x: 177, endPoint y: 121, distance: 20.9
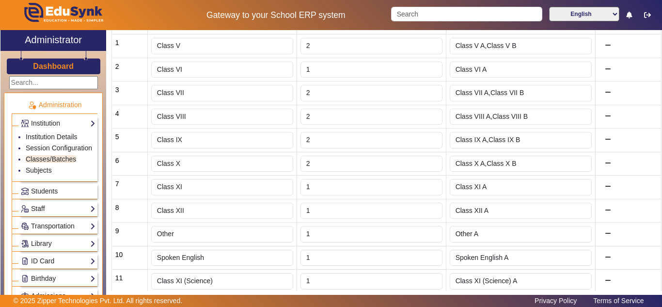
scroll to position [161, 0]
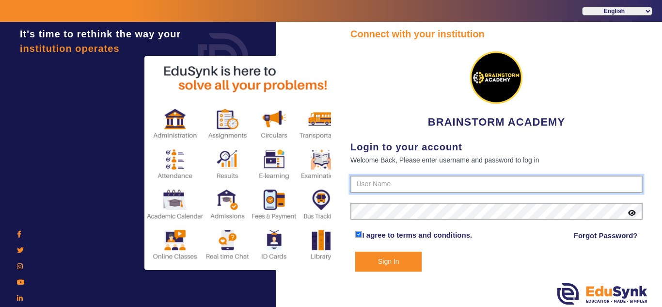
type input "8167555270"
click at [395, 261] on button "Sign In" at bounding box center [388, 262] width 66 height 20
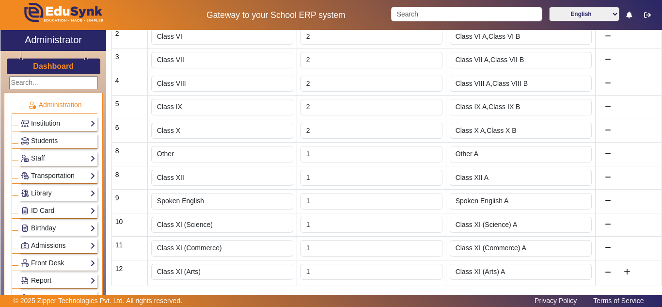
scroll to position [235, 0]
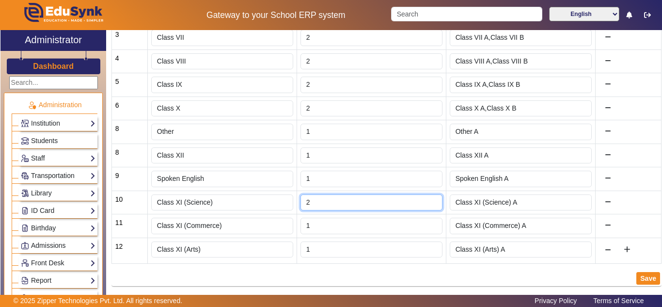
type input "2"
click at [431, 199] on input "2" at bounding box center [372, 202] width 142 height 16
type input "Class XI (Science) A,Class XI (Science) B"
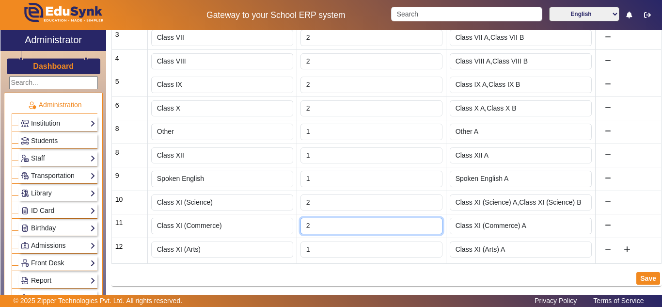
type input "2"
click at [431, 223] on input "2" at bounding box center [372, 226] width 142 height 16
type input "Class XI (Commerce) A,Class XI (Commerce) B"
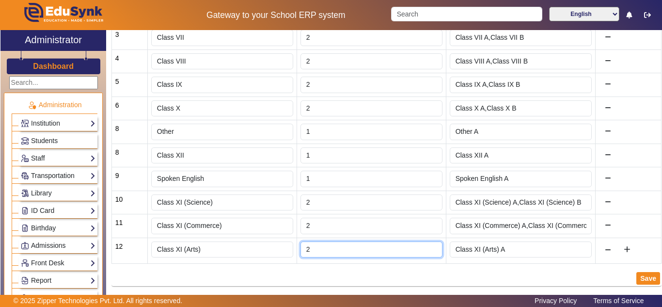
type input "2"
click at [431, 245] on input "2" at bounding box center [372, 249] width 142 height 16
type input "Class XI (Arts) A,Class XI (Arts) B"
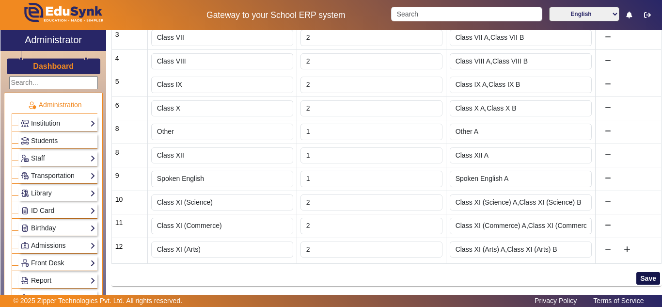
click at [647, 274] on button "Save" at bounding box center [649, 278] width 24 height 13
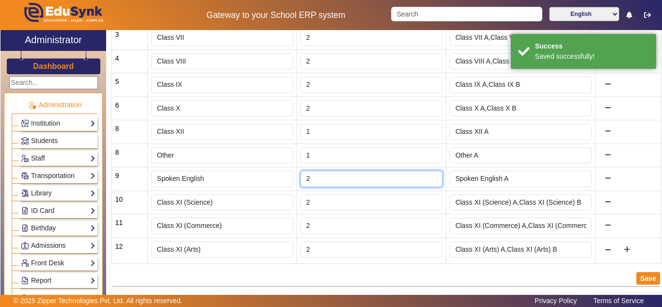
type input "2"
click at [432, 175] on input "2" at bounding box center [372, 179] width 142 height 16
type input "Spoken English A,Spoken English B"
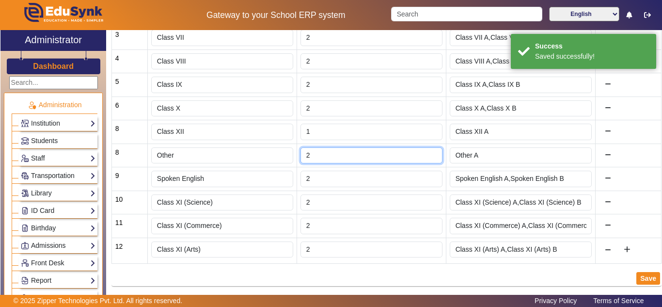
type input "2"
click at [428, 151] on input "2" at bounding box center [372, 155] width 142 height 16
type input "Other A,Other B"
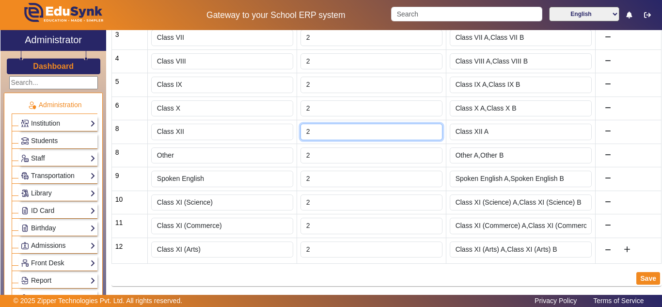
type input "2"
click at [430, 127] on input "2" at bounding box center [372, 132] width 142 height 16
type input "Class XII A,Class XII B"
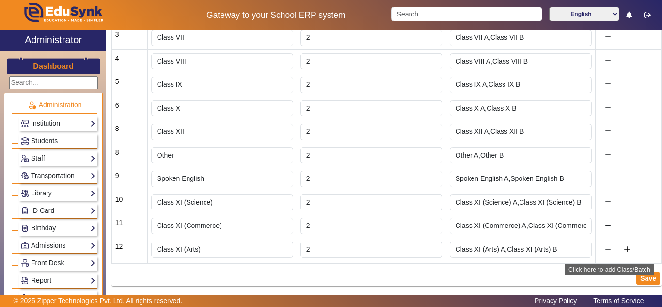
click at [623, 248] on mat-icon "add" at bounding box center [628, 249] width 10 height 10
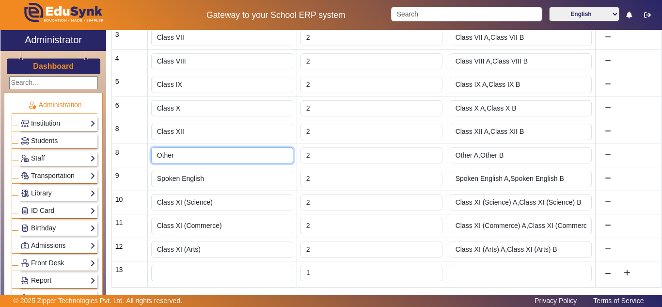
click at [226, 154] on input "Other" at bounding box center [222, 155] width 142 height 16
type input "Class XII (Commerce)"
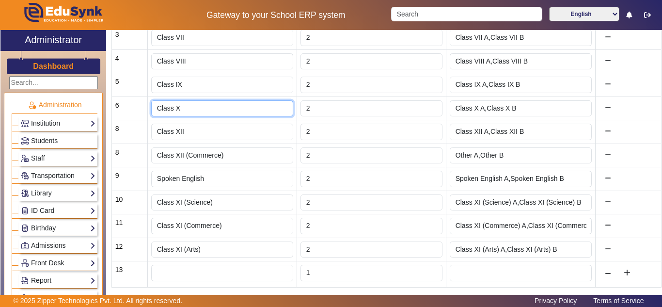
click at [193, 109] on input "Class X" at bounding box center [222, 108] width 142 height 16
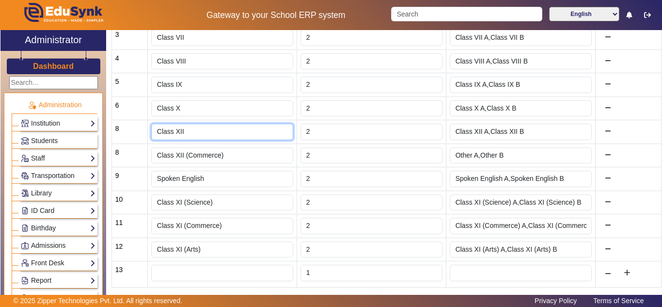
click at [196, 131] on input "Class XII" at bounding box center [222, 132] width 142 height 16
type input "Class XII (Science)"
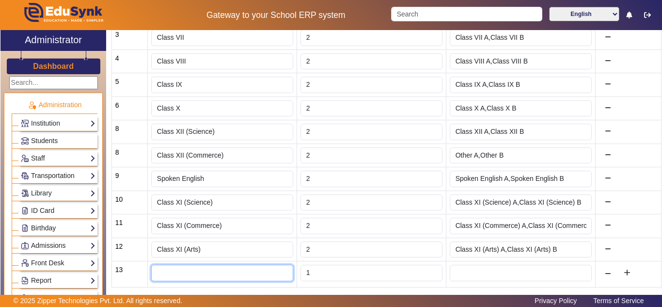
click at [202, 274] on input "text" at bounding box center [222, 273] width 142 height 16
type input "Class XII (Arts)"
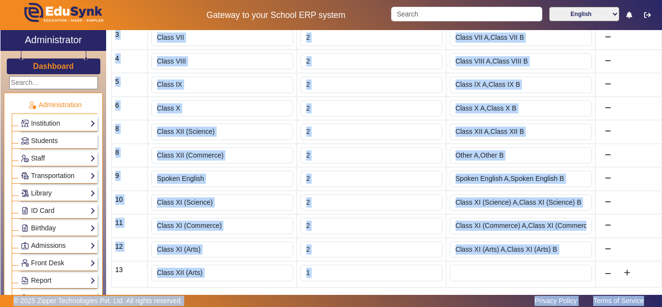
drag, startPoint x: 315, startPoint y: 273, endPoint x: 306, endPoint y: 272, distance: 8.4
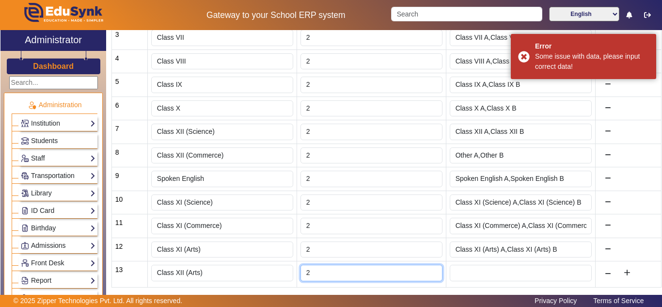
type input "2"
click at [431, 270] on input "2" at bounding box center [372, 273] width 142 height 16
type input "Class XII (Arts) A,Class XII (Arts) B"
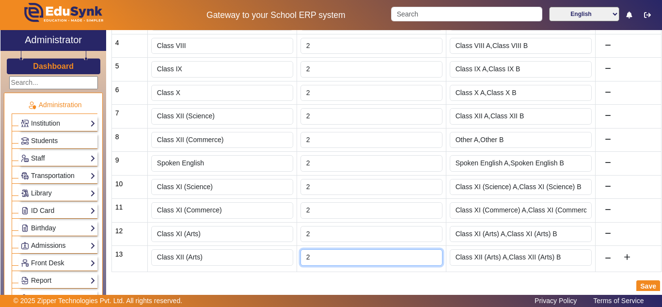
scroll to position [259, 0]
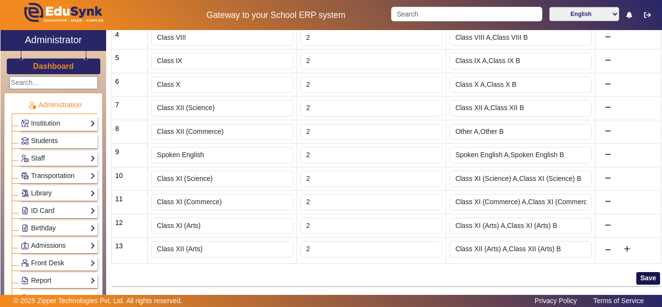
click at [646, 277] on button "Save" at bounding box center [649, 278] width 24 height 13
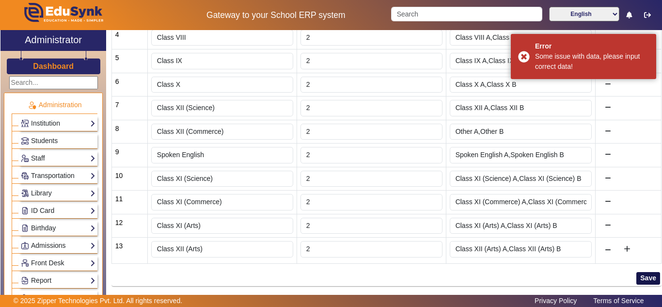
click at [640, 280] on button "Save" at bounding box center [649, 278] width 24 height 13
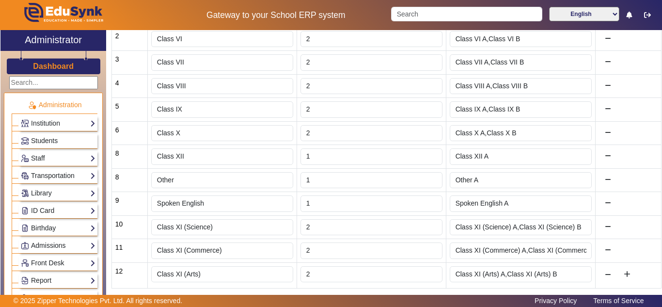
scroll to position [235, 0]
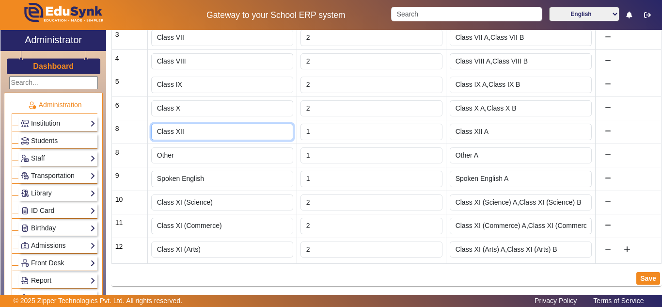
click at [193, 131] on input "Class XII" at bounding box center [222, 132] width 142 height 16
type input "Class XII (Science)"
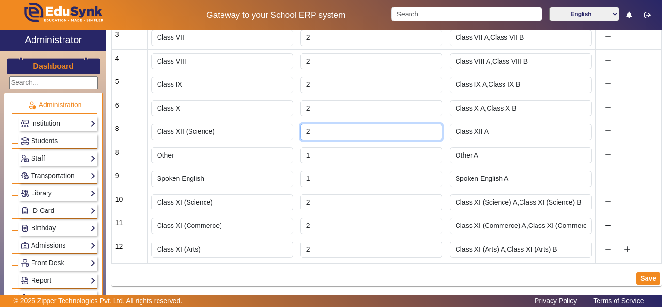
type input "2"
click at [429, 129] on input "2" at bounding box center [372, 132] width 142 height 16
type input "Class XII (Science) A,Class XII (Science) B"
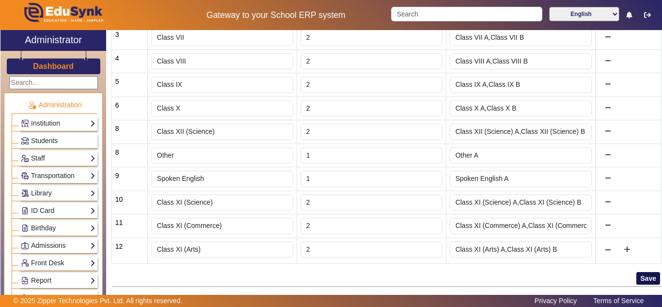
click at [648, 275] on button "Save" at bounding box center [649, 278] width 24 height 13
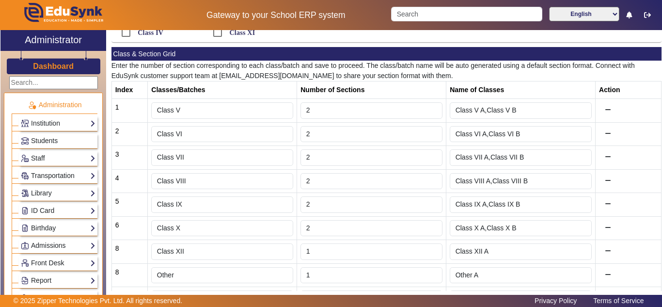
scroll to position [235, 0]
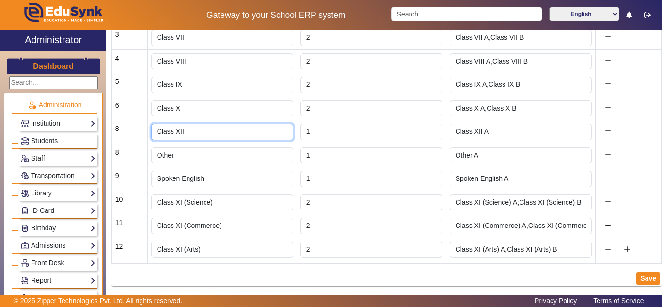
click at [200, 135] on input "Class XII" at bounding box center [222, 132] width 142 height 16
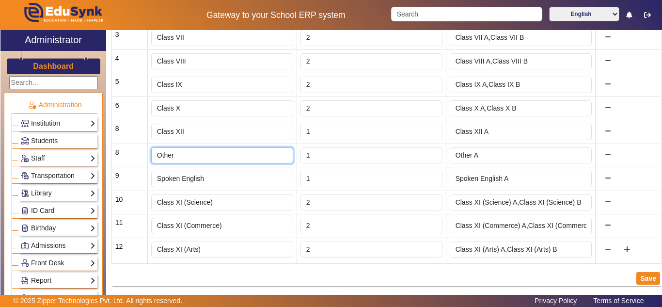
click at [191, 155] on input "Other" at bounding box center [222, 155] width 142 height 16
type input "Class XII (Science)"
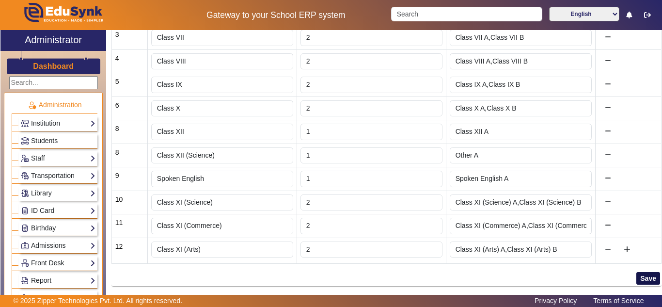
click at [644, 279] on button "Save" at bounding box center [649, 278] width 24 height 13
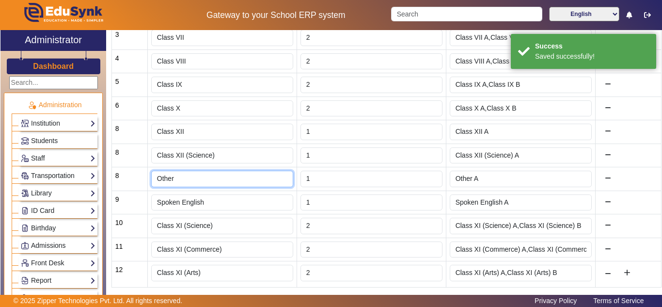
click at [163, 180] on input "Other" at bounding box center [222, 179] width 142 height 16
type input "C"
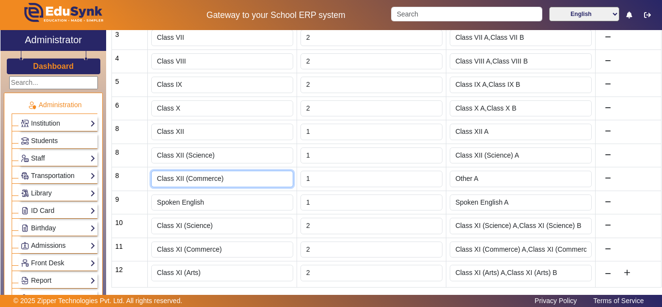
type input "Class XII (Commerce)"
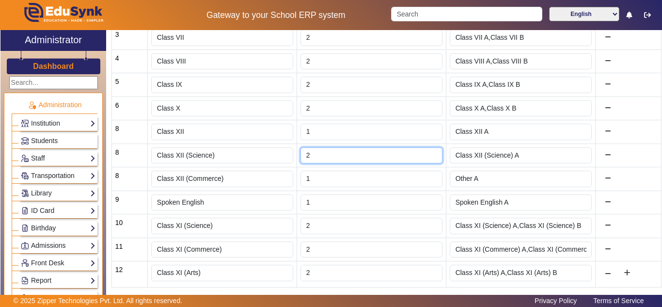
type input "2"
click at [431, 154] on input "2" at bounding box center [372, 155] width 142 height 16
type input "Class XII (Science) A,Class XII (Science) B"
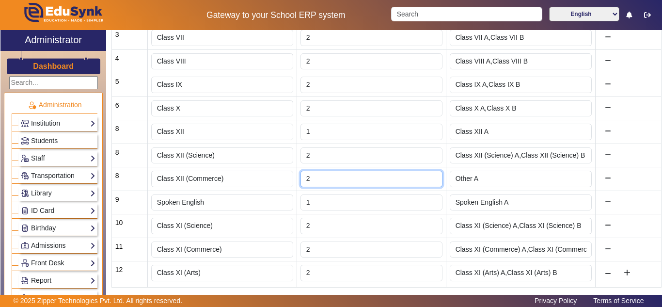
type input "2"
click at [429, 175] on input "2" at bounding box center [372, 179] width 142 height 16
type input "Class XII (Commerce) A,Class XII (Commerce) B"
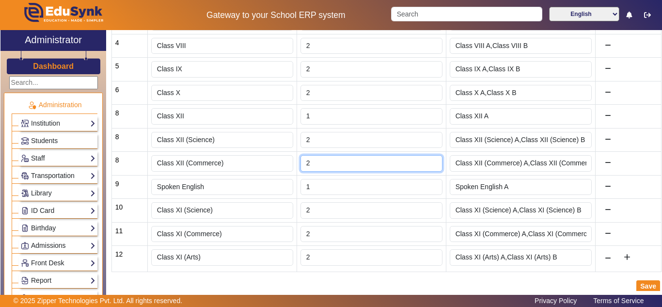
scroll to position [259, 0]
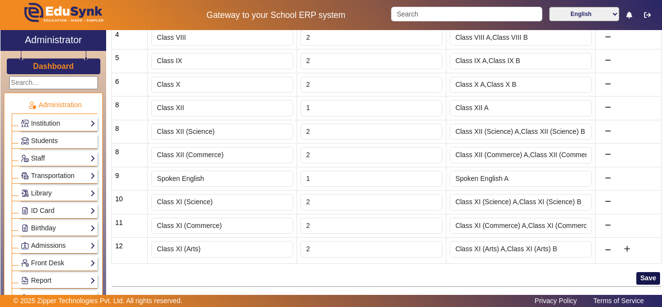
click at [644, 279] on button "Save" at bounding box center [649, 278] width 24 height 13
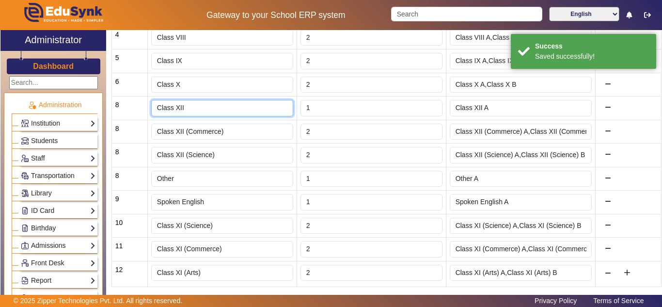
click at [193, 106] on input "Class XII" at bounding box center [222, 108] width 142 height 16
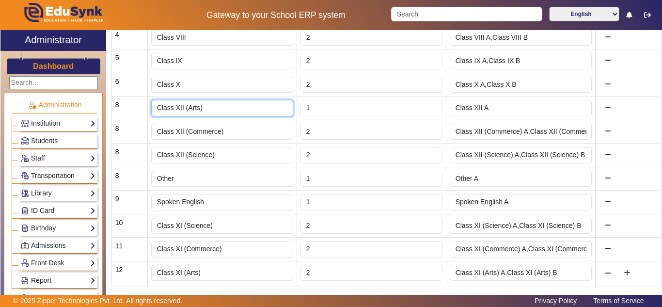
type input "Class XII (Arts)"
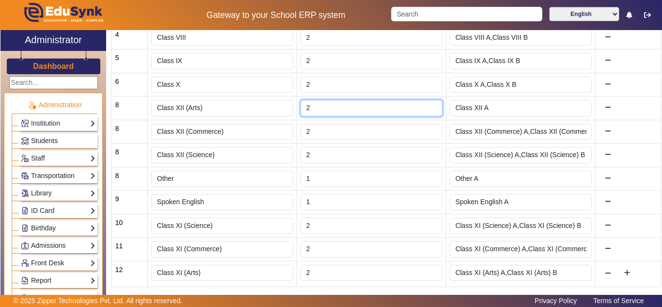
type input "2"
click at [429, 105] on input "2" at bounding box center [372, 108] width 142 height 16
type input "Class XII (Arts) A,Class XII (Arts) B"
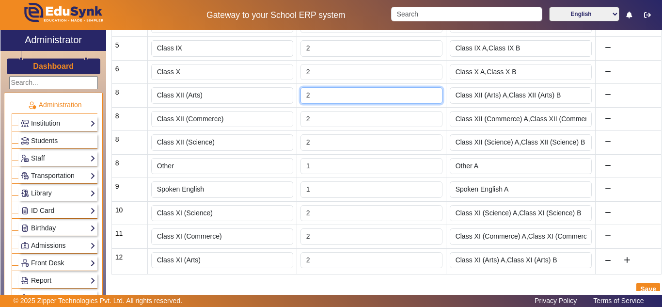
scroll to position [282, 0]
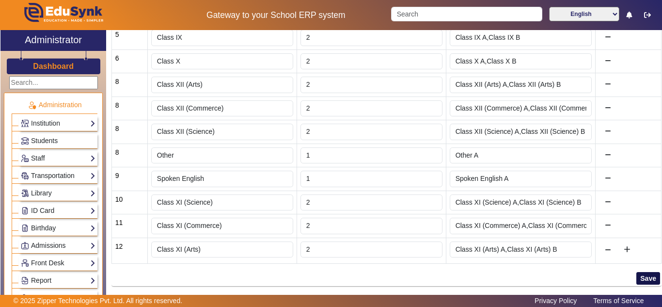
click at [648, 278] on button "Save" at bounding box center [649, 278] width 24 height 13
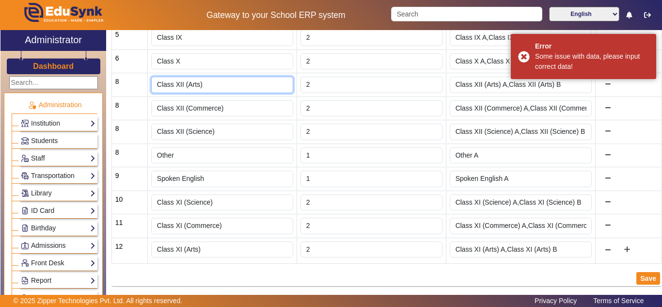
click at [209, 85] on input "Class XII (Arts)" at bounding box center [222, 85] width 142 height 16
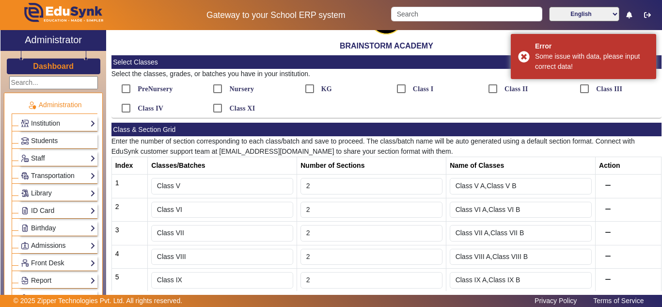
scroll to position [201, 0]
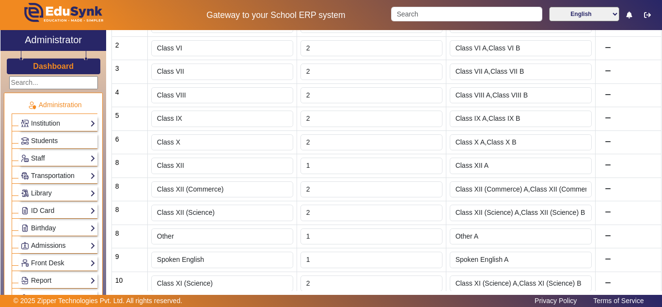
scroll to position [242, 0]
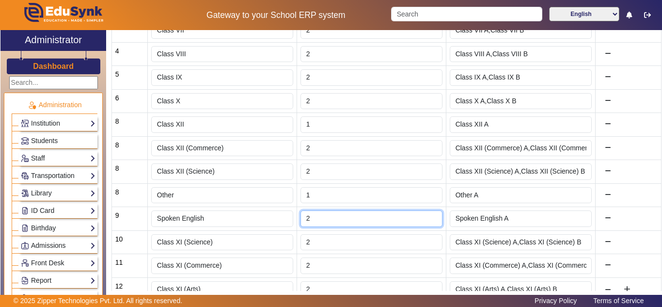
type input "2"
click at [429, 215] on input "2" at bounding box center [372, 218] width 142 height 16
type input "Spoken English A,Spoken English B"
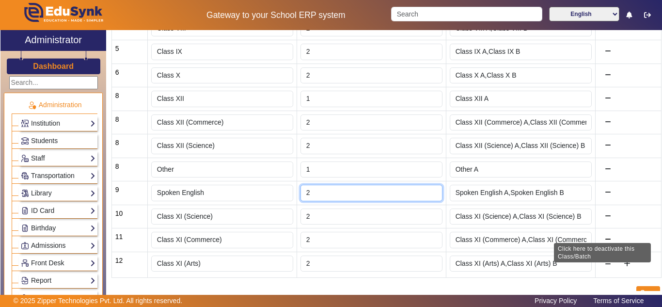
scroll to position [282, 0]
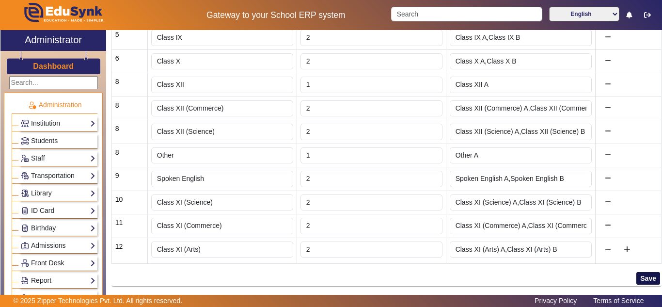
click at [643, 280] on button "Save" at bounding box center [649, 278] width 24 height 13
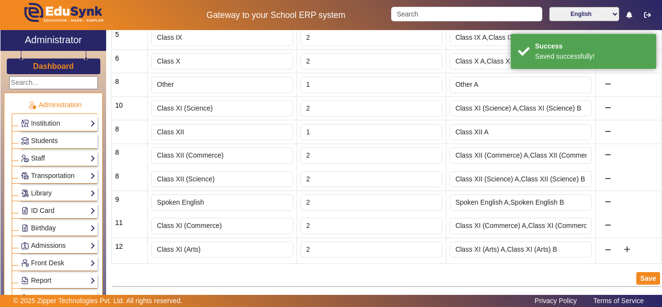
drag, startPoint x: 130, startPoint y: 204, endPoint x: 138, endPoint y: 110, distance: 93.9
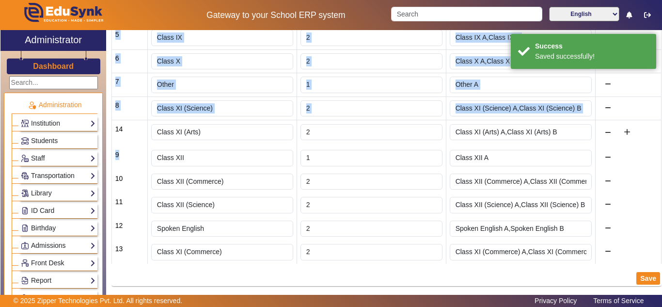
drag, startPoint x: 159, startPoint y: 258, endPoint x: 152, endPoint y: 137, distance: 120.9
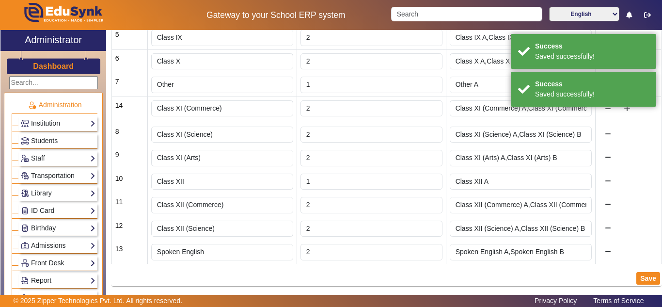
drag, startPoint x: 138, startPoint y: 246, endPoint x: 143, endPoint y: 118, distance: 127.6
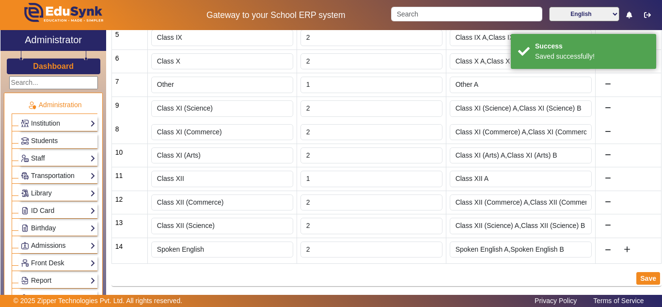
click at [173, 118] on table "Index Classes/Batches Number of Sections Name of Classes Action 1 Class V 2 Cla…" at bounding box center [387, 89] width 550 height 350
click at [142, 279] on div "Save" at bounding box center [387, 279] width 550 height 16
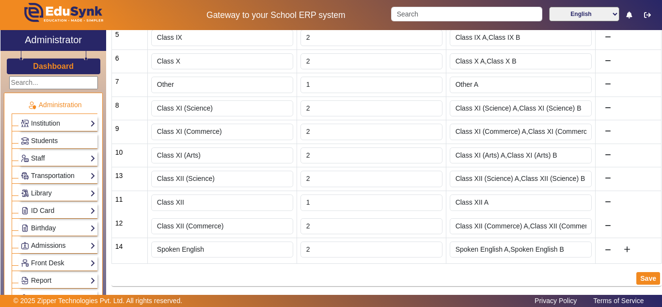
drag, startPoint x: 194, startPoint y: 227, endPoint x: 194, endPoint y: 189, distance: 37.8
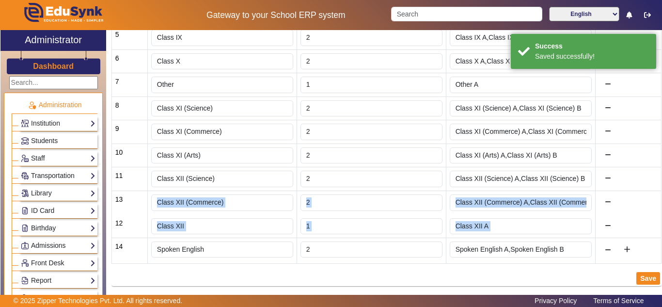
drag, startPoint x: 194, startPoint y: 225, endPoint x: 196, endPoint y: 191, distance: 33.5
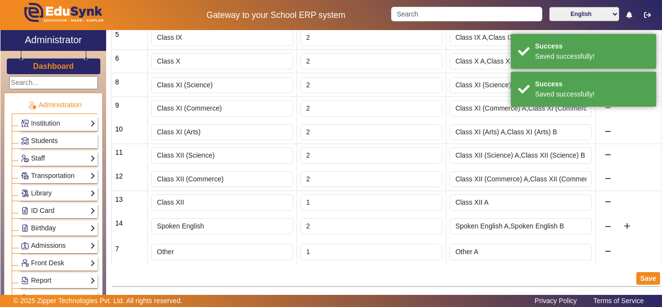
drag, startPoint x: 132, startPoint y: 88, endPoint x: 136, endPoint y: 259, distance: 171.7
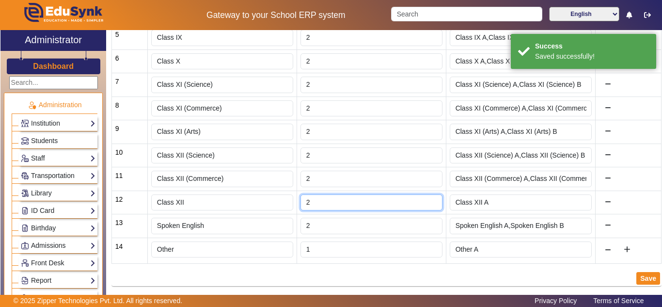
type input "2"
click at [432, 199] on input "2" at bounding box center [372, 202] width 142 height 16
type input "Class XII A,Class XII B"
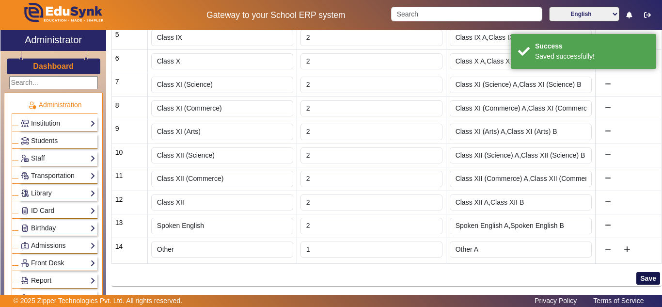
click at [648, 276] on button "Save" at bounding box center [649, 278] width 24 height 13
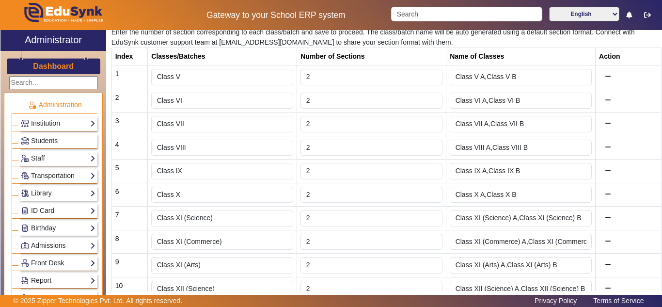
scroll to position [282, 0]
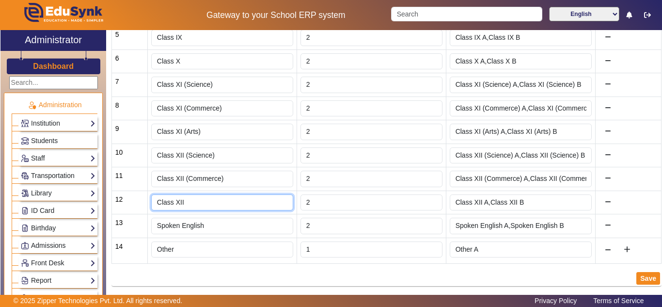
click at [211, 201] on input "Class XII" at bounding box center [222, 202] width 142 height 16
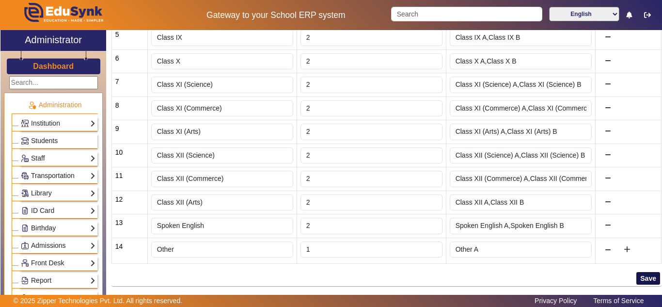
click at [643, 276] on button "Save" at bounding box center [649, 278] width 24 height 13
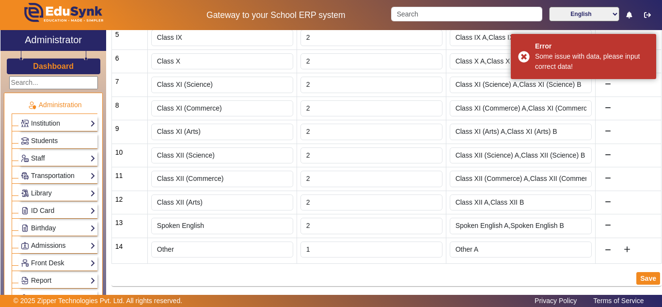
click at [528, 289] on div "BRAINSTORM ACADEMY Select Classes Select the classes, grades, or batches you ha…" at bounding box center [387, 160] width 550 height 261
click at [184, 204] on input "Class XII (Arts)" at bounding box center [222, 202] width 142 height 16
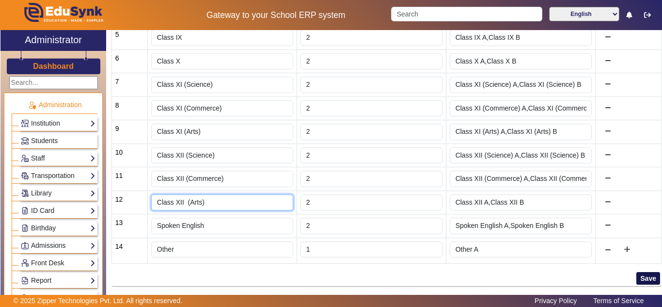
type input "Class XII (Arts)"
click at [646, 277] on button "Save" at bounding box center [649, 278] width 24 height 13
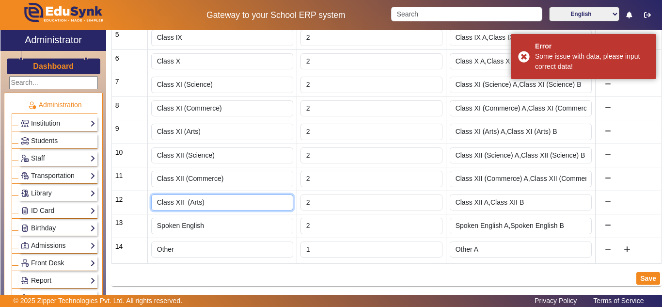
type input "Class XII (Arts)"
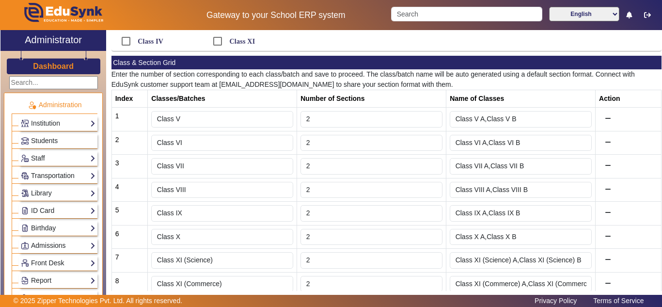
scroll to position [282, 0]
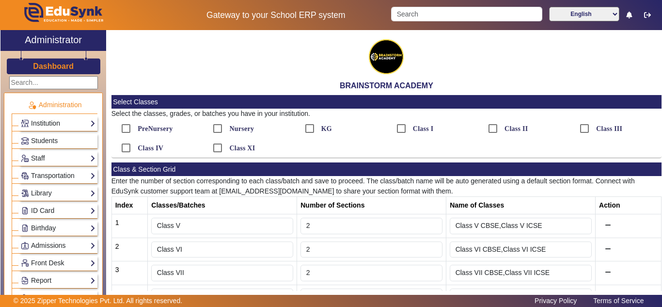
click at [56, 123] on link "Institution" at bounding box center [58, 123] width 75 height 11
click at [50, 143] on span "Students" at bounding box center [44, 141] width 27 height 8
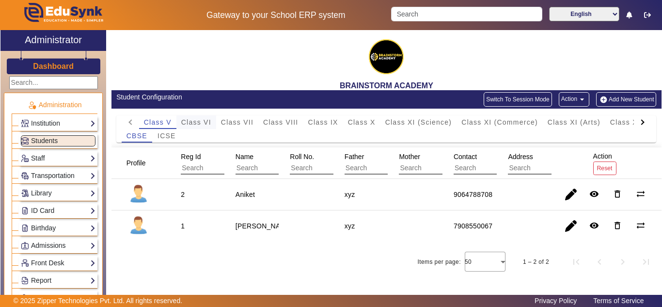
click at [214, 123] on div "Class VI" at bounding box center [197, 122] width 40 height 14
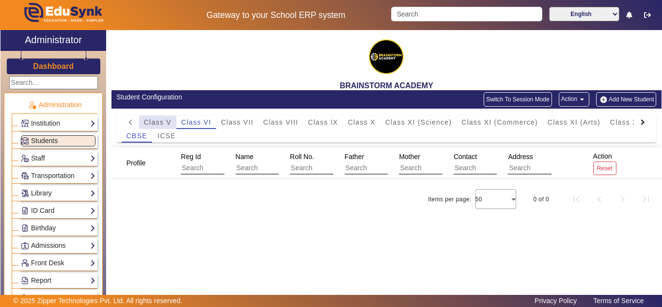
click at [154, 121] on span "Class V" at bounding box center [158, 122] width 28 height 7
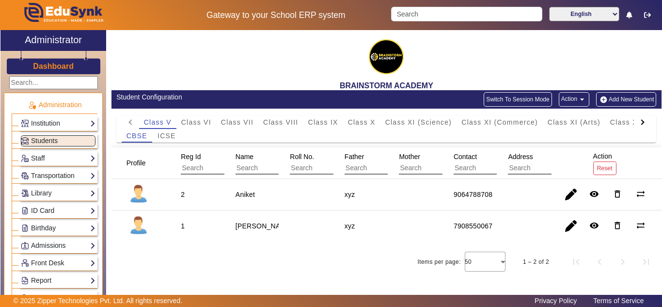
click at [472, 192] on div "9064788708" at bounding box center [473, 195] width 39 height 10
click at [44, 154] on link "Staff" at bounding box center [58, 158] width 75 height 11
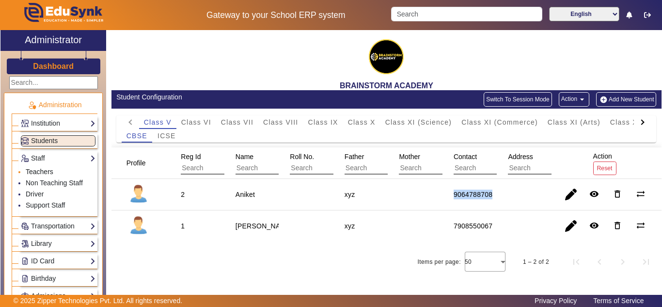
click at [35, 170] on link "Teachers" at bounding box center [40, 172] width 28 height 8
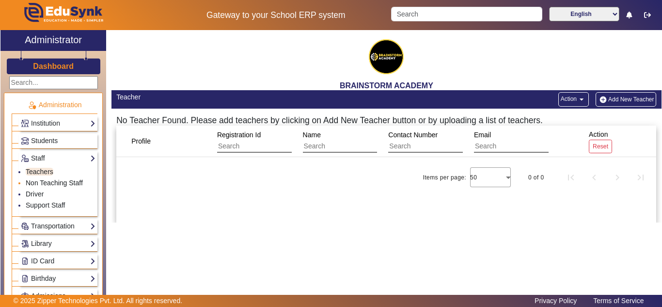
click at [43, 184] on link "Non Teaching Staff" at bounding box center [54, 183] width 57 height 8
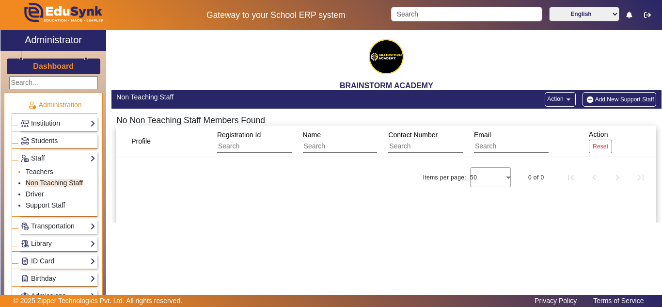
click at [40, 176] on li "Teachers" at bounding box center [61, 172] width 70 height 11
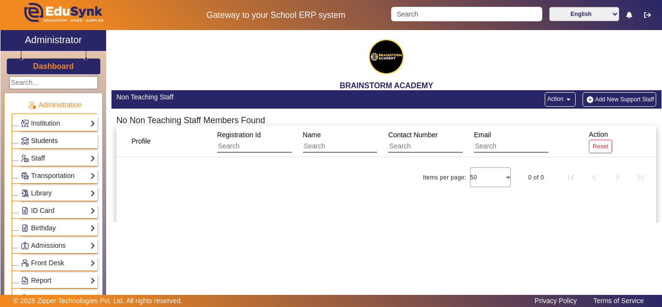
click at [44, 141] on span "Students" at bounding box center [44, 141] width 27 height 8
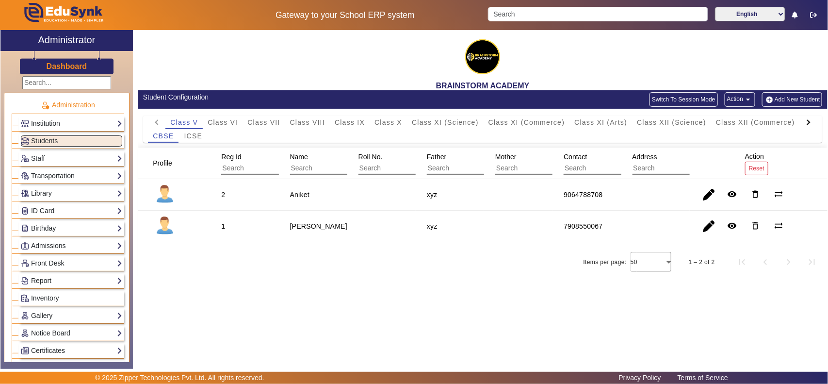
click at [47, 282] on link "Report" at bounding box center [71, 280] width 101 height 11
click at [56, 297] on link "Import History" at bounding box center [47, 294] width 42 height 8
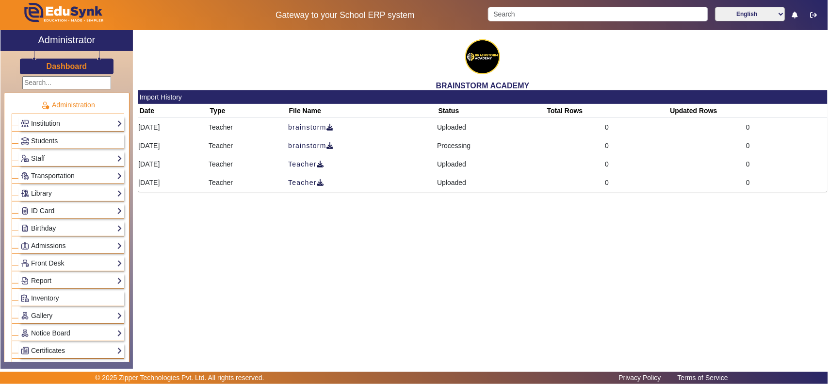
click at [49, 146] on link "Students" at bounding box center [71, 140] width 101 height 11
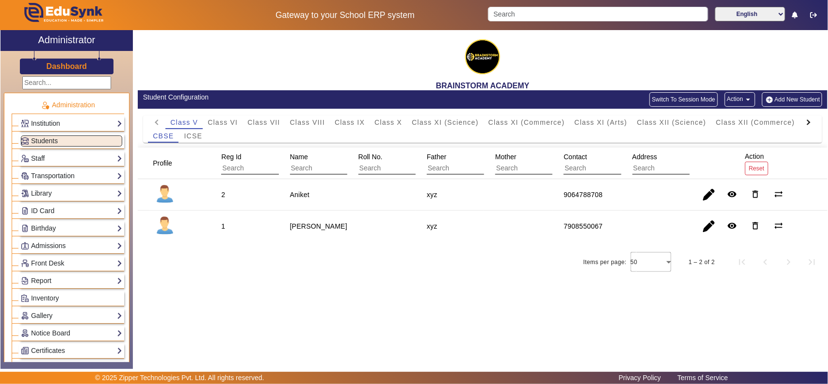
click at [64, 64] on h3 "Dashboard" at bounding box center [67, 66] width 41 height 9
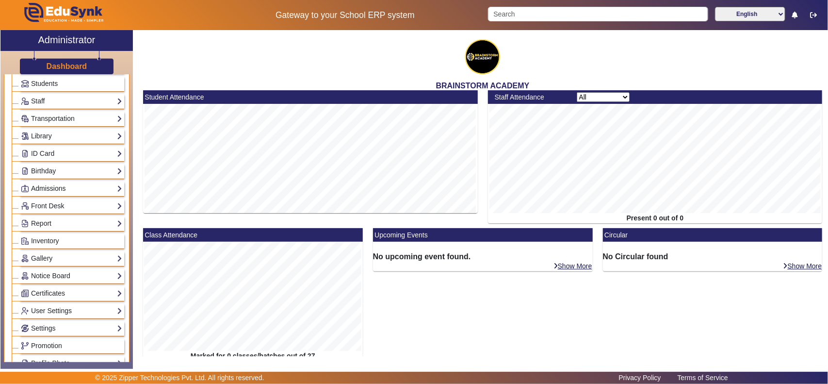
scroll to position [101, 0]
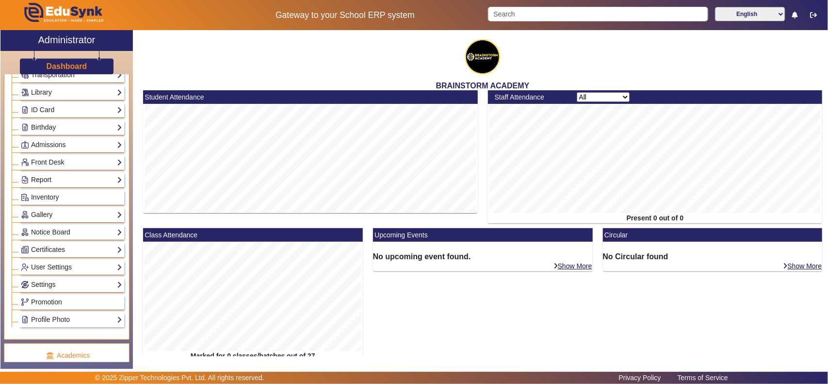
click at [48, 178] on link "Report" at bounding box center [71, 179] width 101 height 11
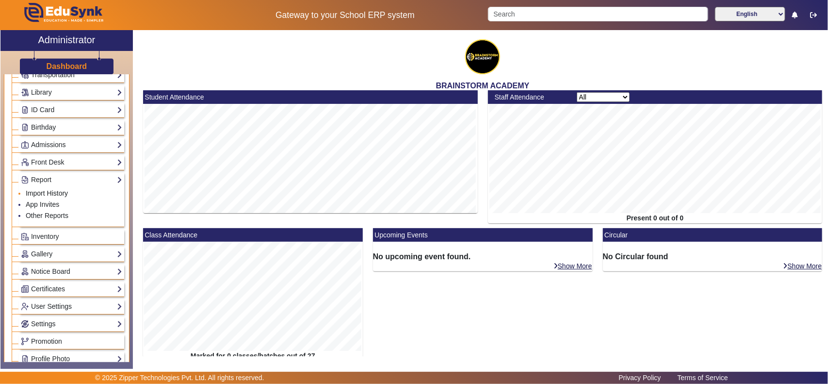
click at [45, 192] on link "Import History" at bounding box center [47, 193] width 42 height 8
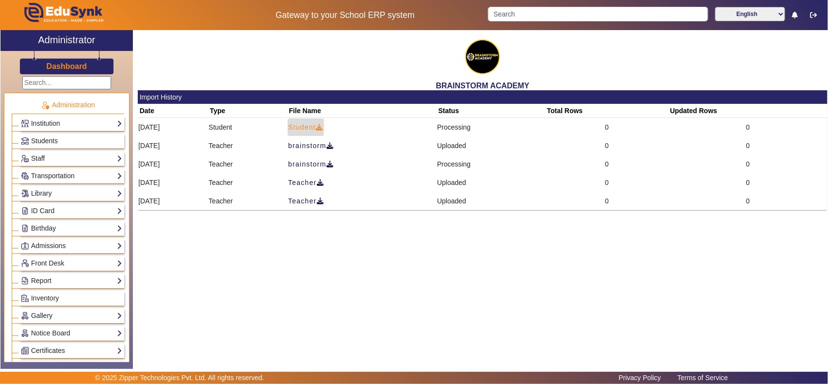
click at [323, 125] on icon at bounding box center [319, 127] width 7 height 7
click at [37, 136] on link "Students" at bounding box center [71, 140] width 101 height 11
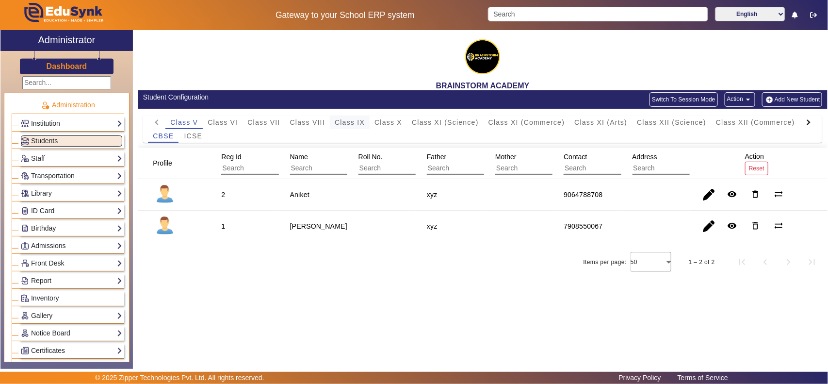
click at [349, 122] on span "Class IX" at bounding box center [350, 122] width 30 height 7
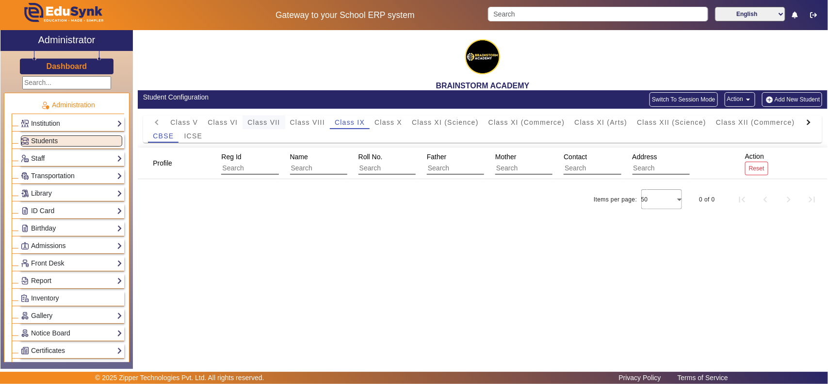
click at [272, 124] on span "Class VII" at bounding box center [263, 122] width 32 height 7
click at [237, 120] on span "Class VI" at bounding box center [223, 122] width 30 height 7
click at [313, 119] on span "Class VIII" at bounding box center [307, 122] width 35 height 7
click at [65, 41] on h2 "Administrator" at bounding box center [66, 40] width 57 height 12
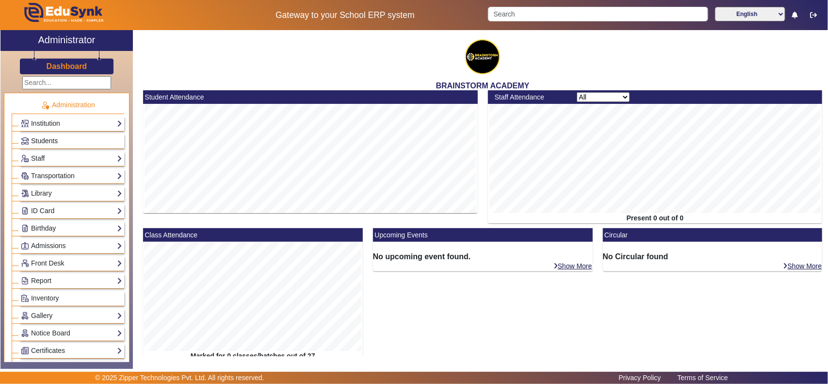
click at [39, 139] on span "Students" at bounding box center [44, 141] width 27 height 8
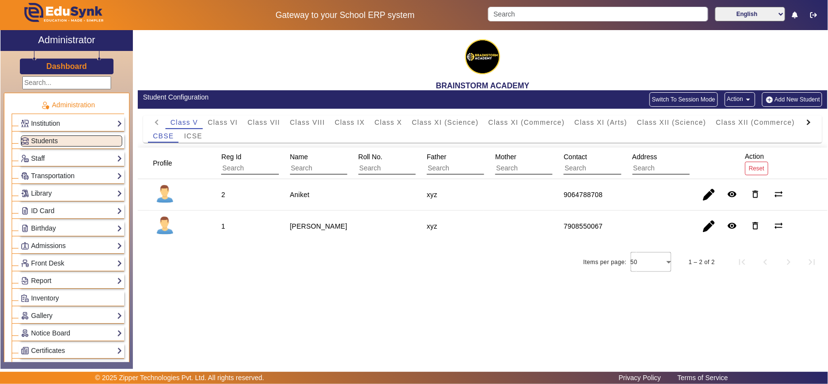
click at [737, 96] on button "Action arrow_drop_down" at bounding box center [739, 99] width 31 height 15
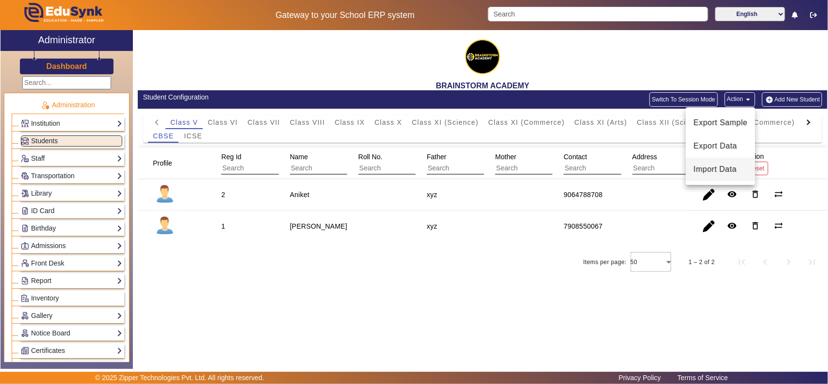
click at [720, 170] on span "Import Data" at bounding box center [720, 169] width 54 height 12
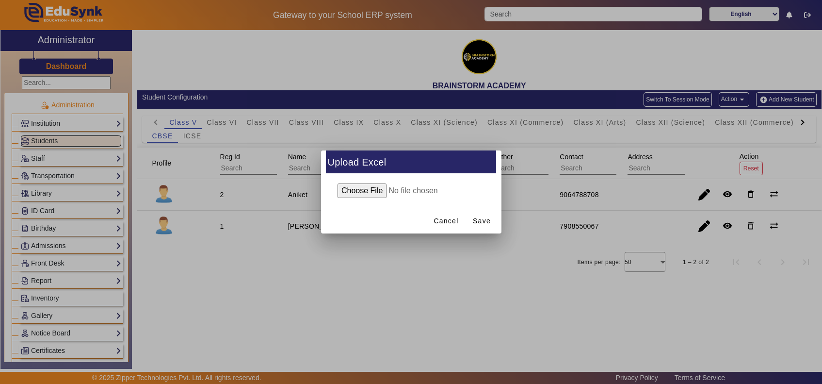
click at [371, 193] on input "file" at bounding box center [411, 190] width 157 height 15
type input "C:\fakepath\17.09.2025 (students).xlsx"
click at [482, 217] on span "Save" at bounding box center [482, 221] width 18 height 10
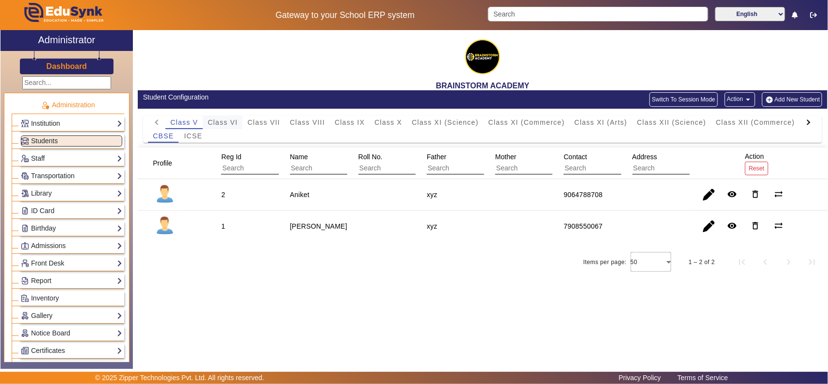
click at [225, 122] on span "Class VI" at bounding box center [223, 122] width 30 height 7
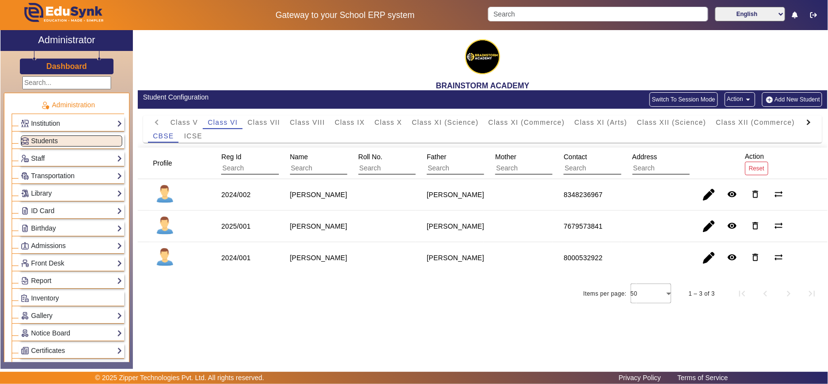
click at [64, 61] on link "Dashboard" at bounding box center [67, 66] width 42 height 10
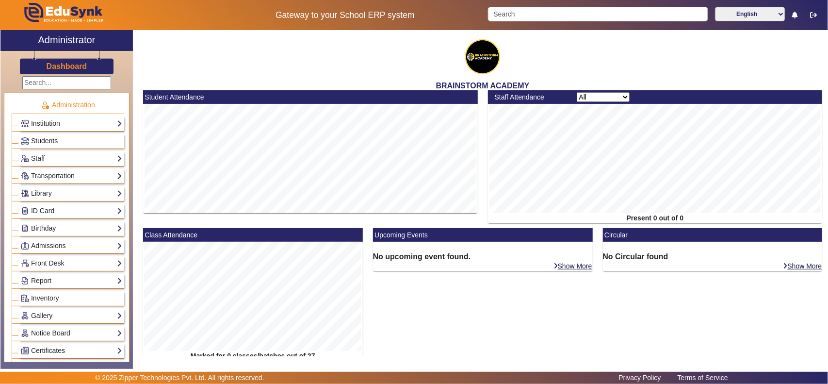
click at [44, 142] on span "Students" at bounding box center [44, 141] width 27 height 8
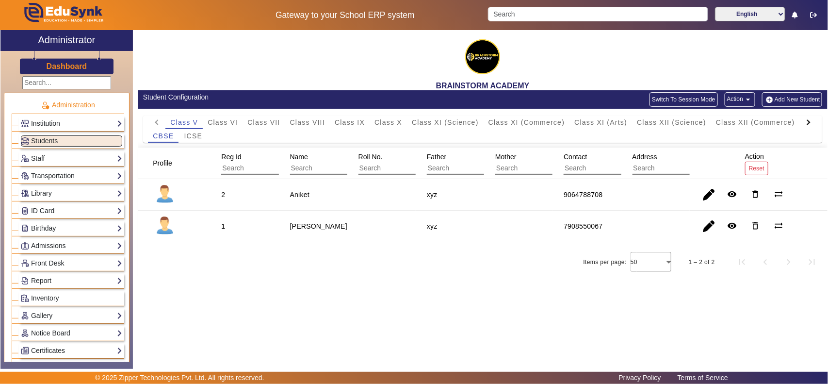
click at [48, 160] on link "Staff" at bounding box center [71, 158] width 101 height 11
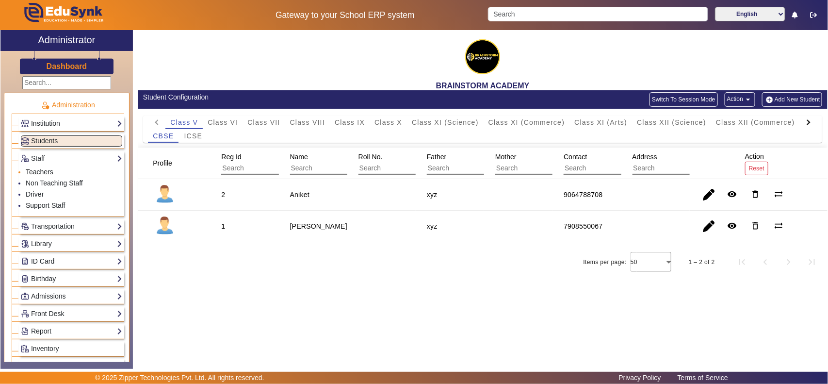
drag, startPoint x: 45, startPoint y: 171, endPoint x: 88, endPoint y: 177, distance: 43.5
click at [45, 171] on link "Teachers" at bounding box center [40, 172] width 28 height 8
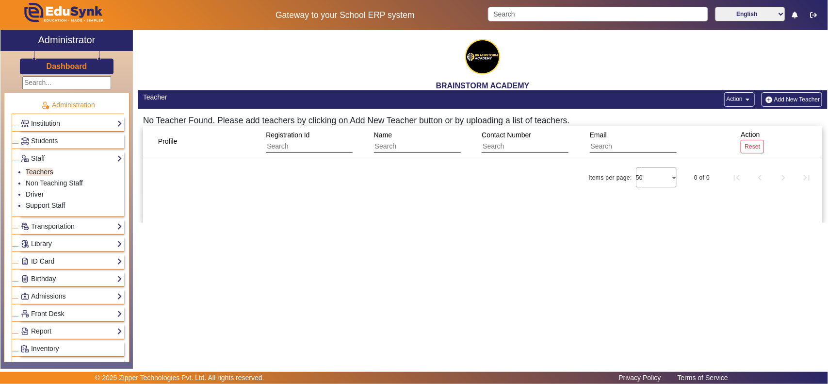
click at [737, 98] on button "Action arrow_drop_down" at bounding box center [739, 99] width 31 height 15
click at [792, 73] on div at bounding box center [414, 192] width 828 height 384
click at [51, 138] on span "Students" at bounding box center [44, 141] width 27 height 8
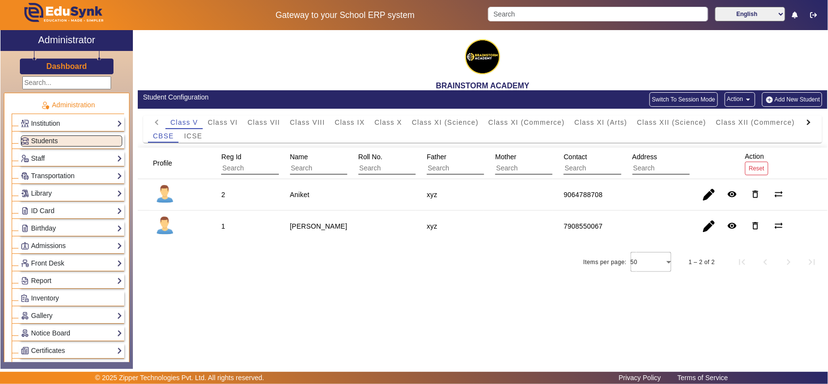
click at [796, 96] on button "Add New Student" at bounding box center [792, 99] width 60 height 15
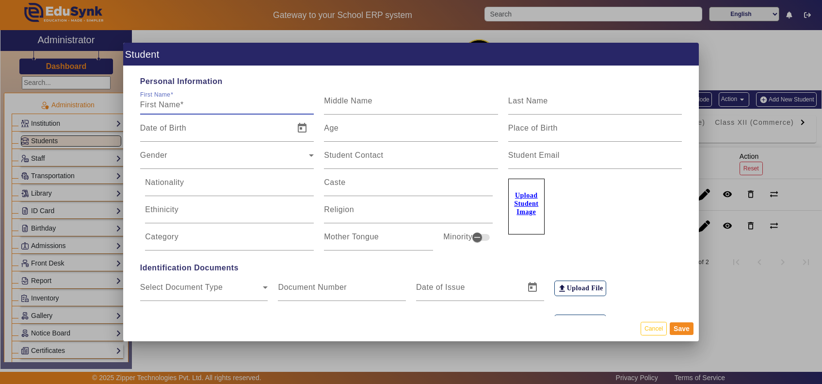
click at [183, 108] on input "First Name" at bounding box center [227, 105] width 174 height 12
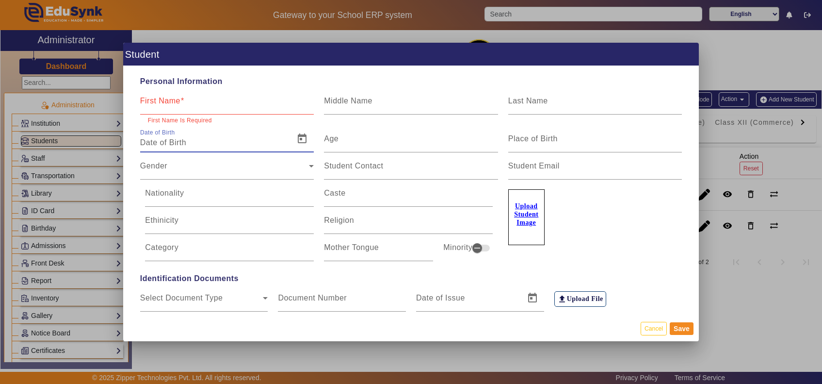
click at [187, 132] on div "Date of Birth" at bounding box center [214, 138] width 149 height 27
click at [155, 104] on mat-label "First Name" at bounding box center [160, 100] width 40 height 8
click at [155, 104] on input "First Name" at bounding box center [227, 105] width 174 height 12
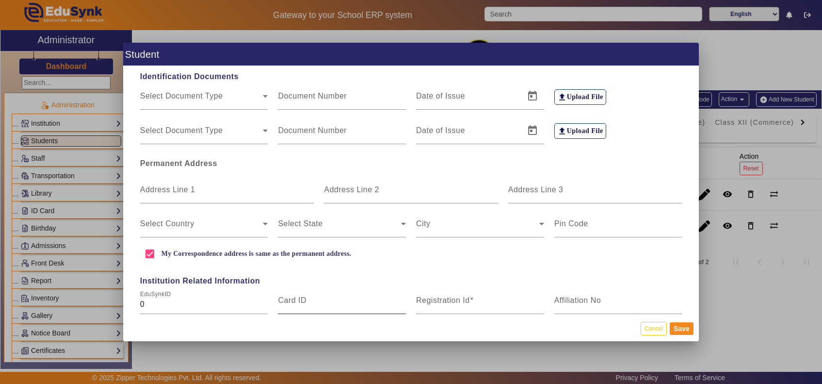
scroll to position [404, 0]
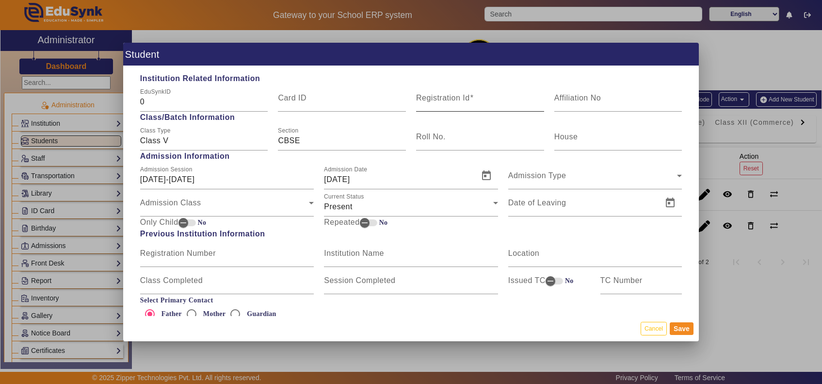
click at [491, 98] on input "Registration Id" at bounding box center [480, 102] width 128 height 12
click at [488, 137] on input "Roll No." at bounding box center [480, 141] width 128 height 12
click at [491, 100] on input "Registration Id" at bounding box center [480, 102] width 128 height 12
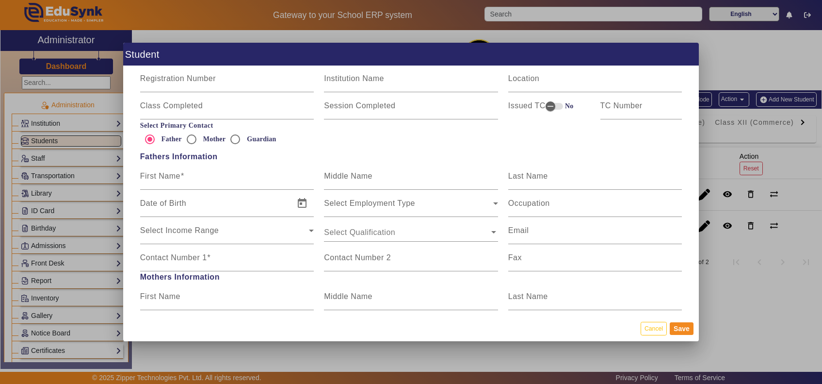
scroll to position [606, 0]
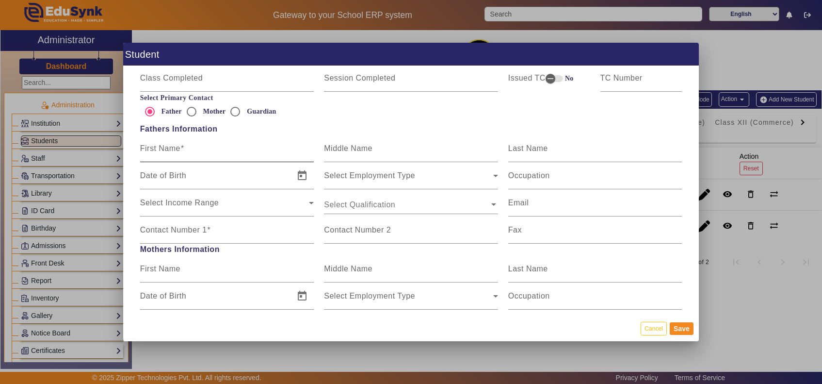
click at [185, 145] on div "First Name" at bounding box center [227, 148] width 174 height 27
click at [195, 226] on mat-label "Contact Number 1" at bounding box center [173, 229] width 67 height 8
click at [195, 228] on input "Contact Number 1" at bounding box center [227, 234] width 174 height 12
click at [196, 148] on input "First Name" at bounding box center [227, 152] width 174 height 12
click at [654, 326] on button "Cancel" at bounding box center [654, 327] width 26 height 13
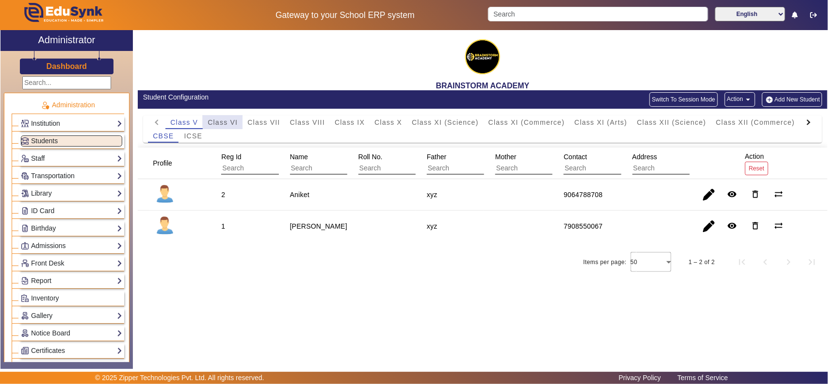
click at [228, 121] on span "Class VI" at bounding box center [223, 122] width 30 height 7
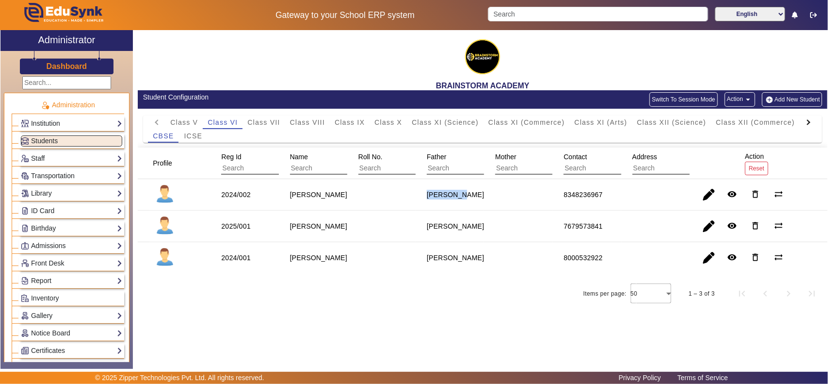
drag, startPoint x: 422, startPoint y: 197, endPoint x: 464, endPoint y: 216, distance: 45.6
click at [474, 194] on mat-cell "Mr. Yadav" at bounding box center [450, 195] width 68 height 32
drag, startPoint x: 427, startPoint y: 226, endPoint x: 473, endPoint y: 227, distance: 45.6
click at [473, 227] on mat-cell "Mr. KUNDU" at bounding box center [450, 226] width 68 height 32
click at [296, 230] on staff-with-status "PRIYASHA KUNDU" at bounding box center [318, 226] width 57 height 8
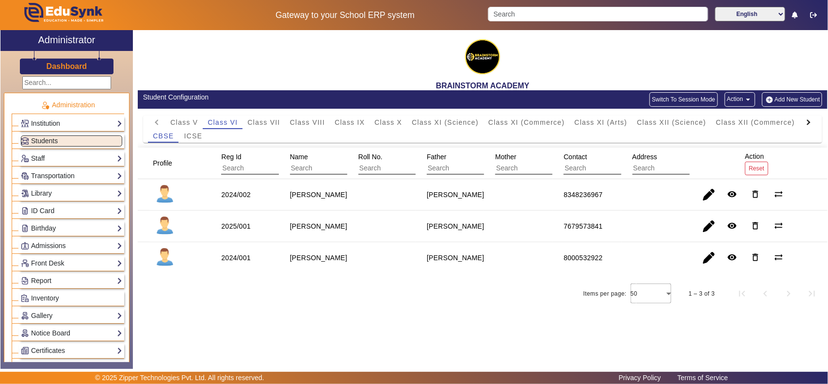
click at [296, 230] on staff-with-status "PRIYASHA KUNDU" at bounding box center [318, 226] width 57 height 8
drag, startPoint x: 425, startPoint y: 229, endPoint x: 463, endPoint y: 228, distance: 37.8
click at [463, 228] on div "Mr. KUNDU" at bounding box center [455, 226] width 64 height 16
drag, startPoint x: 558, startPoint y: 188, endPoint x: 616, endPoint y: 191, distance: 58.2
click at [616, 191] on mat-cell "8348236967" at bounding box center [586, 195] width 68 height 32
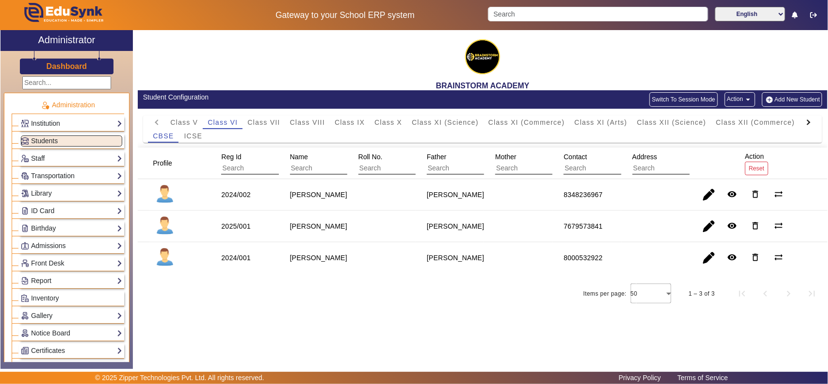
click at [581, 226] on div "7679573841" at bounding box center [582, 226] width 39 height 10
click at [580, 260] on div "8000532922" at bounding box center [582, 258] width 39 height 10
click at [791, 97] on button "Add New Student" at bounding box center [792, 99] width 60 height 15
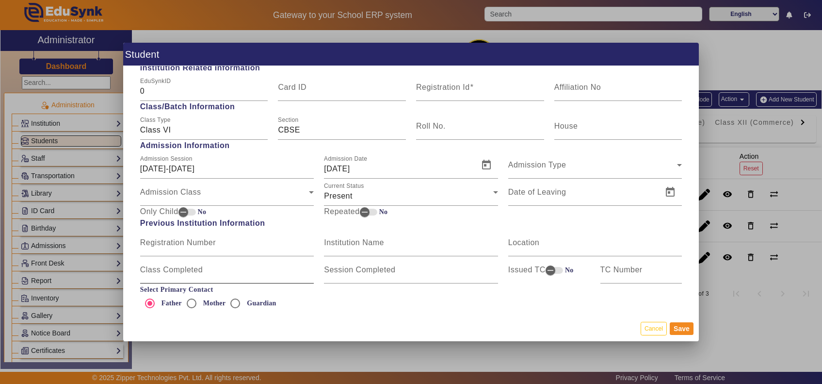
scroll to position [505, 0]
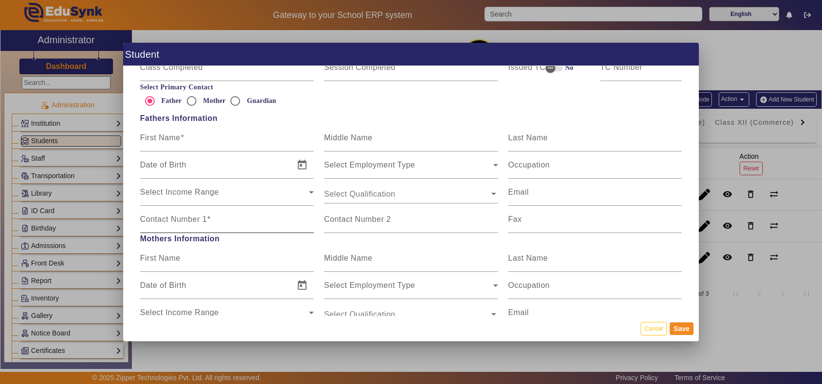
click at [164, 216] on mat-label "Contact Number 1" at bounding box center [173, 219] width 67 height 8
click at [164, 217] on input "Contact Number 1" at bounding box center [227, 223] width 174 height 12
click at [173, 134] on mat-label "First Name" at bounding box center [160, 137] width 40 height 8
click at [173, 136] on input "First Name" at bounding box center [227, 142] width 174 height 12
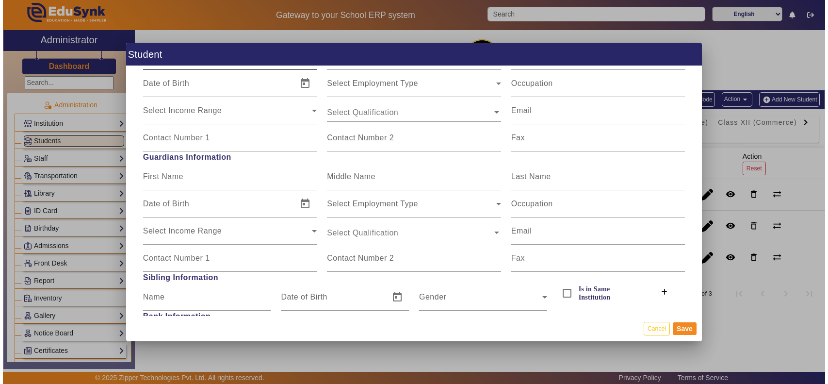
scroll to position [920, 0]
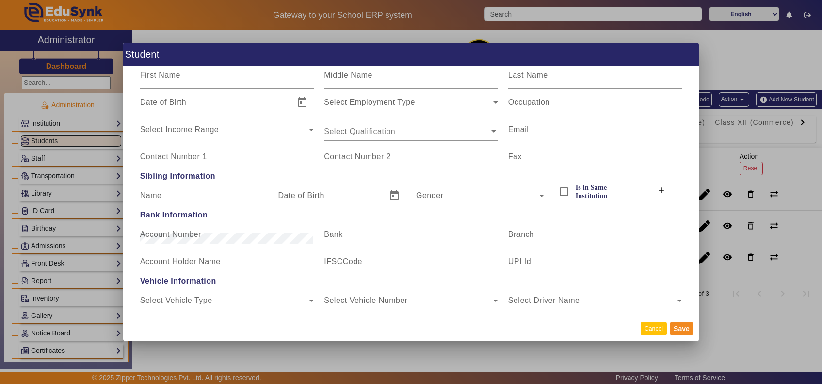
click at [664, 328] on button "Cancel" at bounding box center [654, 327] width 26 height 13
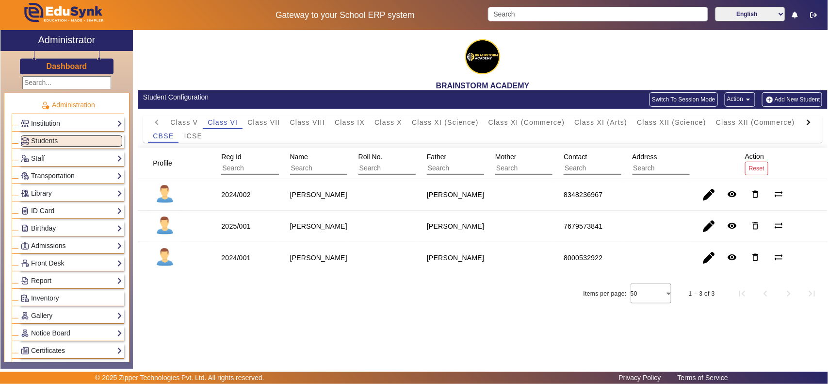
click at [64, 251] on link "Admissions" at bounding box center [71, 245] width 101 height 11
click at [48, 258] on link "Application" at bounding box center [42, 259] width 33 height 8
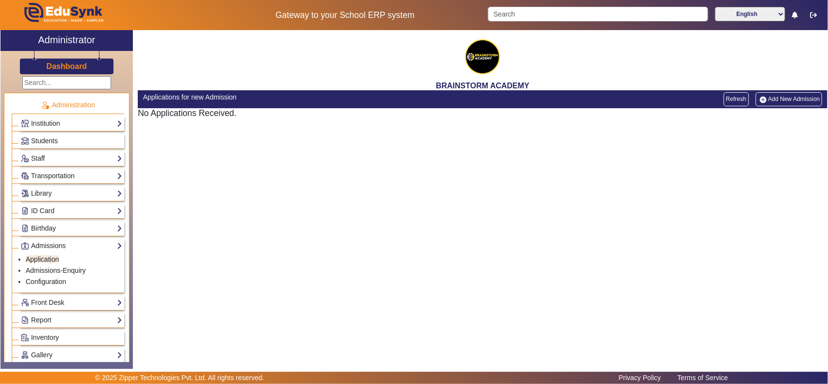
click at [798, 97] on link "Add New Admission" at bounding box center [788, 99] width 67 height 14
click at [54, 282] on link "Configuration" at bounding box center [46, 281] width 40 height 8
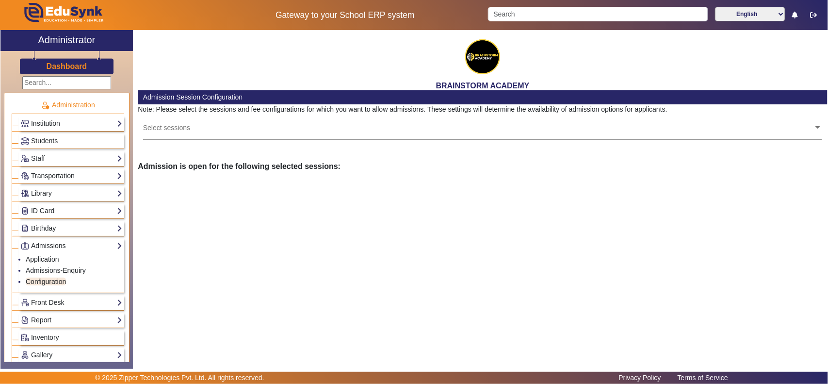
click at [202, 128] on input "text" at bounding box center [478, 127] width 671 height 9
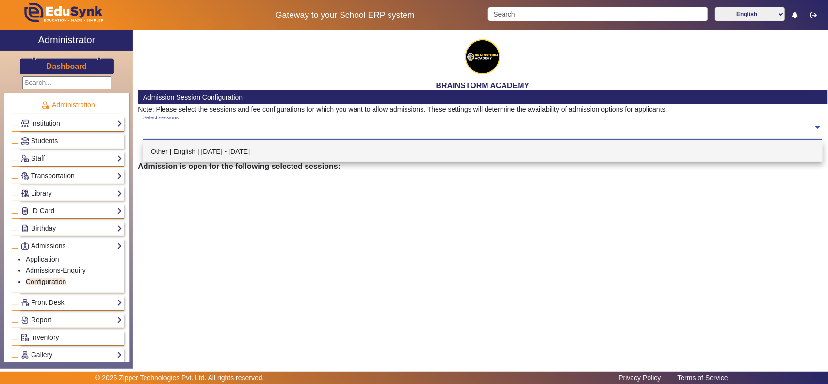
click at [202, 149] on div "Other | English | Jul 2025 - Jun 2026" at bounding box center [482, 151] width 679 height 20
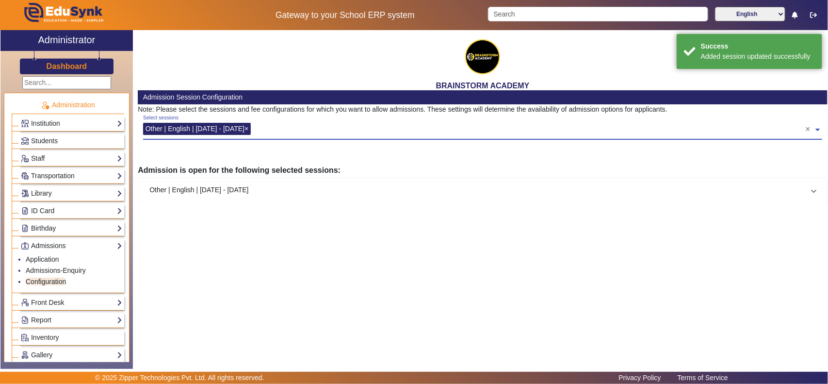
click at [241, 191] on mat-panel-title "Other | English | Jul 2025 - Jun 2026" at bounding box center [476, 190] width 655 height 10
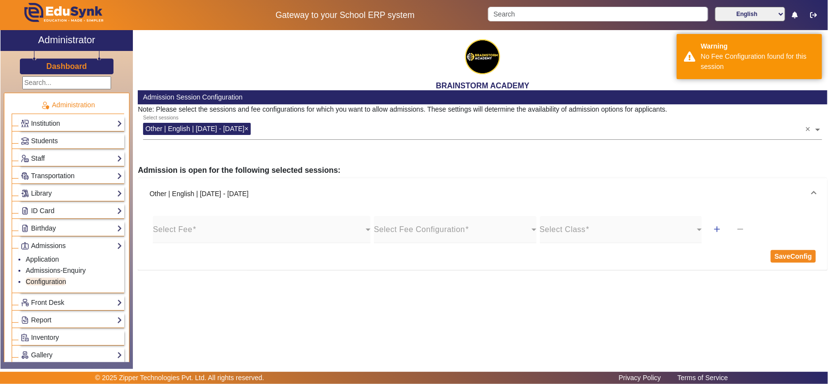
click at [515, 164] on app-admission-configuration "Admission Session Configuration Note: Please select the sessions and fee config…" at bounding box center [483, 180] width 690 height 180
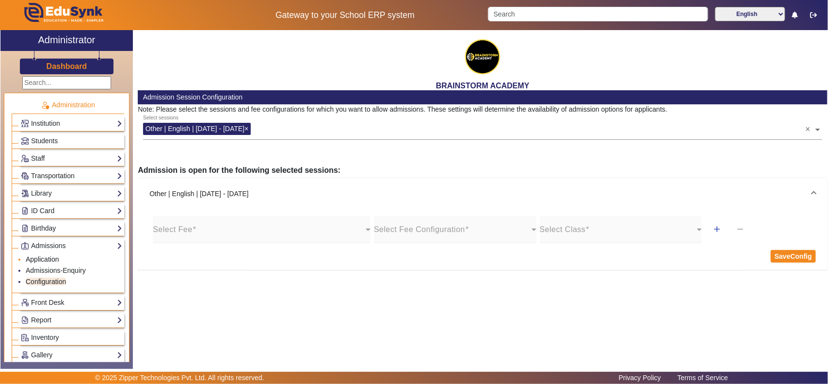
click at [38, 262] on link "Application" at bounding box center [42, 259] width 33 height 8
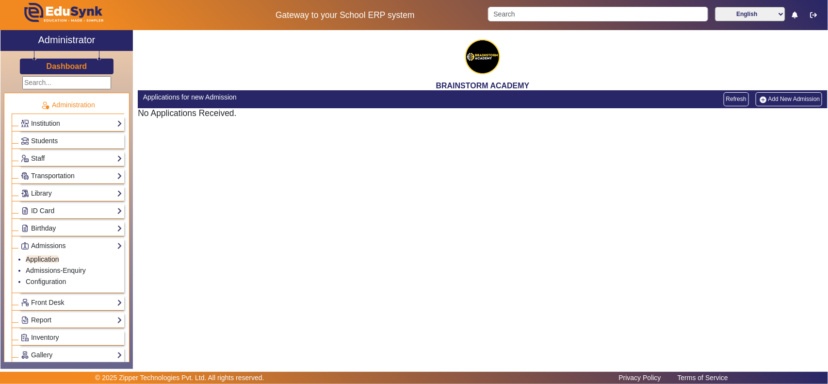
click at [787, 94] on link "Add New Admission" at bounding box center [788, 99] width 67 height 14
click at [736, 96] on link "Refresh" at bounding box center [735, 99] width 25 height 14
click at [42, 134] on div "Students" at bounding box center [71, 140] width 105 height 15
click at [44, 141] on span "Students" at bounding box center [44, 141] width 27 height 8
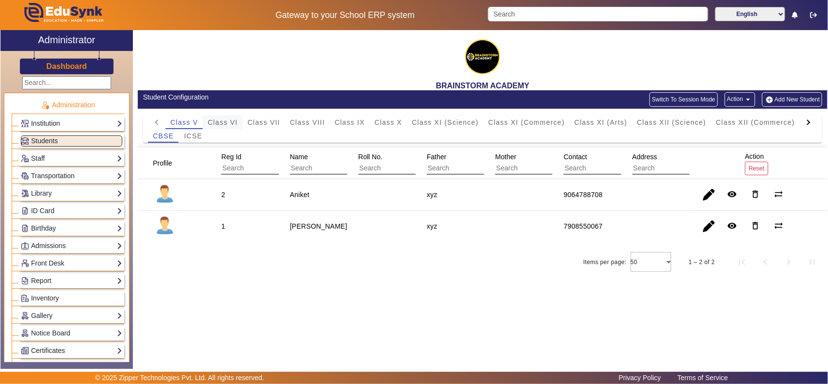
click at [224, 121] on span "Class VI" at bounding box center [223, 122] width 30 height 7
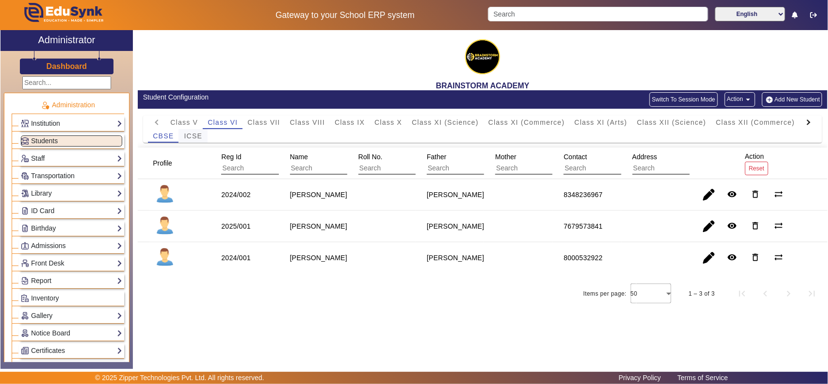
click at [202, 131] on div "ICSE" at bounding box center [192, 136] width 29 height 14
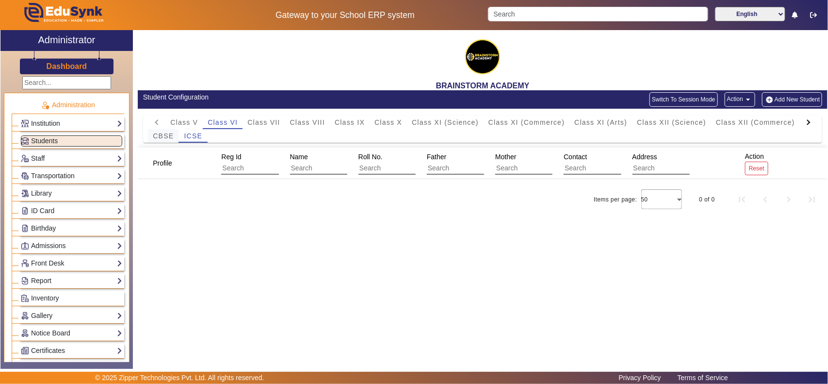
click at [164, 136] on span "CBSE" at bounding box center [163, 135] width 21 height 7
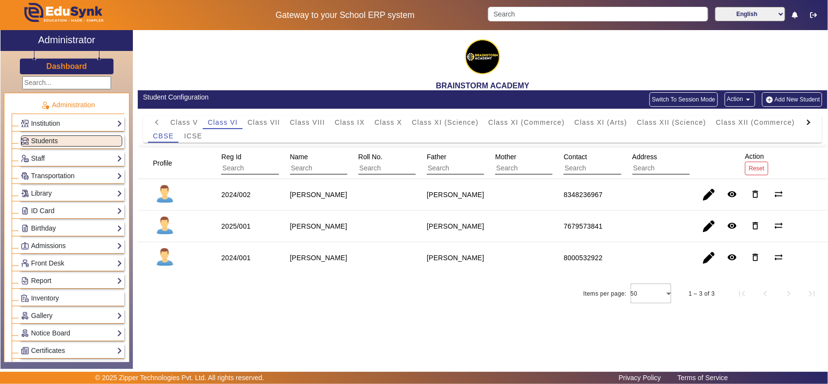
drag, startPoint x: 213, startPoint y: 228, endPoint x: 335, endPoint y: 238, distance: 122.1
click at [335, 238] on mat-row "2025/001 PRIYASHA KUNDU Mr. KUNDU 7679573841 remove_red_eye delete_outline sync…" at bounding box center [483, 226] width 690 height 32
click at [779, 226] on mat-icon "sync_alt" at bounding box center [779, 226] width 10 height 10
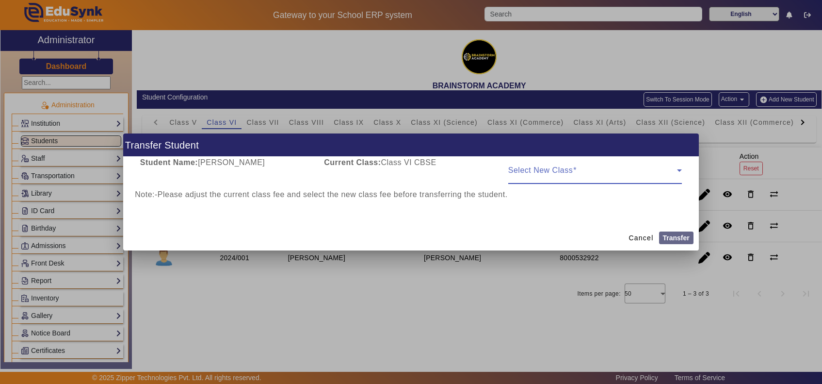
click at [636, 178] on span at bounding box center [592, 174] width 169 height 12
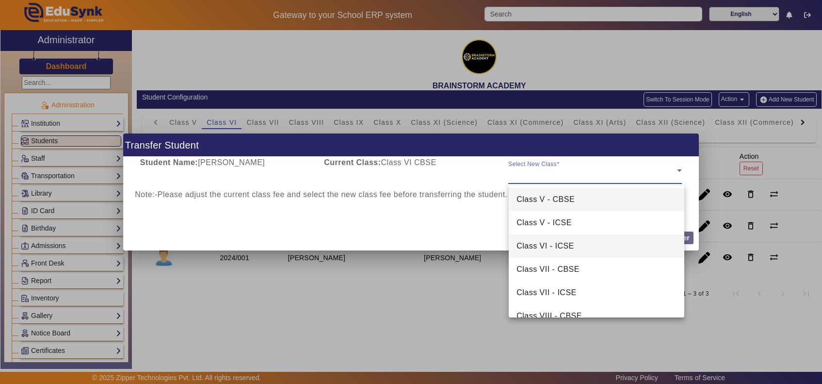
click at [567, 242] on span "Class VI - ICSE" at bounding box center [545, 246] width 58 height 12
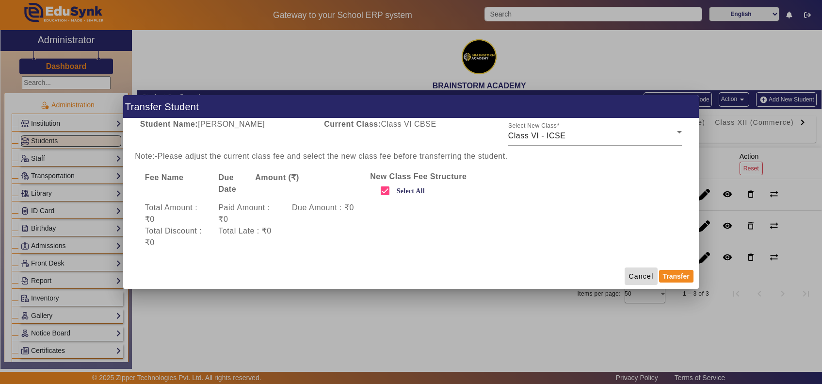
click at [647, 275] on span "Cancel" at bounding box center [640, 276] width 25 height 10
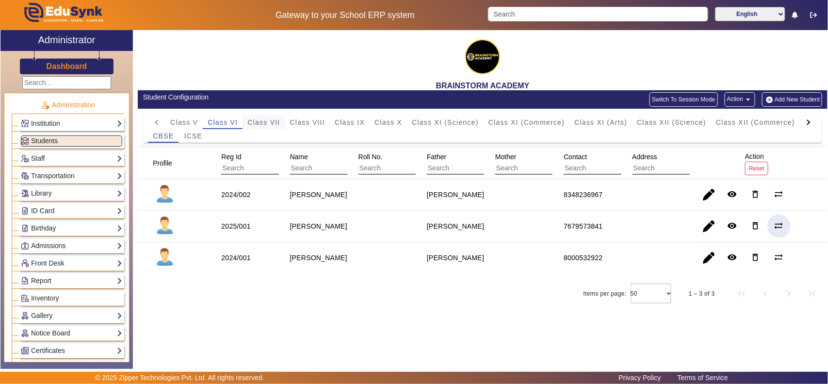
click at [263, 125] on span "Class VII" at bounding box center [263, 122] width 32 height 7
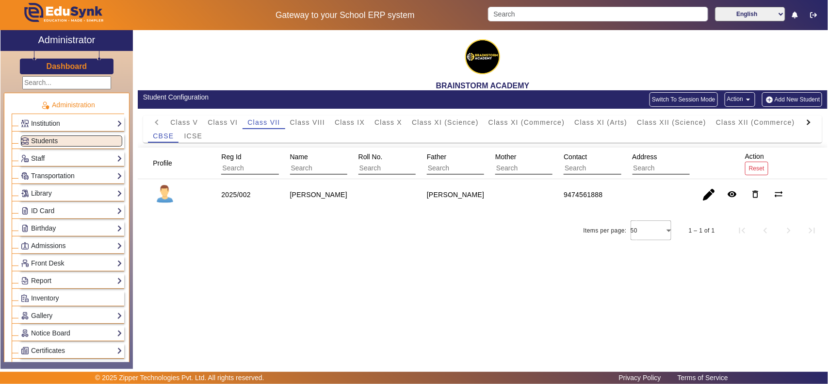
click at [52, 64] on h3 "Dashboard" at bounding box center [67, 66] width 41 height 9
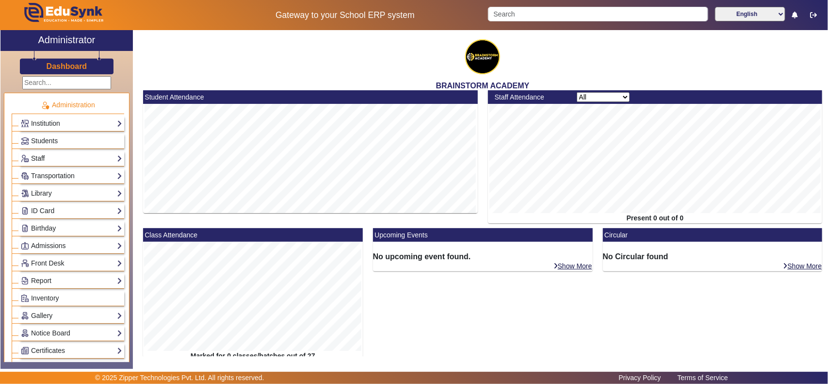
click at [41, 155] on link "Staff" at bounding box center [71, 158] width 101 height 11
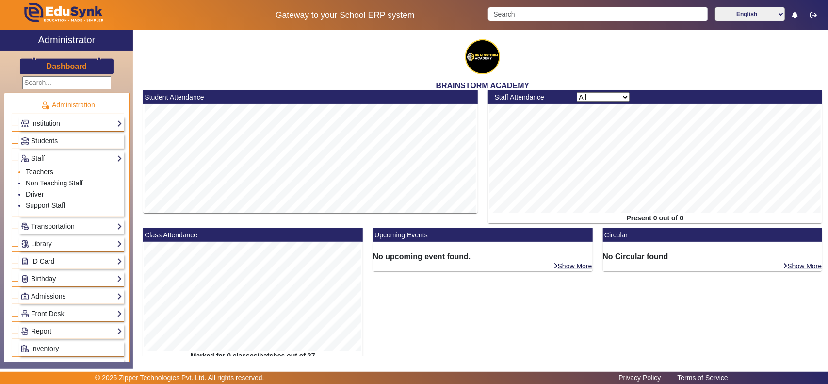
click at [39, 173] on link "Teachers" at bounding box center [40, 172] width 28 height 8
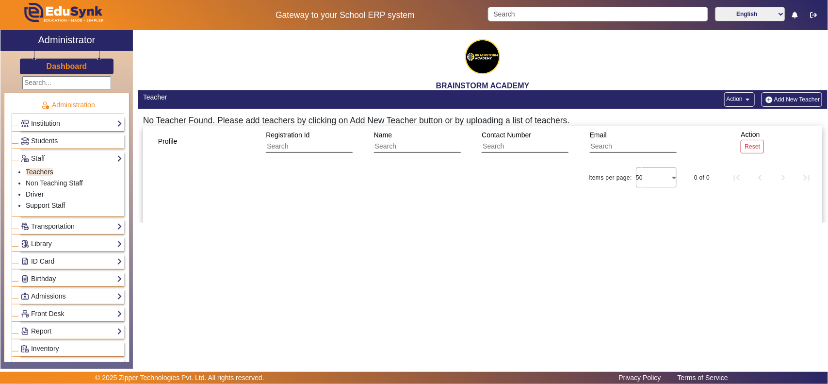
click at [744, 97] on mat-icon "arrow_drop_down" at bounding box center [747, 100] width 10 height 10
click at [395, 221] on div at bounding box center [414, 192] width 828 height 384
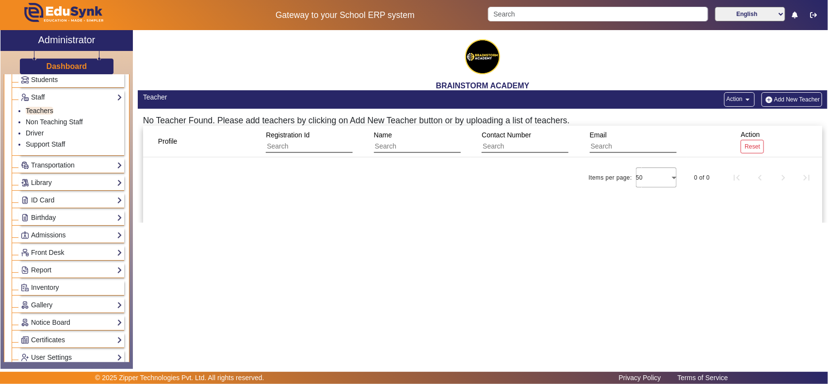
scroll to position [101, 0]
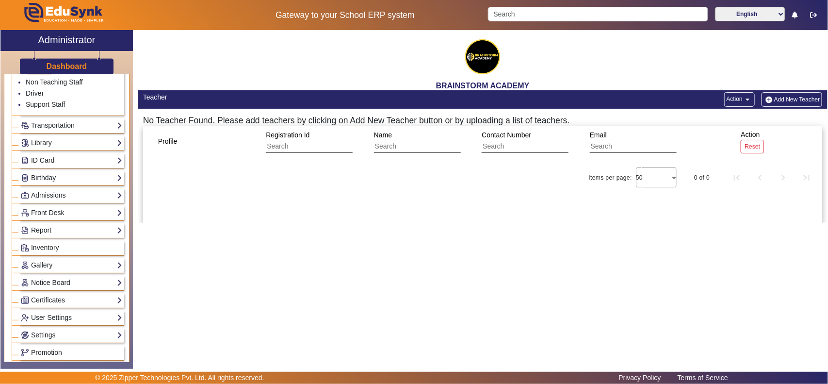
click at [48, 228] on link "Report" at bounding box center [71, 230] width 101 height 11
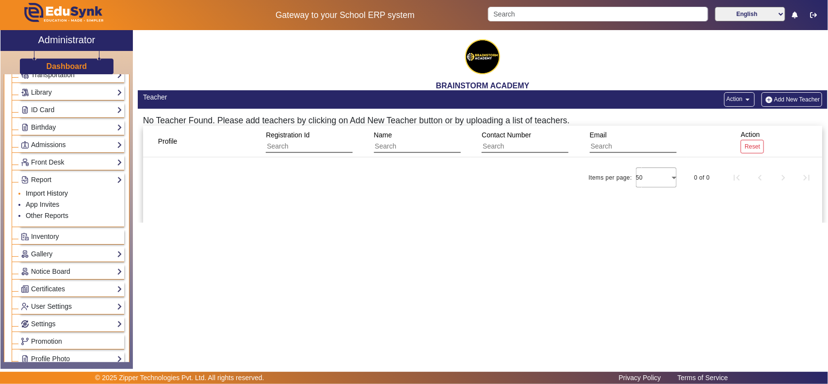
click at [39, 195] on link "Import History" at bounding box center [47, 193] width 42 height 8
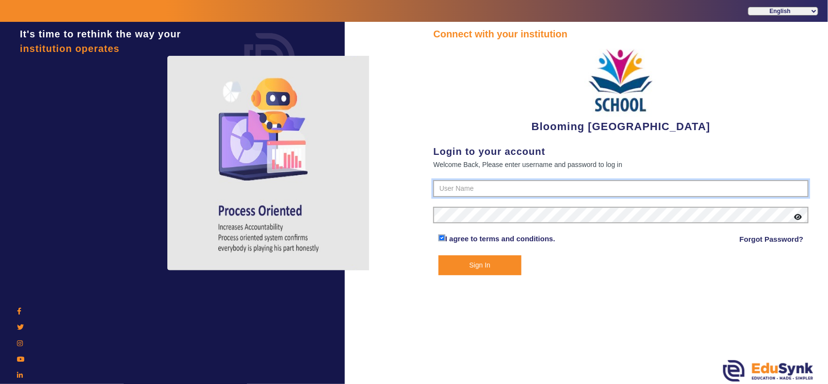
type input "4141419999"
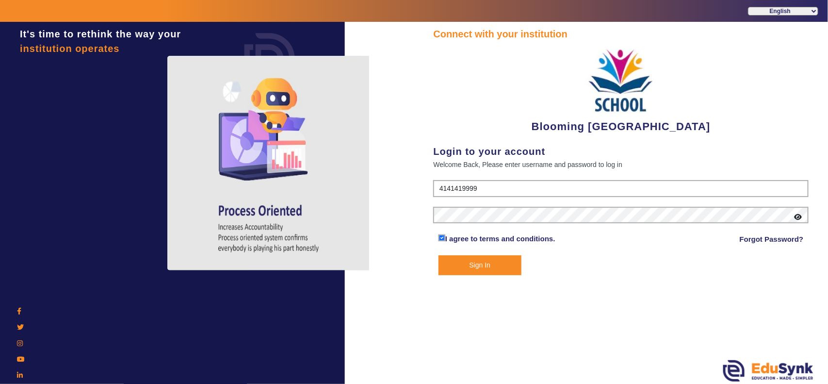
click at [498, 262] on button "Sign In" at bounding box center [479, 265] width 83 height 20
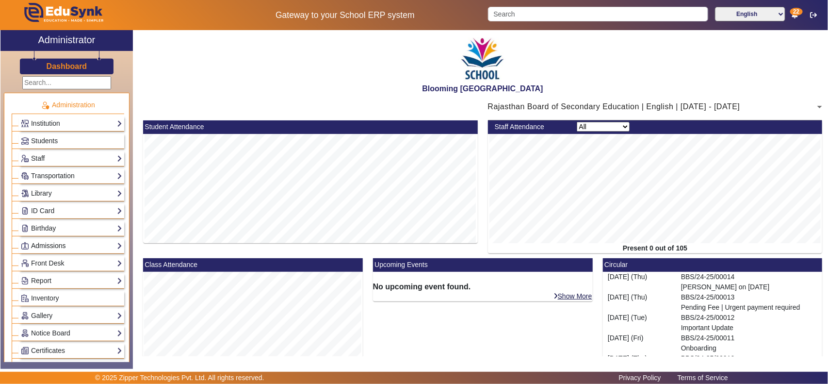
click at [59, 243] on link "Admissions" at bounding box center [71, 245] width 101 height 11
click at [47, 260] on link "Application" at bounding box center [42, 259] width 33 height 8
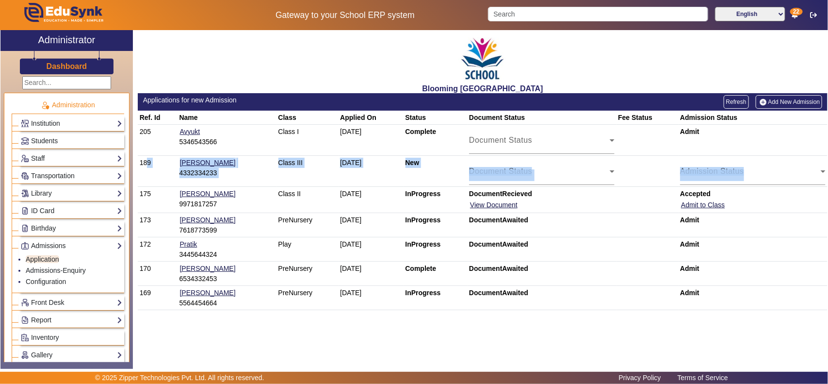
drag, startPoint x: 150, startPoint y: 169, endPoint x: 827, endPoint y: 169, distance: 676.9
click at [827, 169] on tr "189 Kumar Shri Varun 4332334233 Class III 16 Jun 2025 New Document Status Docum…" at bounding box center [483, 171] width 690 height 31
click at [316, 177] on td "Class III" at bounding box center [307, 171] width 62 height 31
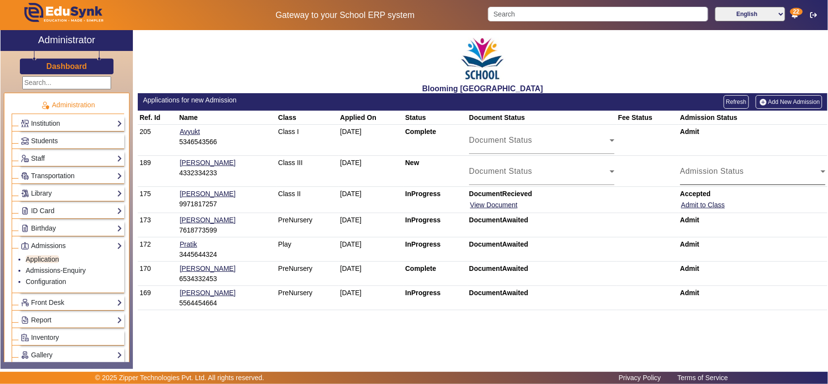
click at [723, 175] on span "Admission Status" at bounding box center [750, 175] width 141 height 12
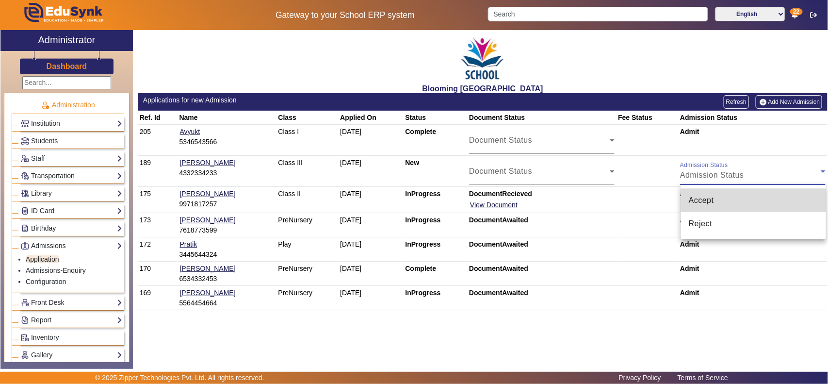
click at [711, 203] on span "Accept" at bounding box center [701, 200] width 25 height 12
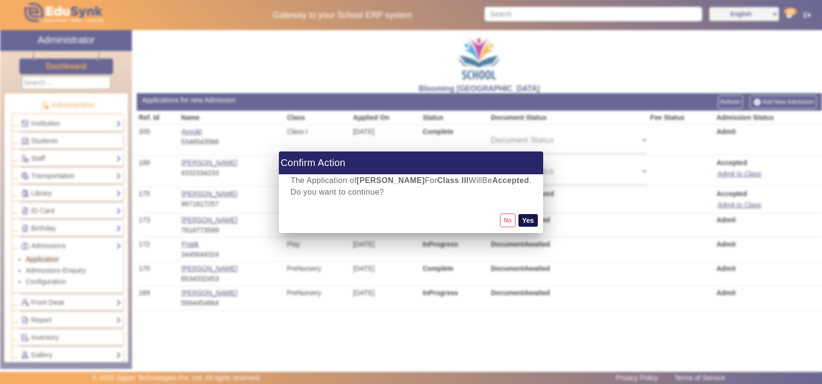
click at [538, 221] on button "Yes" at bounding box center [527, 220] width 19 height 13
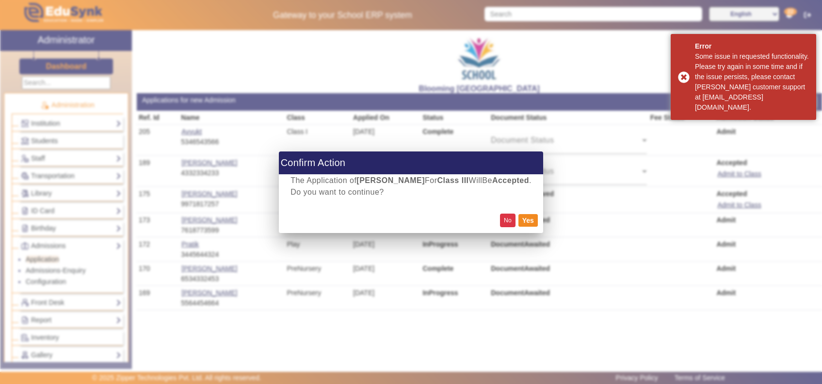
click at [509, 219] on button "No" at bounding box center [508, 219] width 16 height 13
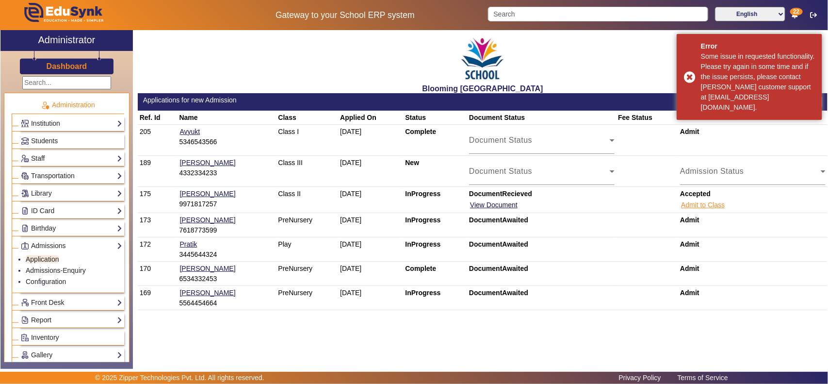
click at [714, 204] on button "Admit to Class" at bounding box center [703, 205] width 46 height 12
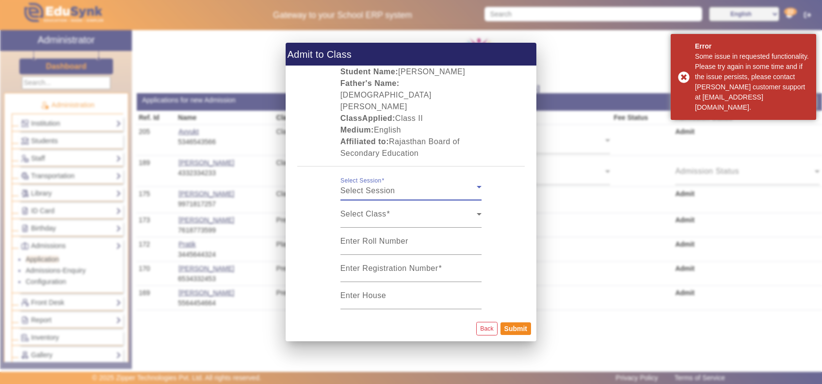
click at [387, 186] on span "Select Session" at bounding box center [367, 190] width 55 height 8
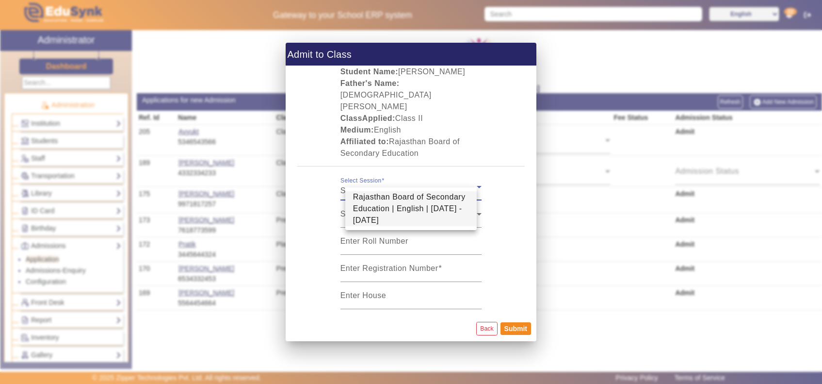
click at [387, 204] on span "Rajasthan Board of Secondary Education | English | Apr 2025 - Mar 2026" at bounding box center [411, 208] width 116 height 35
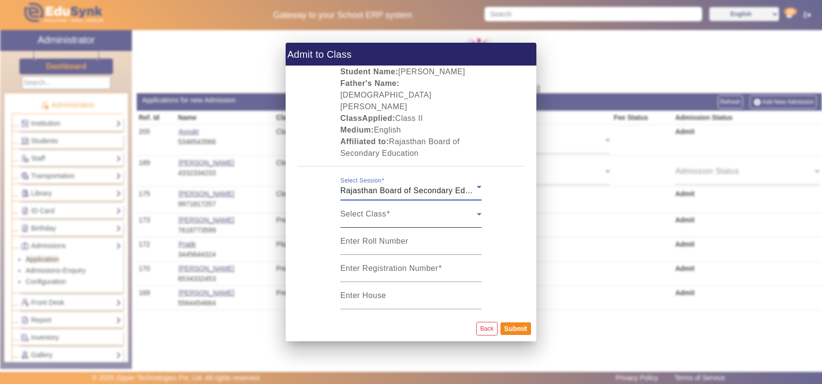
click at [390, 212] on span "Select Class" at bounding box center [408, 218] width 137 height 12
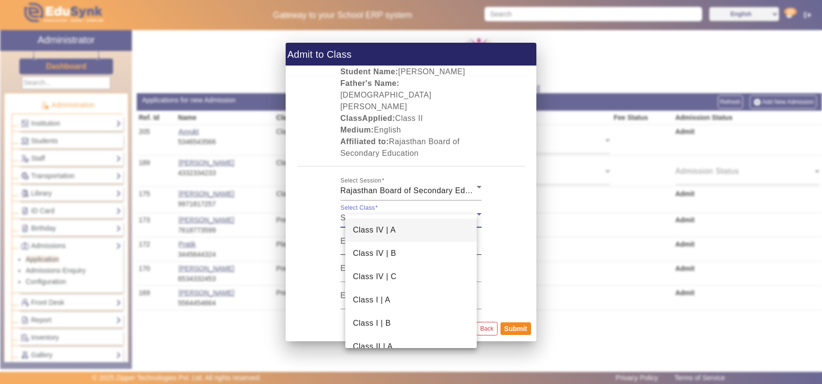
click at [391, 230] on span "Class IV | A" at bounding box center [374, 230] width 43 height 12
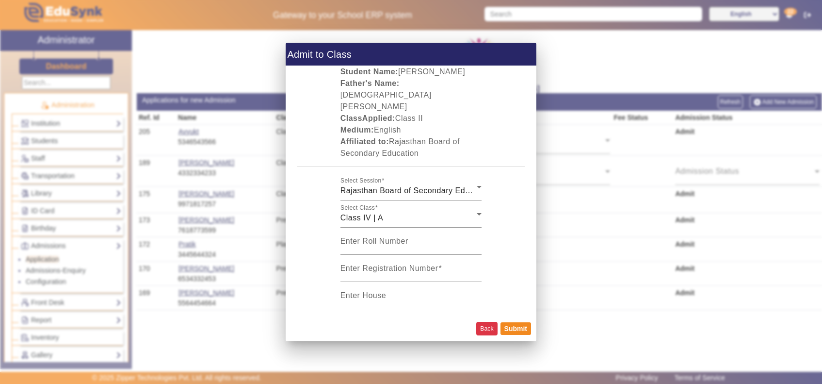
click at [478, 321] on button "Back" at bounding box center [486, 327] width 21 height 13
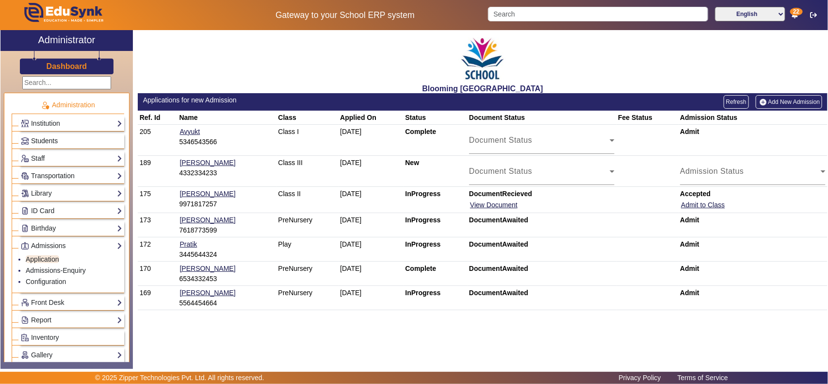
click at [64, 136] on link "Students" at bounding box center [71, 140] width 101 height 11
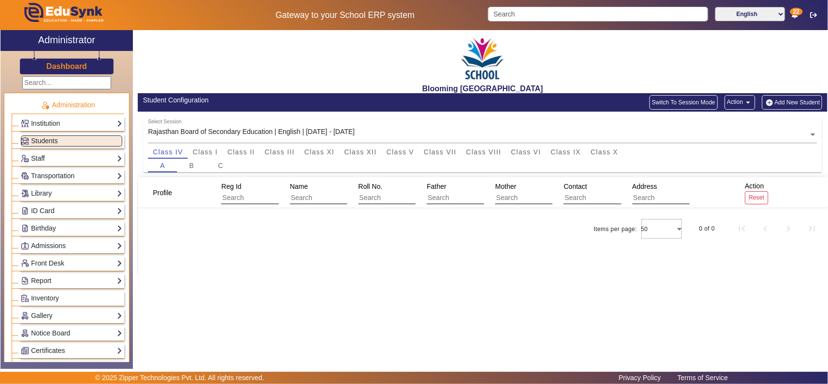
click at [58, 159] on link "Staff" at bounding box center [71, 158] width 101 height 11
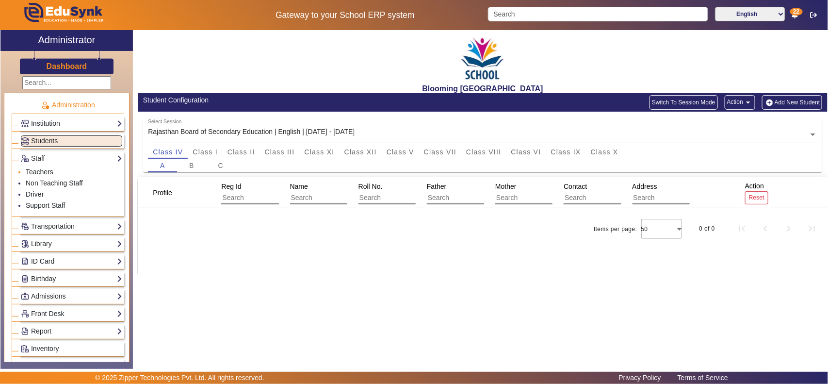
click at [41, 169] on link "Teachers" at bounding box center [40, 172] width 28 height 8
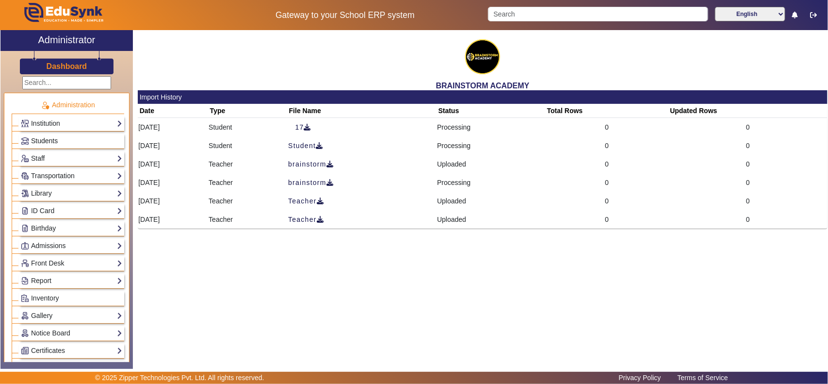
click at [50, 137] on span "Students" at bounding box center [44, 141] width 27 height 8
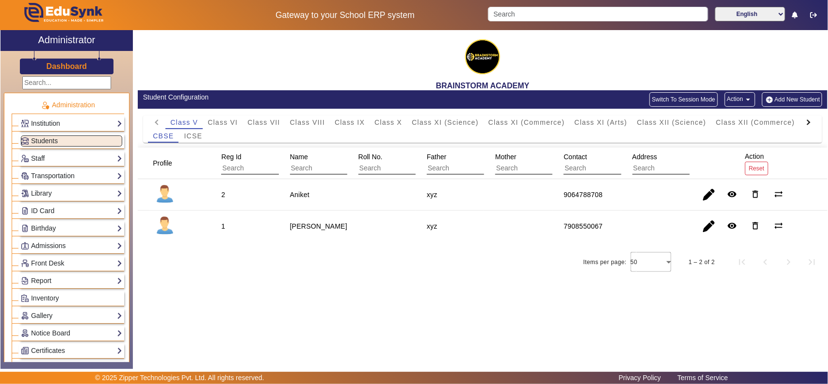
click at [691, 96] on button "Switch To Session Mode" at bounding box center [683, 99] width 68 height 15
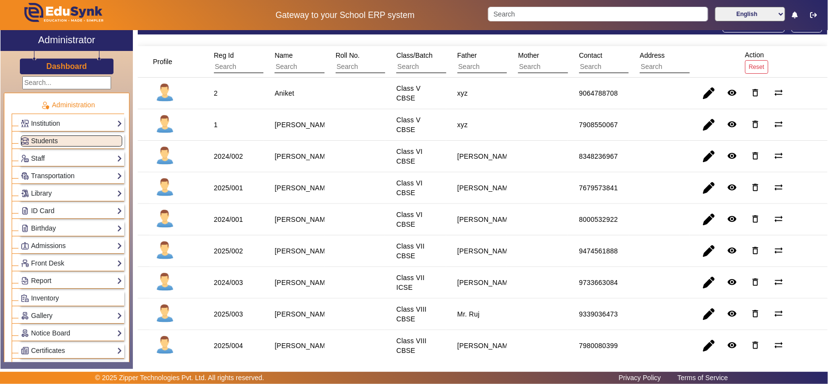
scroll to position [101, 0]
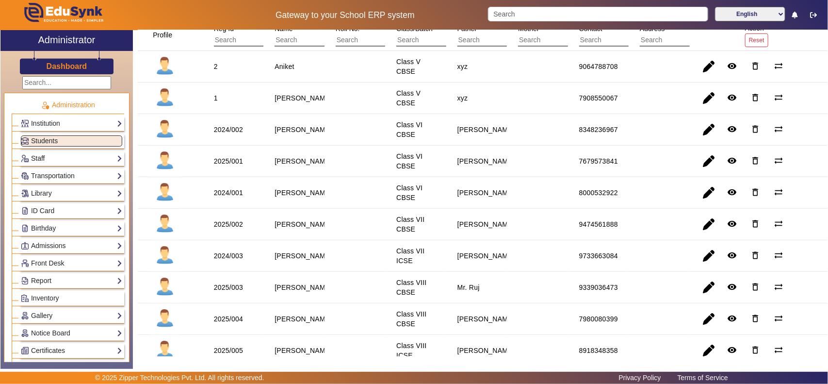
click at [48, 154] on link "Staff" at bounding box center [71, 158] width 101 height 11
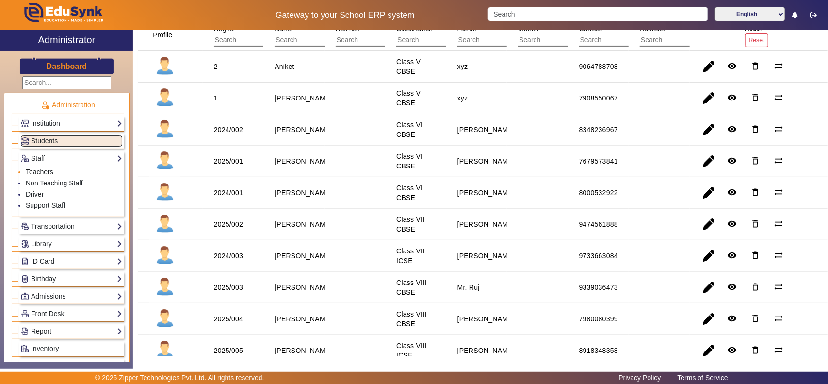
click at [41, 168] on link "Teachers" at bounding box center [40, 172] width 28 height 8
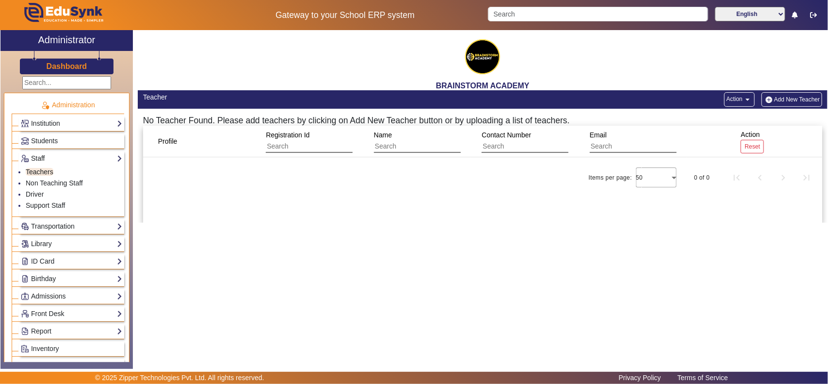
click at [37, 171] on link "Teachers" at bounding box center [40, 172] width 28 height 8
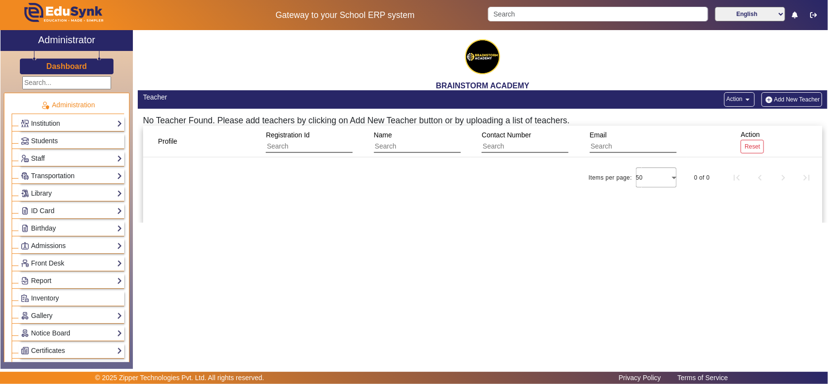
click at [60, 65] on h3 "Dashboard" at bounding box center [67, 66] width 41 height 9
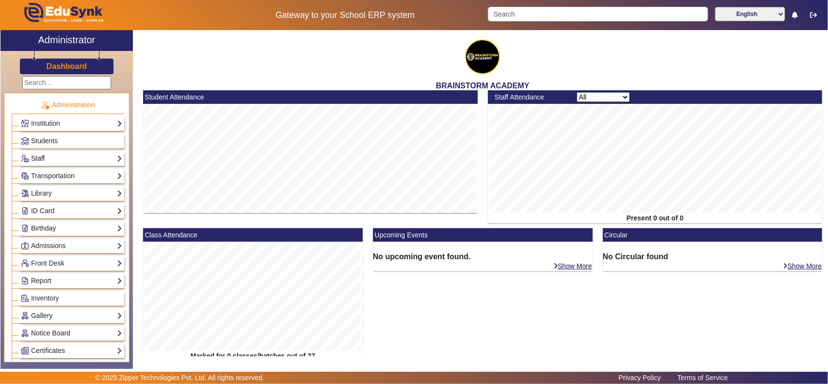
click at [38, 159] on link "Staff" at bounding box center [71, 158] width 101 height 11
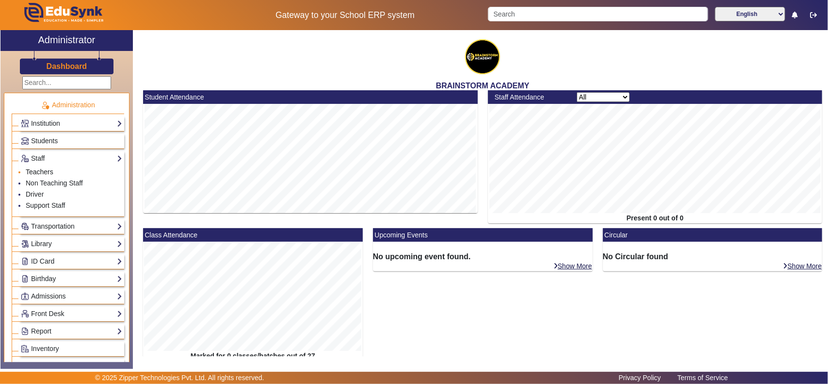
click at [40, 169] on link "Teachers" at bounding box center [40, 172] width 28 height 8
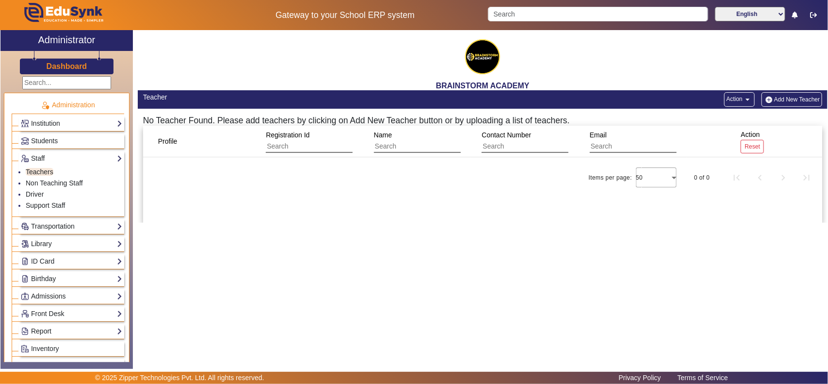
click at [51, 331] on link "Report" at bounding box center [71, 330] width 101 height 11
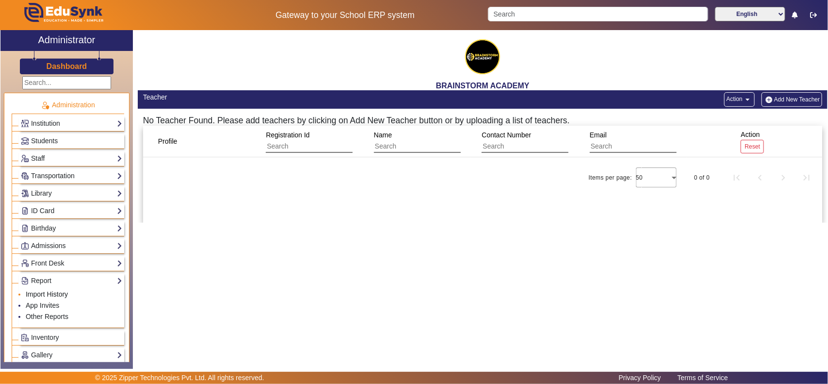
click at [51, 297] on link "Import History" at bounding box center [47, 294] width 42 height 8
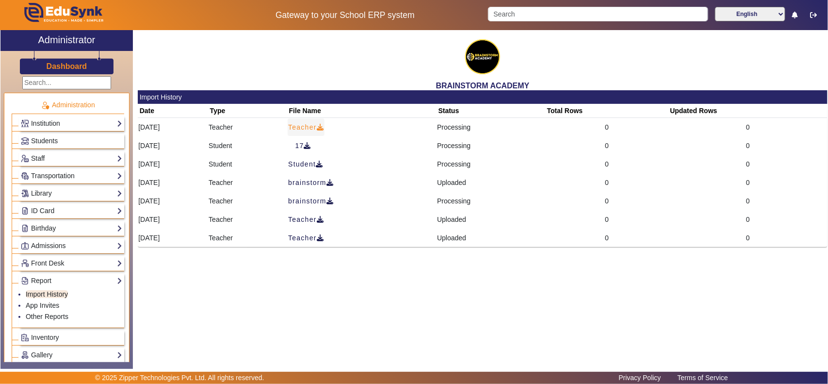
click at [324, 126] on span "Teacher" at bounding box center [306, 127] width 36 height 10
click at [324, 127] on span "Teacher" at bounding box center [306, 127] width 36 height 10
click at [464, 311] on div "BRAINSTORM ACADEMY Import History Date Type File Name Status Total Rows Updated…" at bounding box center [480, 194] width 694 height 328
click at [425, 282] on div "BRAINSTORM ACADEMY Import History Date Type File Name Status Total Rows Updated…" at bounding box center [480, 194] width 694 height 328
click at [58, 139] on link "Students" at bounding box center [71, 140] width 101 height 11
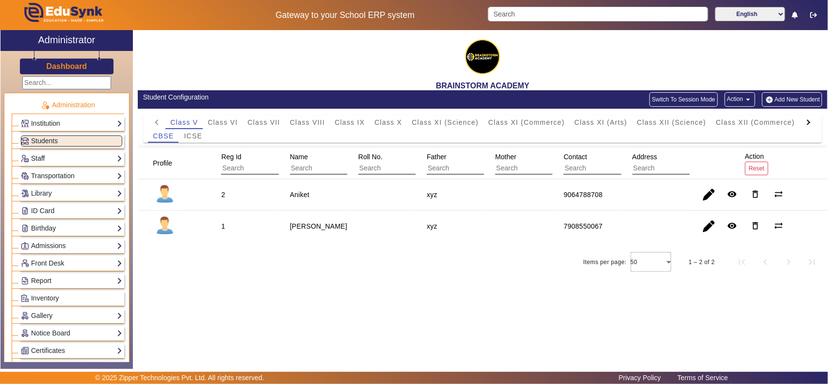
click at [48, 158] on link "Staff" at bounding box center [71, 158] width 101 height 11
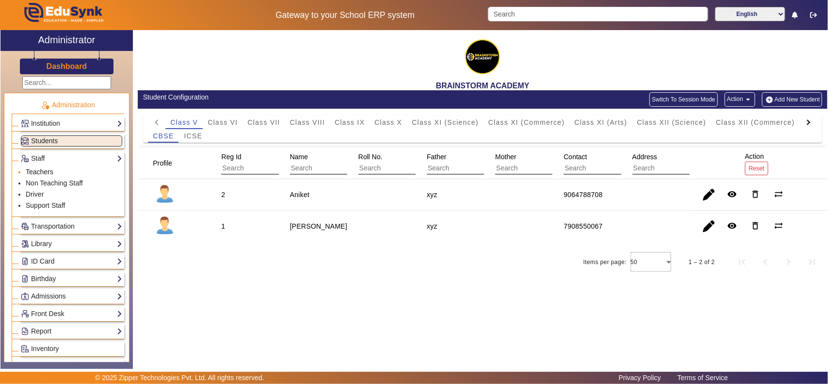
click at [47, 170] on link "Teachers" at bounding box center [40, 172] width 28 height 8
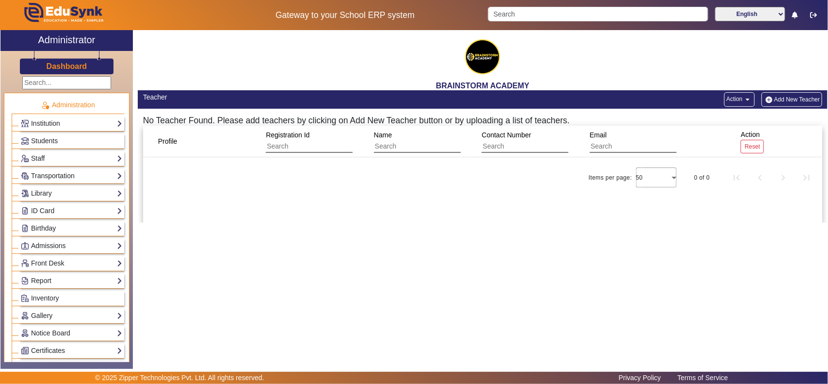
click at [79, 61] on link "Dashboard" at bounding box center [67, 66] width 42 height 10
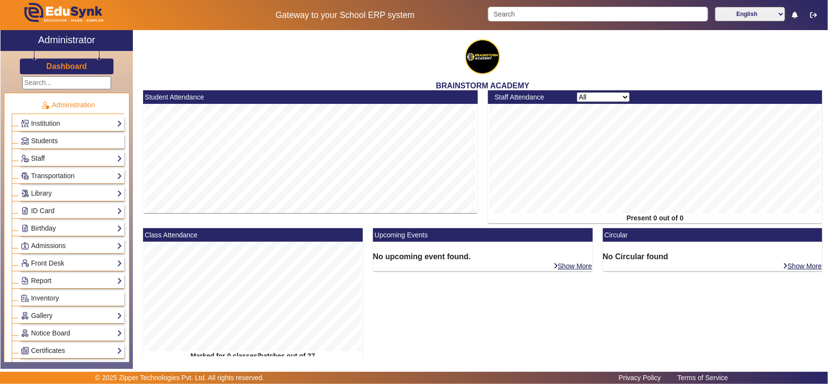
click at [52, 156] on link "Staff" at bounding box center [71, 158] width 101 height 11
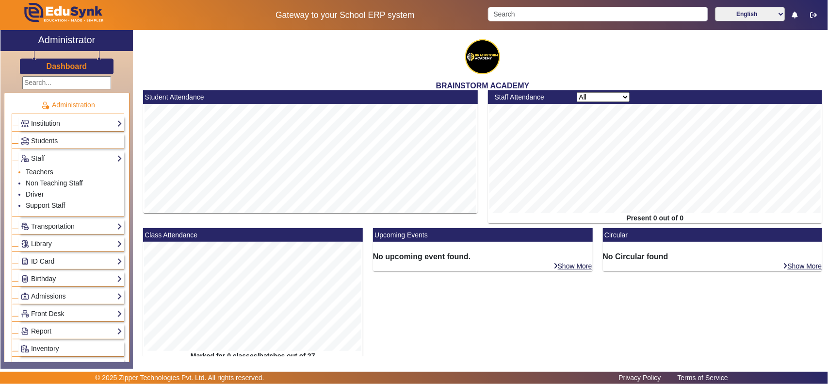
click at [47, 170] on link "Teachers" at bounding box center [40, 172] width 28 height 8
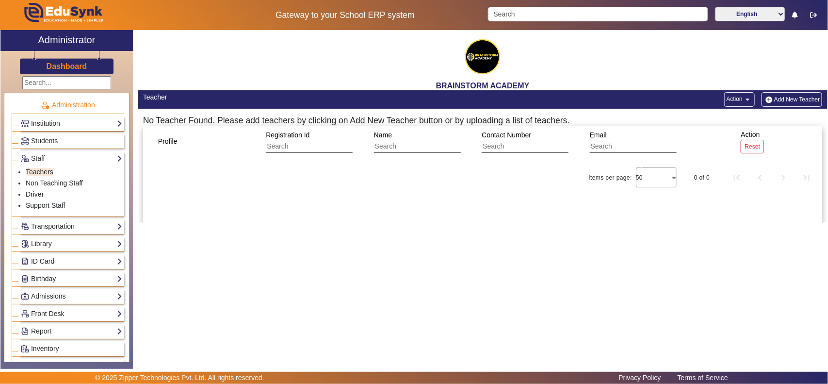
scroll to position [101, 0]
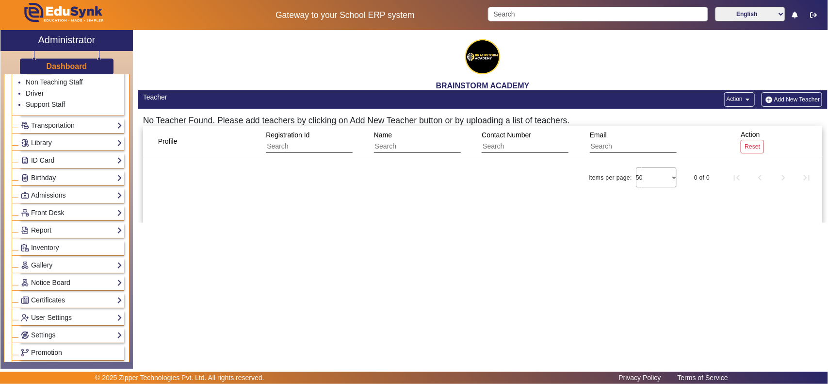
click at [51, 229] on link "Report" at bounding box center [71, 230] width 101 height 11
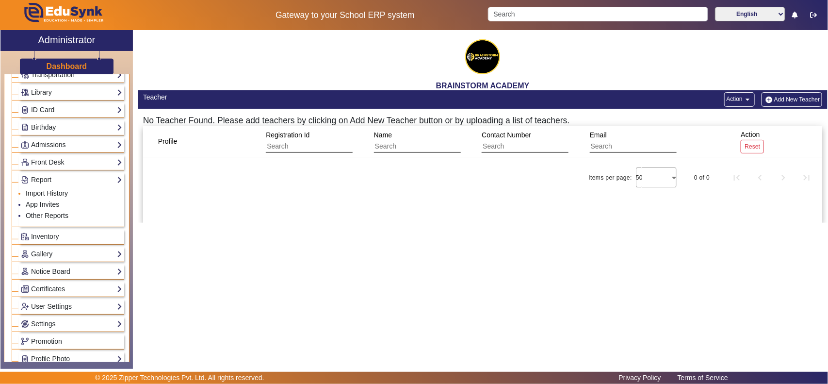
click at [49, 194] on link "Import History" at bounding box center [47, 193] width 42 height 8
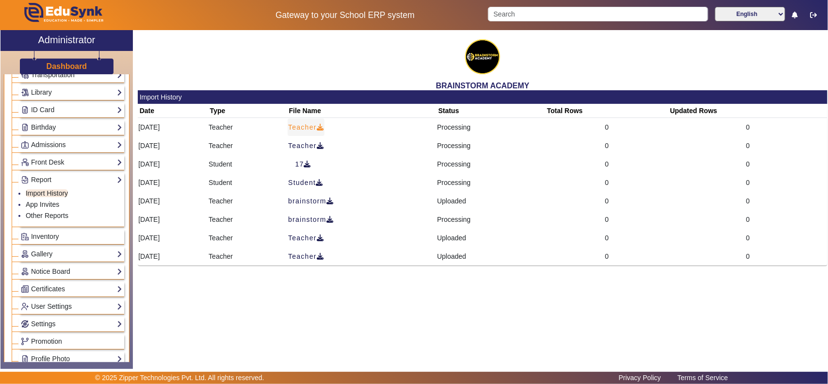
click at [324, 126] on icon at bounding box center [320, 127] width 7 height 7
click at [324, 127] on span "Teacher" at bounding box center [306, 127] width 36 height 10
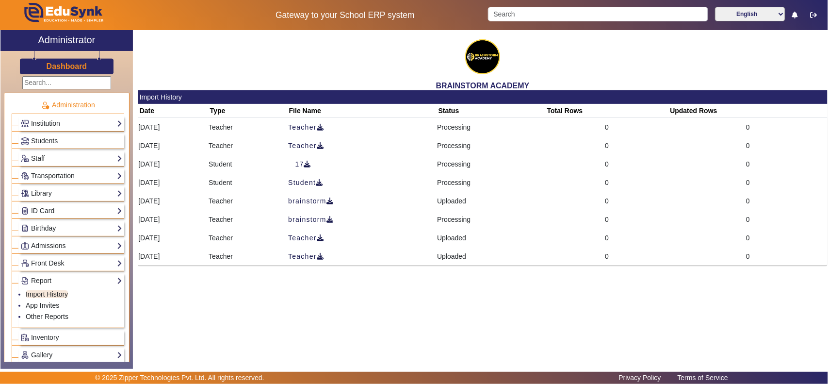
click at [35, 161] on link "Staff" at bounding box center [71, 158] width 101 height 11
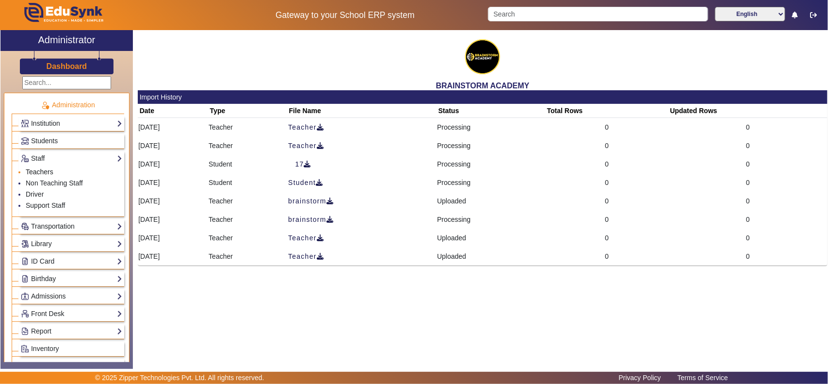
click at [45, 174] on link "Teachers" at bounding box center [40, 172] width 28 height 8
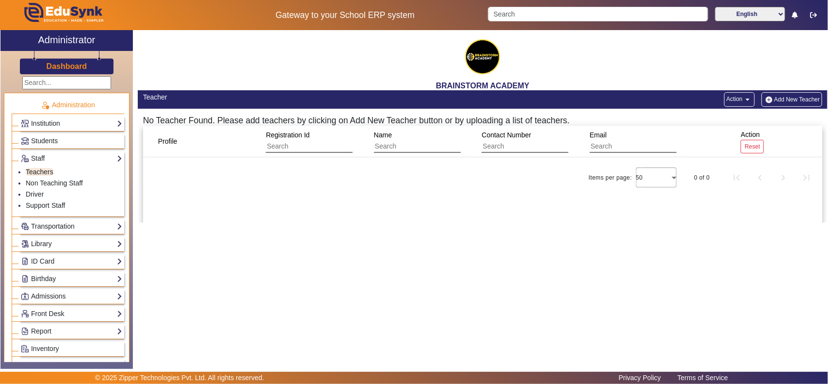
click at [743, 98] on mat-icon "arrow_drop_down" at bounding box center [747, 100] width 10 height 10
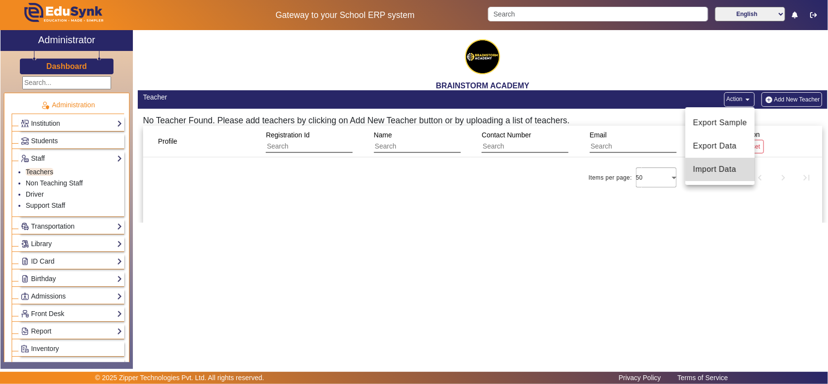
click at [720, 170] on span "Import Data" at bounding box center [720, 169] width 54 height 12
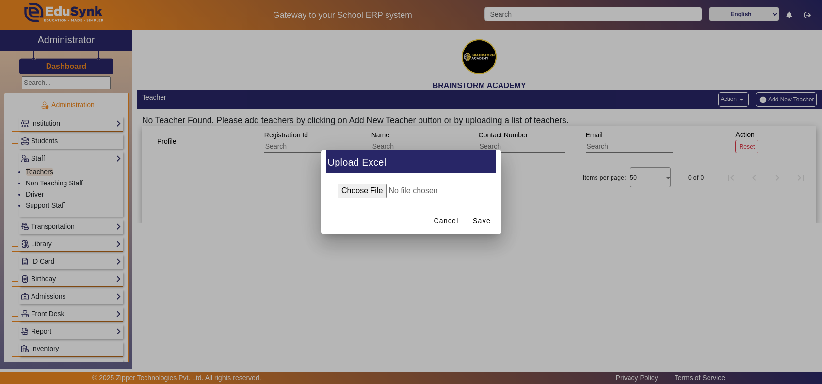
click at [347, 192] on input "file" at bounding box center [411, 190] width 157 height 15
type input "C:\fakepath\Teacher_17_2025-09-17 (1).xlsx"
click at [483, 216] on span "Save" at bounding box center [482, 221] width 18 height 10
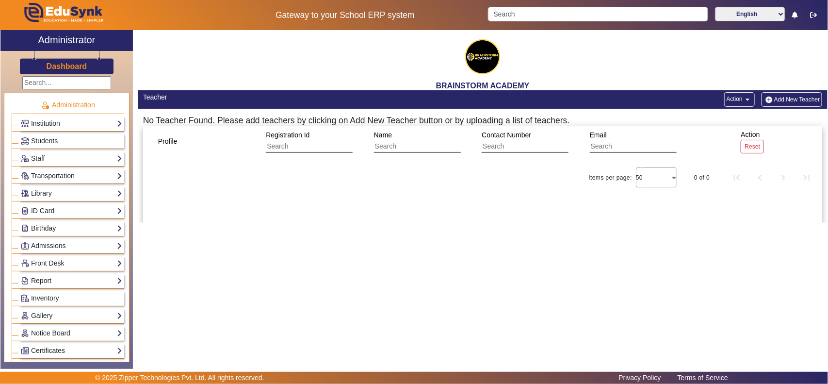
click at [44, 280] on link "Report" at bounding box center [71, 280] width 101 height 11
click at [52, 296] on link "Import History" at bounding box center [47, 294] width 42 height 8
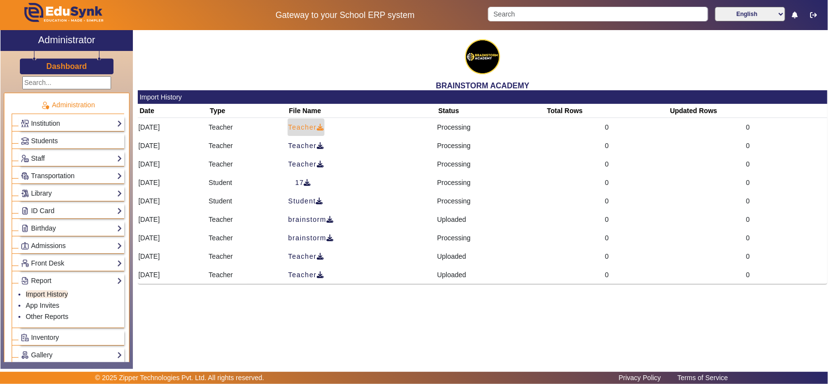
click at [324, 129] on span "Teacher" at bounding box center [306, 127] width 36 height 10
drag, startPoint x: 40, startPoint y: 158, endPoint x: 45, endPoint y: 161, distance: 5.7
click at [40, 158] on link "Staff" at bounding box center [71, 158] width 101 height 11
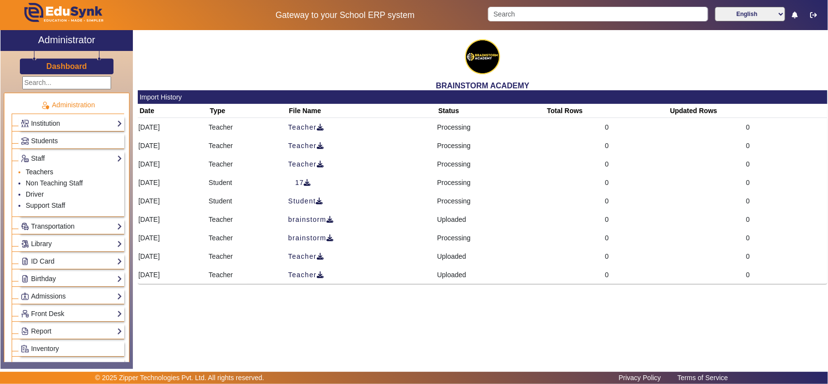
click at [39, 172] on link "Teachers" at bounding box center [40, 172] width 28 height 8
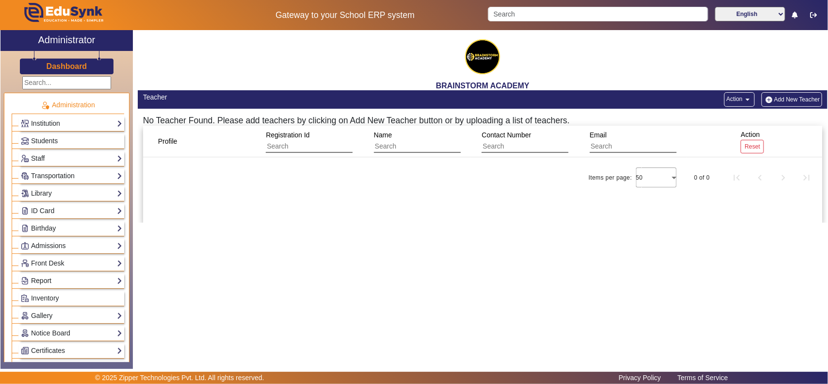
click at [46, 280] on link "Report" at bounding box center [71, 280] width 101 height 11
click at [42, 296] on link "Import History" at bounding box center [47, 294] width 42 height 8
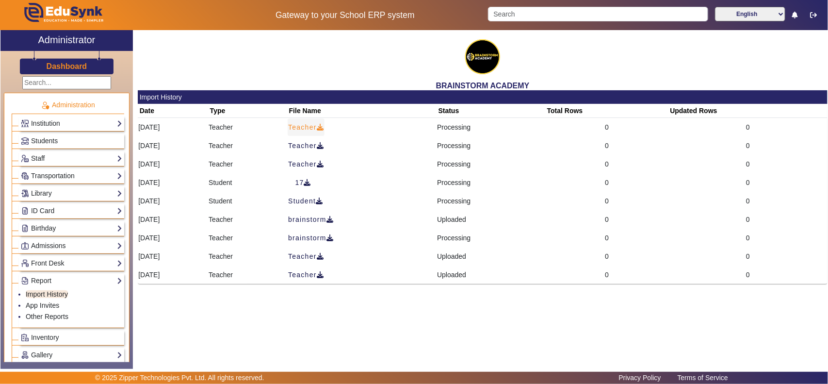
click at [324, 126] on span "Teacher" at bounding box center [306, 127] width 36 height 10
click at [324, 127] on span "Teacher" at bounding box center [306, 127] width 36 height 10
click at [324, 125] on span "Teacher" at bounding box center [306, 127] width 36 height 10
click at [56, 137] on span "Students" at bounding box center [44, 141] width 27 height 8
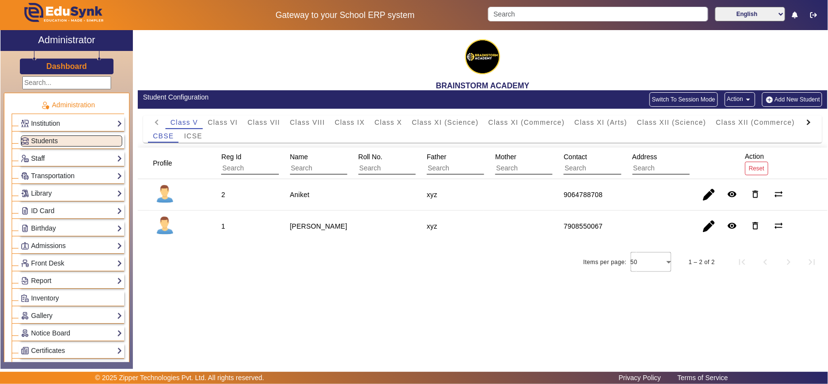
click at [61, 154] on link "Staff" at bounding box center [71, 158] width 101 height 11
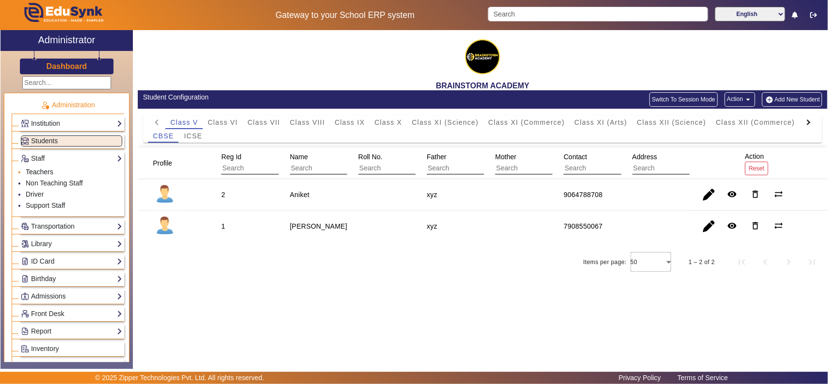
click at [45, 170] on link "Teachers" at bounding box center [40, 172] width 28 height 8
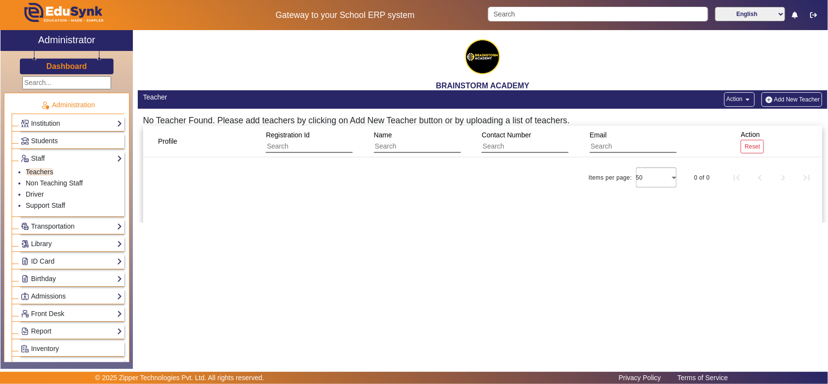
click at [61, 65] on h3 "Dashboard" at bounding box center [67, 66] width 41 height 9
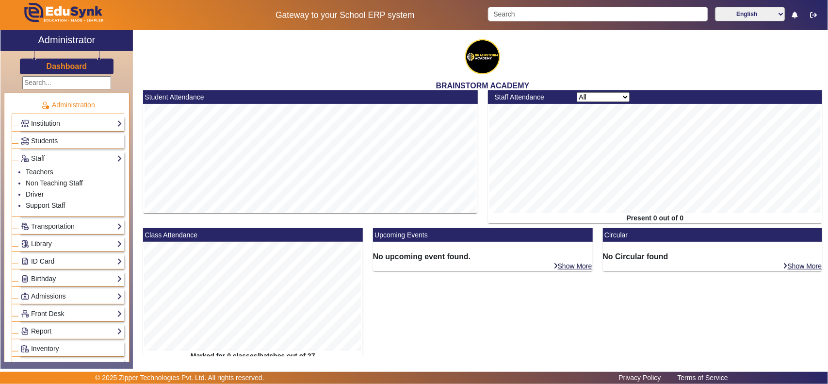
click at [52, 331] on link "Report" at bounding box center [71, 330] width 101 height 11
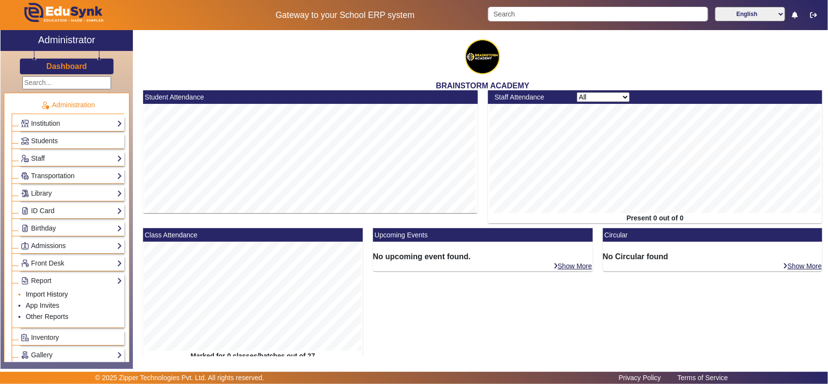
click at [36, 297] on link "Import History" at bounding box center [47, 294] width 42 height 8
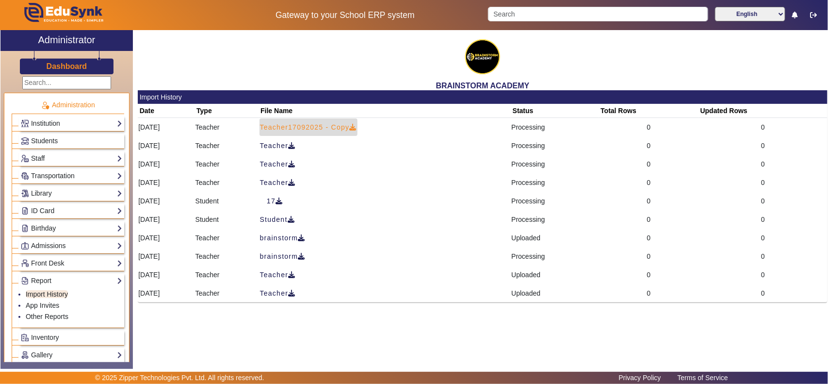
click at [357, 125] on span "Teacher17092025 - Copy" at bounding box center [308, 127] width 97 height 10
click at [69, 65] on h3 "Dashboard" at bounding box center [67, 66] width 41 height 9
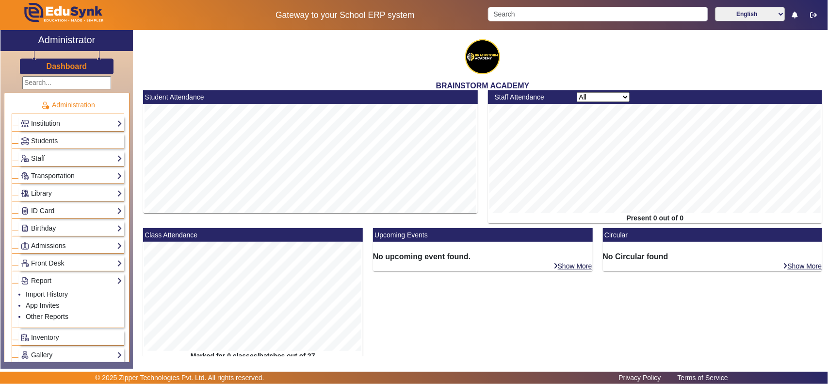
drag, startPoint x: 36, startPoint y: 159, endPoint x: 40, endPoint y: 163, distance: 5.5
click at [36, 159] on link "Staff" at bounding box center [71, 158] width 101 height 11
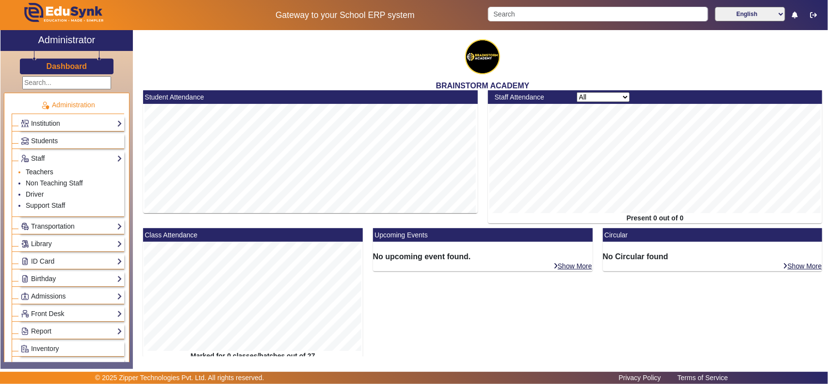
click at [52, 171] on link "Teachers" at bounding box center [40, 172] width 28 height 8
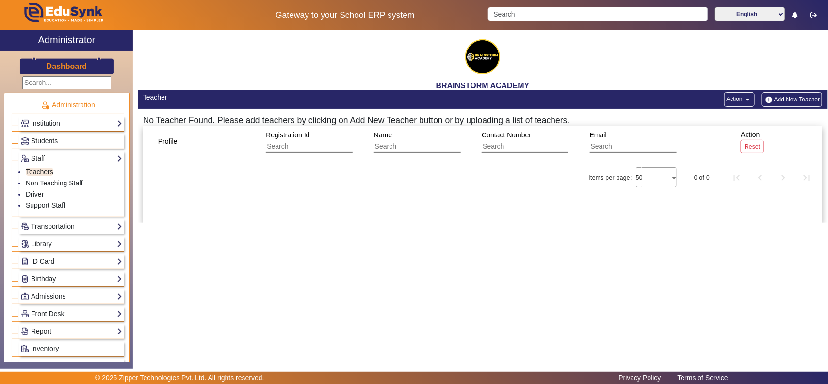
click at [744, 100] on mat-icon "arrow_drop_down" at bounding box center [747, 100] width 10 height 10
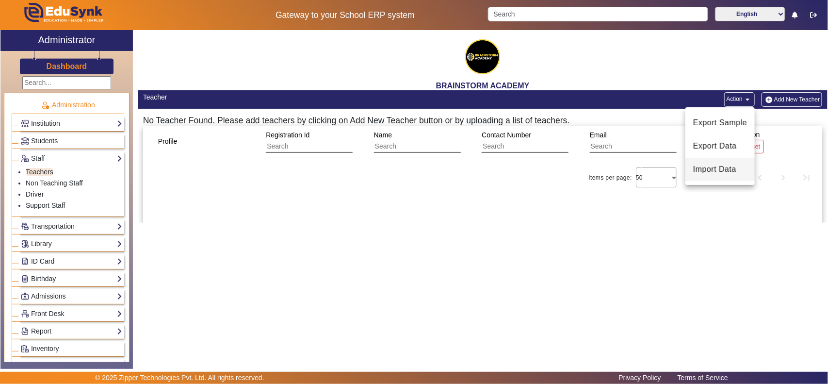
click at [720, 169] on span "Import Data" at bounding box center [720, 169] width 54 height 12
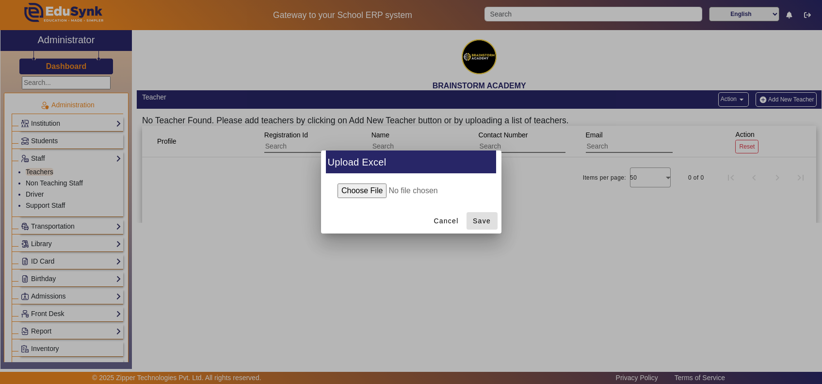
click at [481, 219] on span "Save" at bounding box center [482, 221] width 18 height 10
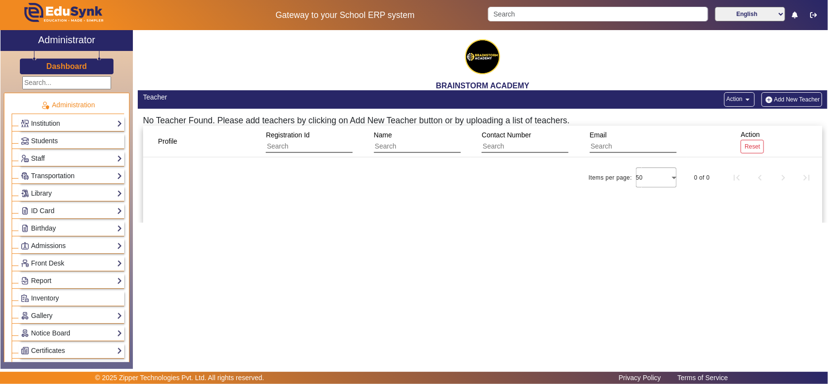
click at [733, 100] on button "Action arrow_drop_down" at bounding box center [739, 99] width 31 height 15
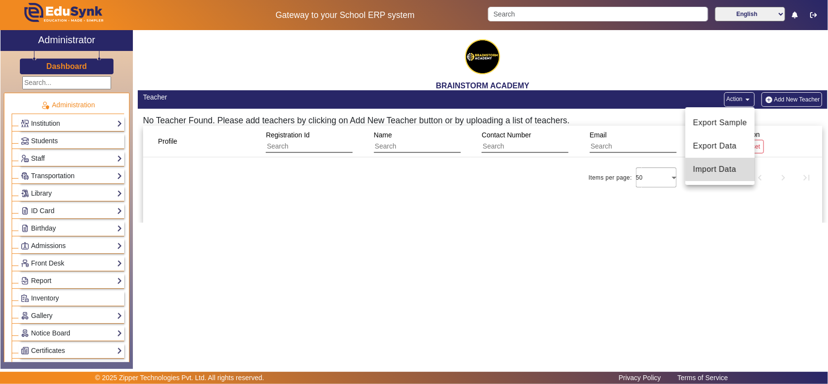
click at [709, 167] on span "Import Data" at bounding box center [720, 169] width 54 height 12
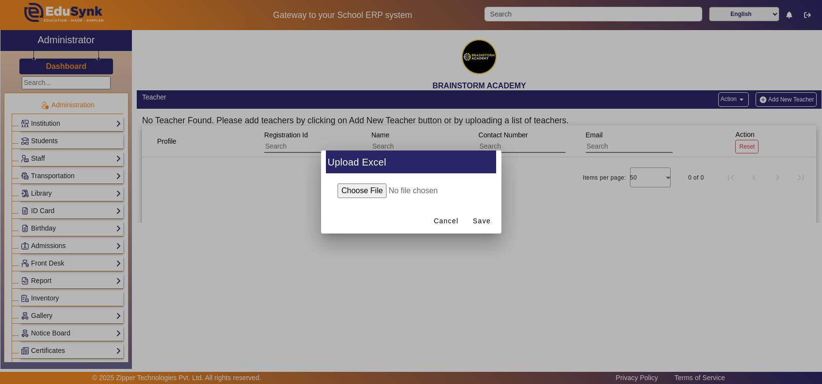
click at [359, 187] on input "file" at bounding box center [411, 190] width 157 height 15
type input "C:\fakepath\Teacher17092025 - Copy_2025-09-17.xlsx"
click at [476, 219] on span "Save" at bounding box center [482, 221] width 18 height 10
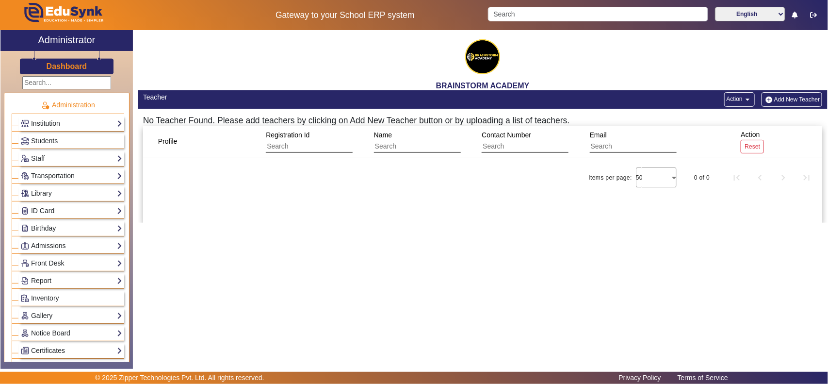
click at [75, 64] on h3 "Dashboard" at bounding box center [67, 66] width 41 height 9
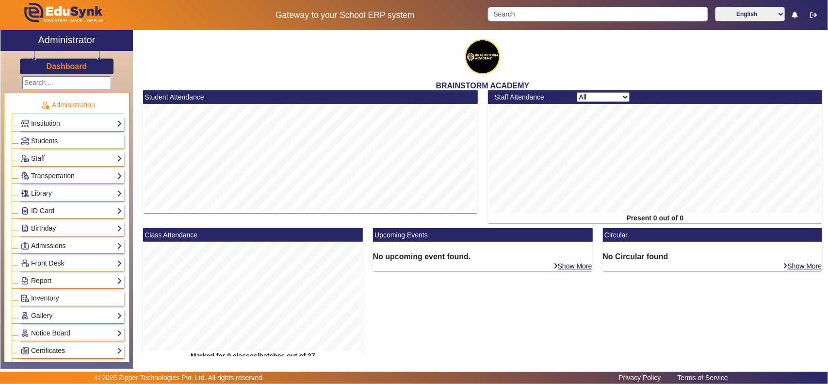
click at [45, 158] on link "Staff" at bounding box center [71, 158] width 101 height 11
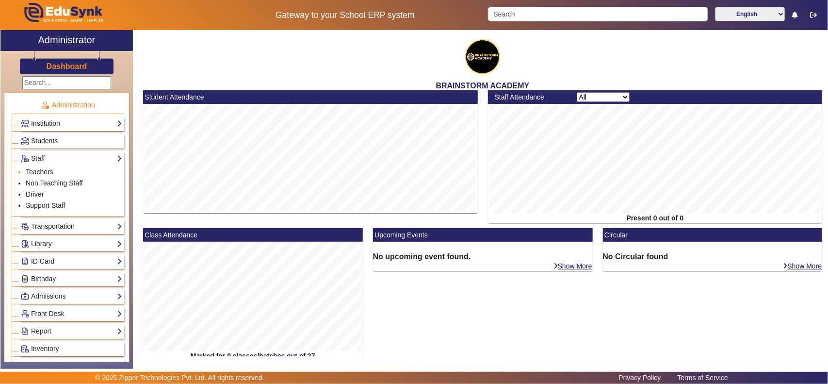
click at [46, 168] on link "Teachers" at bounding box center [40, 172] width 28 height 8
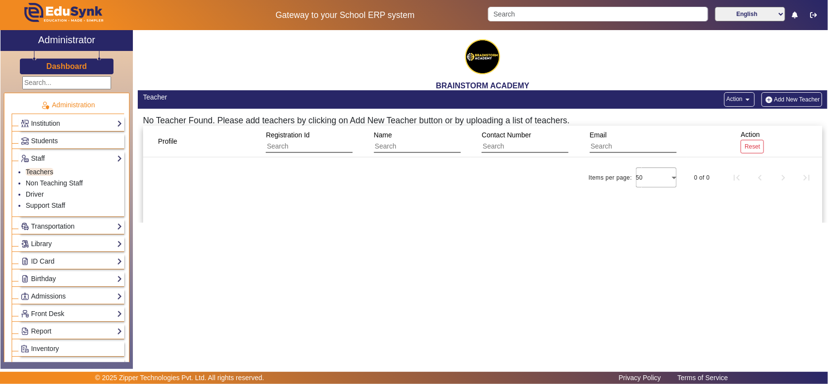
click at [793, 96] on button "Add New Teacher" at bounding box center [791, 99] width 61 height 15
click at [726, 97] on button "Action arrow_drop_down" at bounding box center [739, 99] width 31 height 15
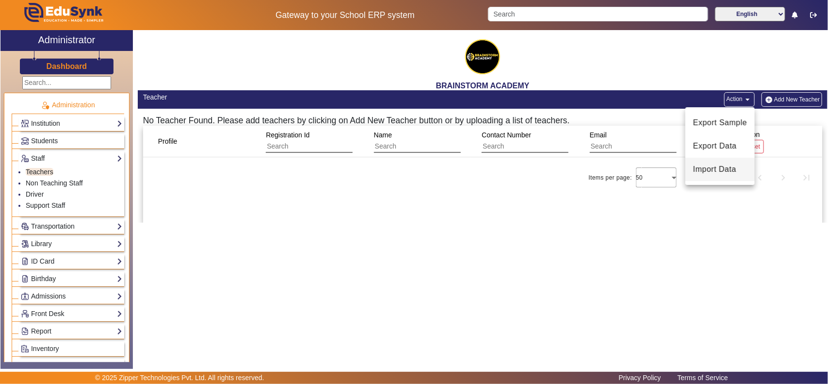
click at [719, 170] on span "Import Data" at bounding box center [720, 169] width 54 height 12
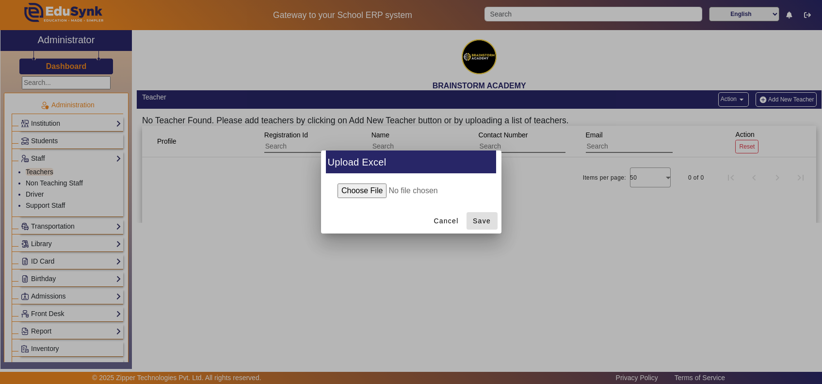
click at [345, 189] on input "file" at bounding box center [411, 190] width 157 height 15
type input "C:\fakepath\Teacher17092025 - Copy_[DATE].xlsx"
click at [483, 223] on span "Save" at bounding box center [482, 221] width 18 height 10
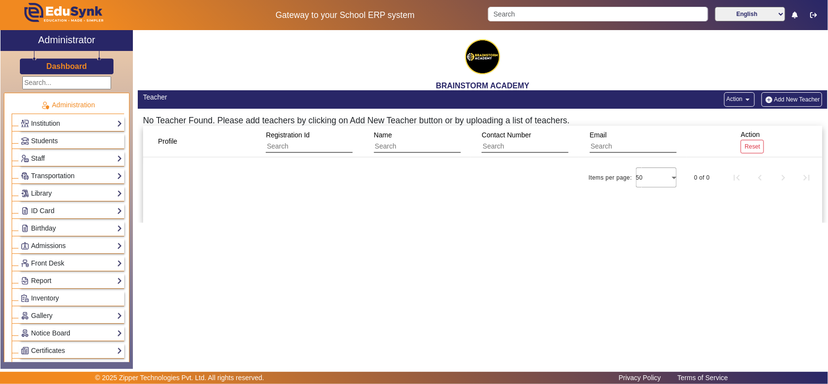
click at [63, 69] on h3 "Dashboard" at bounding box center [67, 66] width 41 height 9
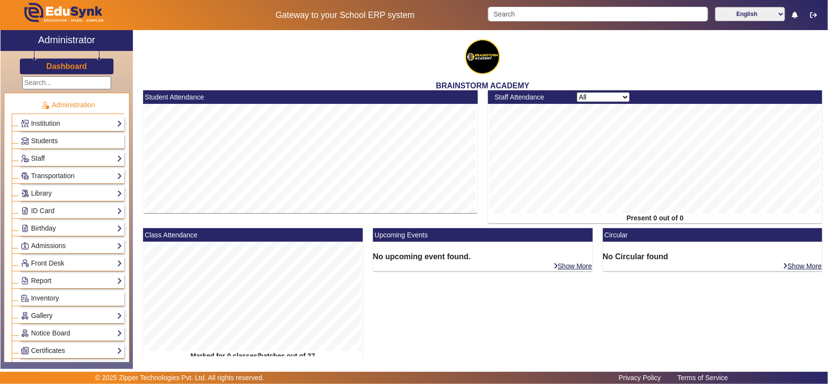
scroll to position [101, 0]
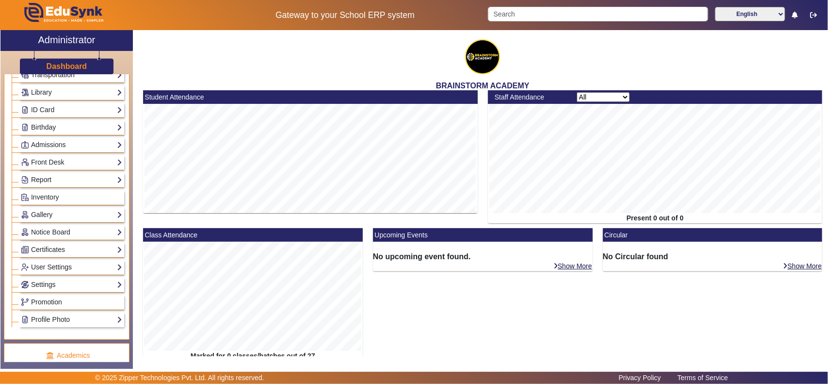
click at [47, 182] on link "Report" at bounding box center [71, 179] width 101 height 11
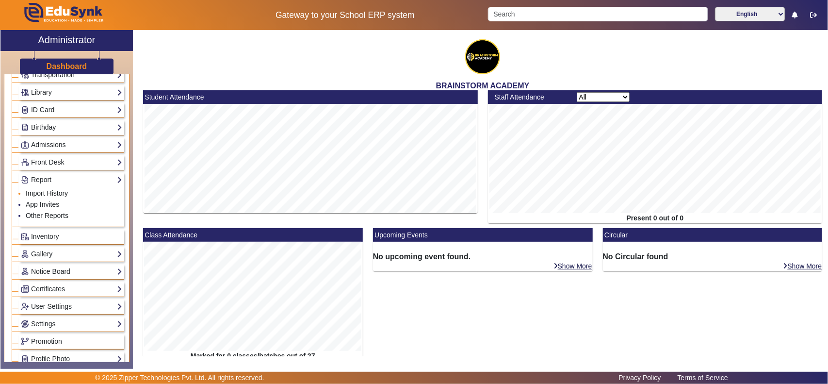
click at [37, 197] on link "Import History" at bounding box center [47, 193] width 42 height 8
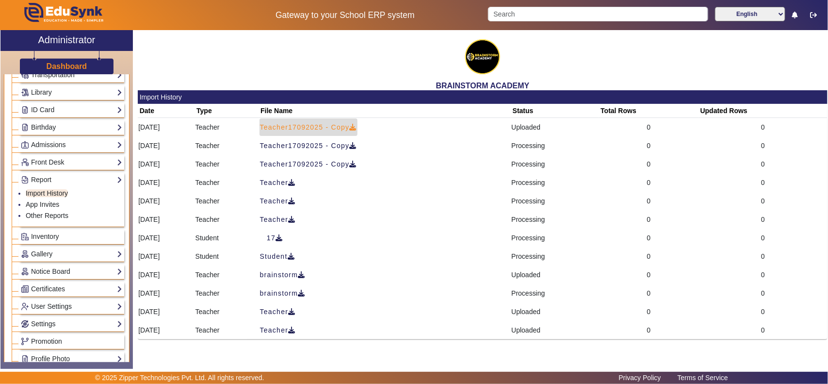
click at [337, 124] on span "Teacher17092025 - Copy" at bounding box center [308, 127] width 97 height 10
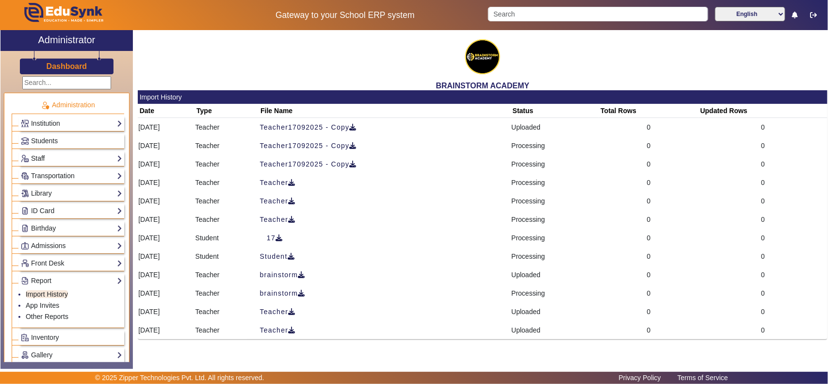
click at [40, 158] on link "Staff" at bounding box center [71, 158] width 101 height 11
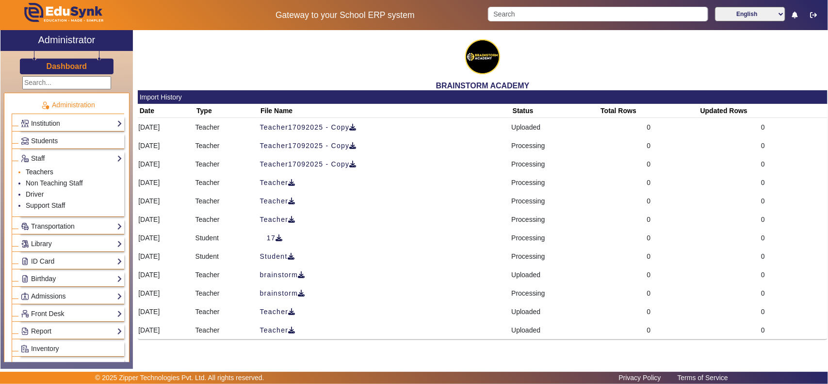
click at [40, 171] on link "Teachers" at bounding box center [40, 172] width 28 height 8
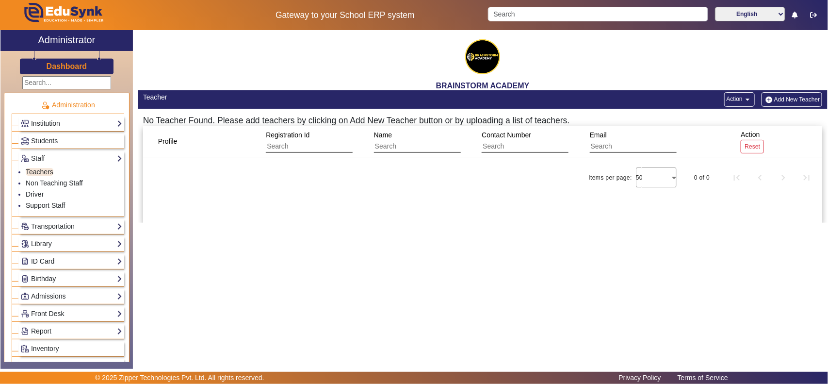
click at [740, 101] on button "Action arrow_drop_down" at bounding box center [739, 99] width 31 height 15
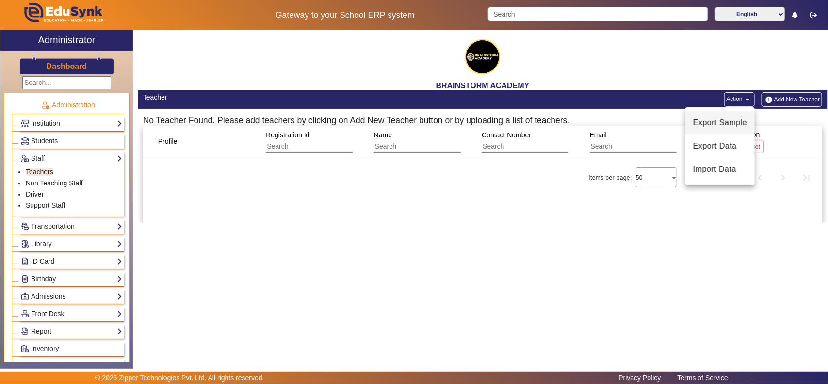
click at [726, 124] on span "Export Sample" at bounding box center [720, 123] width 54 height 12
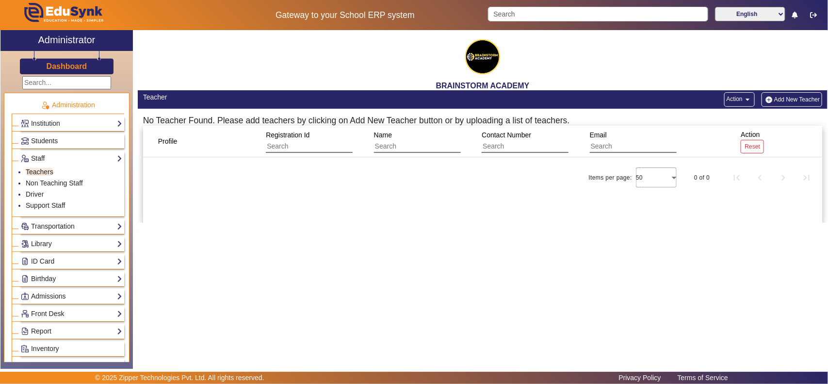
click at [733, 100] on button "Action arrow_drop_down" at bounding box center [739, 99] width 31 height 15
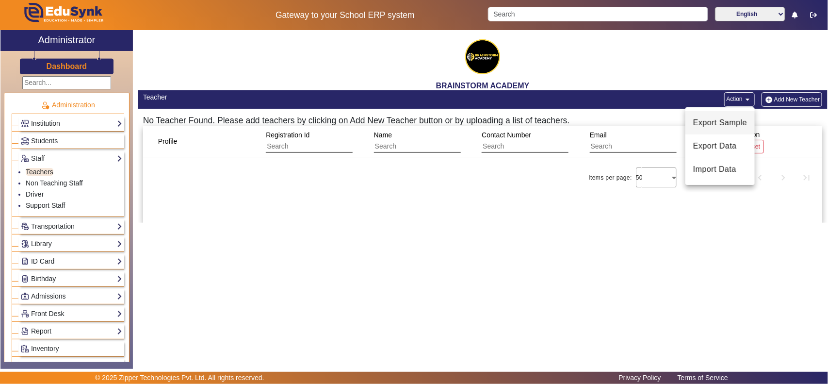
click at [730, 122] on span "Export Sample" at bounding box center [720, 123] width 54 height 12
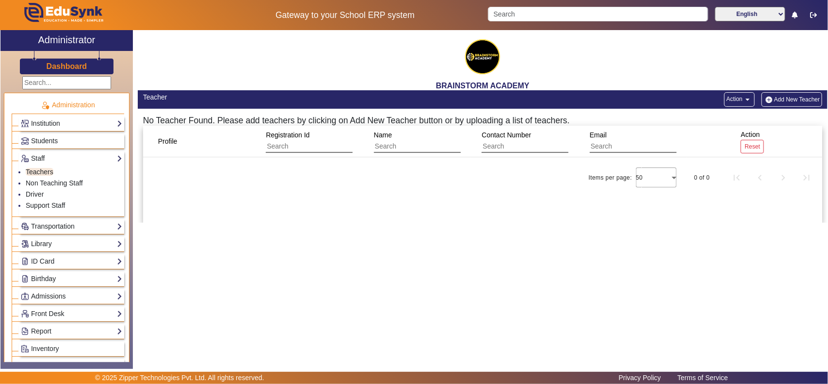
click at [750, 98] on mat-icon "arrow_drop_down" at bounding box center [747, 100] width 10 height 10
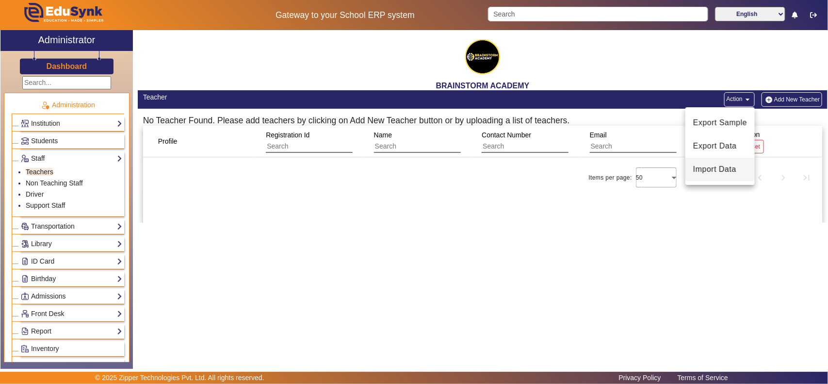
click at [730, 168] on span "Import Data" at bounding box center [720, 169] width 54 height 12
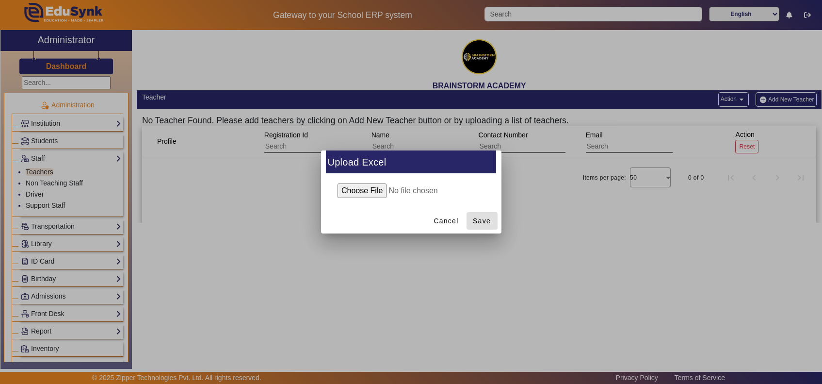
click at [360, 191] on input "file" at bounding box center [411, 190] width 157 height 15
type input "C:\fakepath\Teacher_[DATE].xlsx"
click at [479, 222] on span "Save" at bounding box center [482, 221] width 18 height 10
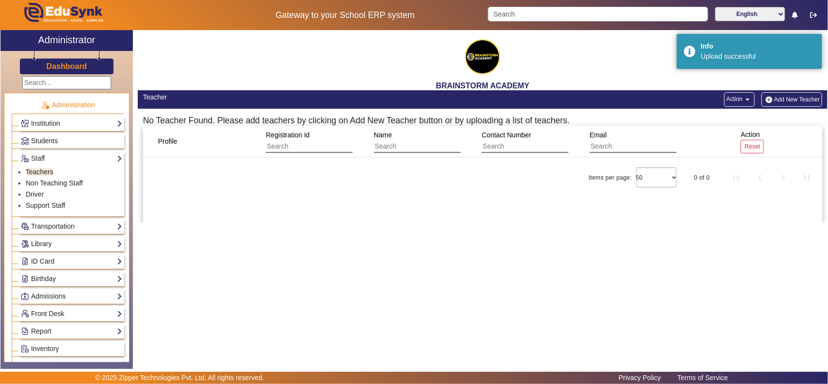
click at [68, 68] on h3 "Dashboard" at bounding box center [67, 66] width 41 height 9
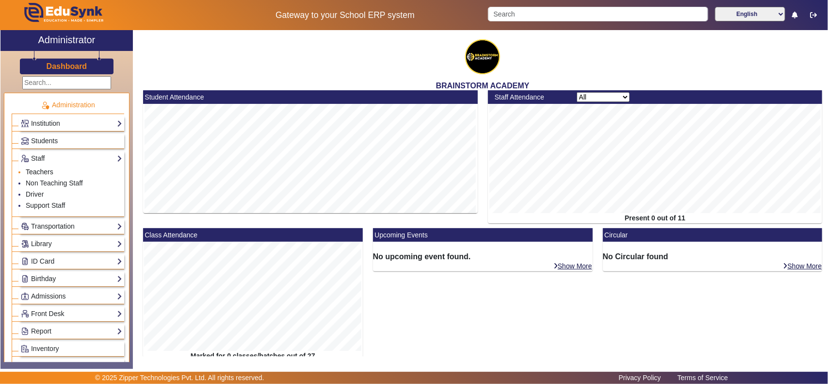
click at [39, 170] on link "Teachers" at bounding box center [40, 172] width 28 height 8
